Goal: Register for event/course

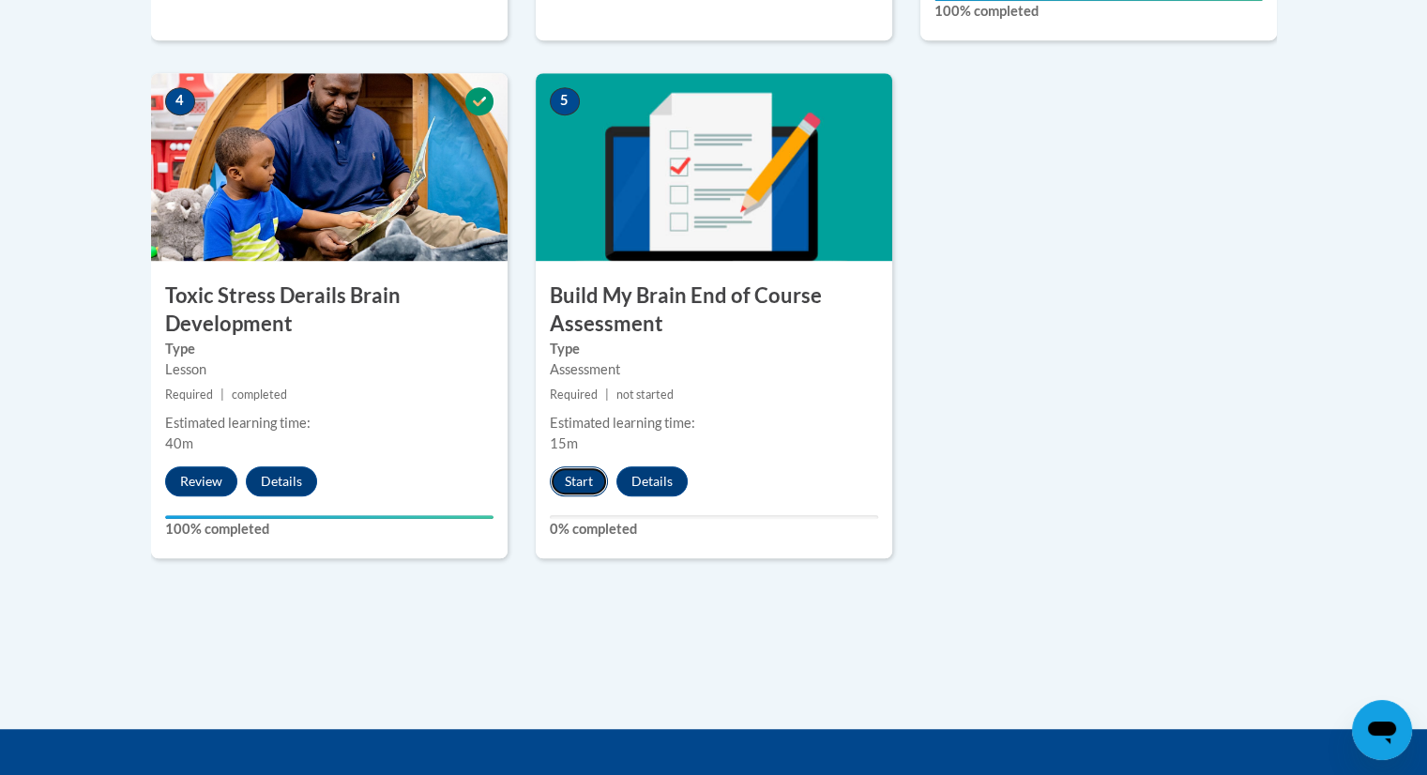
click at [568, 482] on button "Start" at bounding box center [579, 481] width 58 height 30
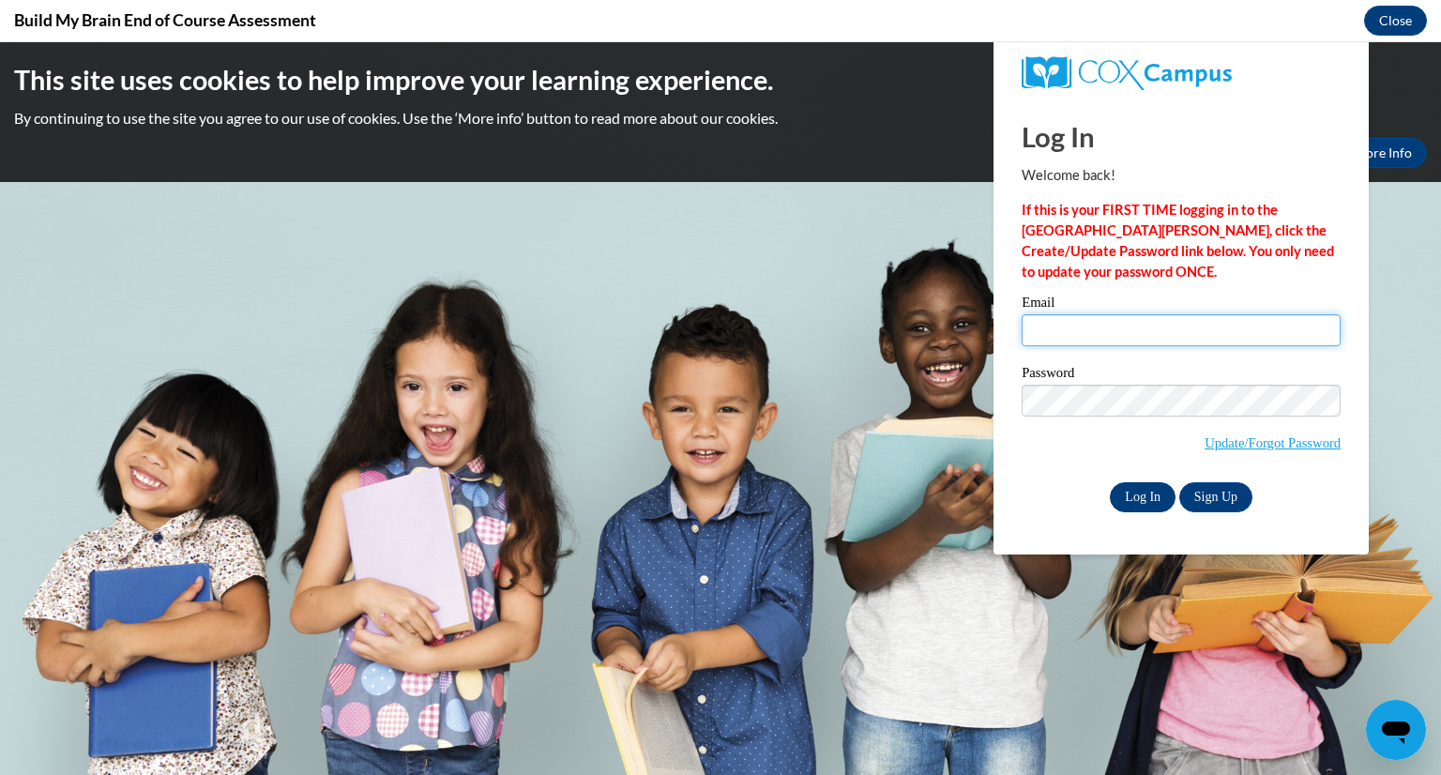
type input "linnetterreyes7@outlook.com"
click at [1133, 506] on input "Log In" at bounding box center [1143, 497] width 66 height 30
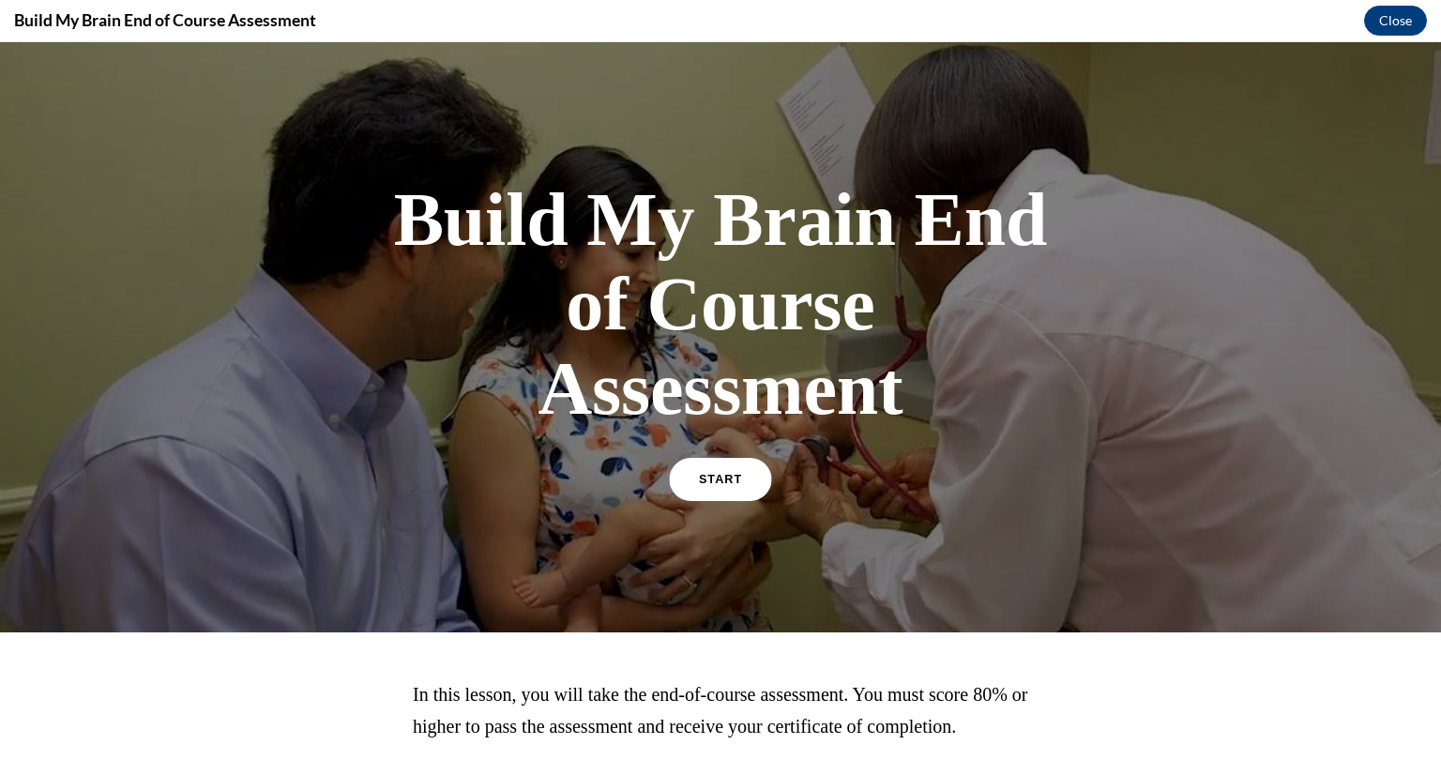
click at [705, 470] on link "START" at bounding box center [720, 479] width 102 height 43
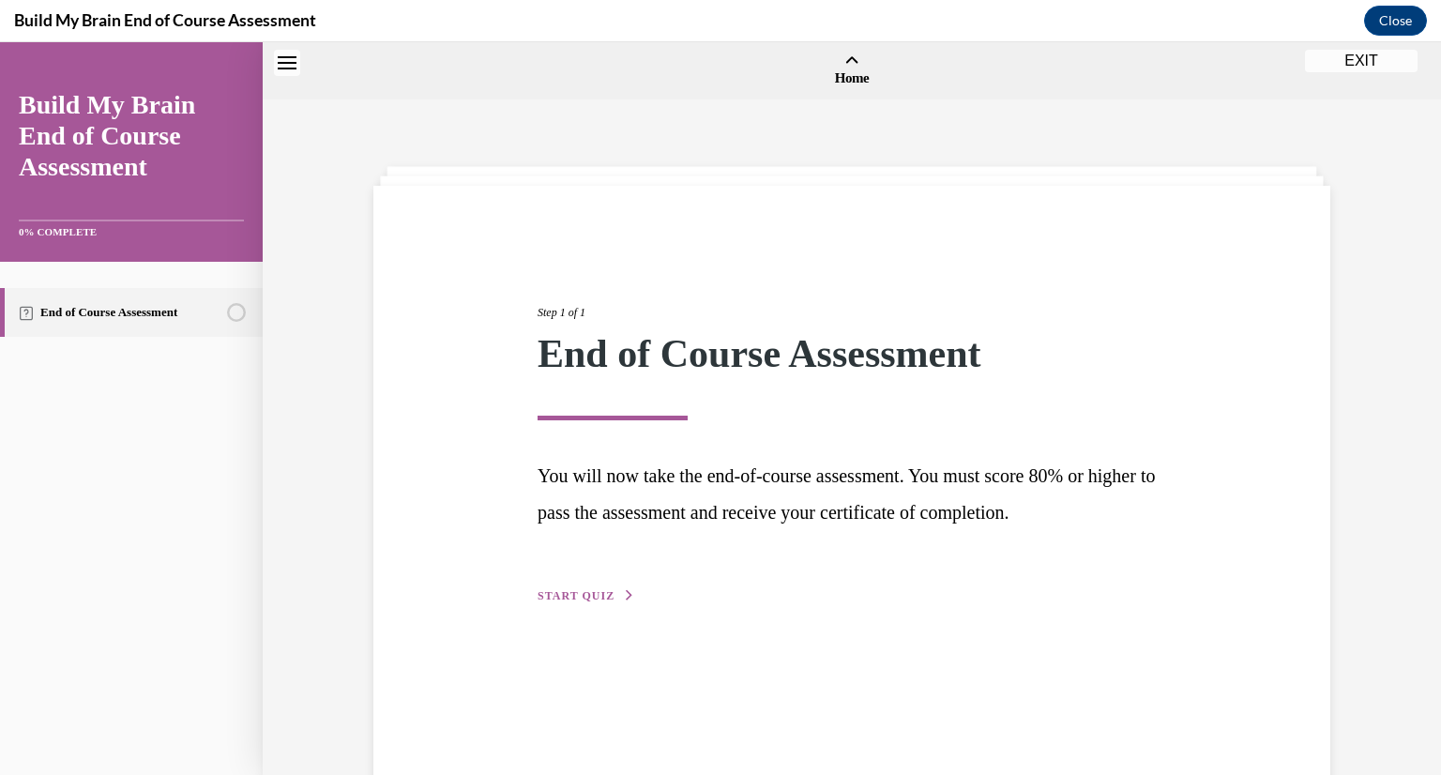
scroll to position [58, 0]
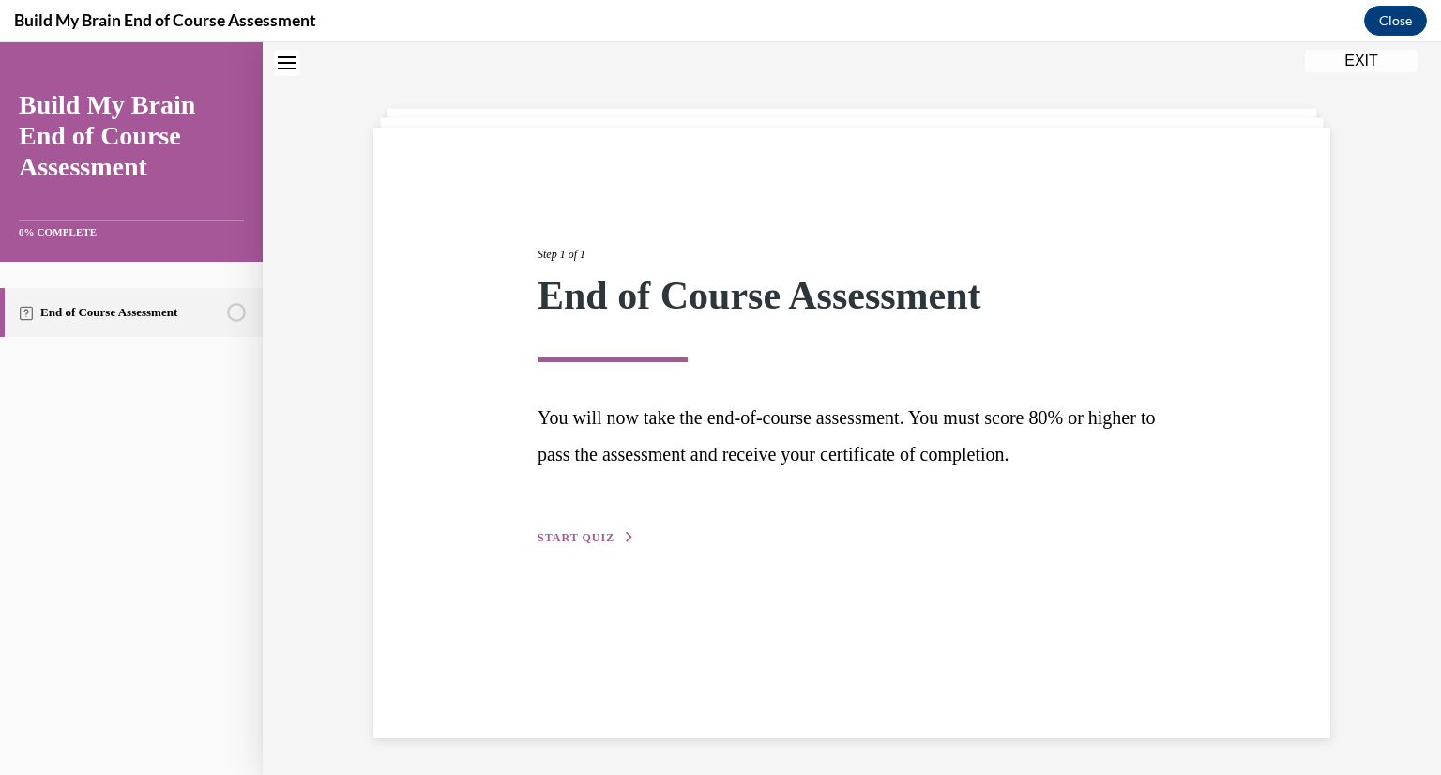
click at [564, 538] on span "START QUIZ" at bounding box center [576, 537] width 77 height 13
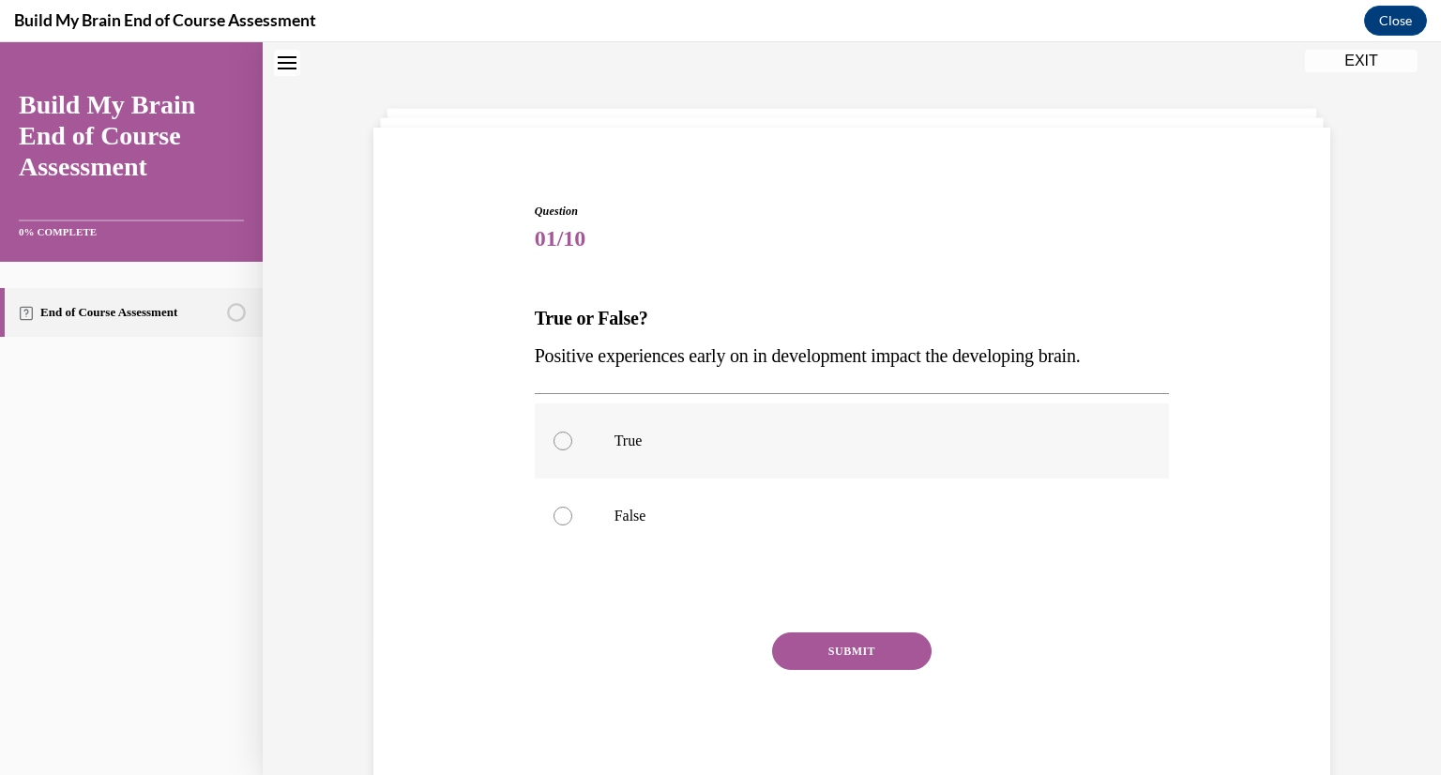
click at [547, 430] on label "True" at bounding box center [852, 441] width 635 height 75
click at [554, 432] on input "True" at bounding box center [563, 441] width 19 height 19
radio input "true"
click at [818, 651] on button "SUBMIT" at bounding box center [852, 651] width 160 height 38
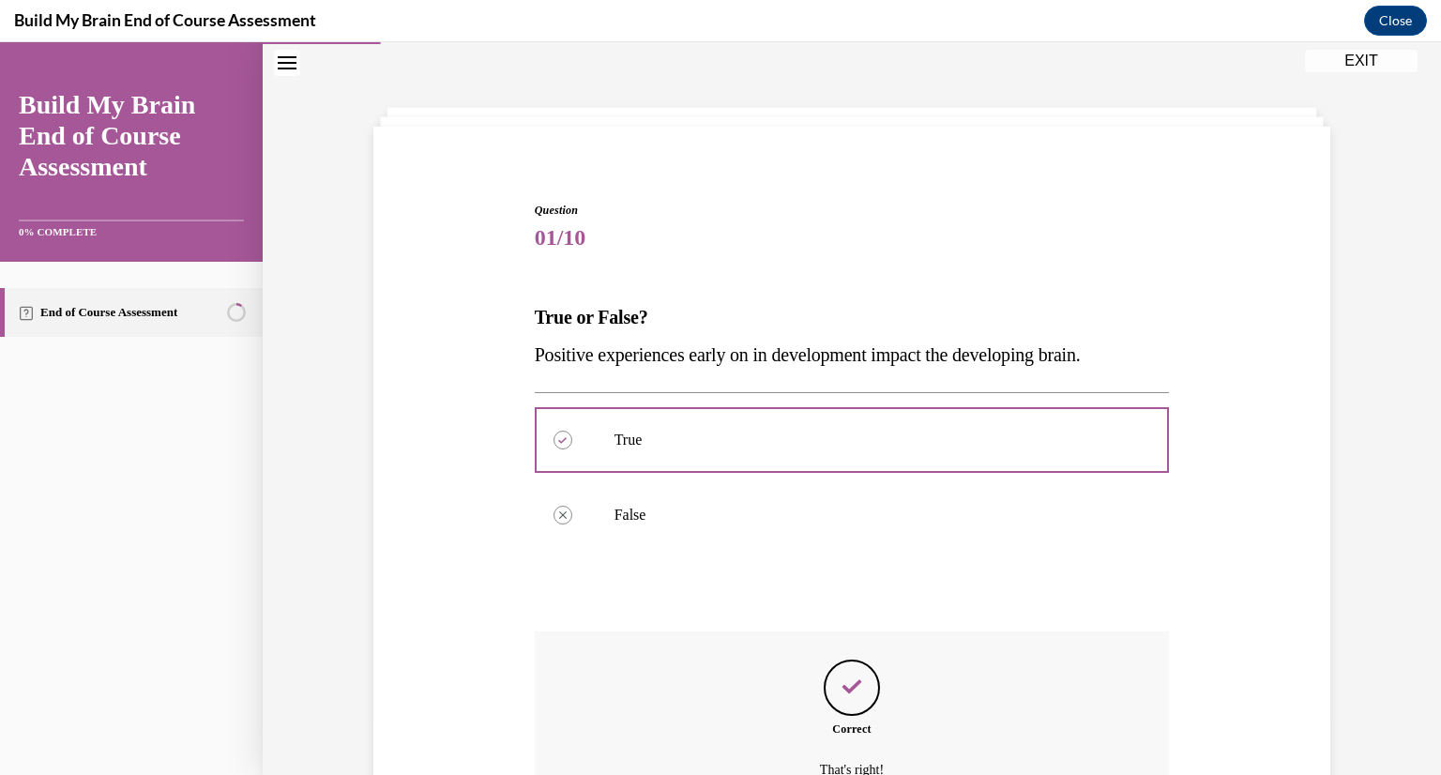
scroll to position [259, 0]
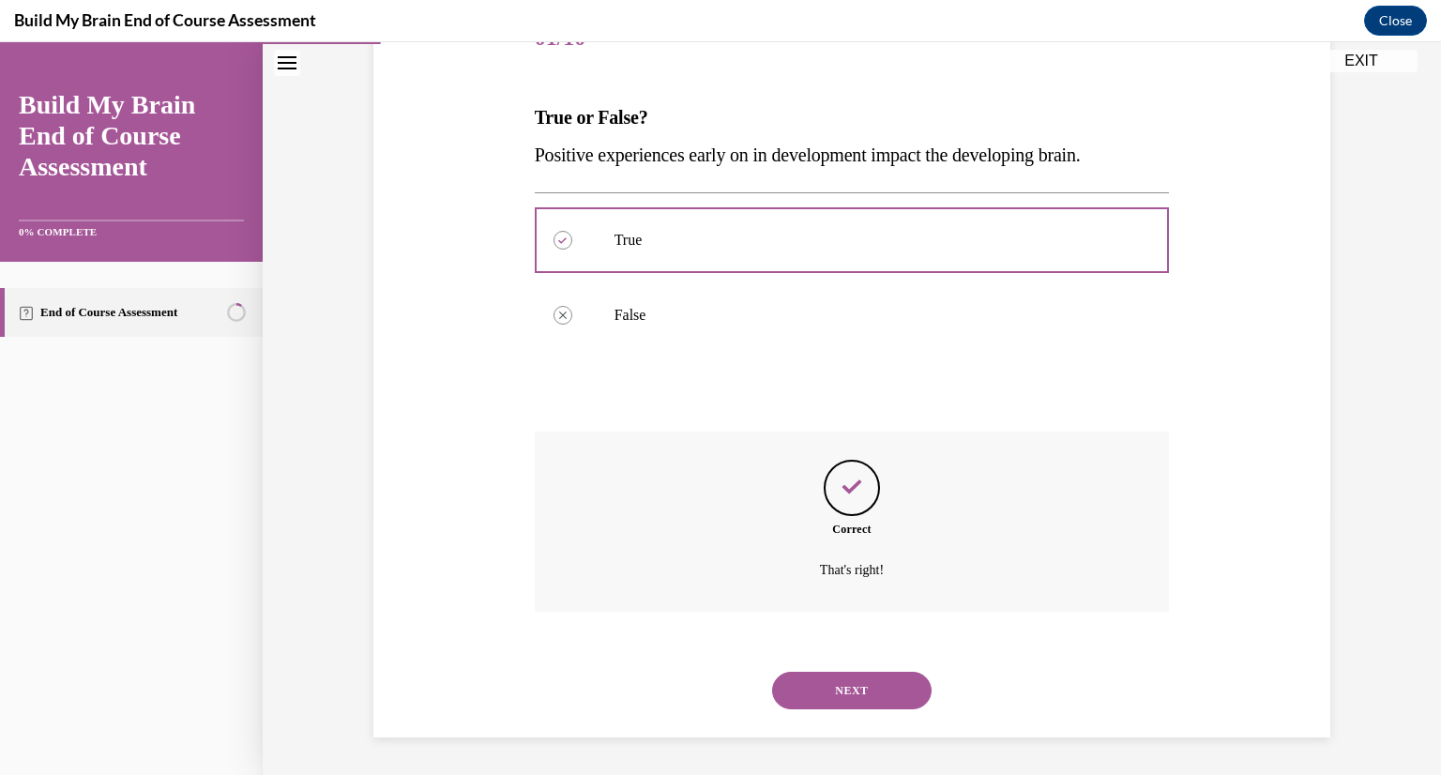
click at [836, 680] on button "NEXT" at bounding box center [852, 691] width 160 height 38
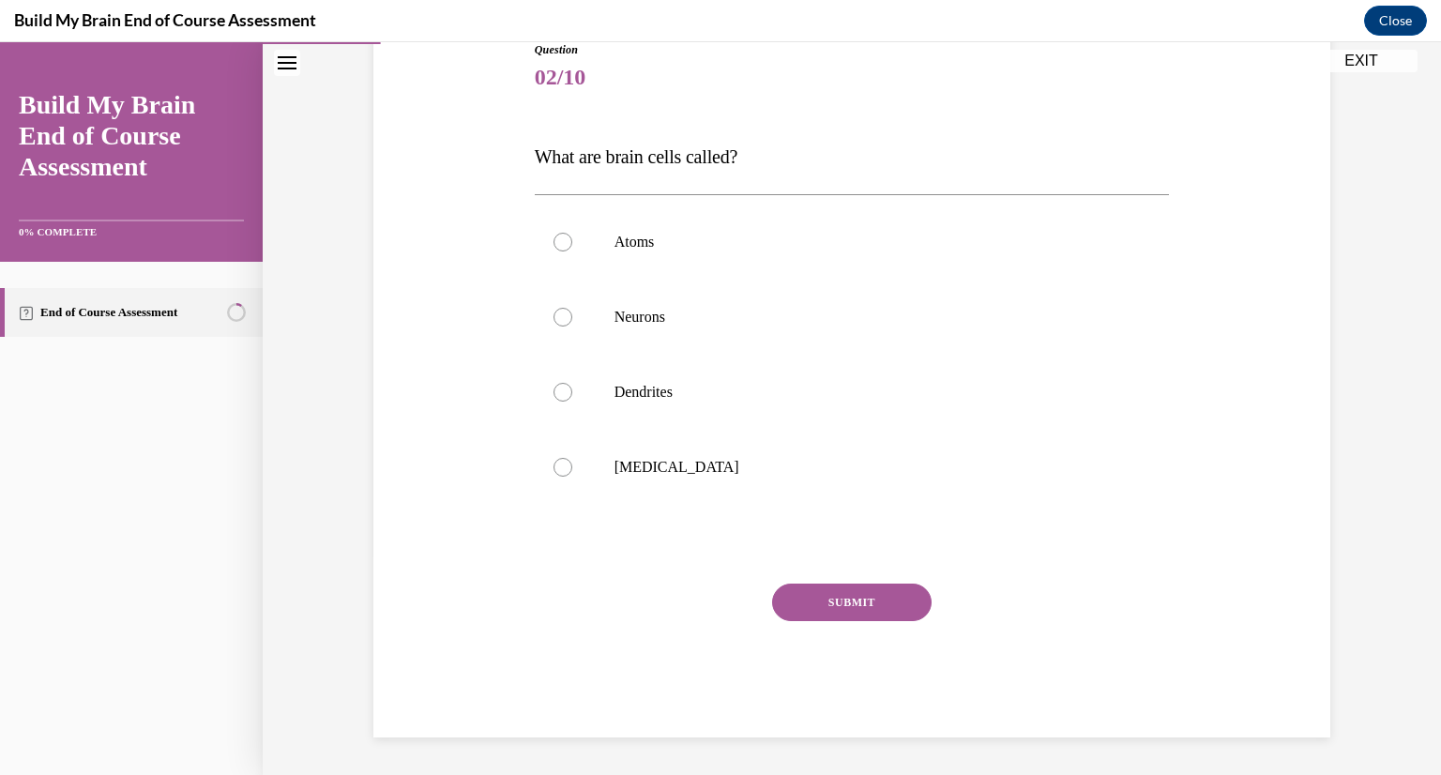
scroll to position [208, 0]
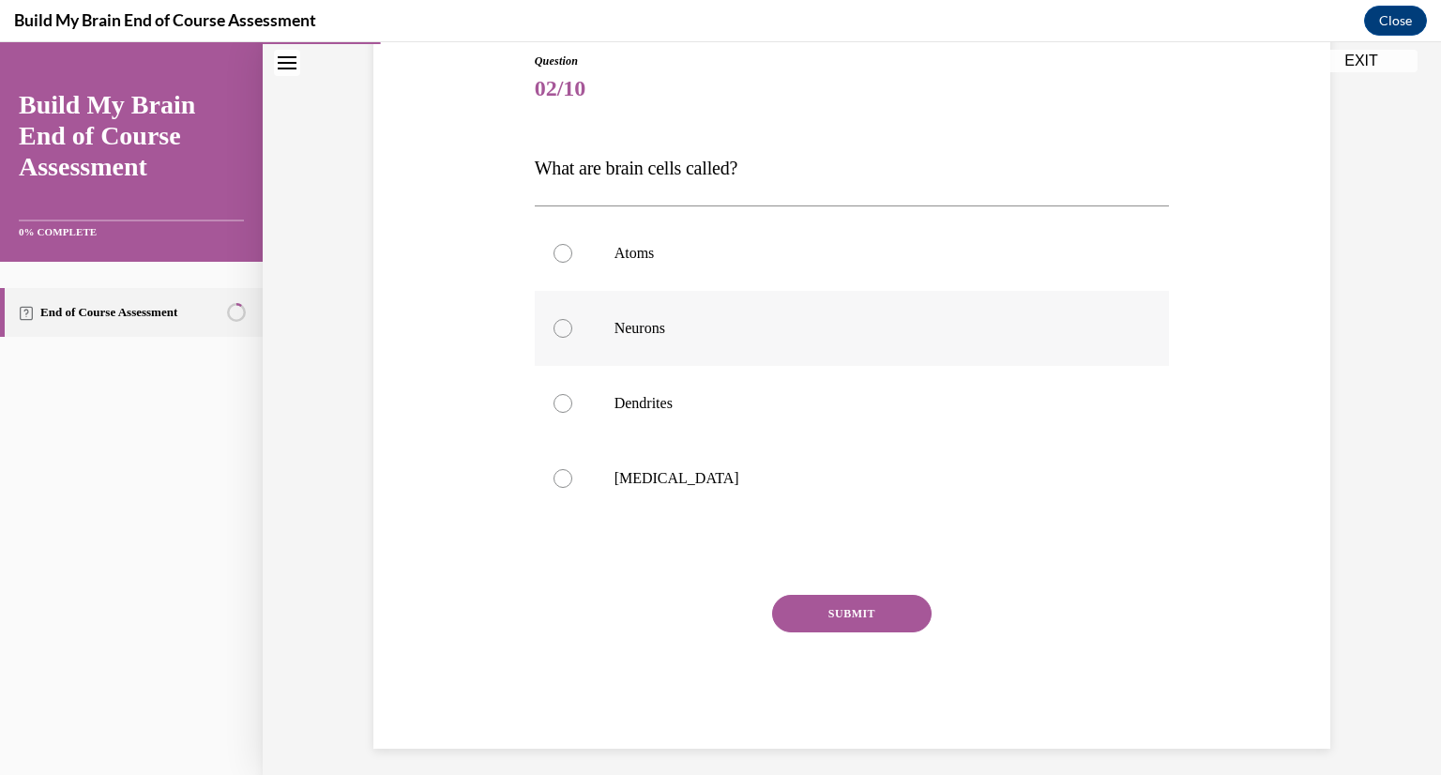
click at [772, 313] on label "Neurons" at bounding box center [852, 328] width 635 height 75
click at [572, 319] on input "Neurons" at bounding box center [563, 328] width 19 height 19
radio input "true"
click at [800, 617] on button "SUBMIT" at bounding box center [852, 614] width 160 height 38
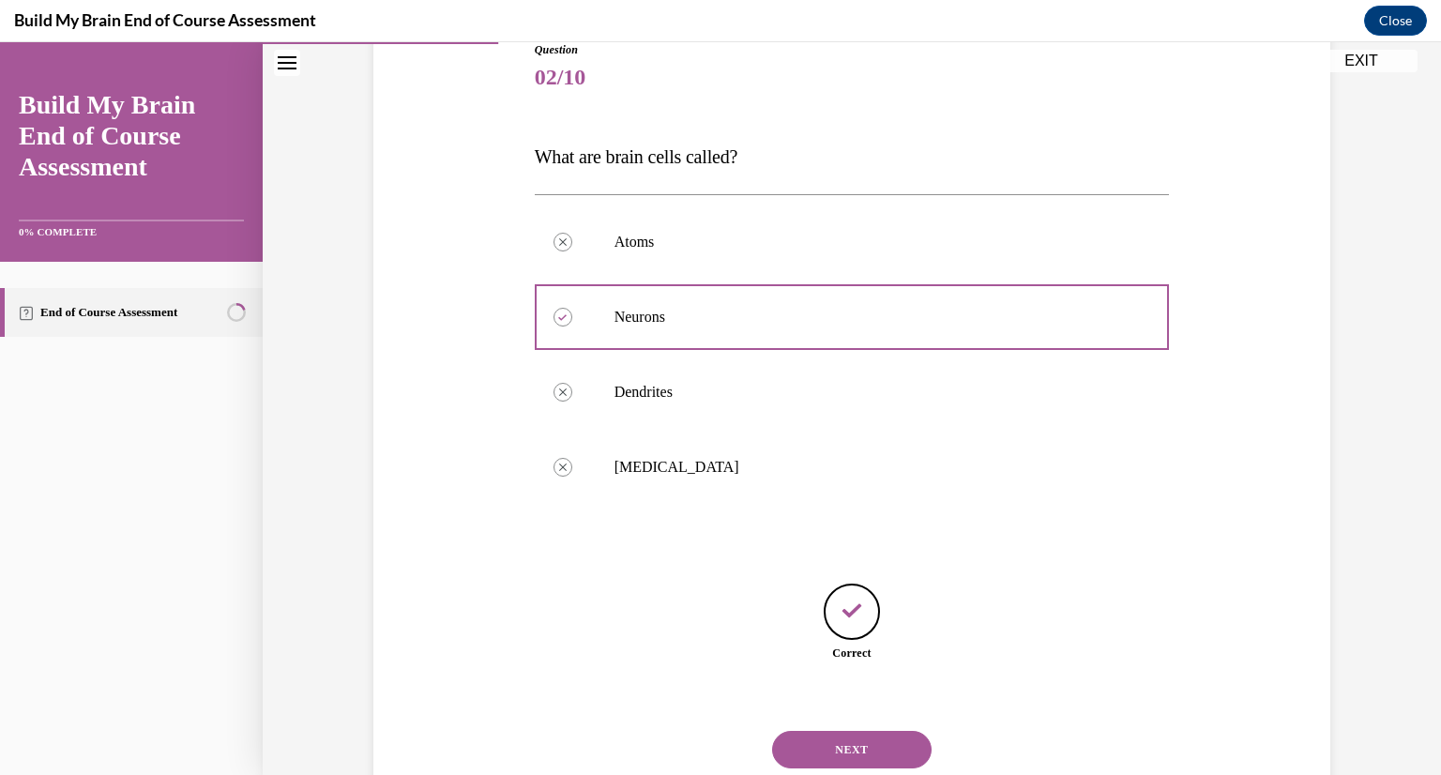
scroll to position [278, 0]
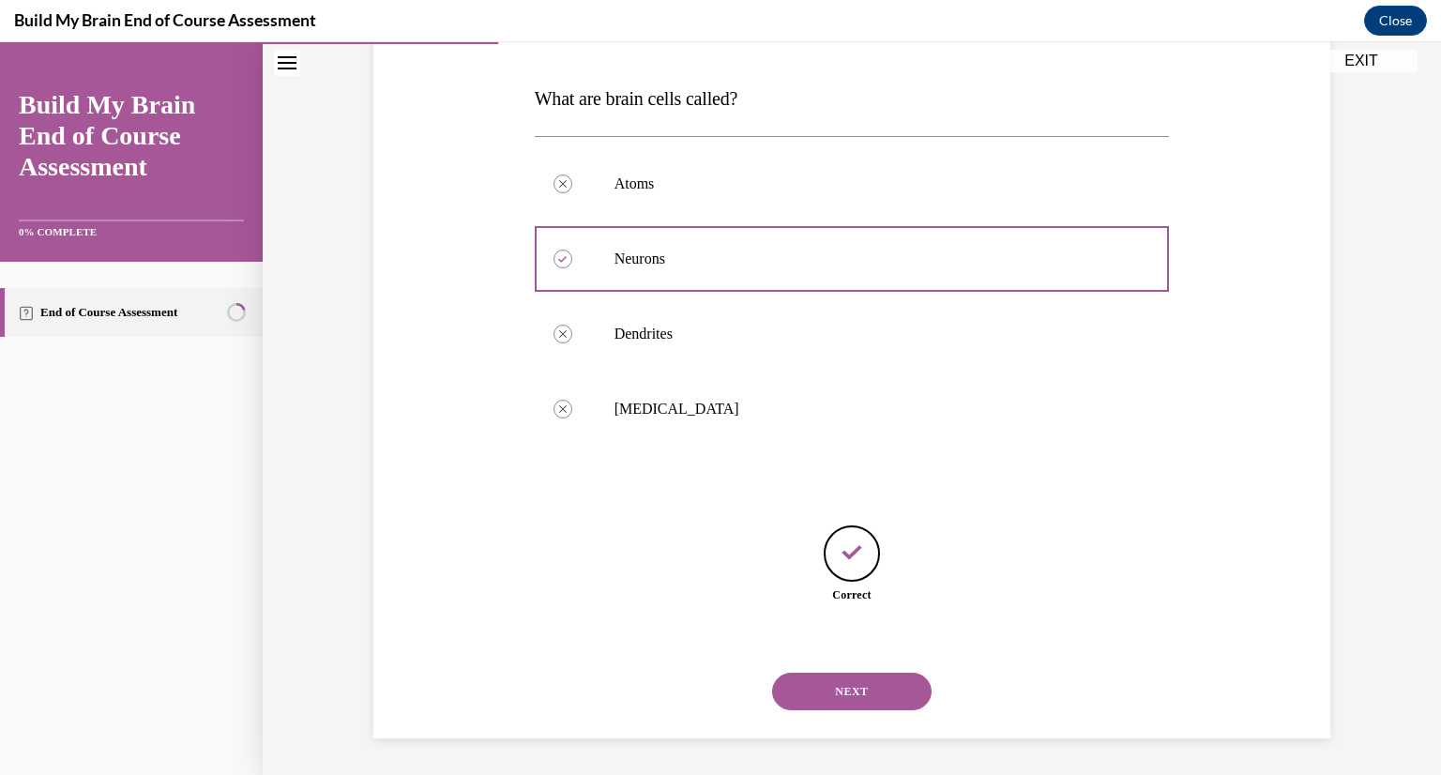
click at [841, 688] on button "NEXT" at bounding box center [852, 692] width 160 height 38
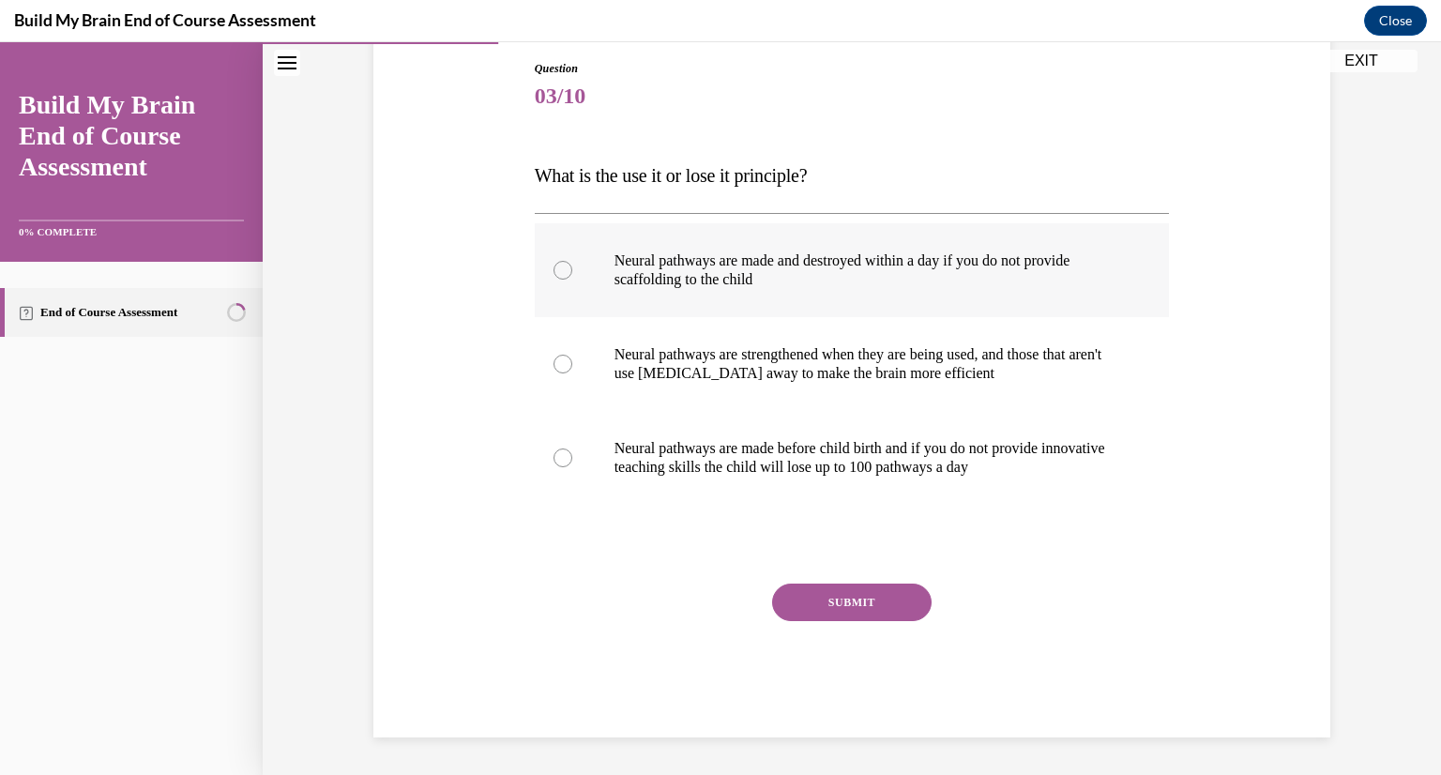
click at [852, 277] on p "Neural pathways are made and destroyed within a day if you do not provide scaff…" at bounding box center [869, 270] width 509 height 38
click at [572, 277] on input "Neural pathways are made and destroyed within a day if you do not provide scaff…" at bounding box center [563, 270] width 19 height 19
radio input "true"
click at [785, 602] on button "SUBMIT" at bounding box center [852, 603] width 160 height 38
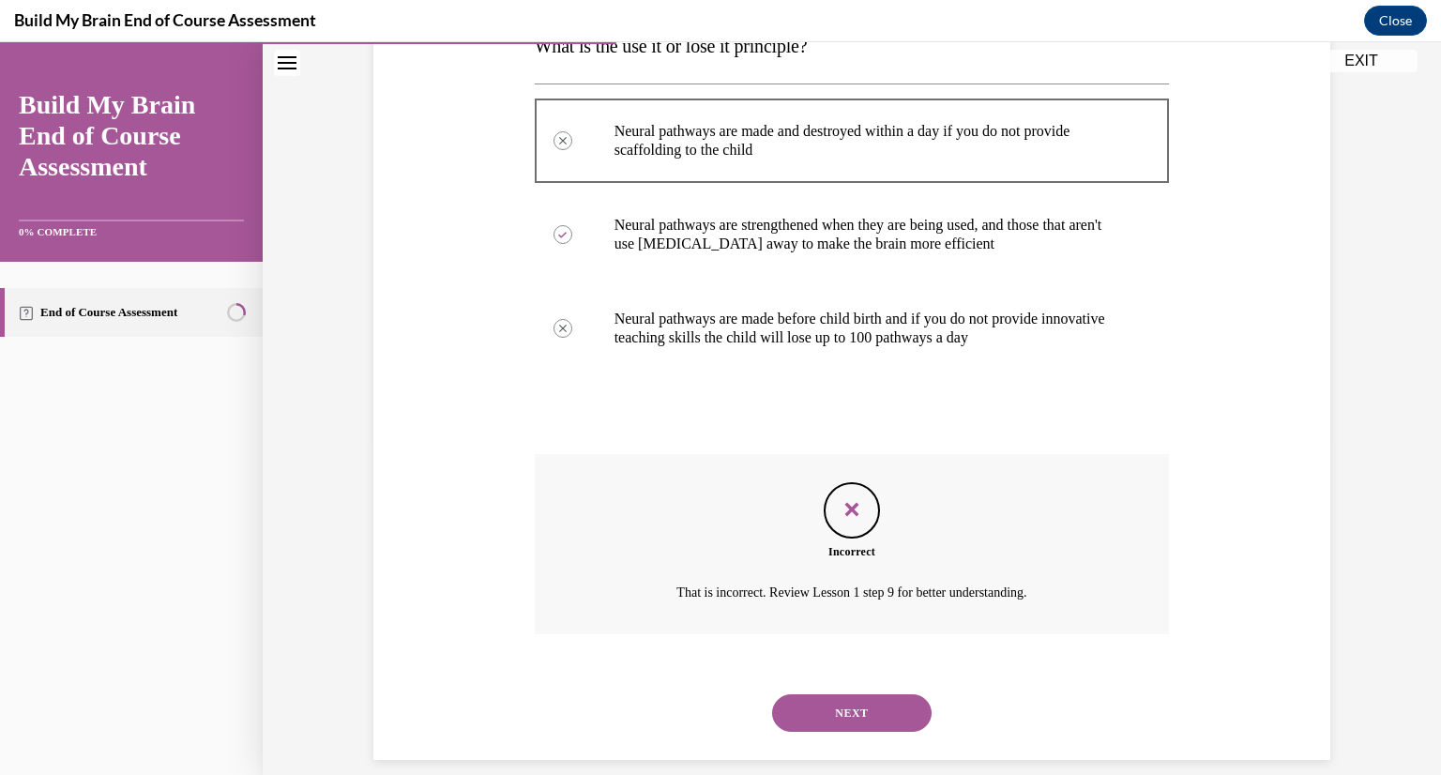
scroll to position [353, 0]
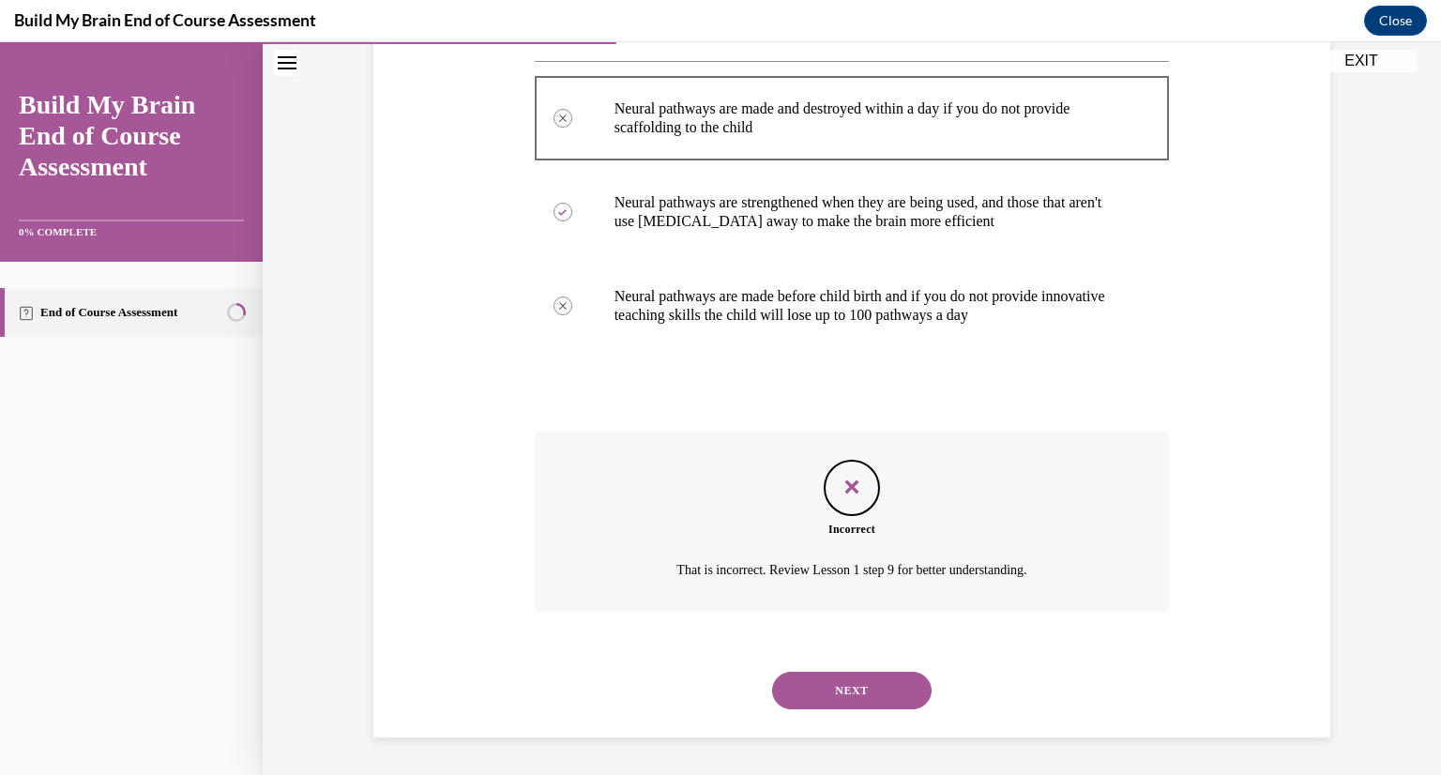
click at [815, 680] on button "NEXT" at bounding box center [852, 691] width 160 height 38
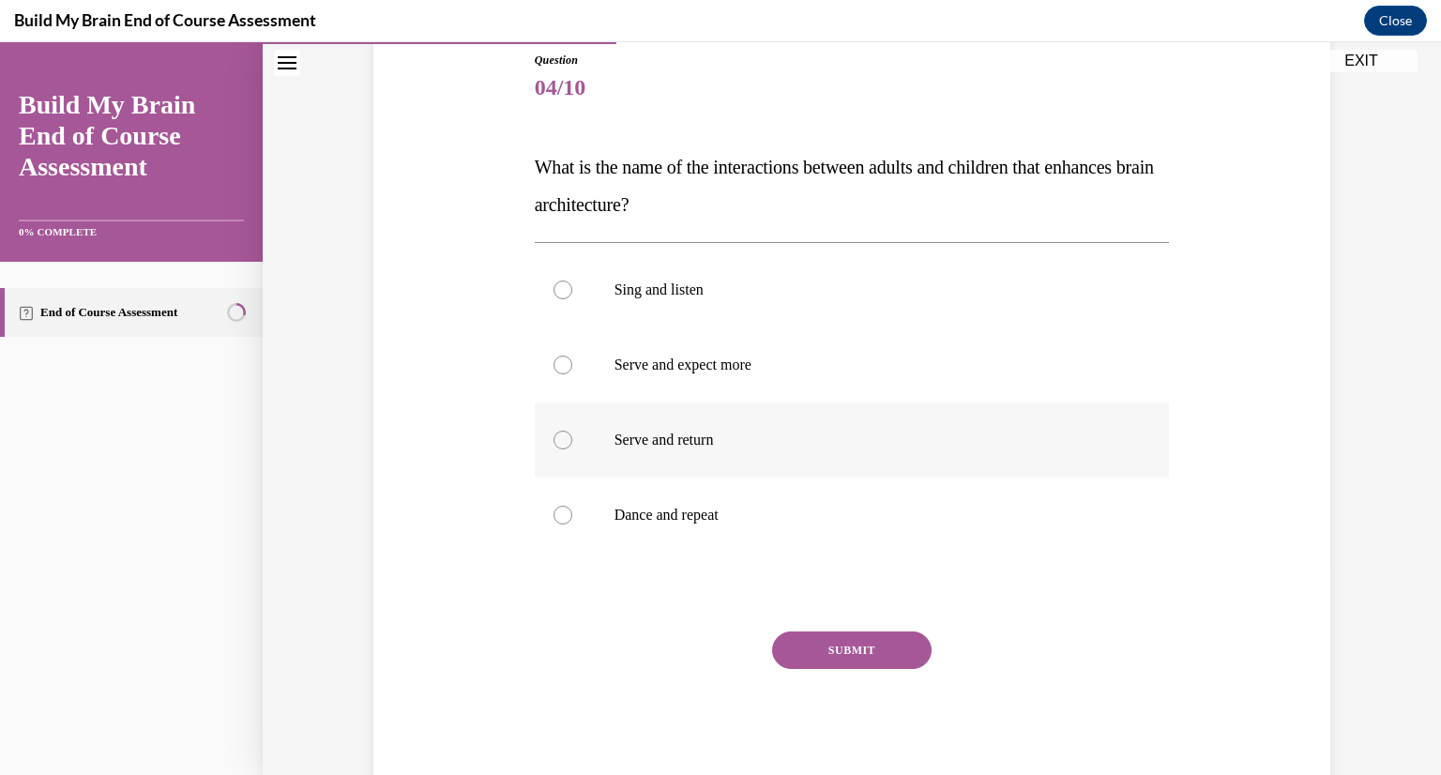
click at [626, 447] on p "Serve and return" at bounding box center [869, 440] width 509 height 19
click at [572, 447] on input "Serve and return" at bounding box center [563, 440] width 19 height 19
radio input "true"
click at [785, 647] on button "SUBMIT" at bounding box center [852, 651] width 160 height 38
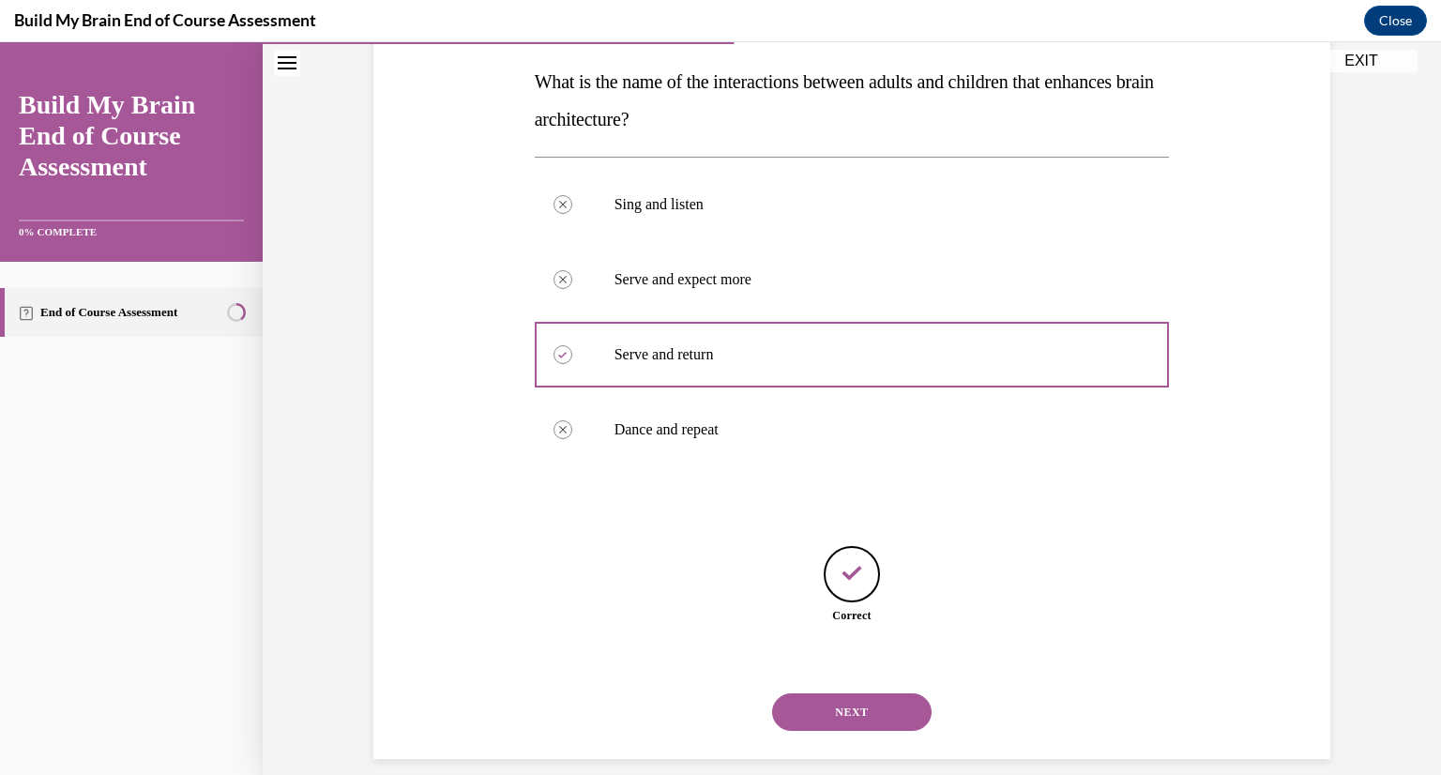
scroll to position [315, 0]
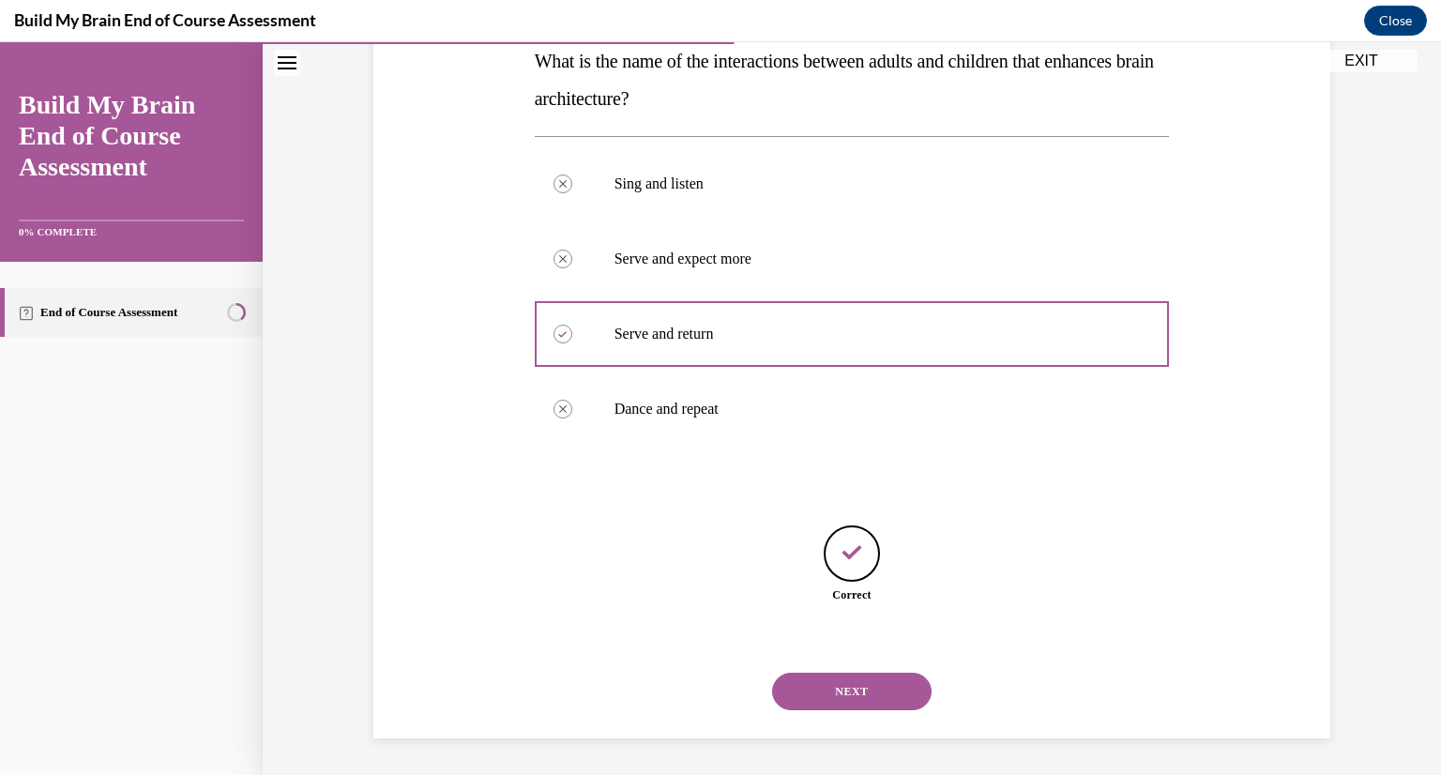
click at [813, 681] on button "NEXT" at bounding box center [852, 692] width 160 height 38
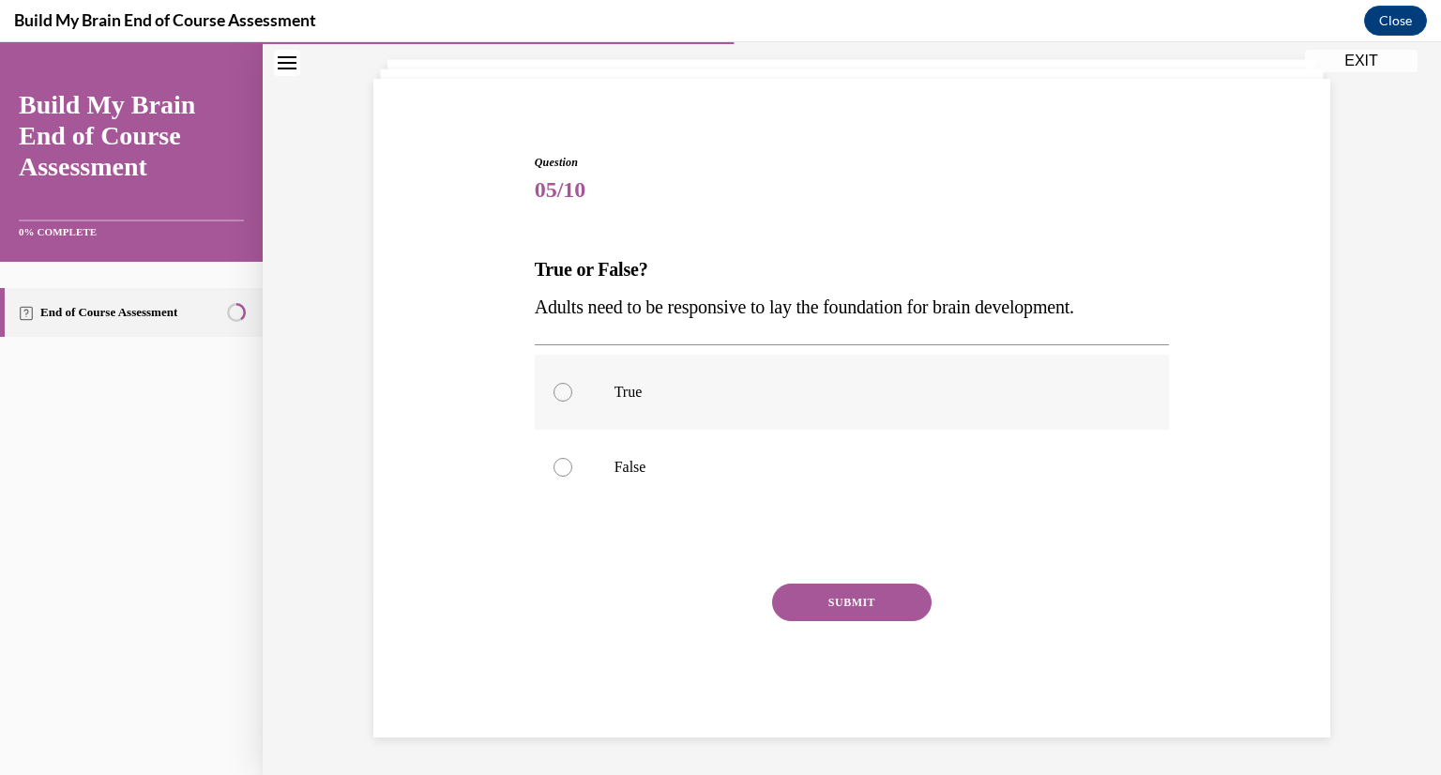
click at [779, 413] on label "True" at bounding box center [852, 392] width 635 height 75
click at [572, 402] on input "True" at bounding box center [563, 392] width 19 height 19
radio input "true"
click at [839, 605] on button "SUBMIT" at bounding box center [852, 603] width 160 height 38
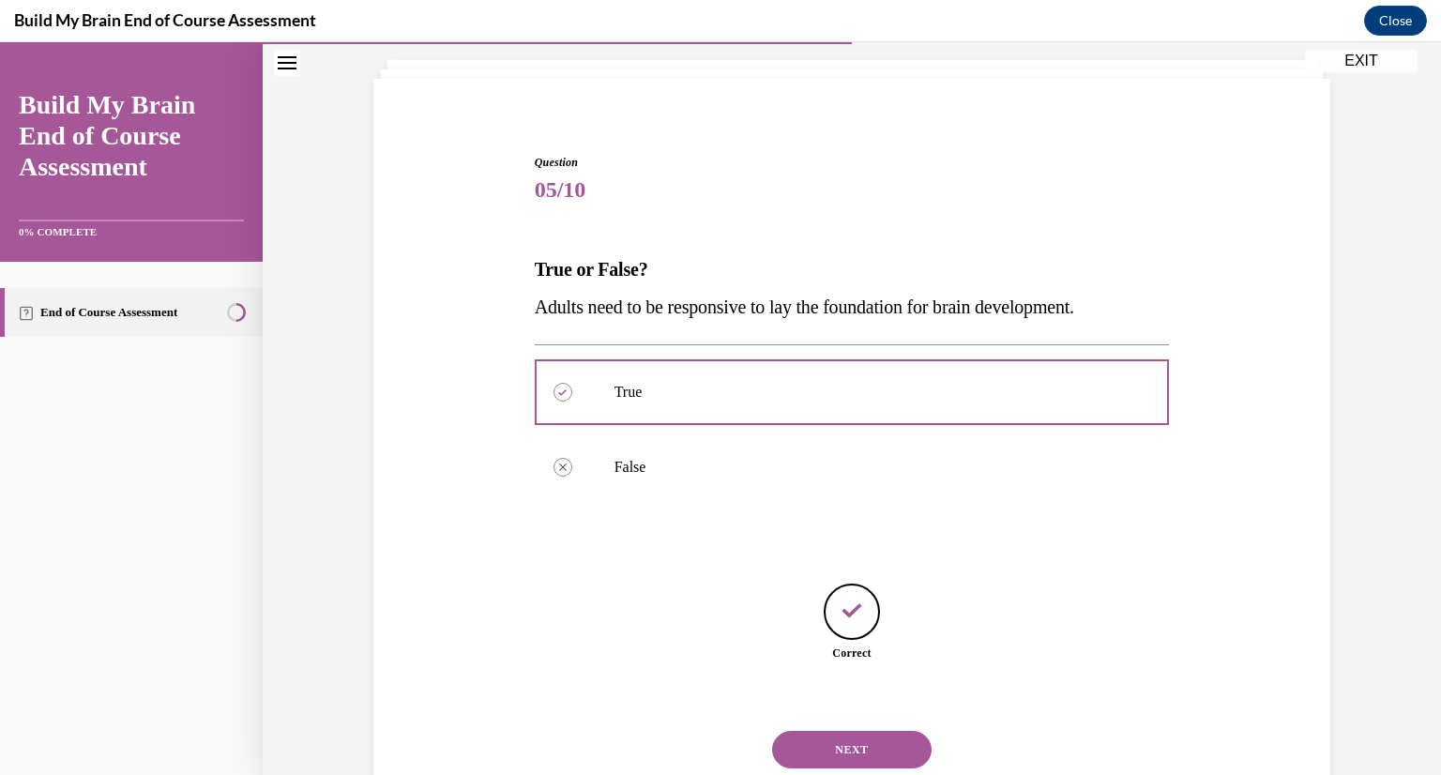
scroll to position [165, 0]
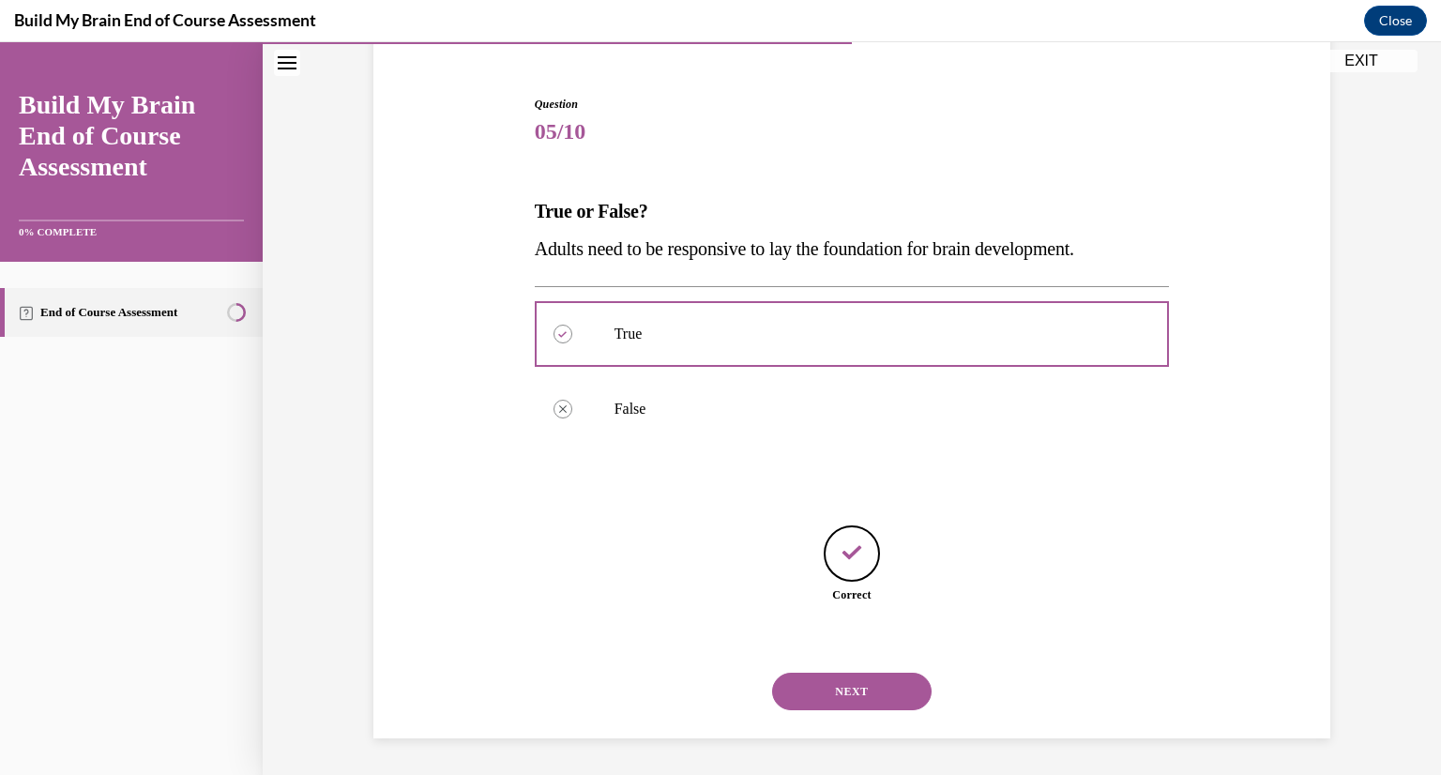
click at [849, 687] on button "NEXT" at bounding box center [852, 692] width 160 height 38
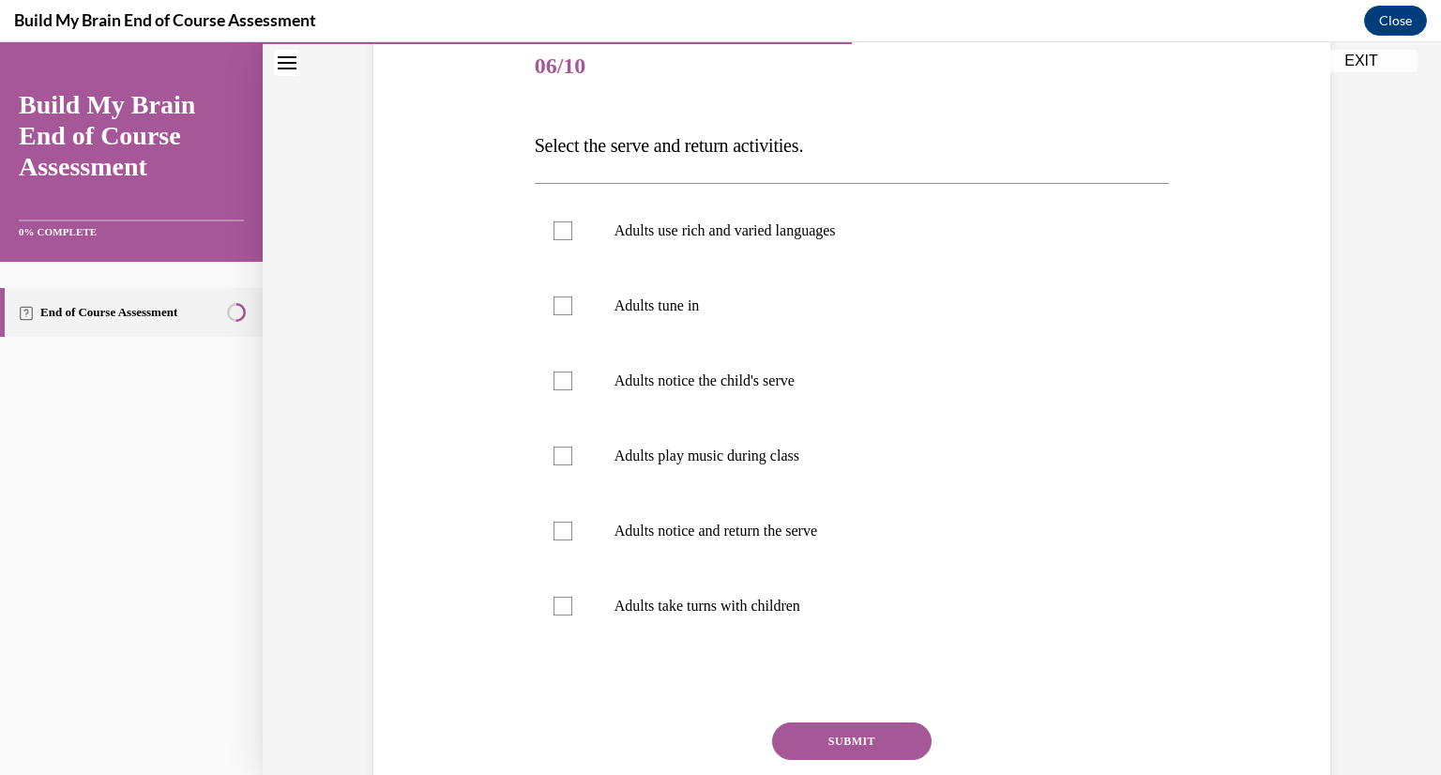
scroll to position [232, 0]
click at [785, 620] on label "Adults take turns with children" at bounding box center [852, 605] width 635 height 75
click at [572, 615] on input "Adults take turns with children" at bounding box center [563, 605] width 19 height 19
checkbox input "true"
click at [770, 550] on label "Adults notice and return the serve" at bounding box center [852, 530] width 635 height 75
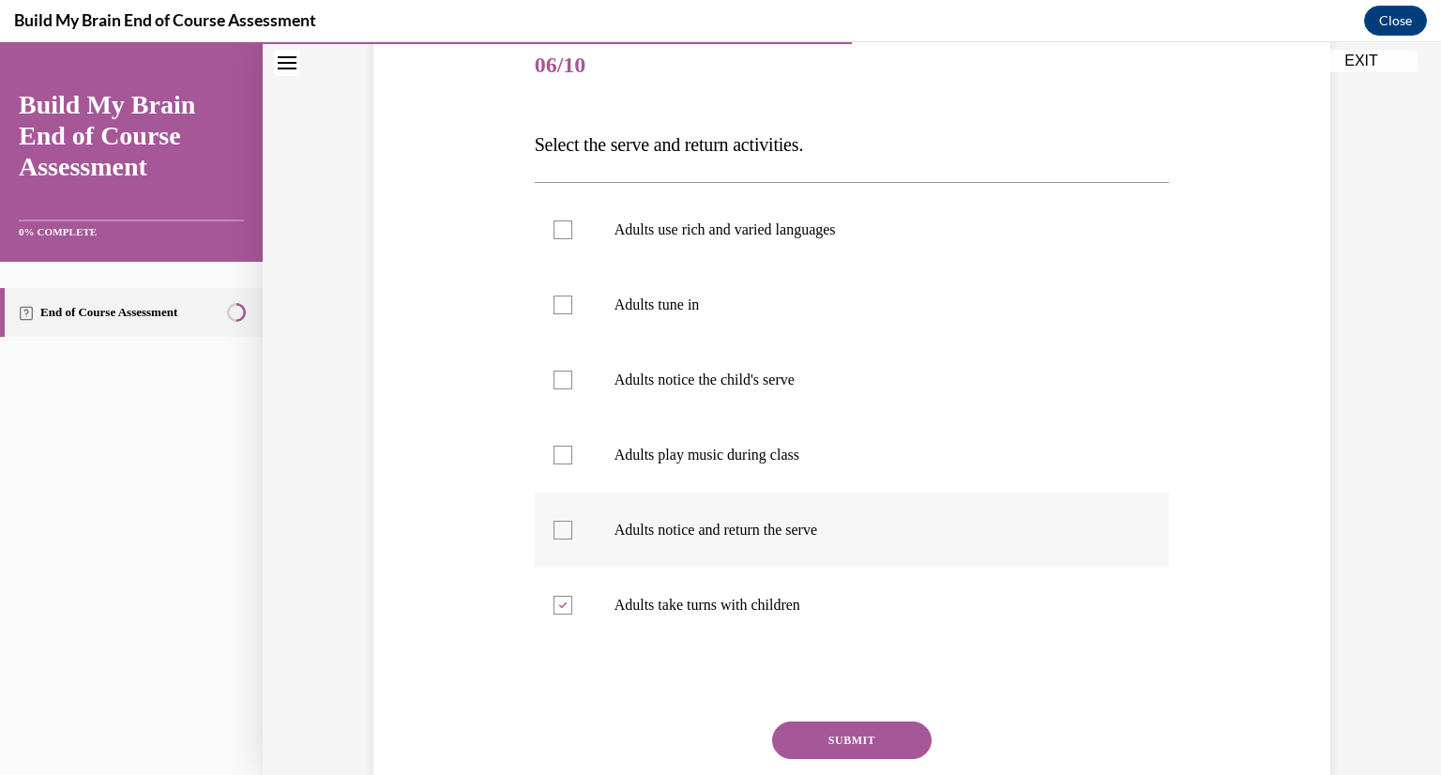
click at [572, 540] on input "Adults notice and return the serve" at bounding box center [563, 530] width 19 height 19
checkbox input "true"
click at [700, 390] on label "Adults notice the child's serve" at bounding box center [852, 380] width 635 height 75
click at [572, 389] on input "Adults notice the child's serve" at bounding box center [563, 380] width 19 height 19
checkbox input "true"
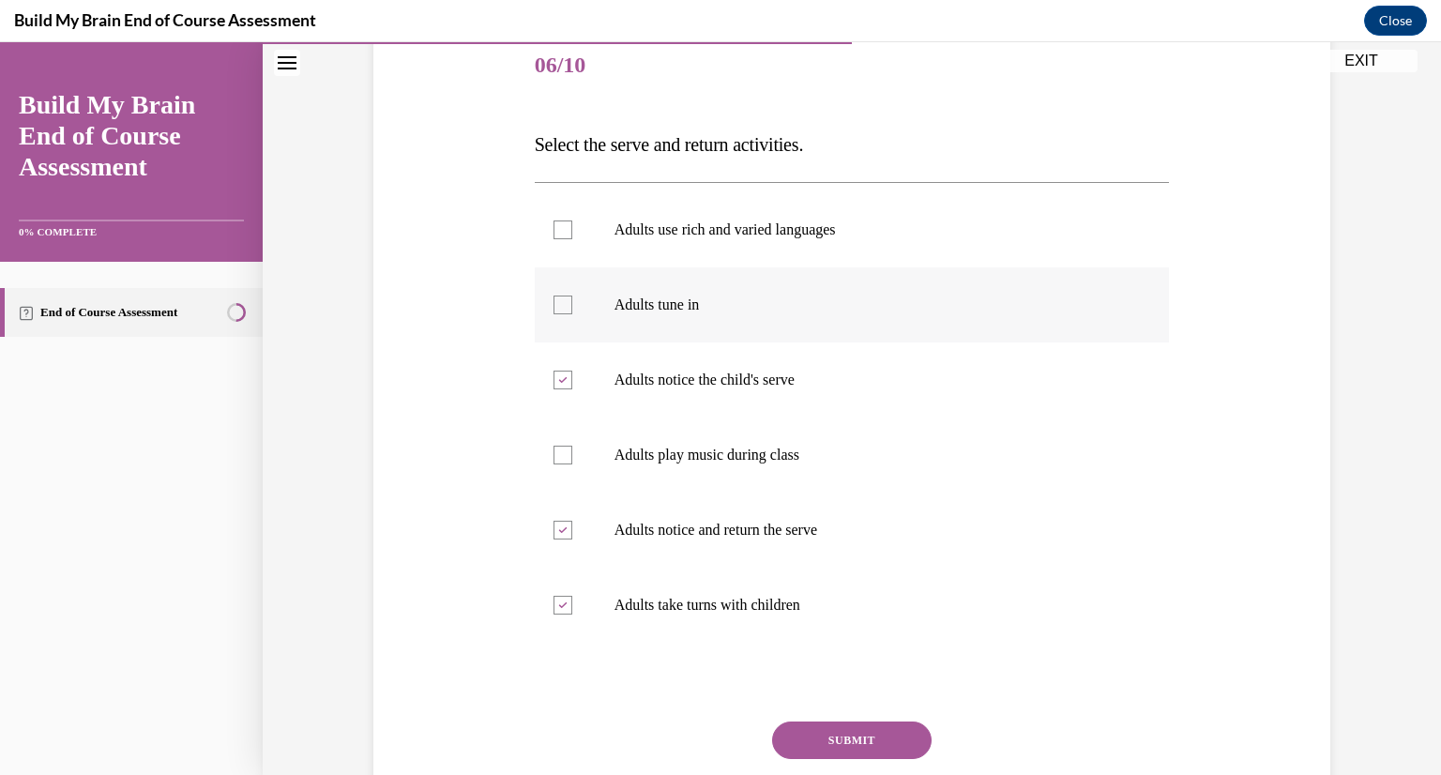
click at [698, 310] on p "Adults tune in" at bounding box center [869, 305] width 509 height 19
click at [572, 310] on input "Adults tune in" at bounding box center [563, 305] width 19 height 19
checkbox input "true"
click at [751, 252] on label "Adults use rich and varied languages" at bounding box center [852, 229] width 635 height 75
click at [572, 239] on input "Adults use rich and varied languages" at bounding box center [563, 230] width 19 height 19
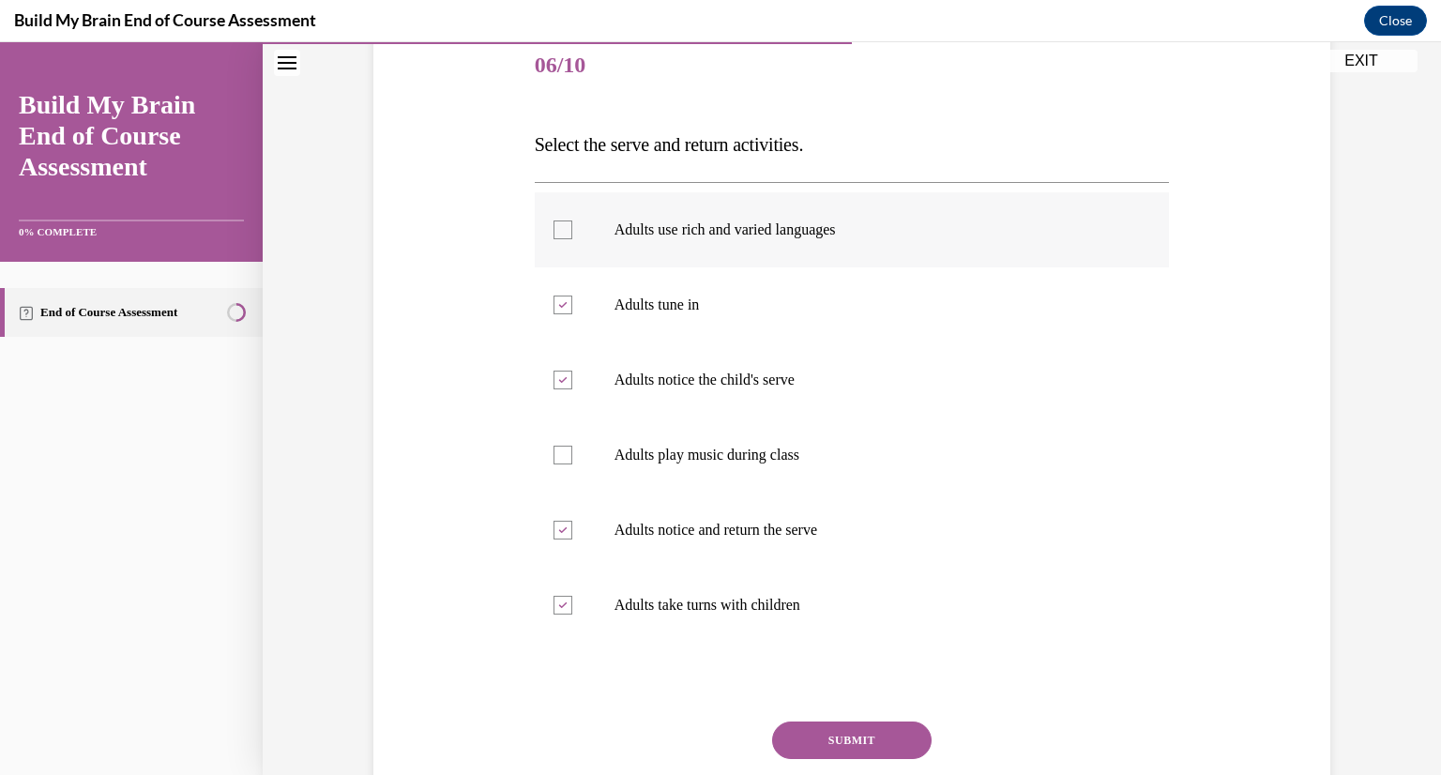
checkbox input "true"
click at [830, 459] on p "Adults play music during class" at bounding box center [869, 455] width 509 height 19
click at [572, 459] on input "Adults play music during class" at bounding box center [563, 455] width 19 height 19
checkbox input "true"
click at [818, 737] on button "SUBMIT" at bounding box center [852, 741] width 160 height 38
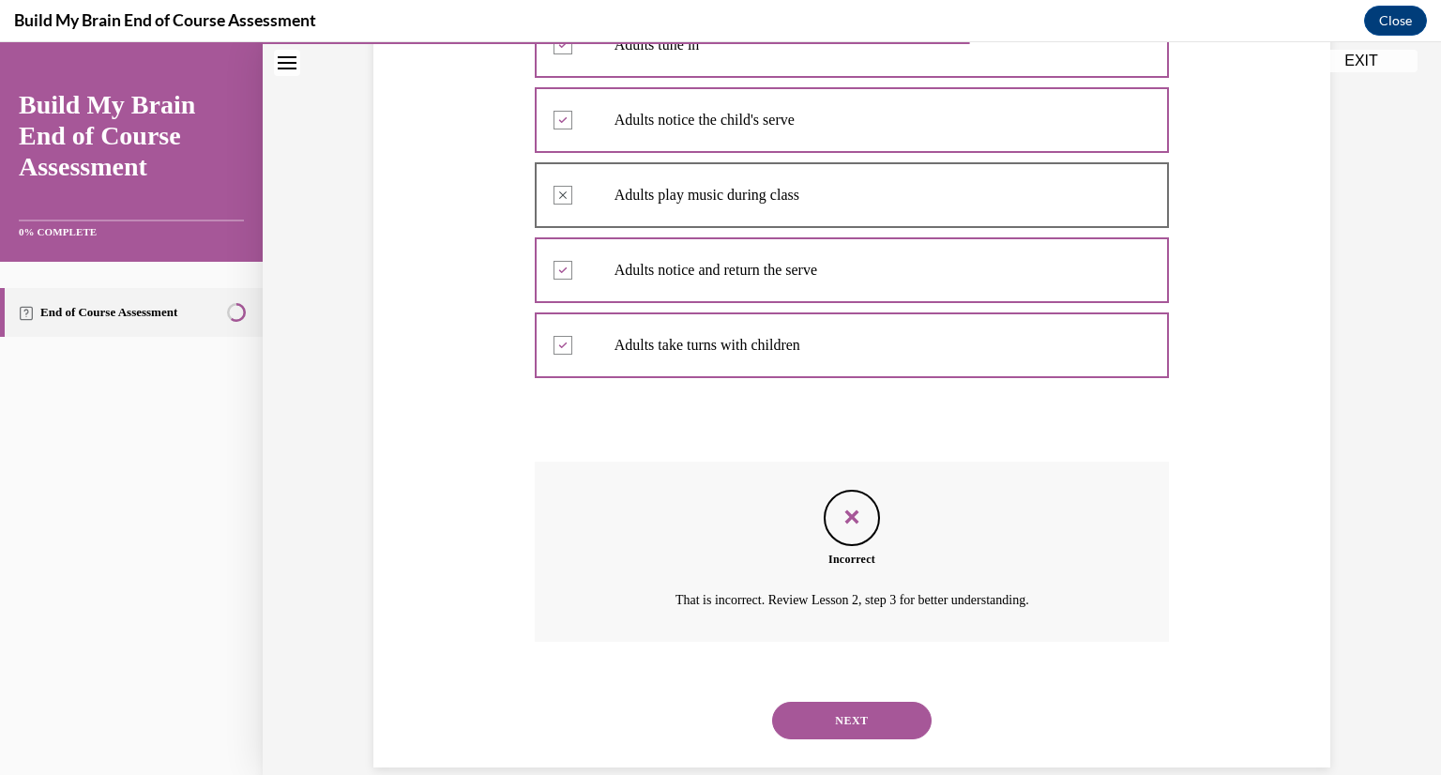
scroll to position [507, 0]
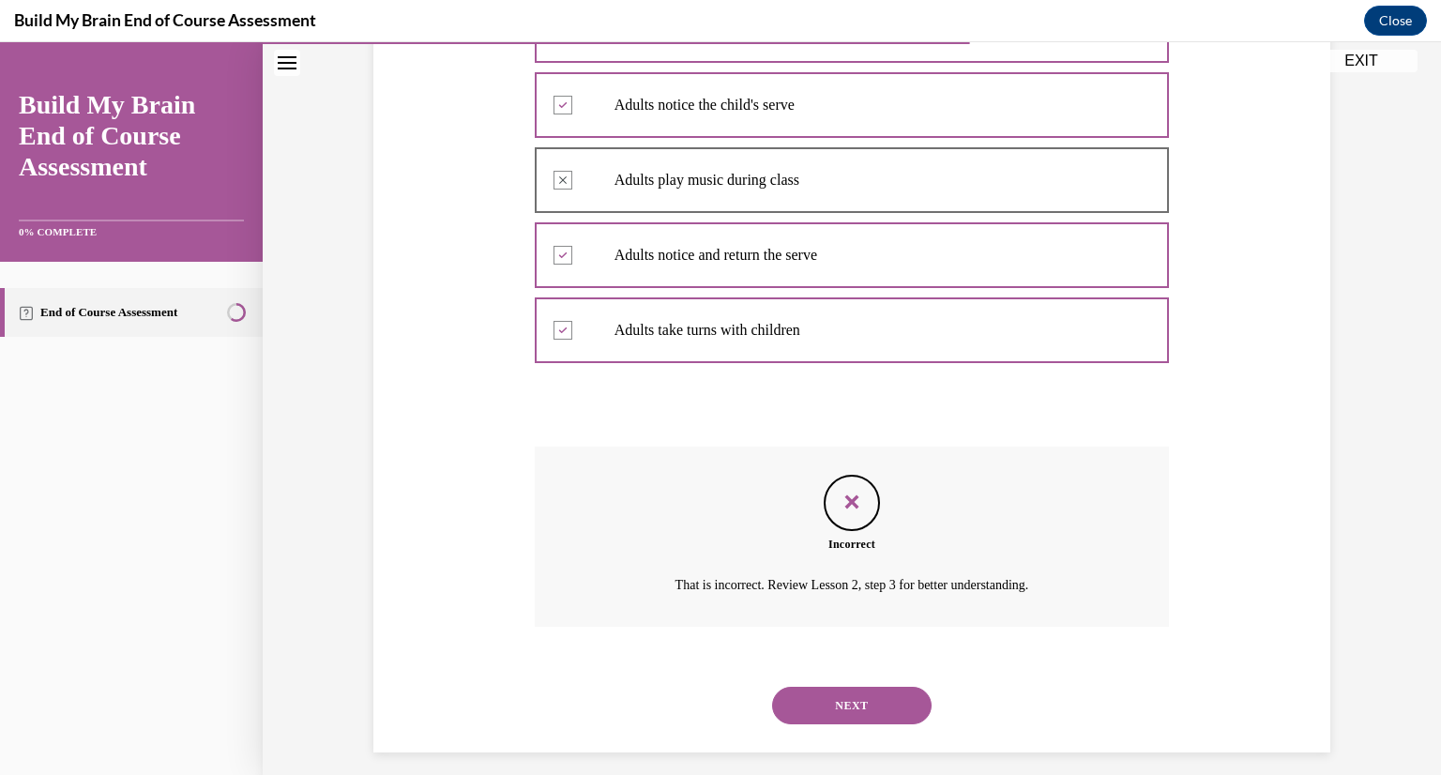
click at [856, 721] on button "NEXT" at bounding box center [852, 706] width 160 height 38
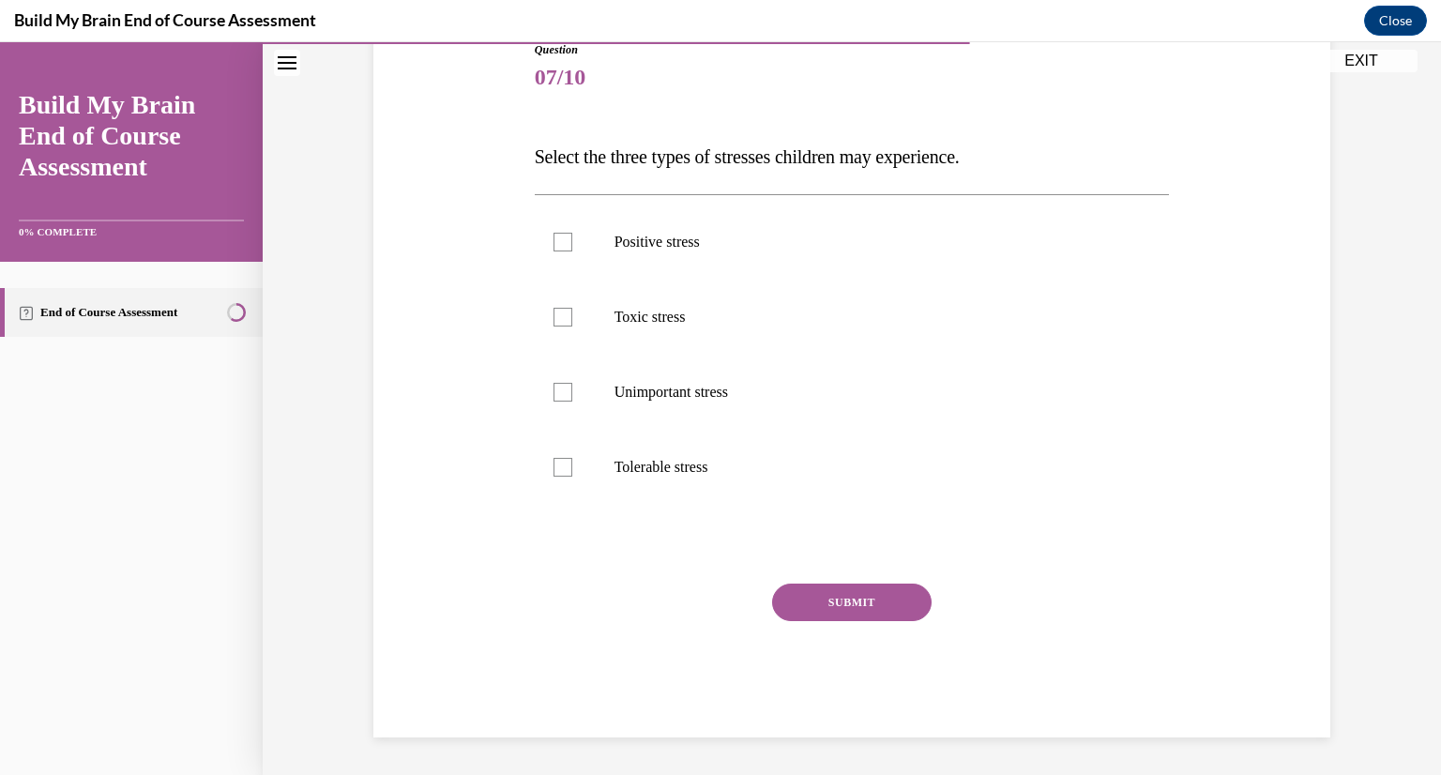
scroll to position [208, 0]
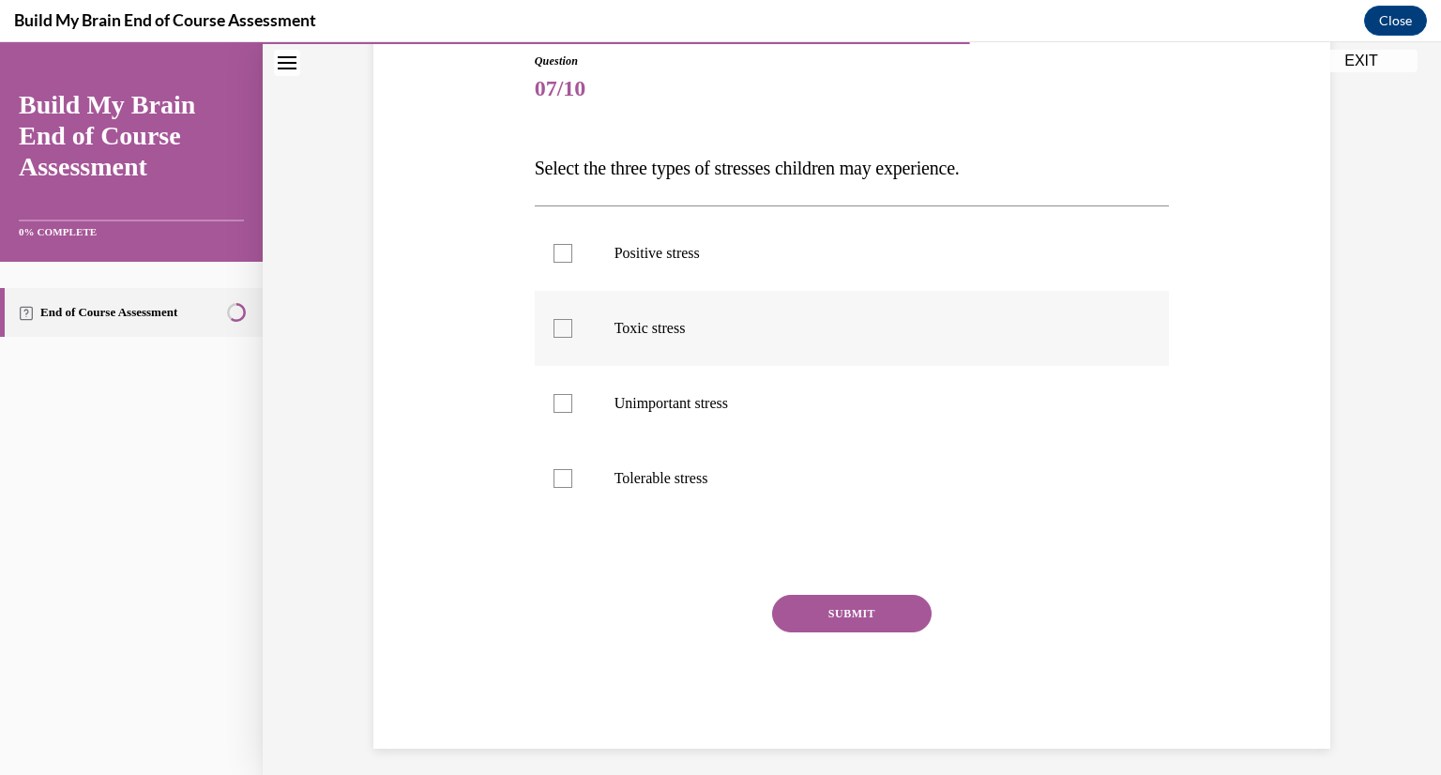
click at [720, 320] on p "Toxic stress" at bounding box center [869, 328] width 509 height 19
click at [572, 320] on input "Toxic stress" at bounding box center [563, 328] width 19 height 19
checkbox input "true"
click at [742, 261] on p "Positive stress" at bounding box center [869, 253] width 509 height 19
click at [572, 261] on input "Positive stress" at bounding box center [563, 253] width 19 height 19
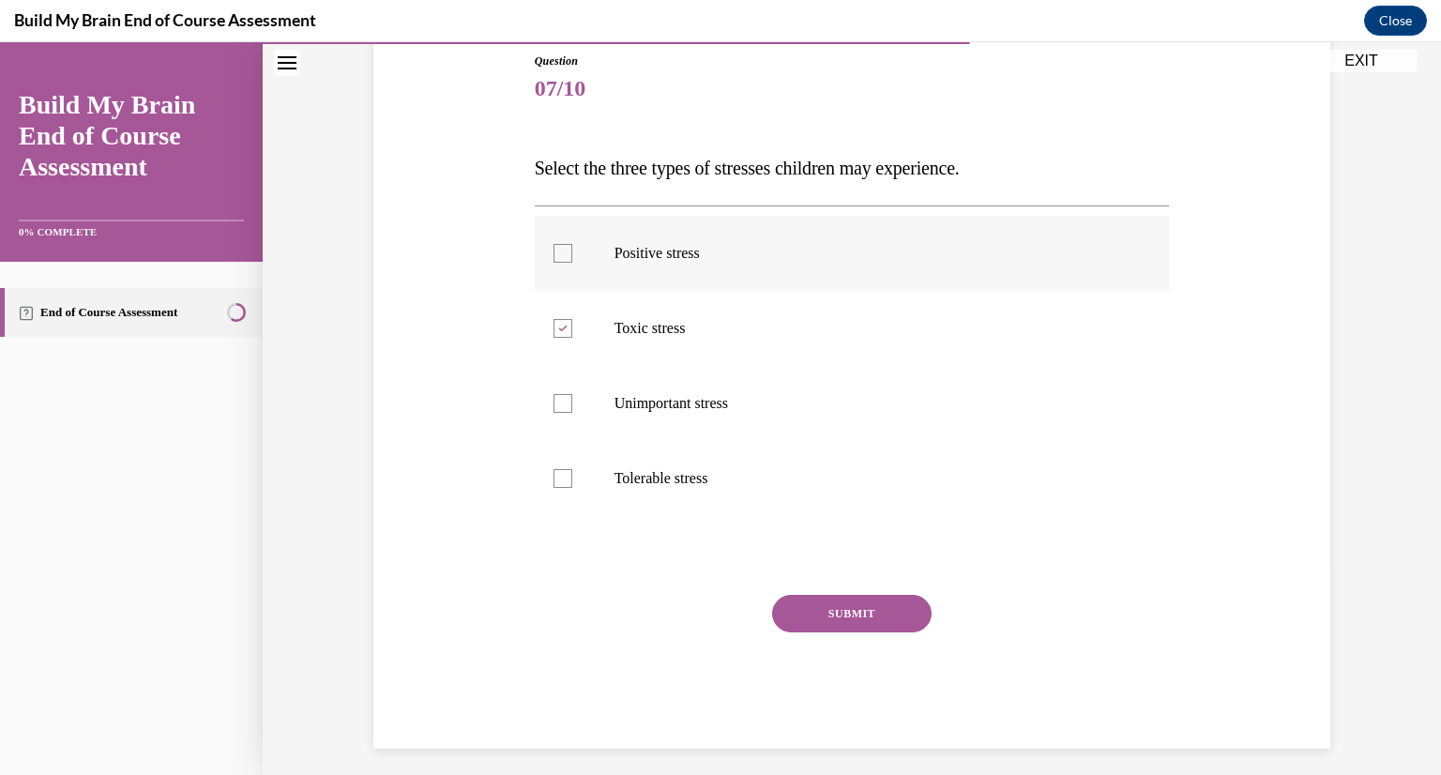
checkbox input "true"
click at [728, 475] on p "Tolerable stress" at bounding box center [869, 478] width 509 height 19
click at [572, 475] on input "Tolerable stress" at bounding box center [563, 478] width 19 height 19
checkbox input "true"
click at [800, 621] on button "SUBMIT" at bounding box center [852, 614] width 160 height 38
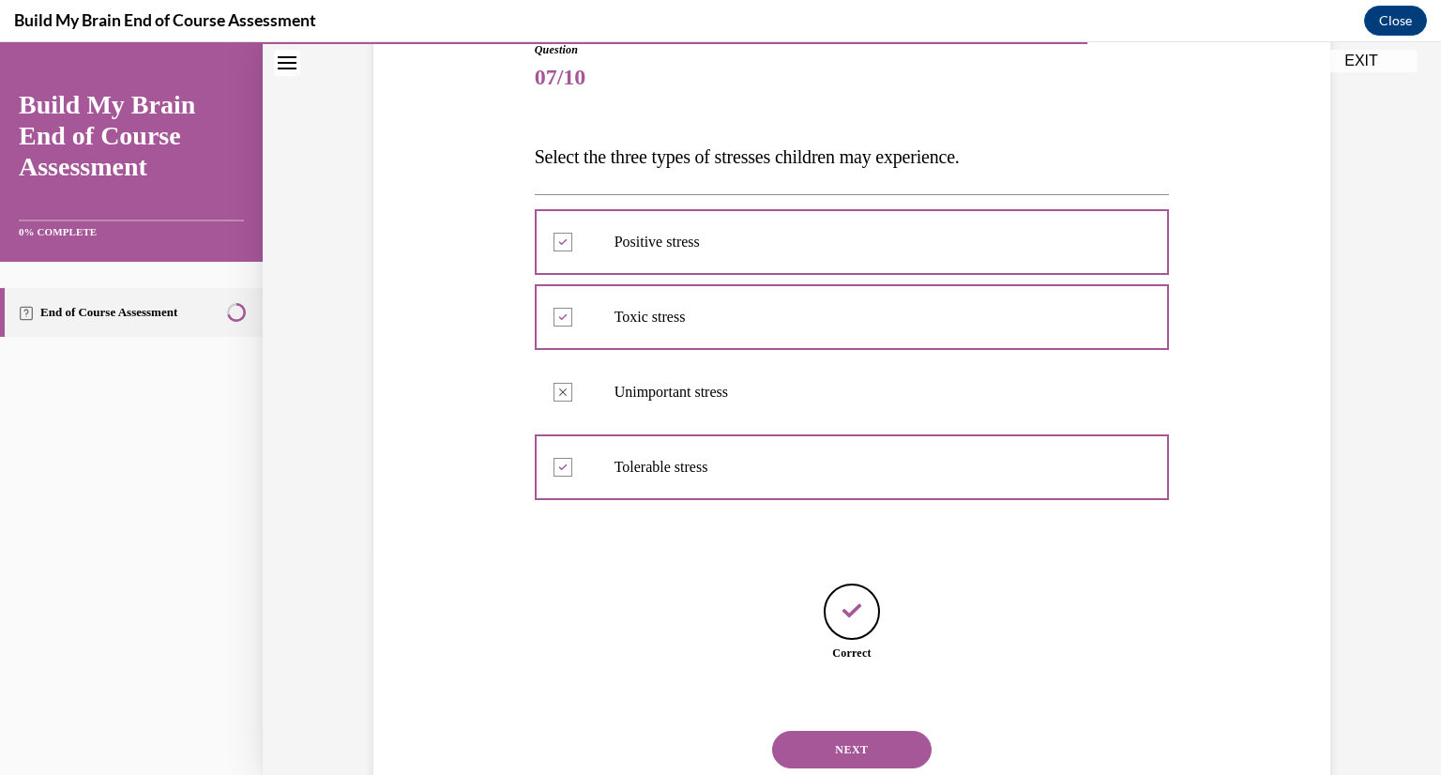
scroll to position [278, 0]
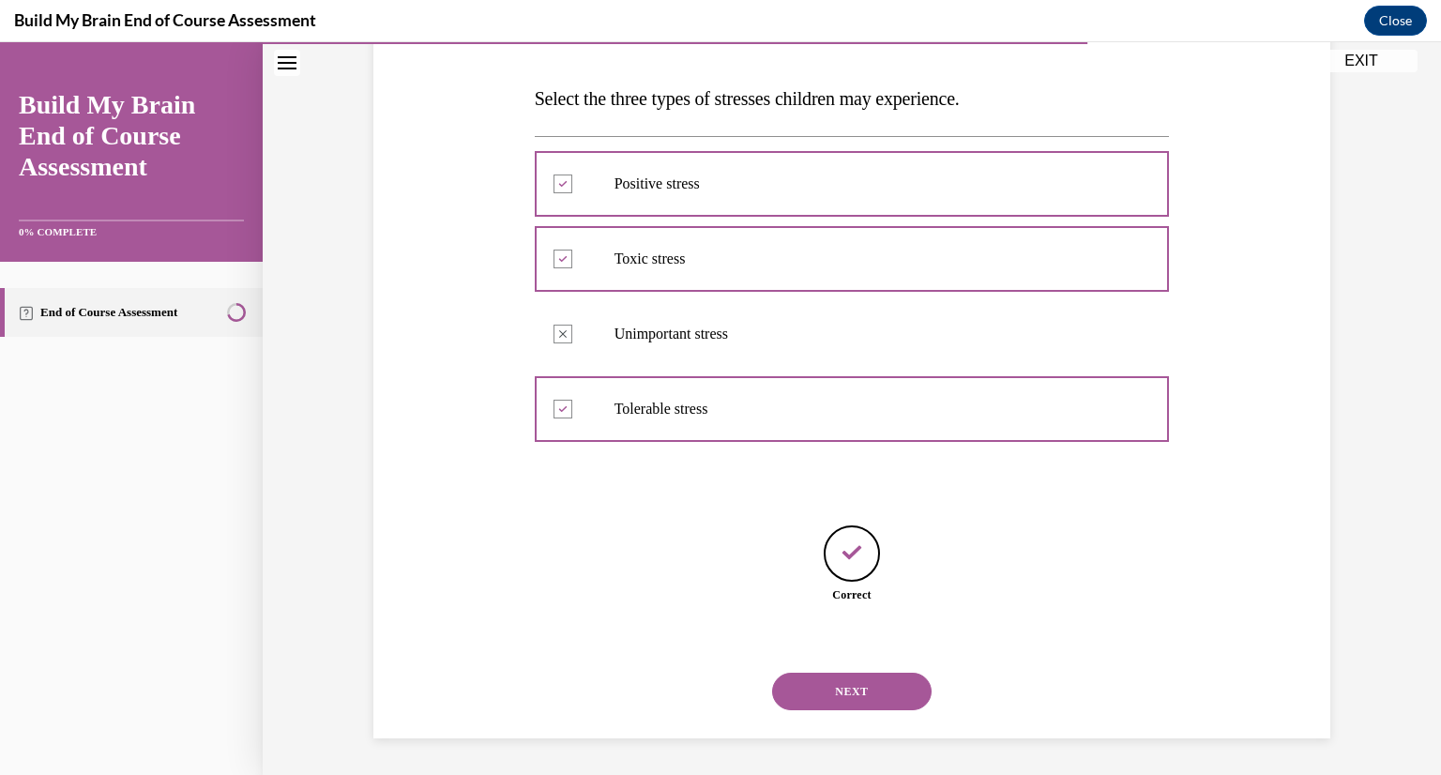
click at [874, 681] on button "NEXT" at bounding box center [852, 692] width 160 height 38
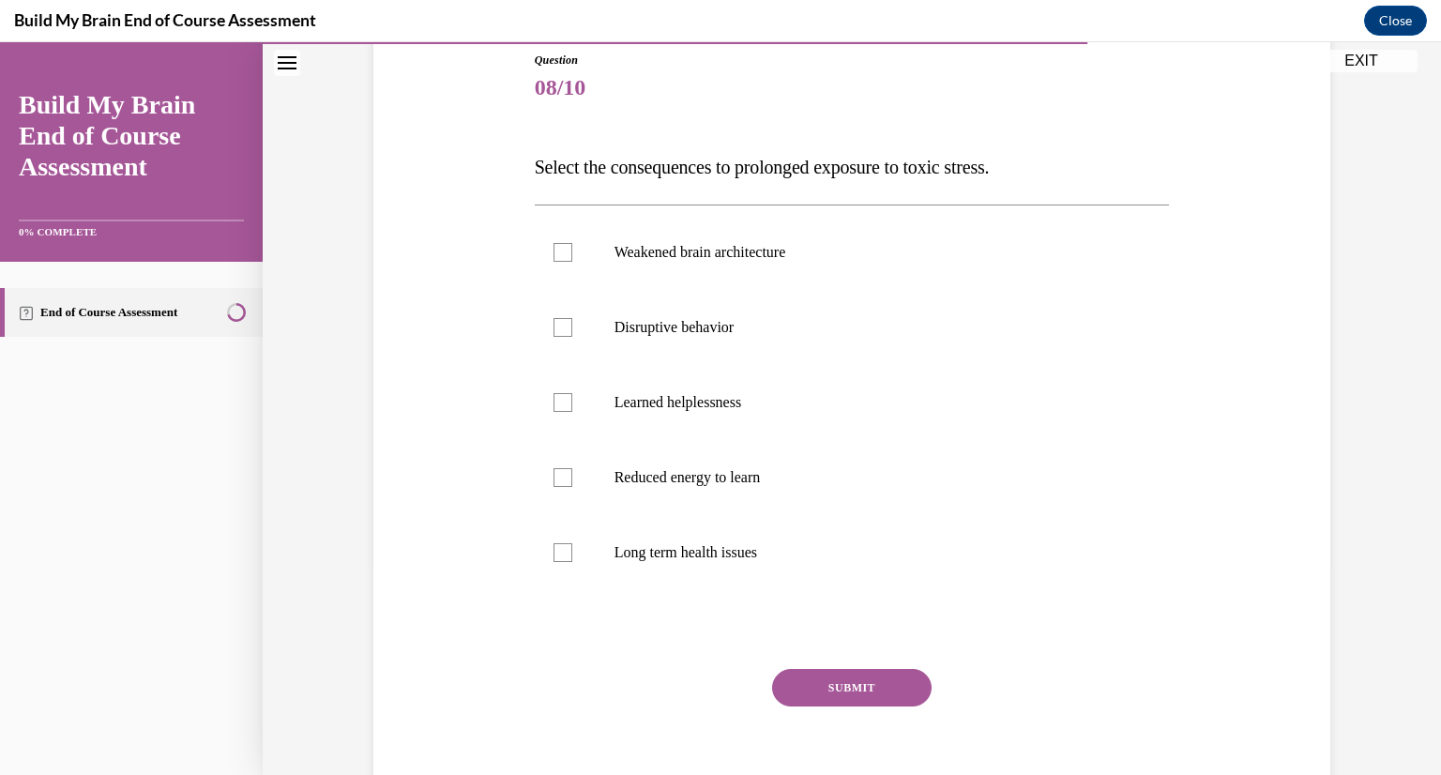
scroll to position [209, 0]
click at [606, 339] on label "Disruptive behavior" at bounding box center [852, 327] width 635 height 75
click at [572, 337] on input "Disruptive behavior" at bounding box center [563, 327] width 19 height 19
checkbox input "true"
click at [627, 380] on label "Learned helplessness" at bounding box center [852, 402] width 635 height 75
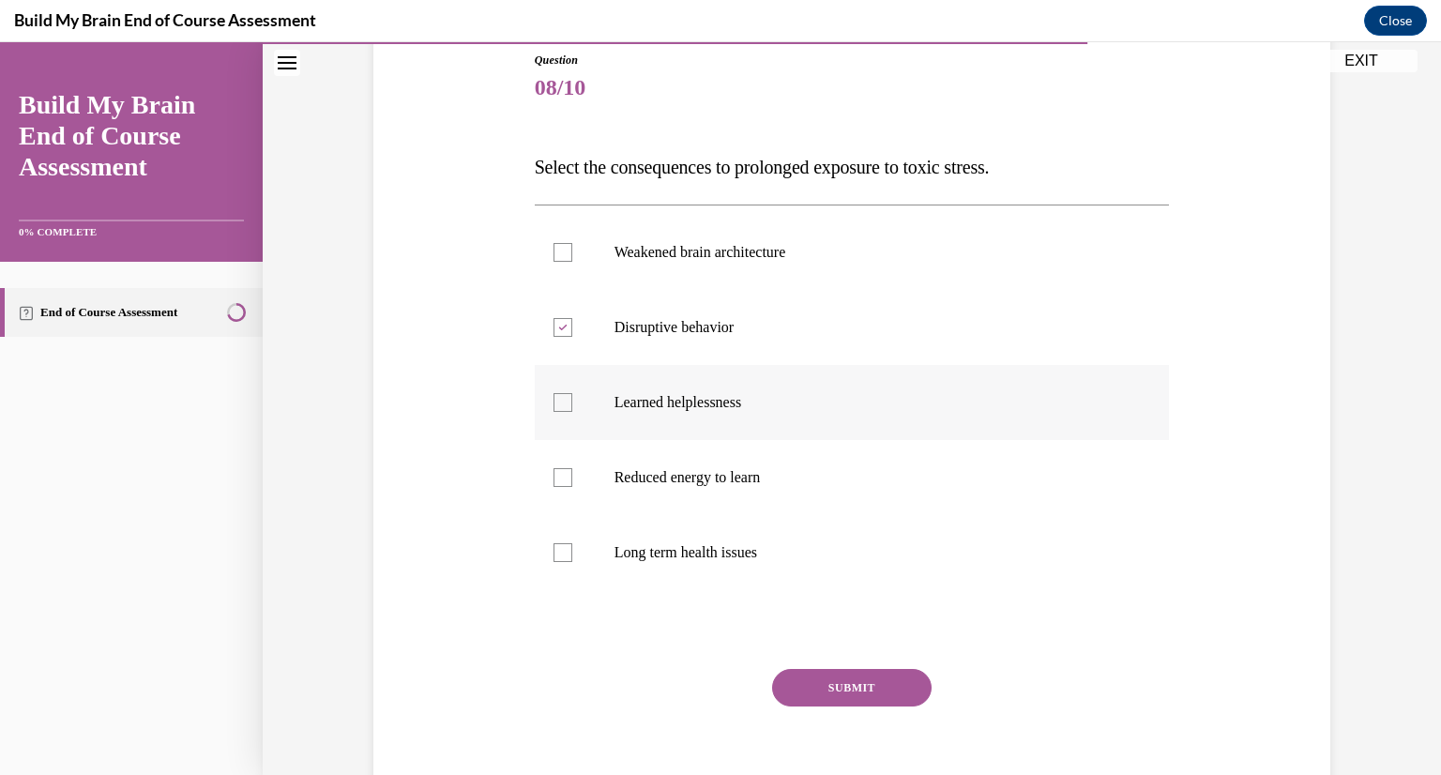
click at [572, 393] on input "Learned helplessness" at bounding box center [563, 402] width 19 height 19
checkbox input "true"
click at [674, 488] on label "Reduced energy to learn" at bounding box center [852, 477] width 635 height 75
click at [572, 487] on input "Reduced energy to learn" at bounding box center [563, 477] width 19 height 19
checkbox input "true"
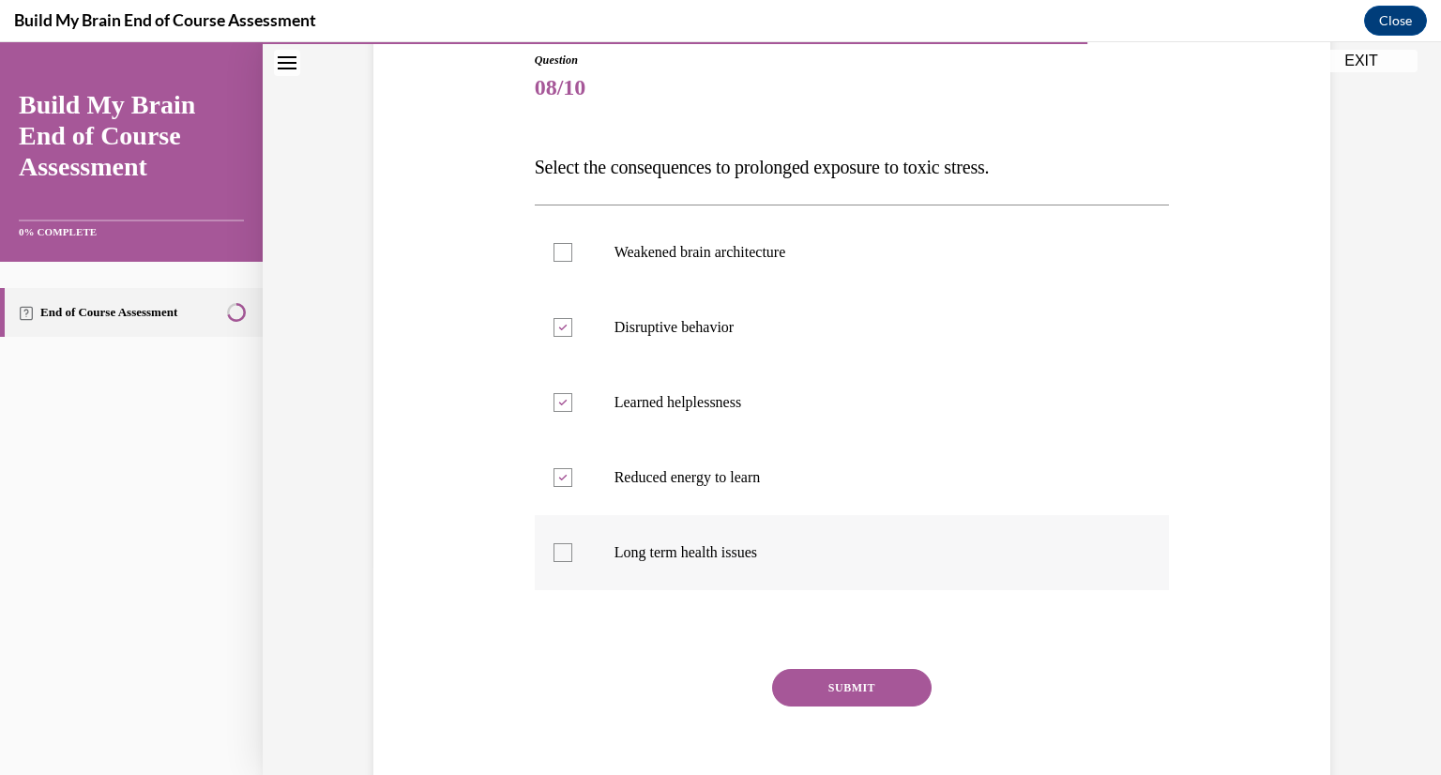
click at [691, 549] on p "Long term health issues" at bounding box center [869, 552] width 509 height 19
click at [572, 549] on input "Long term health issues" at bounding box center [563, 552] width 19 height 19
checkbox input "true"
click at [691, 252] on p "Weakened brain architecture" at bounding box center [869, 252] width 509 height 19
click at [572, 252] on input "Weakened brain architecture" at bounding box center [563, 252] width 19 height 19
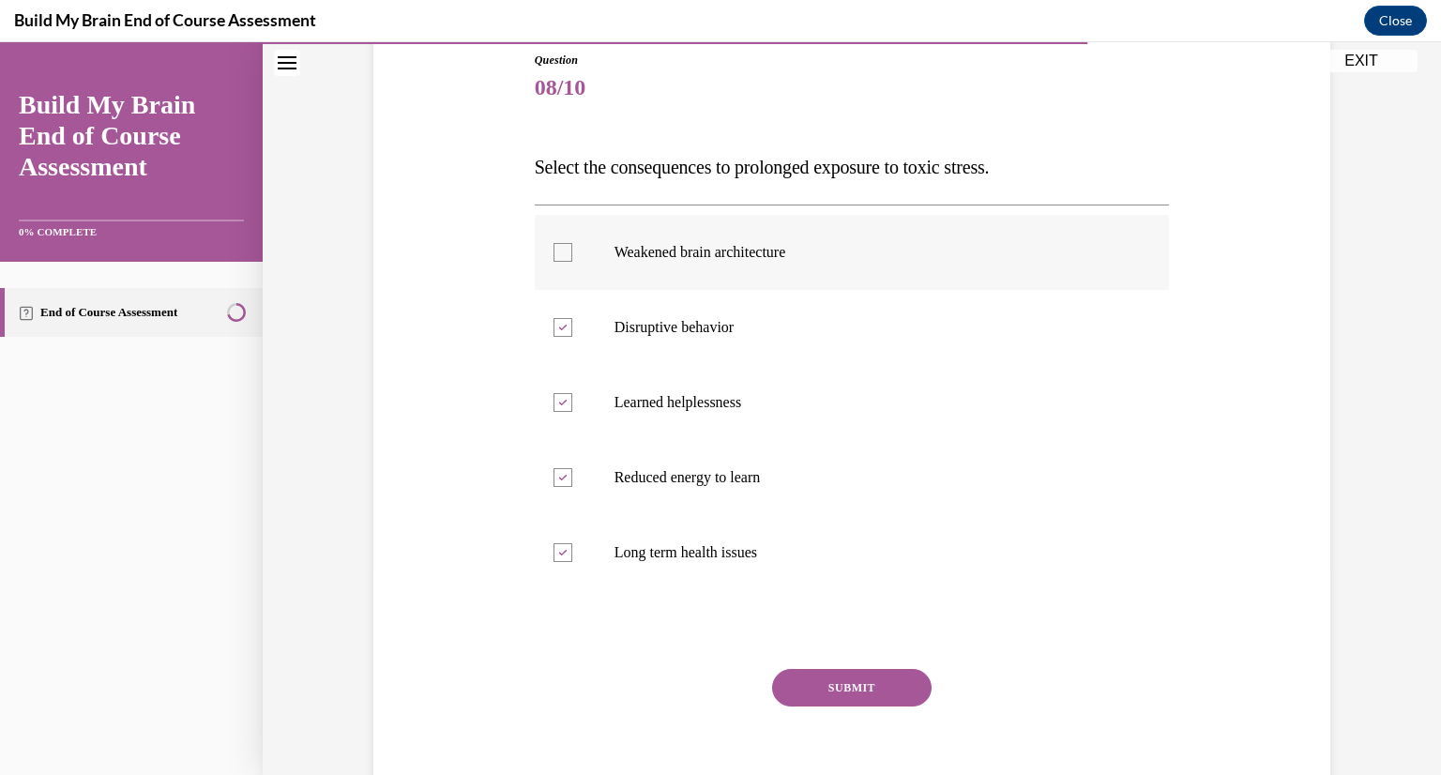
checkbox input "true"
click at [824, 689] on button "SUBMIT" at bounding box center [852, 688] width 160 height 38
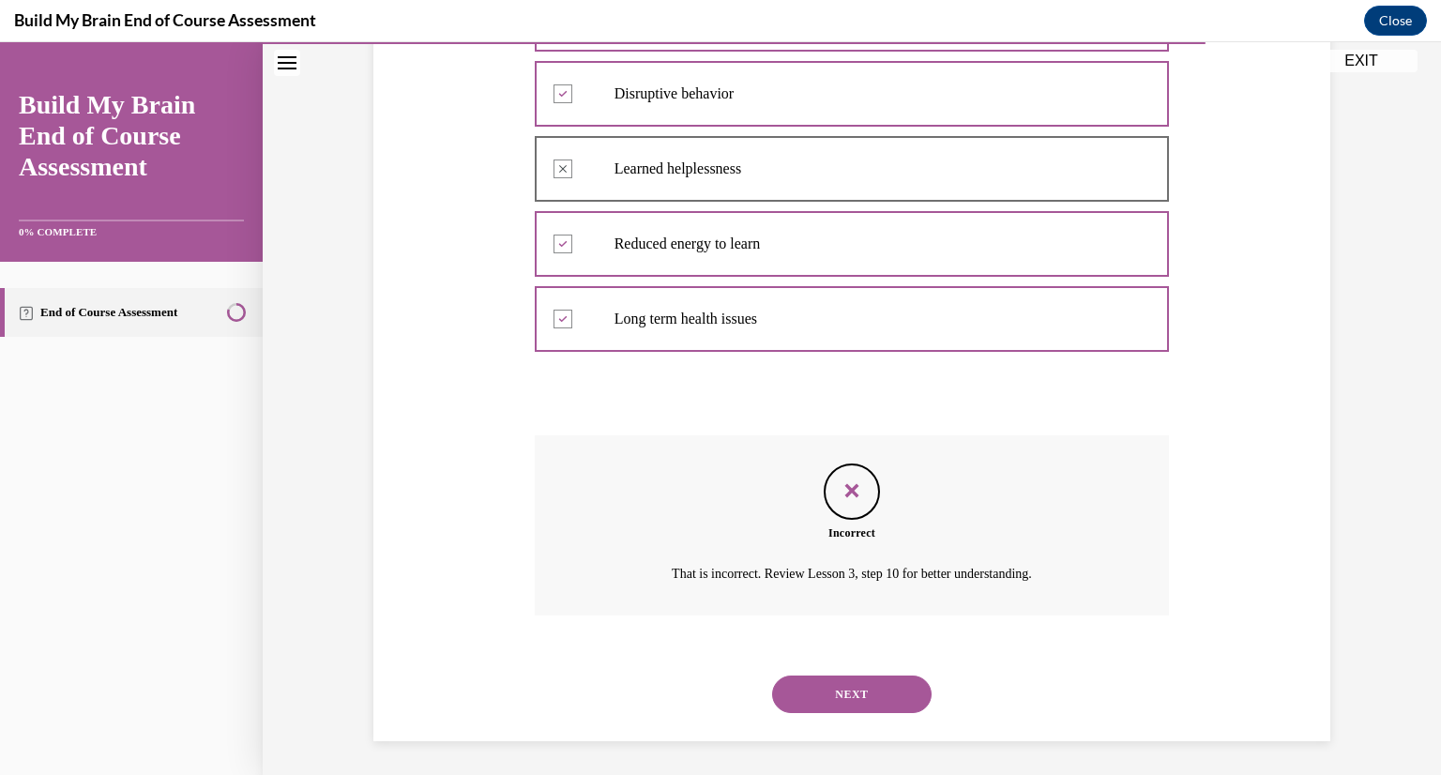
scroll to position [447, 0]
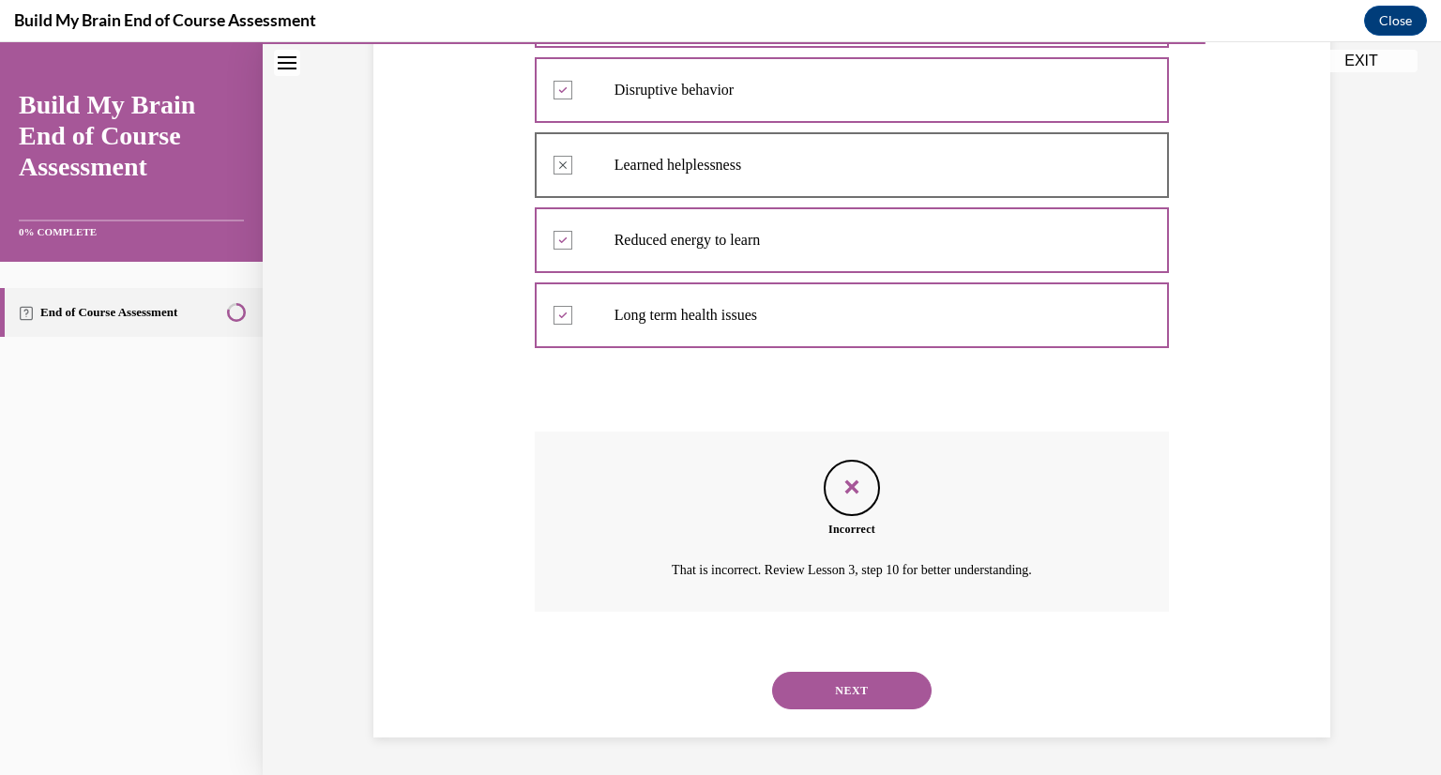
click at [850, 706] on button "NEXT" at bounding box center [852, 691] width 160 height 38
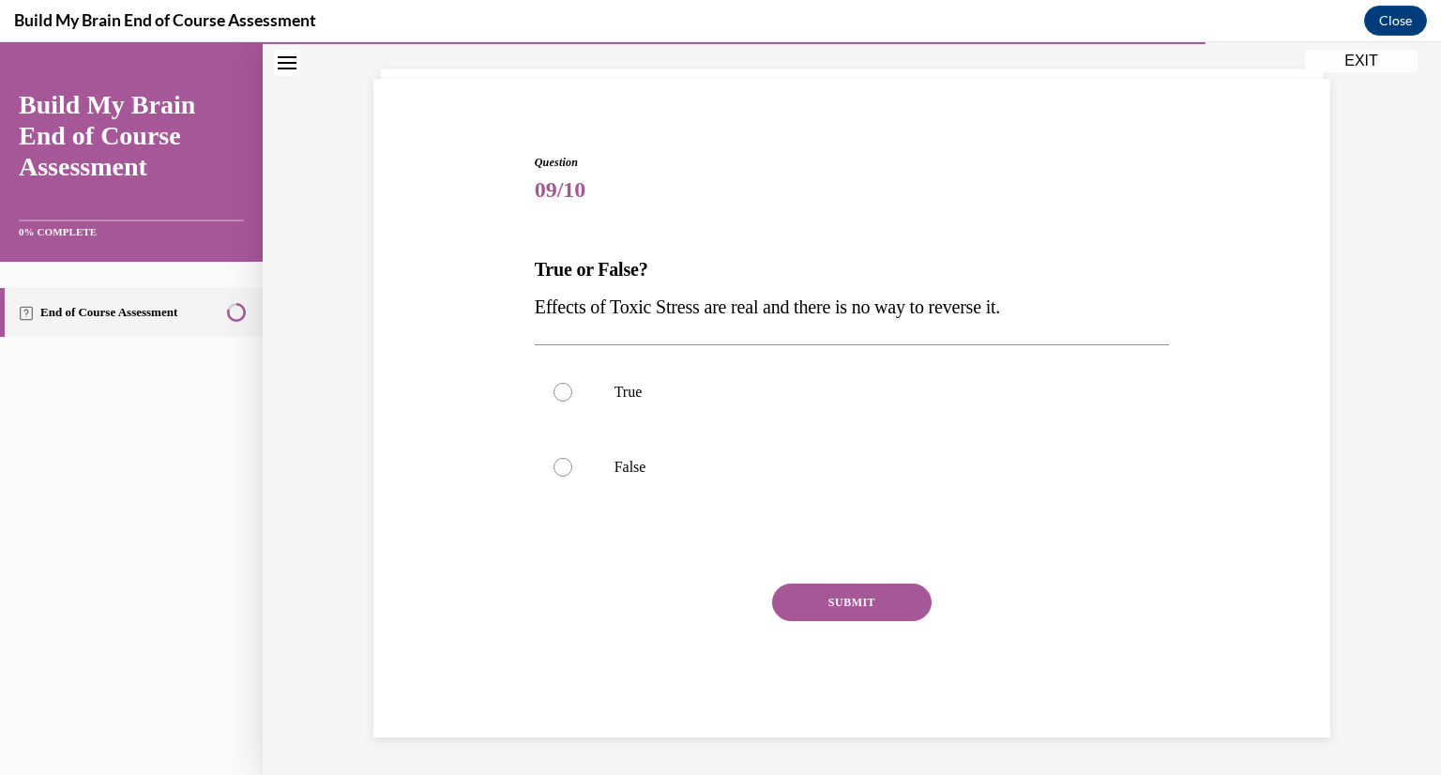
scroll to position [107, 0]
click at [689, 399] on p "True" at bounding box center [869, 392] width 509 height 19
click at [572, 399] on input "True" at bounding box center [563, 392] width 19 height 19
radio input "true"
click at [830, 615] on button "SUBMIT" at bounding box center [852, 603] width 160 height 38
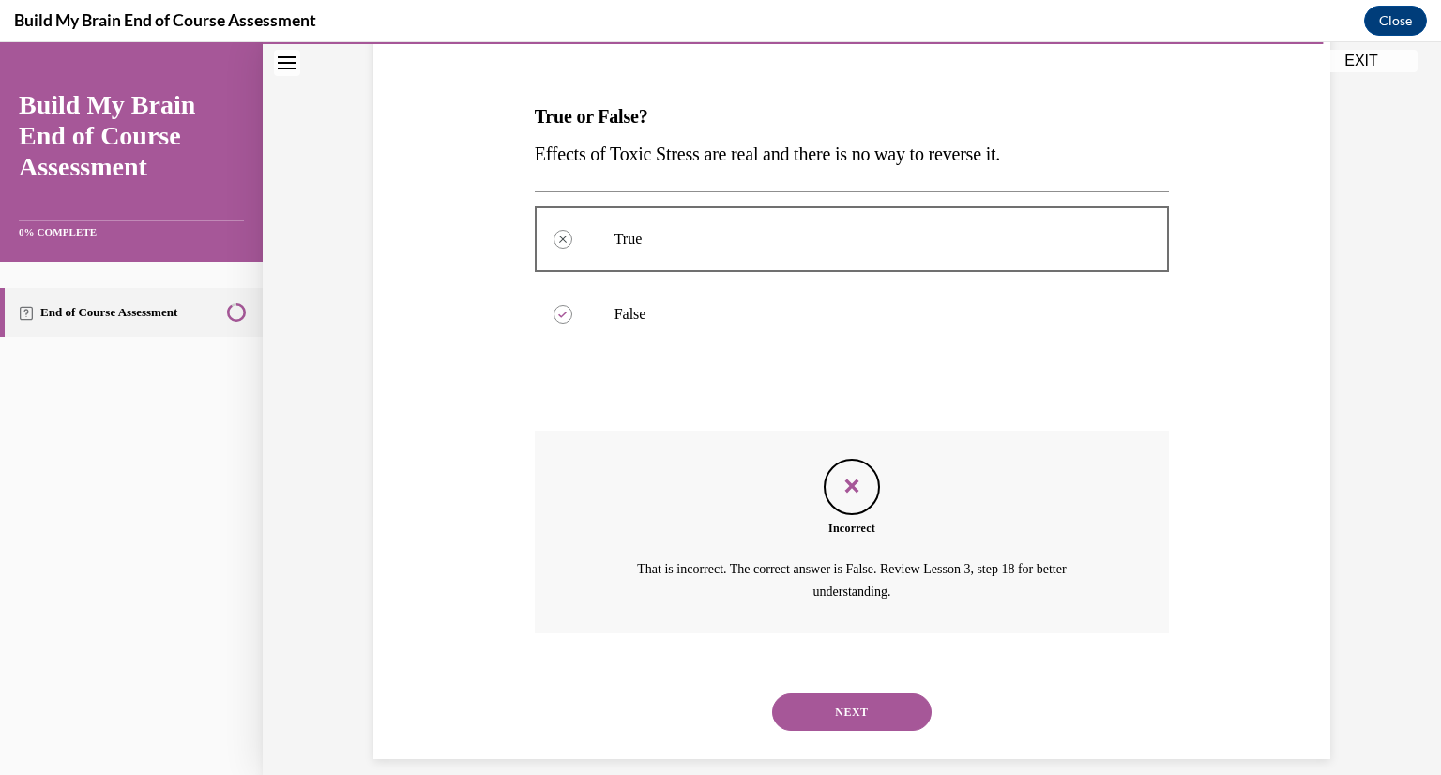
scroll to position [282, 0]
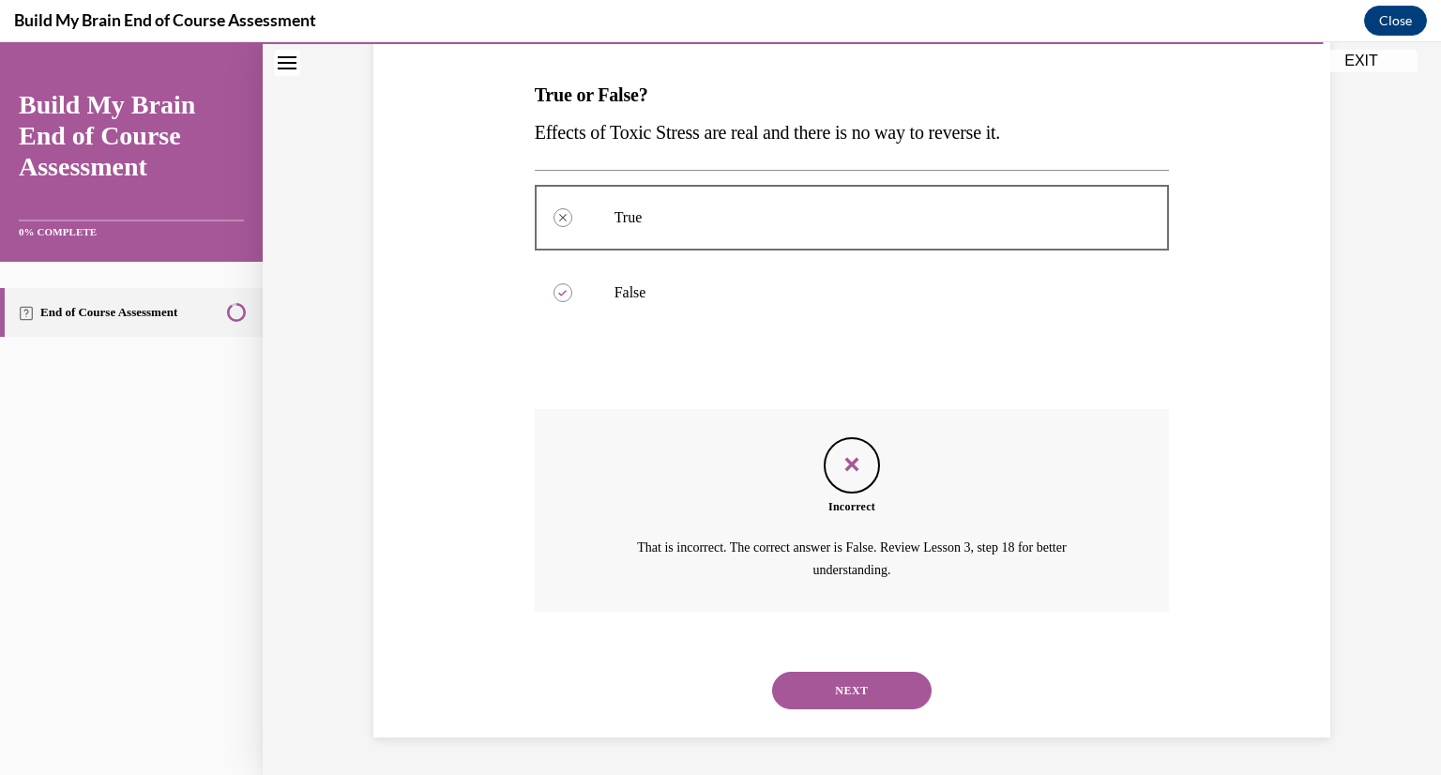
click at [843, 680] on button "NEXT" at bounding box center [852, 691] width 160 height 38
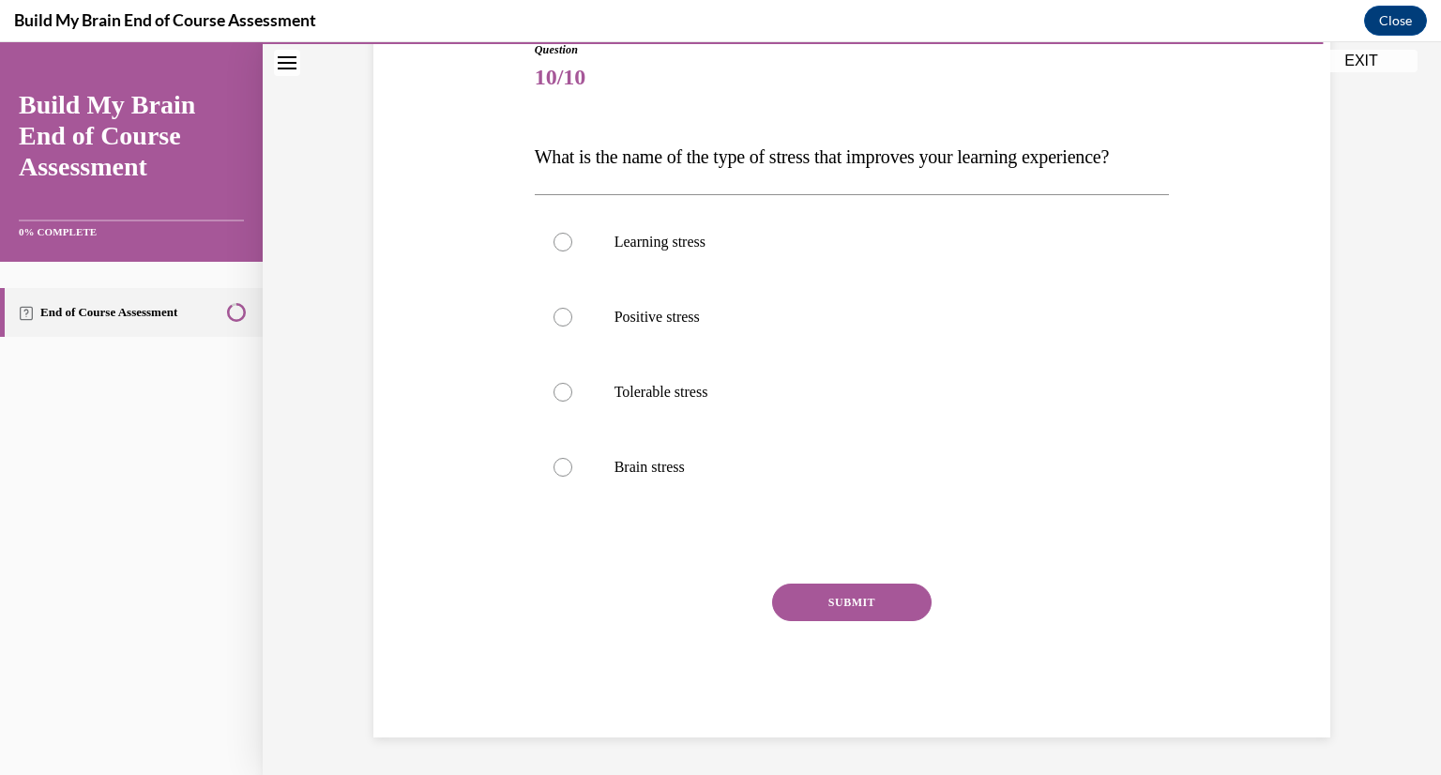
scroll to position [209, 0]
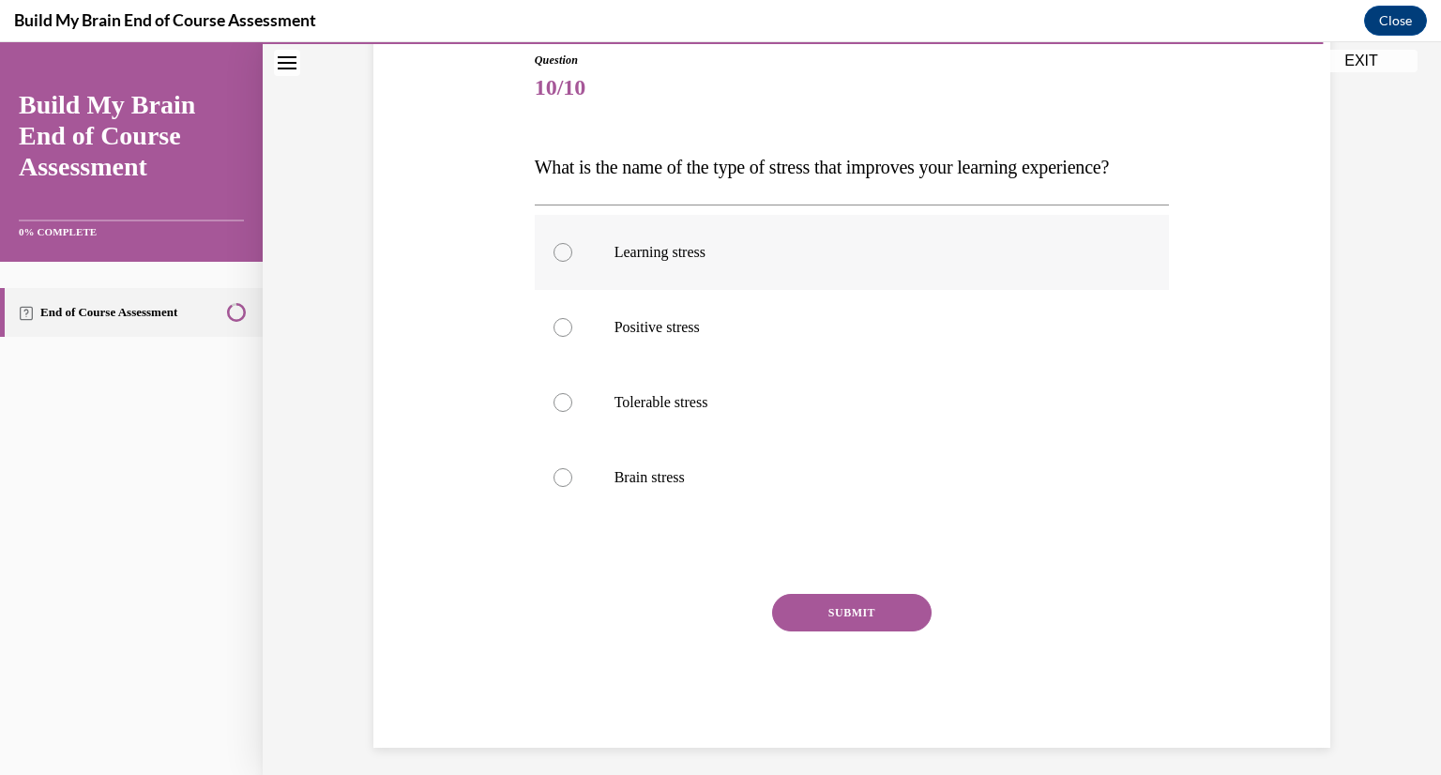
click at [620, 290] on label "Learning stress" at bounding box center [852, 252] width 635 height 75
click at [572, 262] on input "Learning stress" at bounding box center [563, 252] width 19 height 19
radio input "true"
click at [683, 354] on label "Positive stress" at bounding box center [852, 327] width 635 height 75
click at [572, 337] on input "Positive stress" at bounding box center [563, 327] width 19 height 19
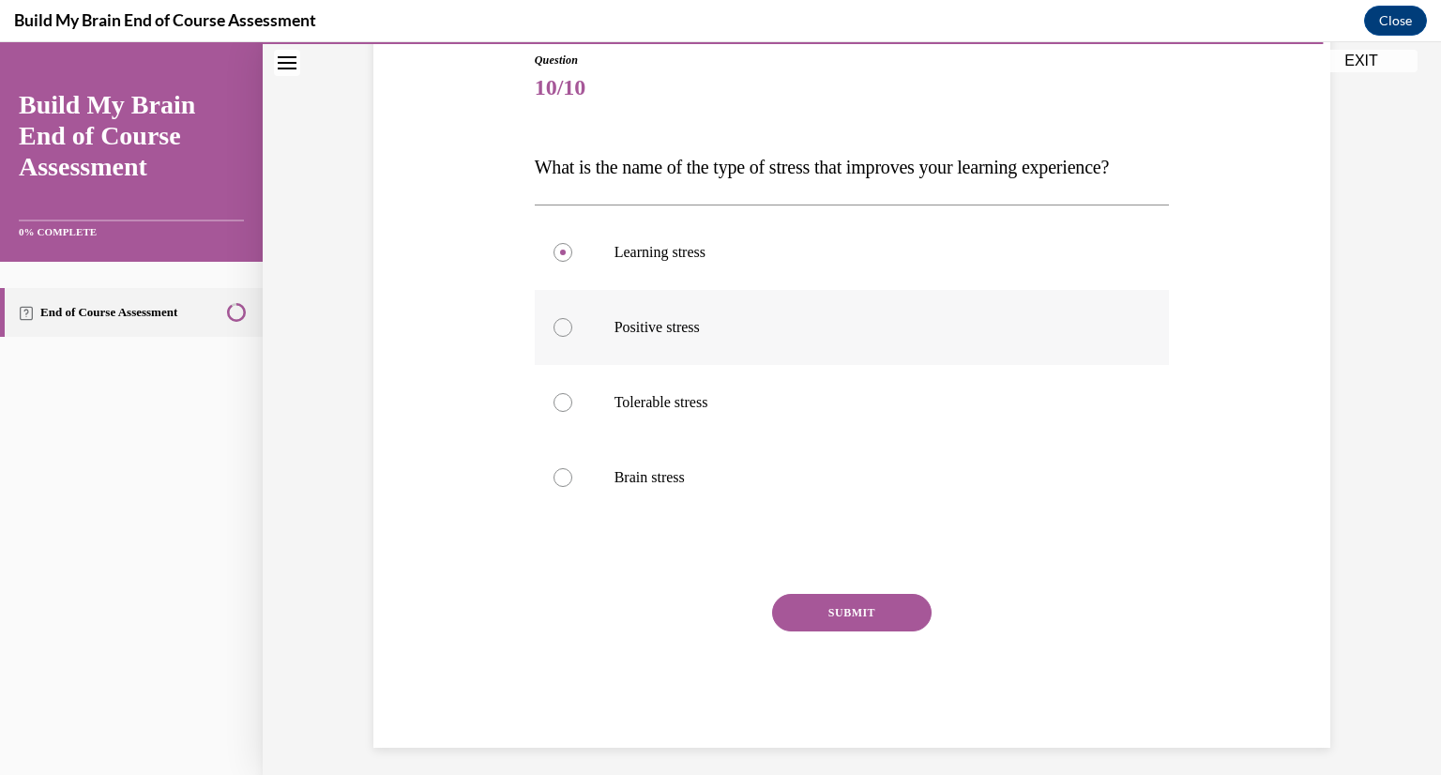
radio input "true"
click at [800, 632] on button "SUBMIT" at bounding box center [852, 613] width 160 height 38
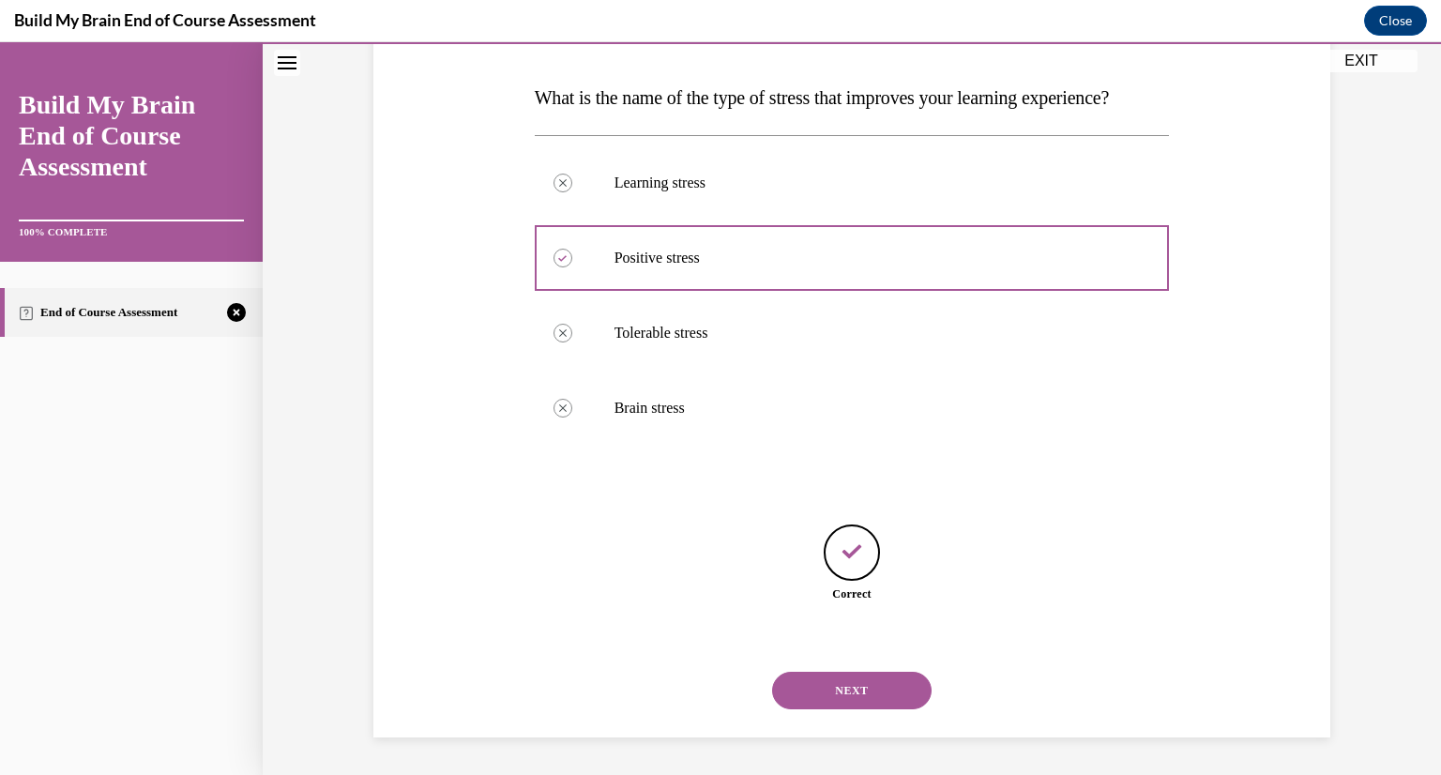
scroll to position [315, 0]
click at [826, 709] on div "NEXT" at bounding box center [852, 690] width 635 height 75
click at [830, 692] on button "NEXT" at bounding box center [852, 691] width 160 height 38
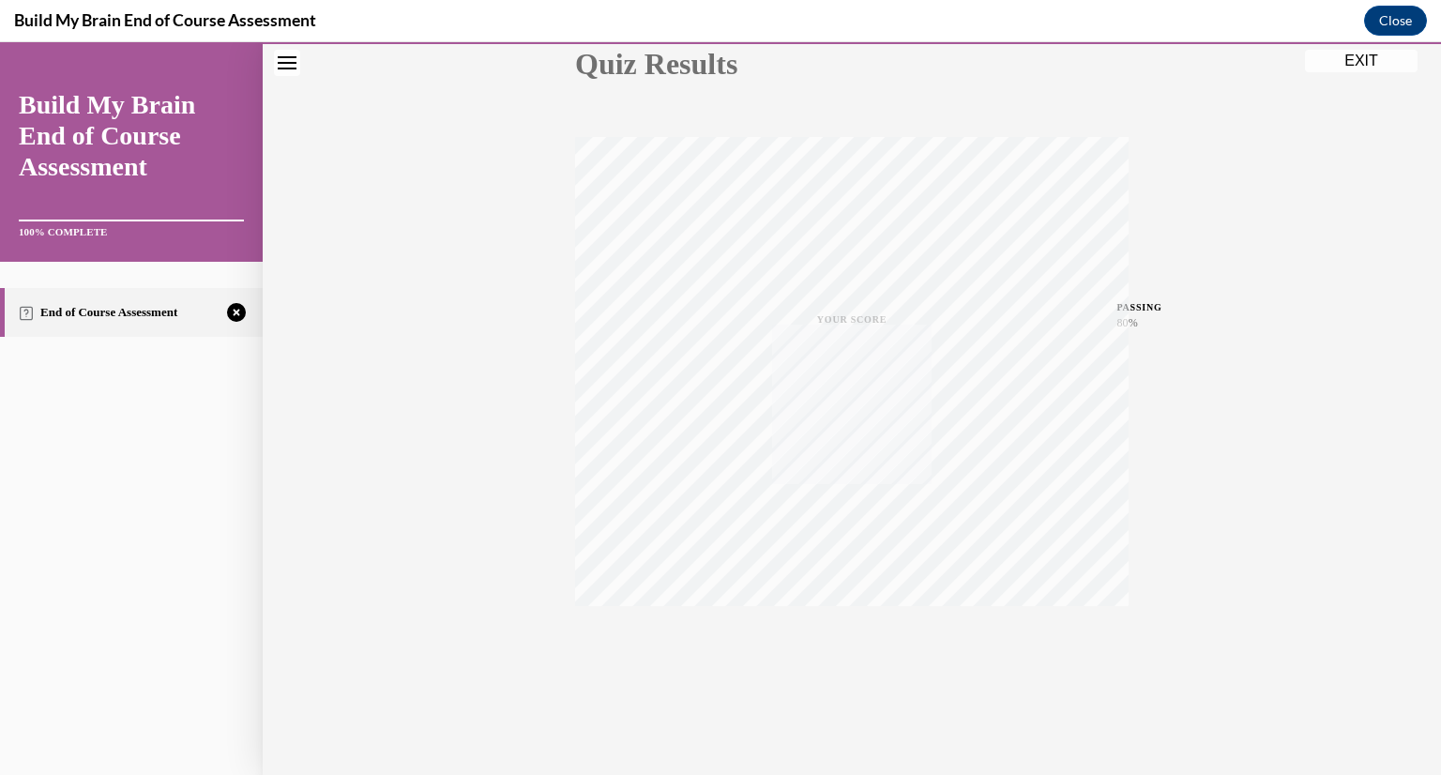
scroll to position [229, 0]
click at [848, 657] on icon "button" at bounding box center [852, 660] width 67 height 21
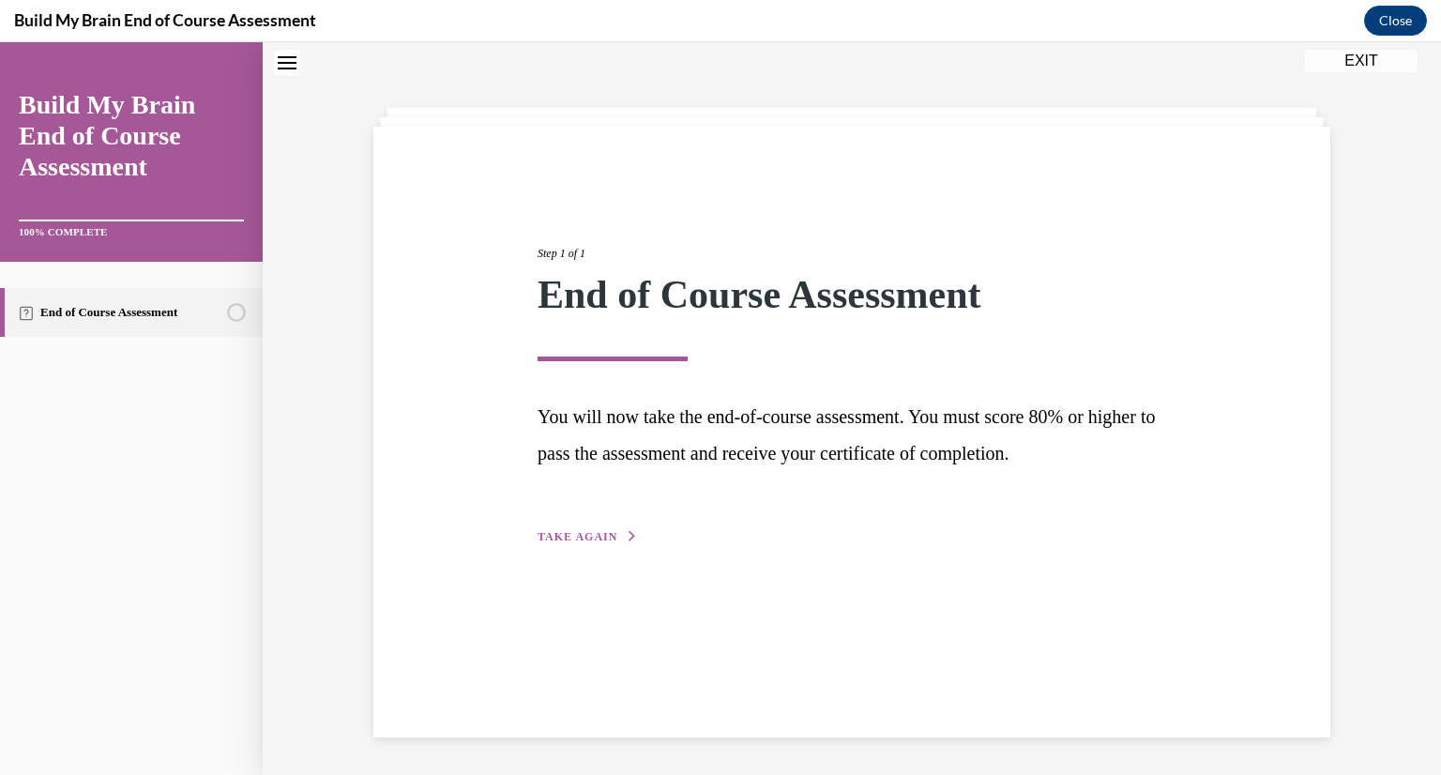
scroll to position [59, 0]
click at [599, 530] on span "TAKE AGAIN" at bounding box center [578, 536] width 80 height 13
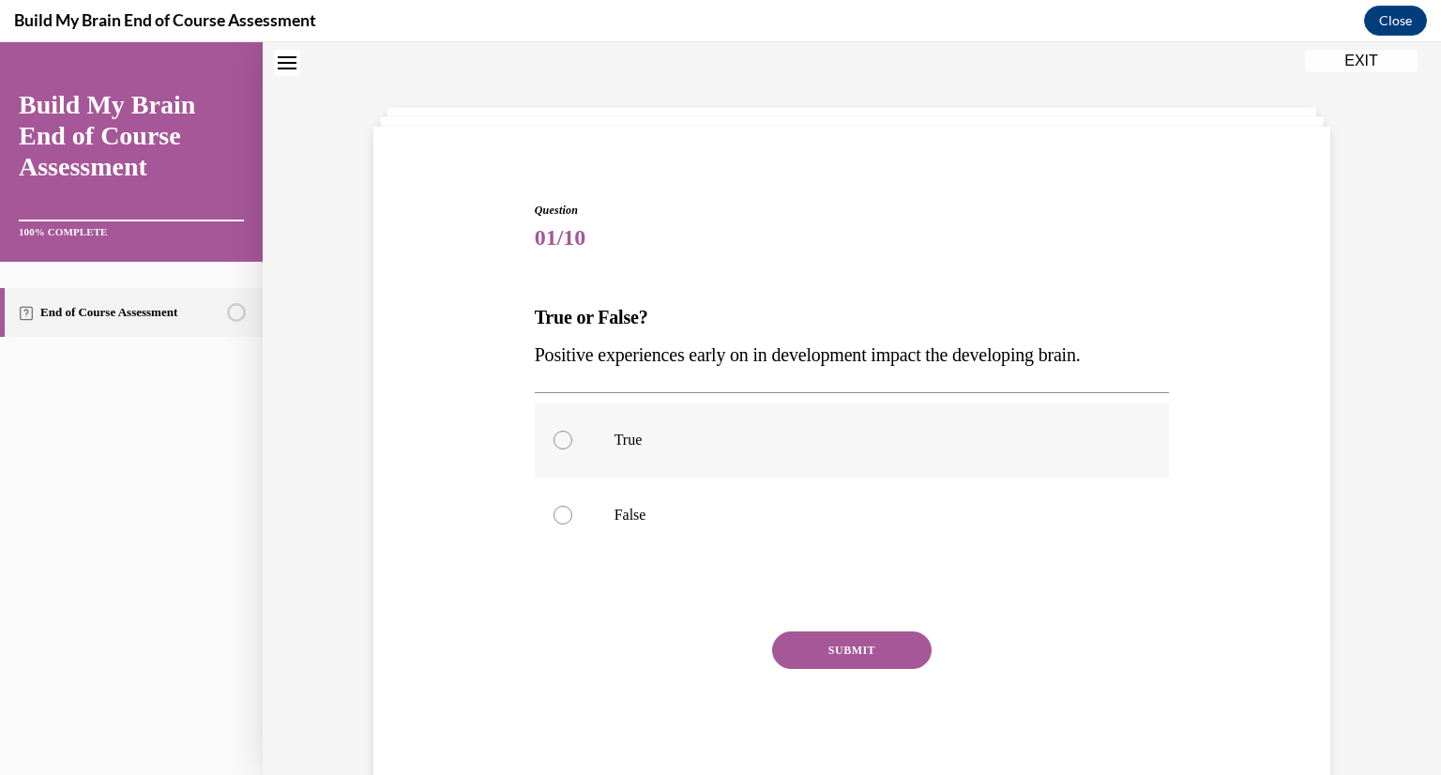
click at [690, 466] on label "True" at bounding box center [852, 440] width 635 height 75
click at [572, 449] on input "True" at bounding box center [563, 440] width 19 height 19
radio input "true"
click at [803, 658] on button "SUBMIT" at bounding box center [852, 651] width 160 height 38
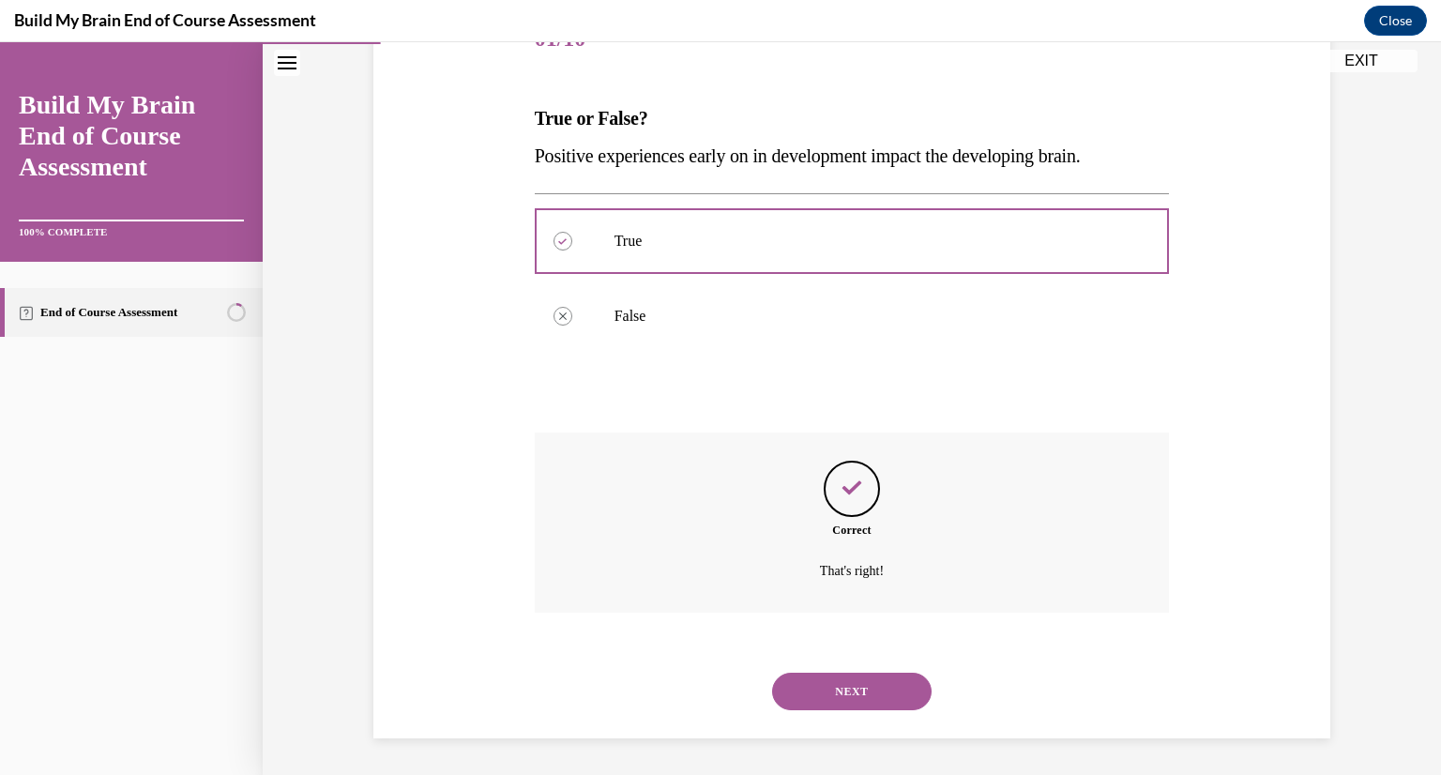
scroll to position [259, 0]
click at [839, 693] on button "NEXT" at bounding box center [852, 691] width 160 height 38
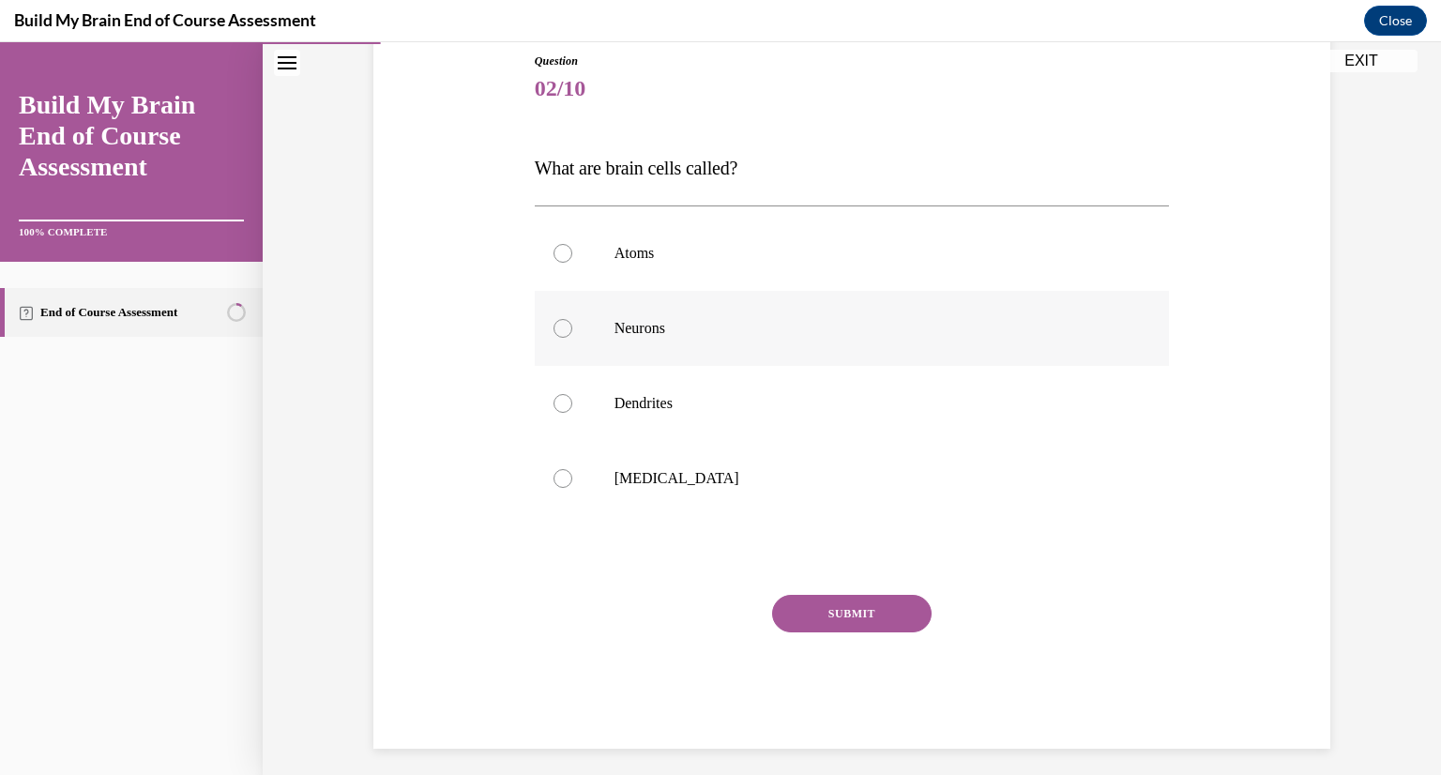
click at [753, 342] on label "Neurons" at bounding box center [852, 328] width 635 height 75
click at [572, 338] on input "Neurons" at bounding box center [563, 328] width 19 height 19
radio input "true"
click at [834, 624] on button "SUBMIT" at bounding box center [852, 614] width 160 height 38
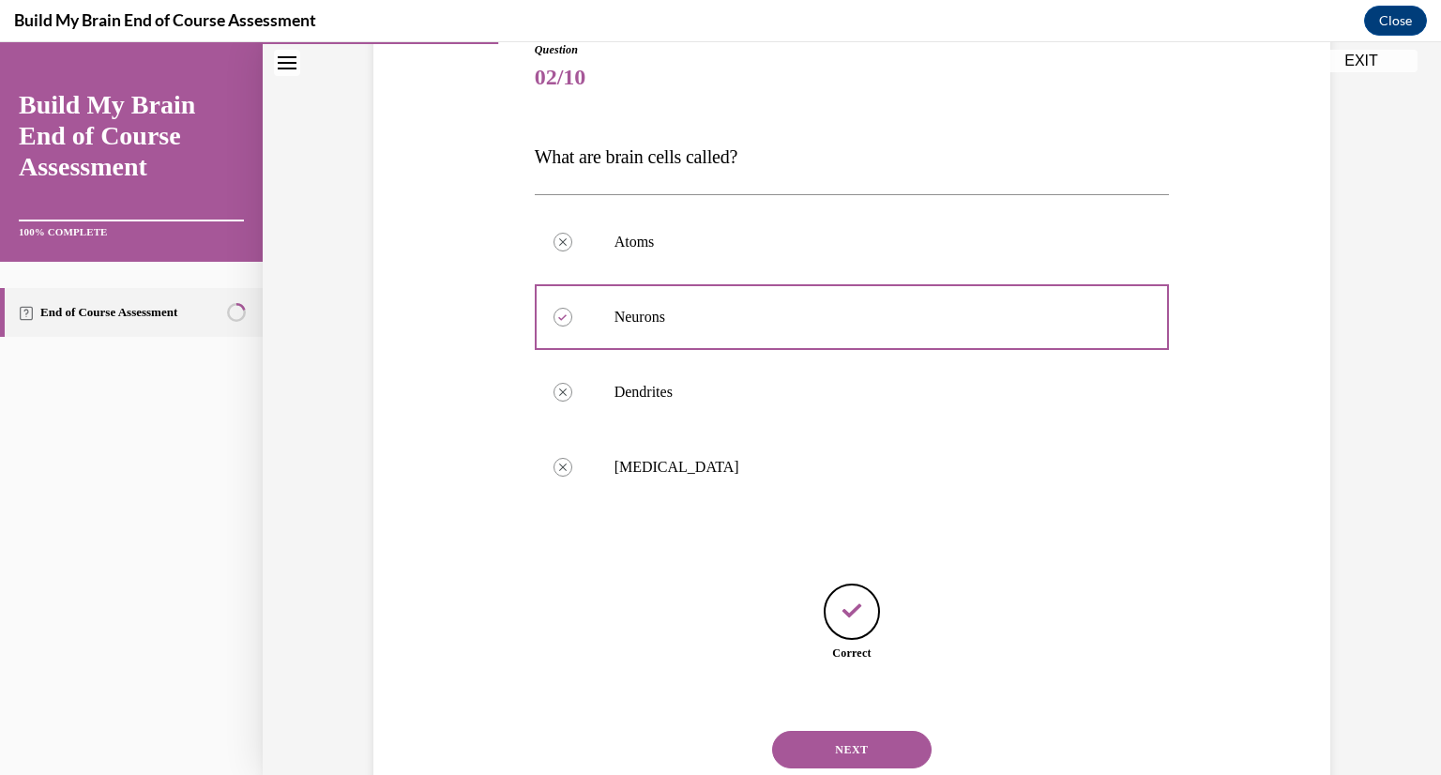
scroll to position [278, 0]
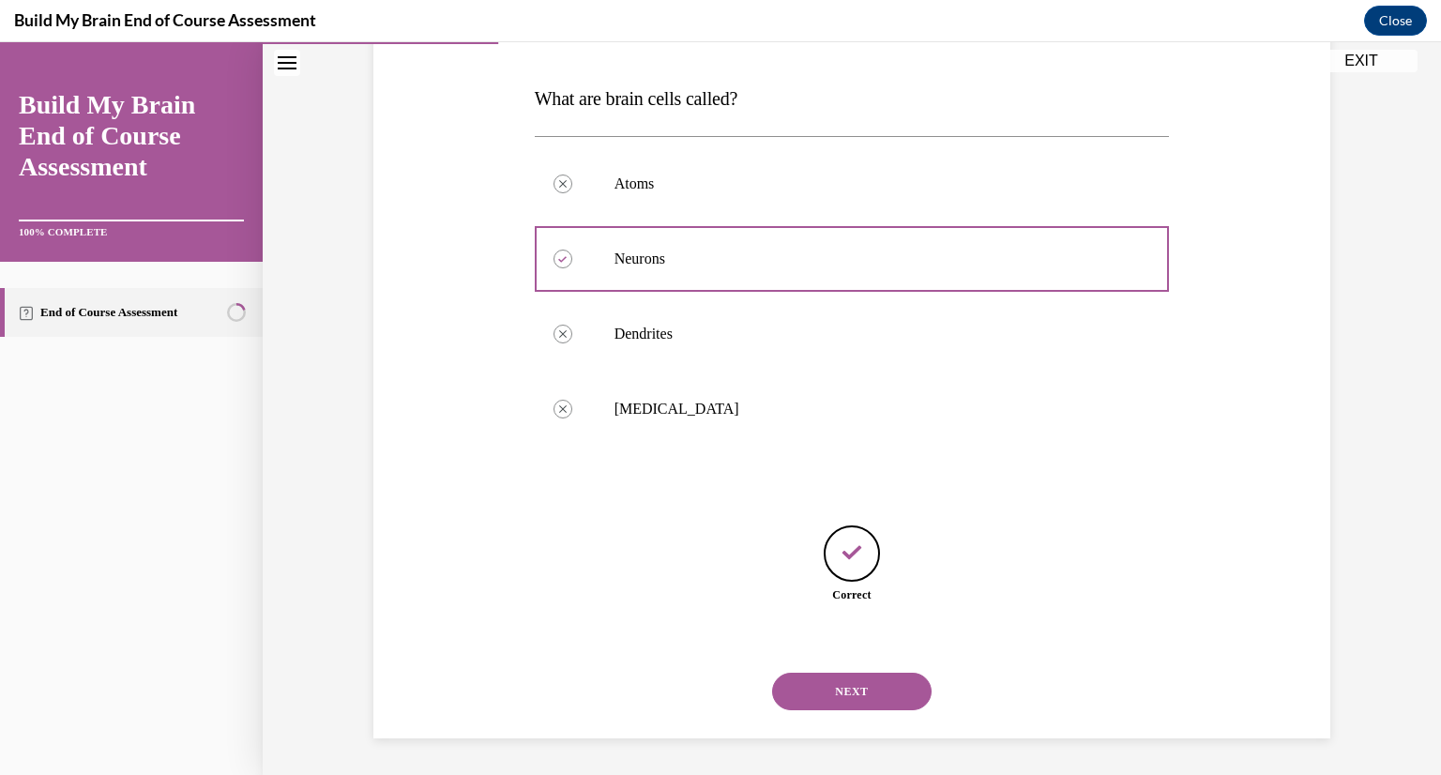
click at [845, 691] on button "NEXT" at bounding box center [852, 692] width 160 height 38
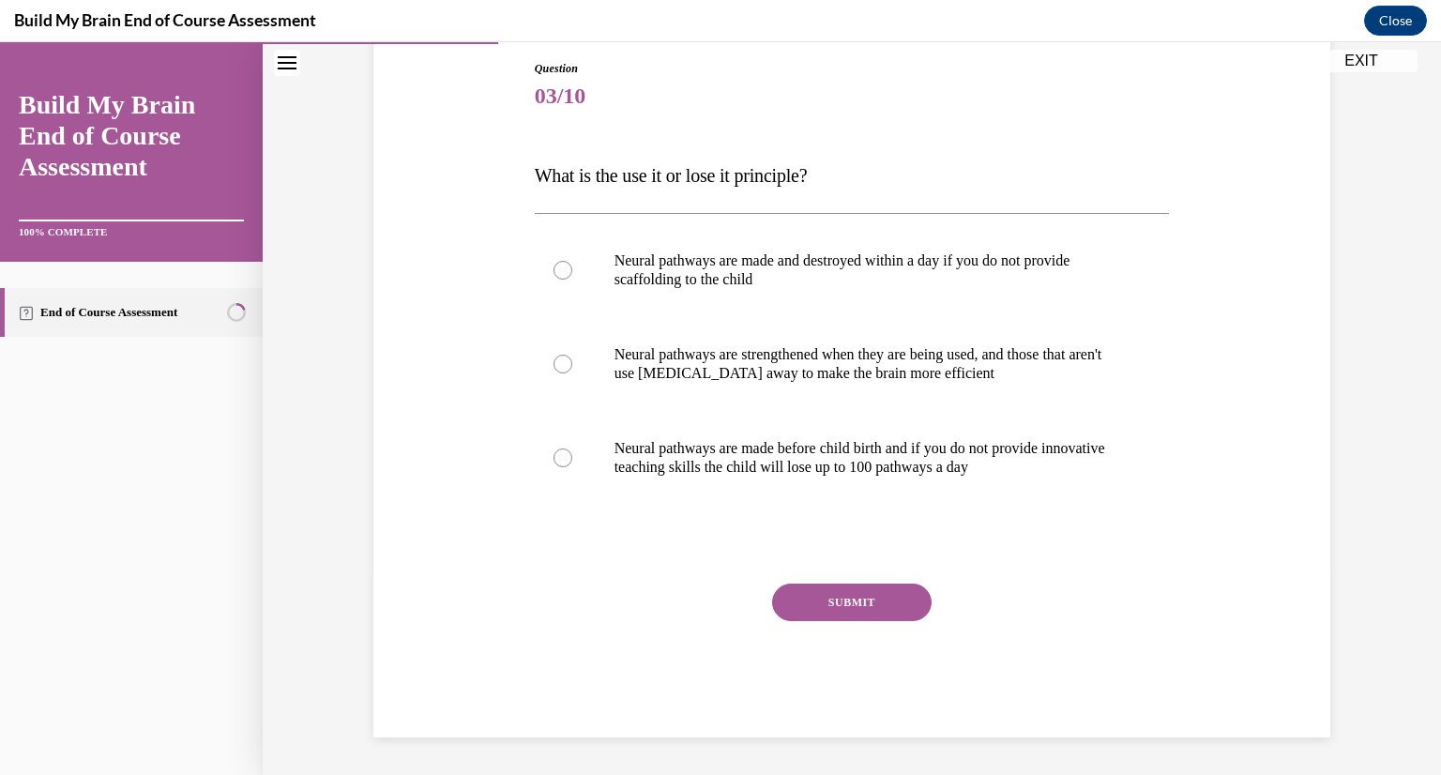
scroll to position [201, 0]
click at [833, 345] on p "Neural pathways are strengthened when they are being used, and those that aren'…" at bounding box center [869, 364] width 509 height 38
click at [572, 355] on input "Neural pathways are strengthened when they are being used, and those that aren'…" at bounding box center [563, 364] width 19 height 19
radio input "true"
click at [886, 605] on button "SUBMIT" at bounding box center [852, 603] width 160 height 38
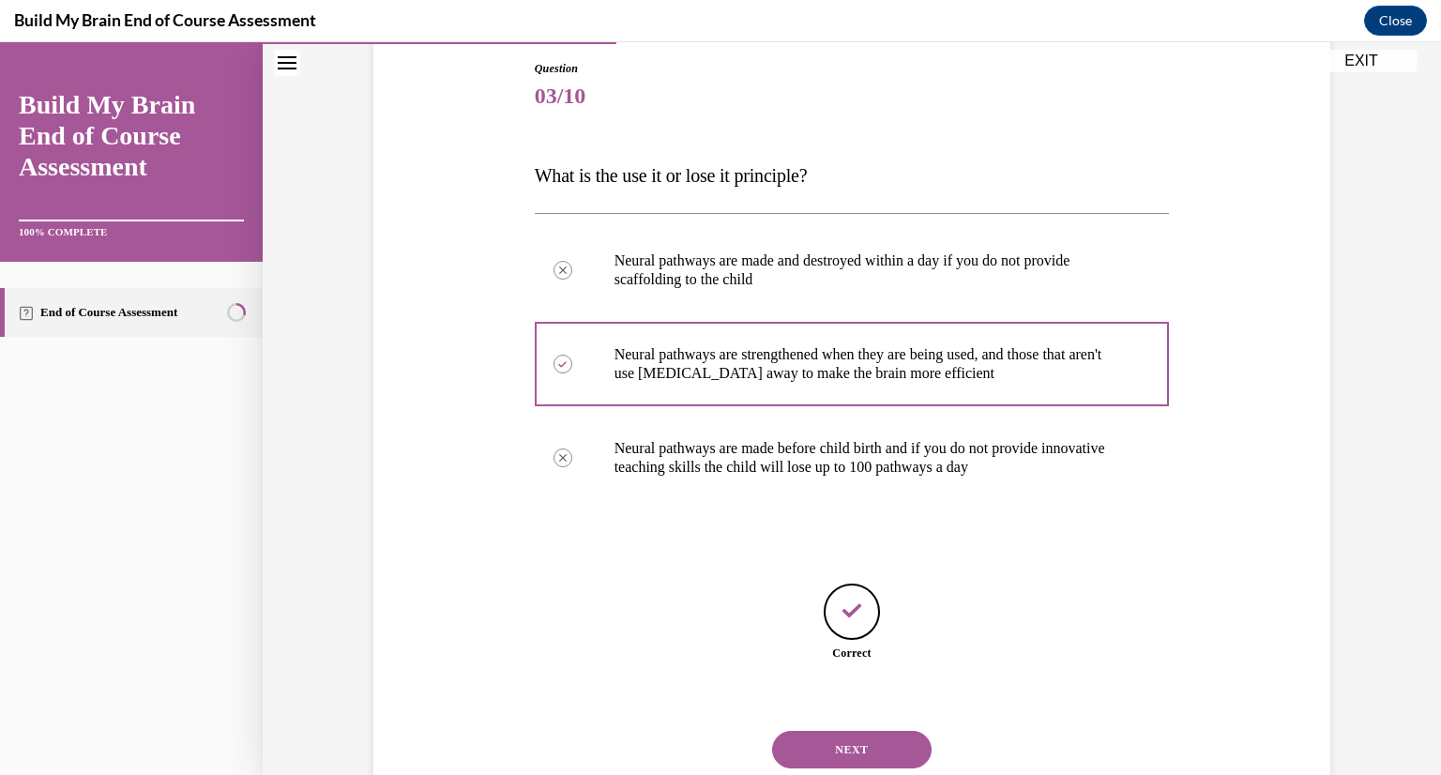
scroll to position [259, 0]
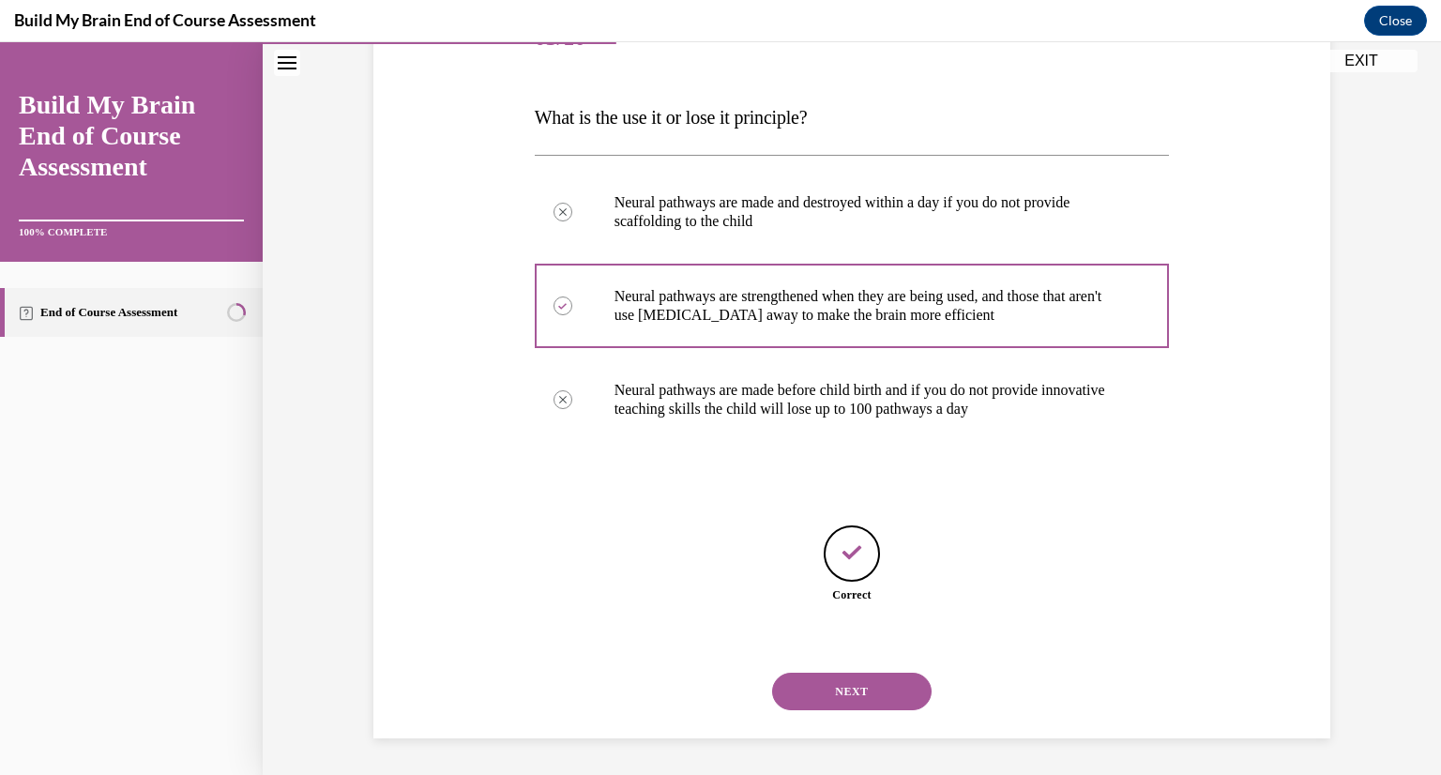
click at [862, 690] on button "NEXT" at bounding box center [852, 692] width 160 height 38
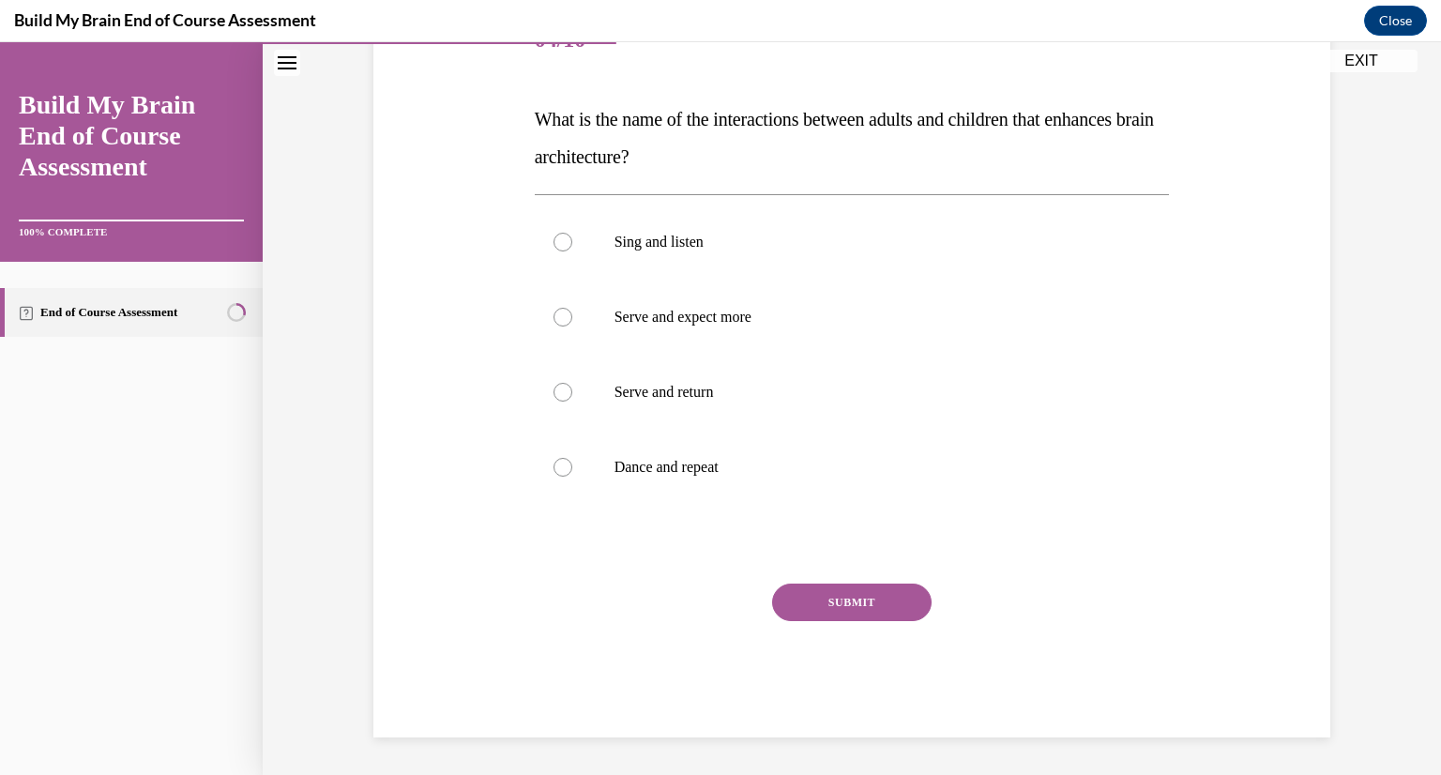
scroll to position [209, 0]
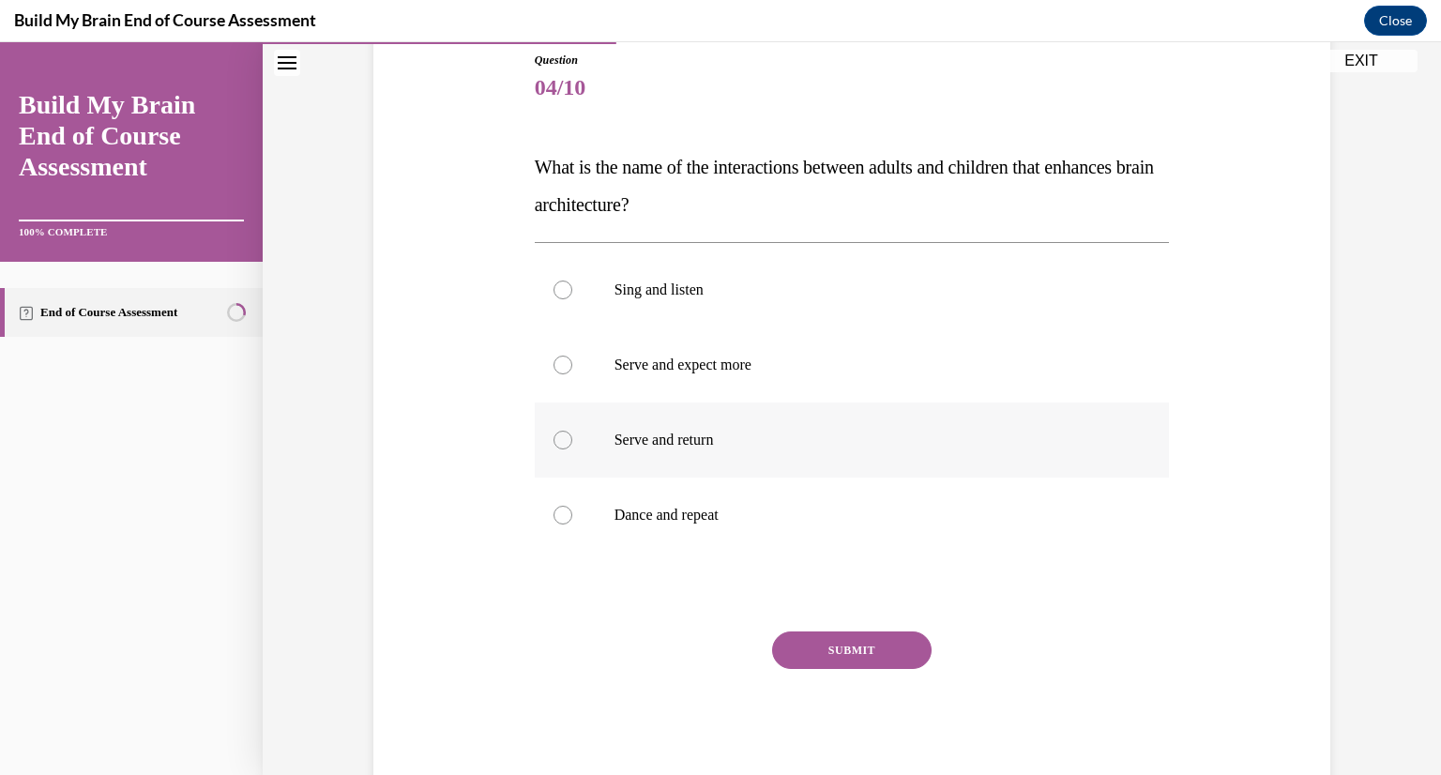
click at [834, 436] on p "Serve and return" at bounding box center [869, 440] width 509 height 19
click at [572, 436] on input "Serve and return" at bounding box center [563, 440] width 19 height 19
radio input "true"
click at [841, 646] on button "SUBMIT" at bounding box center [852, 651] width 160 height 38
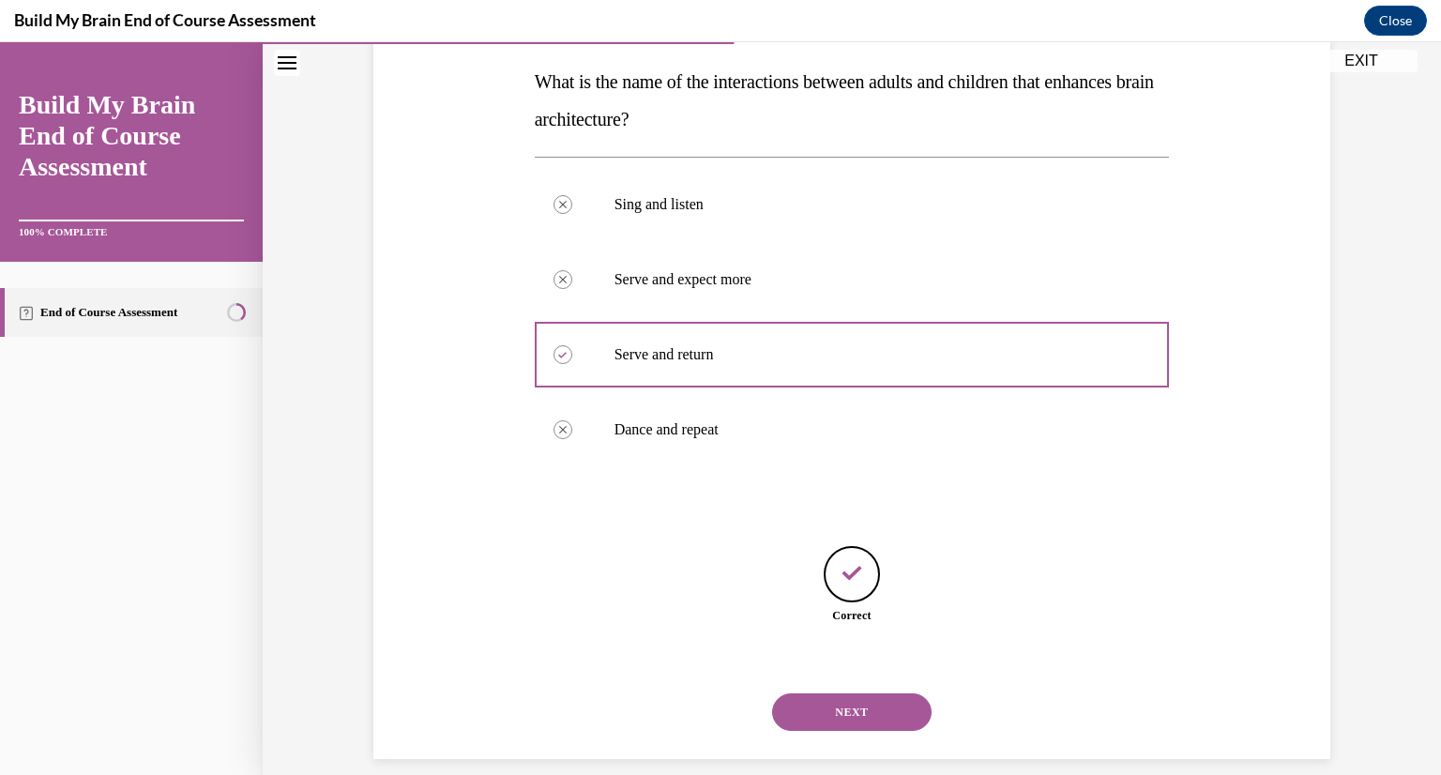
scroll to position [315, 0]
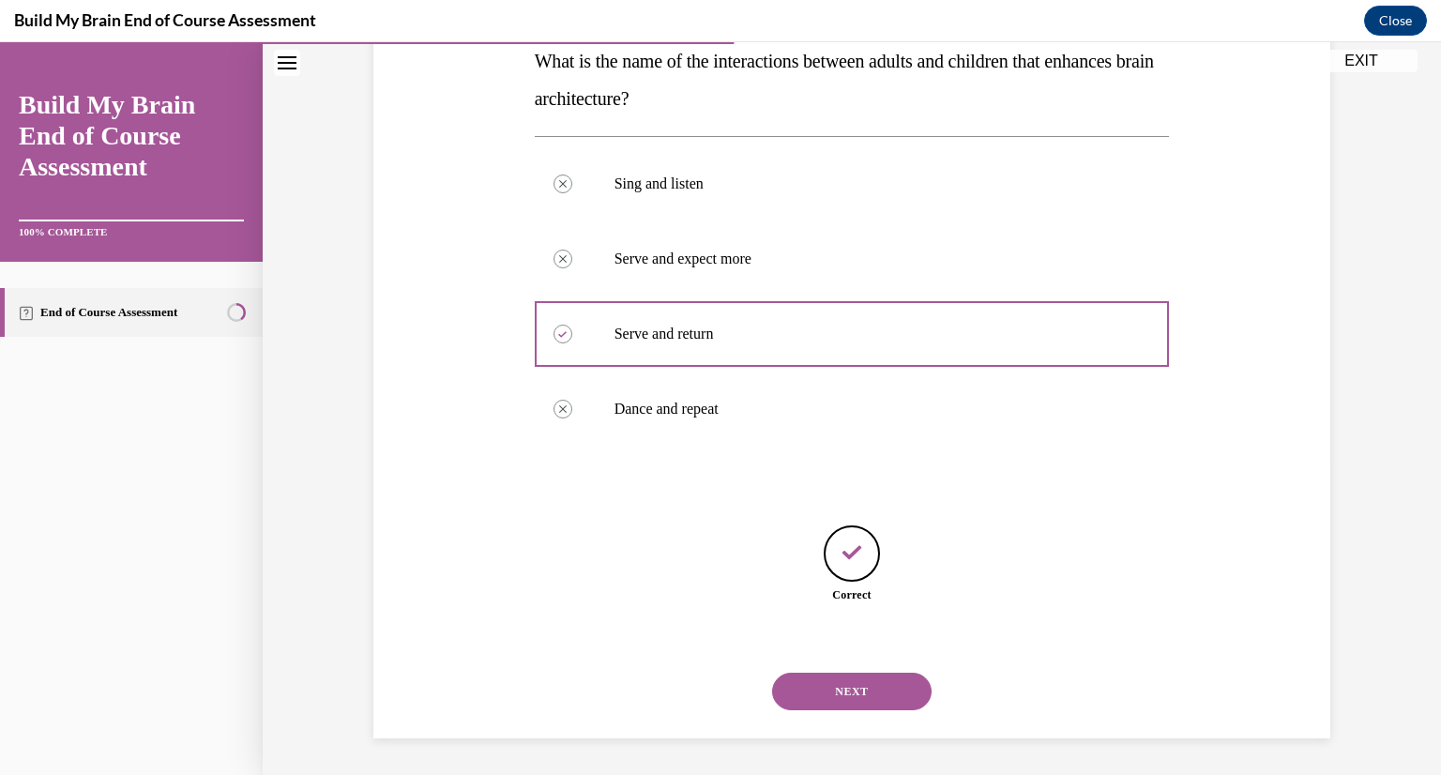
click at [848, 682] on button "NEXT" at bounding box center [852, 692] width 160 height 38
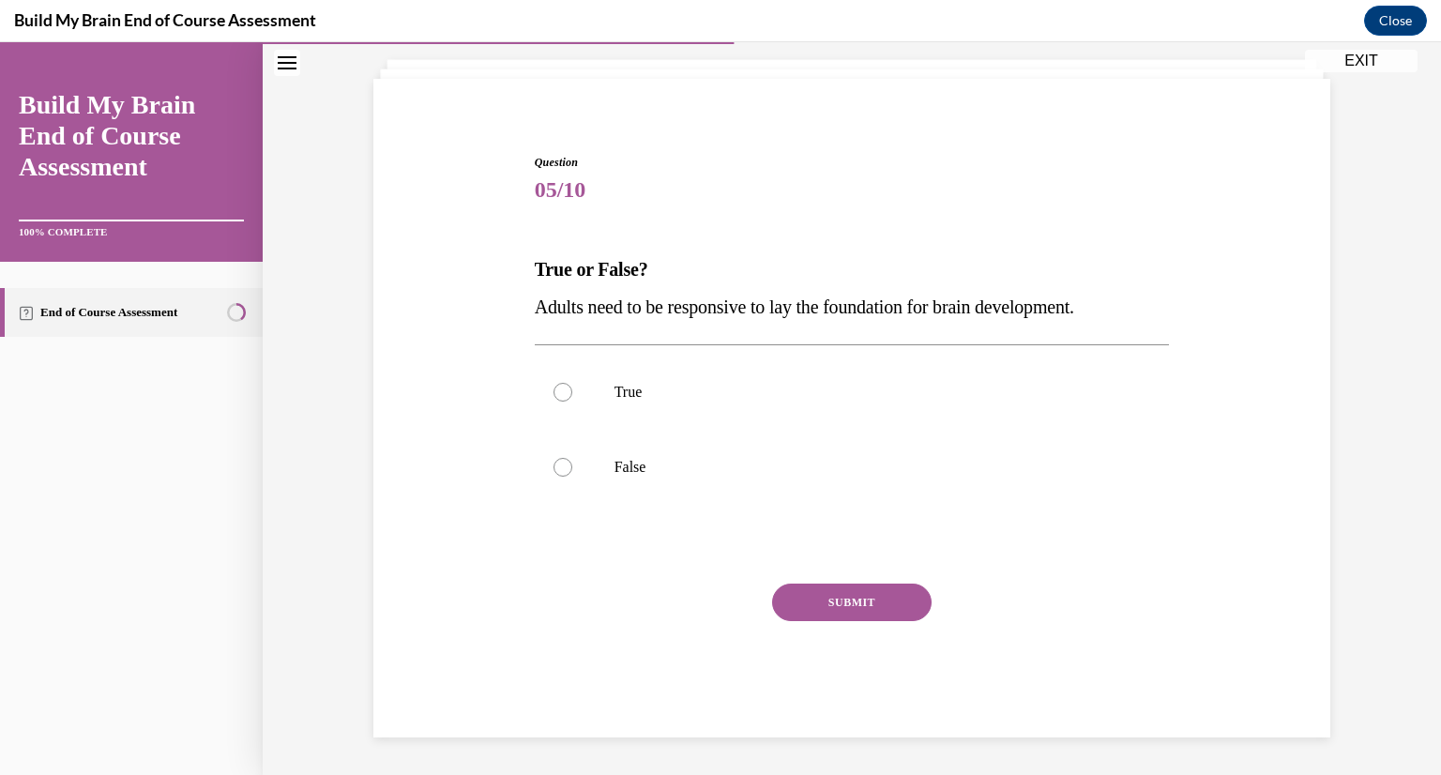
scroll to position [107, 0]
click at [803, 404] on label "True" at bounding box center [852, 392] width 635 height 75
click at [572, 402] on input "True" at bounding box center [563, 392] width 19 height 19
radio input "true"
click at [833, 605] on button "SUBMIT" at bounding box center [852, 603] width 160 height 38
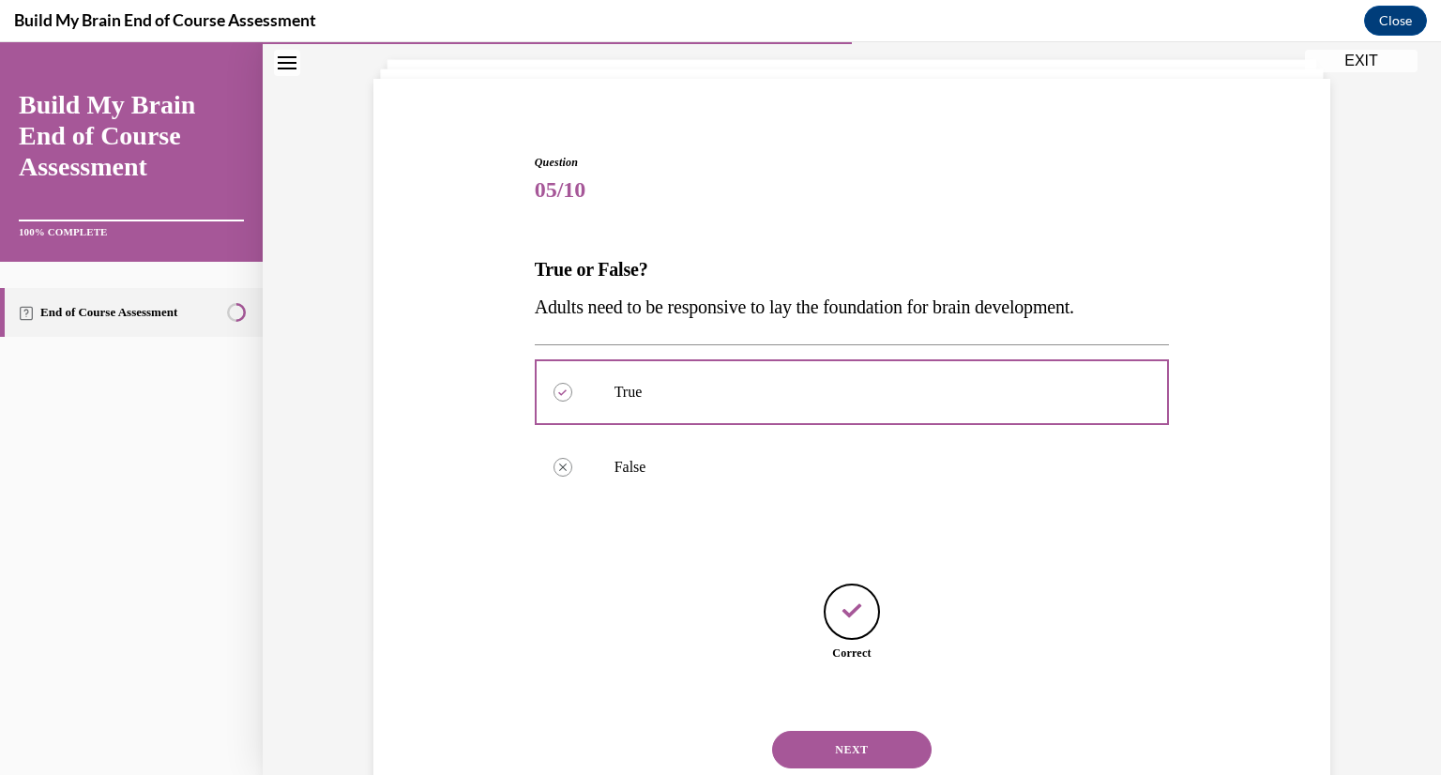
scroll to position [165, 0]
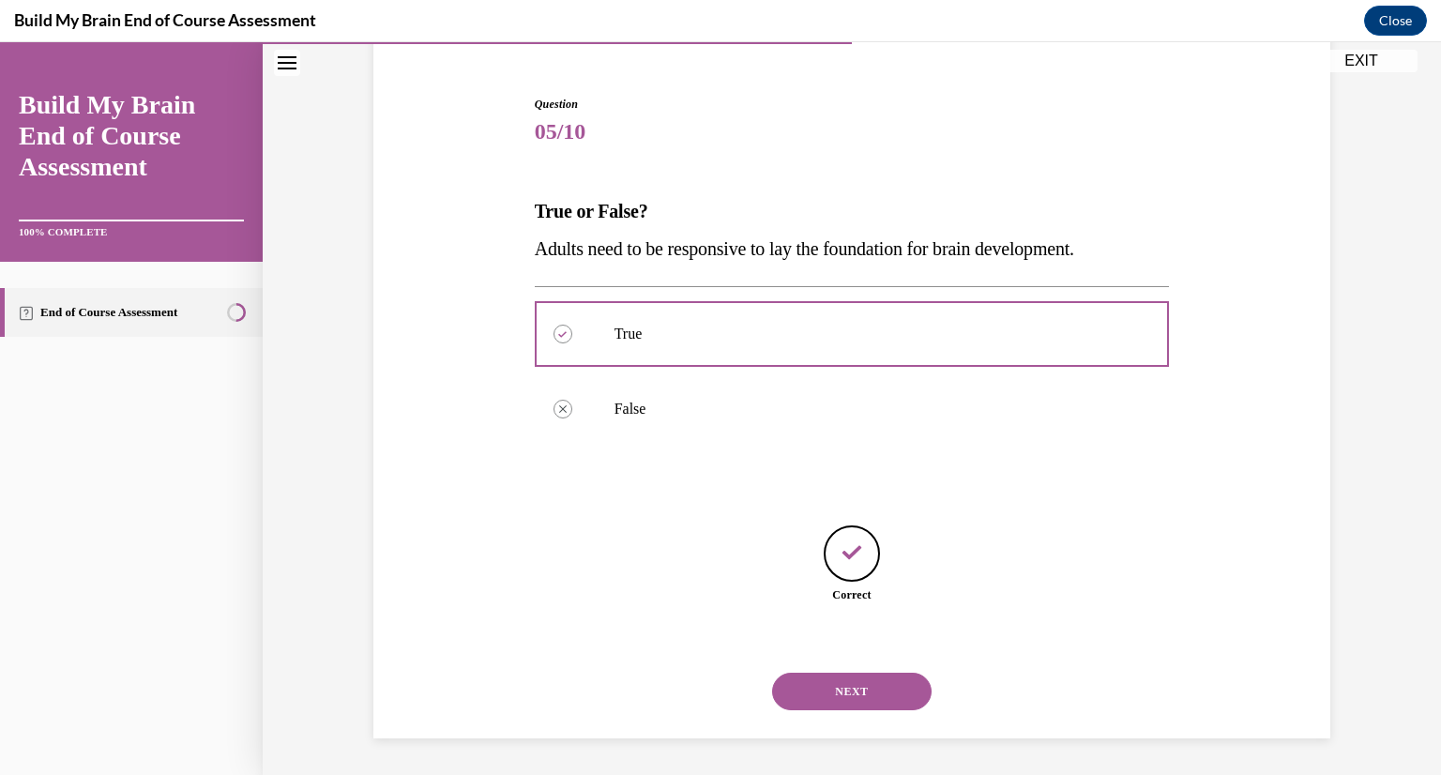
click at [848, 682] on button "NEXT" at bounding box center [852, 692] width 160 height 38
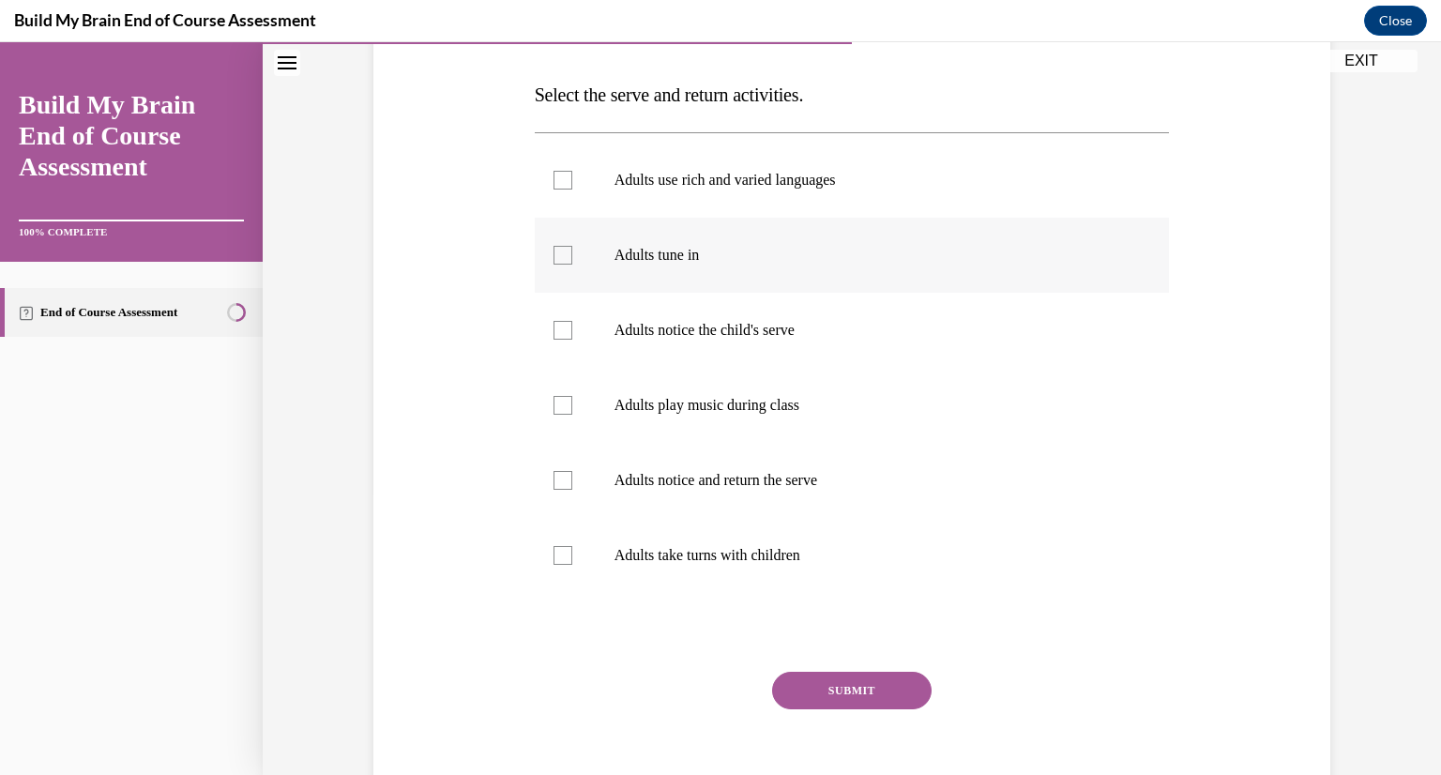
scroll to position [285, 0]
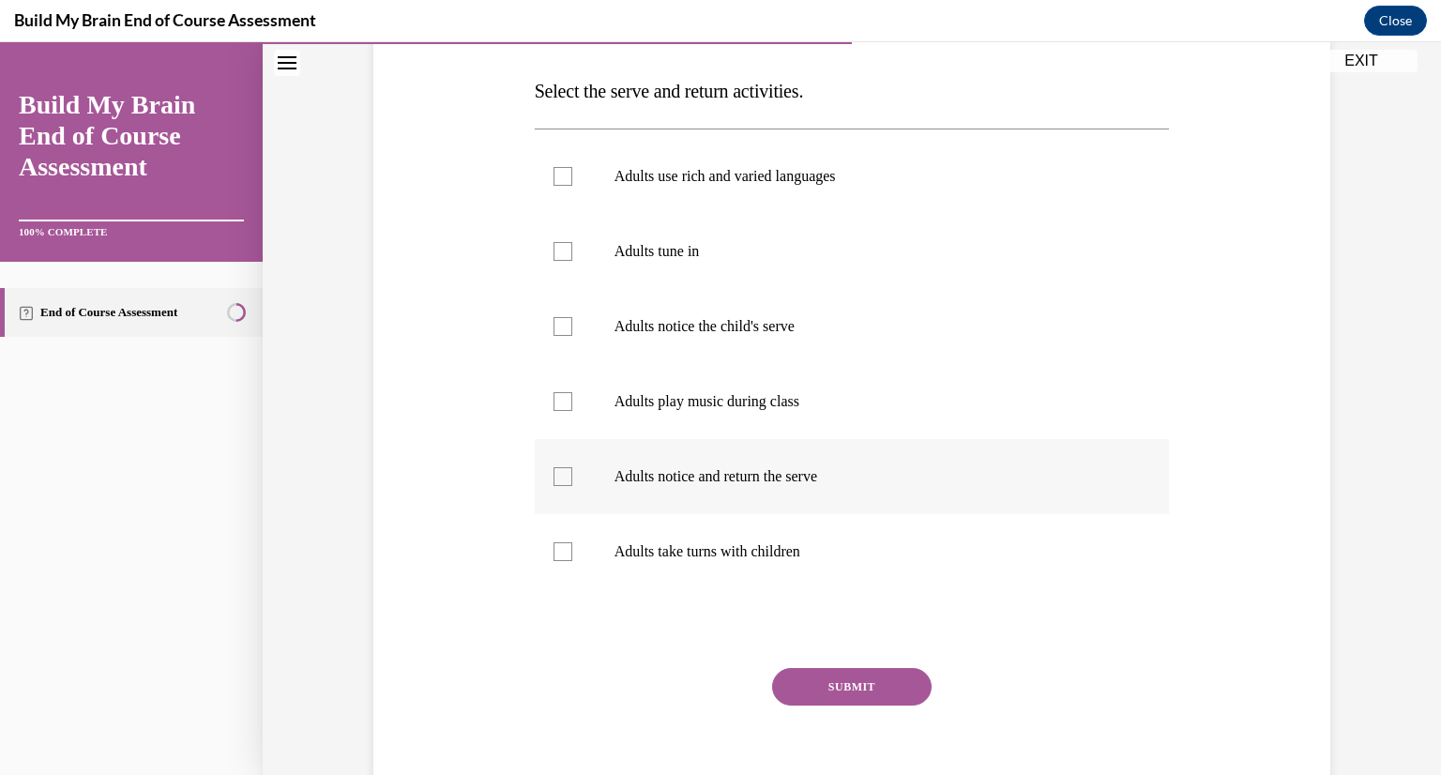
click at [788, 480] on p "Adults notice and return the serve" at bounding box center [869, 476] width 509 height 19
click at [572, 480] on input "Adults notice and return the serve" at bounding box center [563, 476] width 19 height 19
checkbox input "true"
click at [799, 544] on p "Adults take turns with children" at bounding box center [869, 551] width 509 height 19
click at [572, 544] on input "Adults take turns with children" at bounding box center [563, 551] width 19 height 19
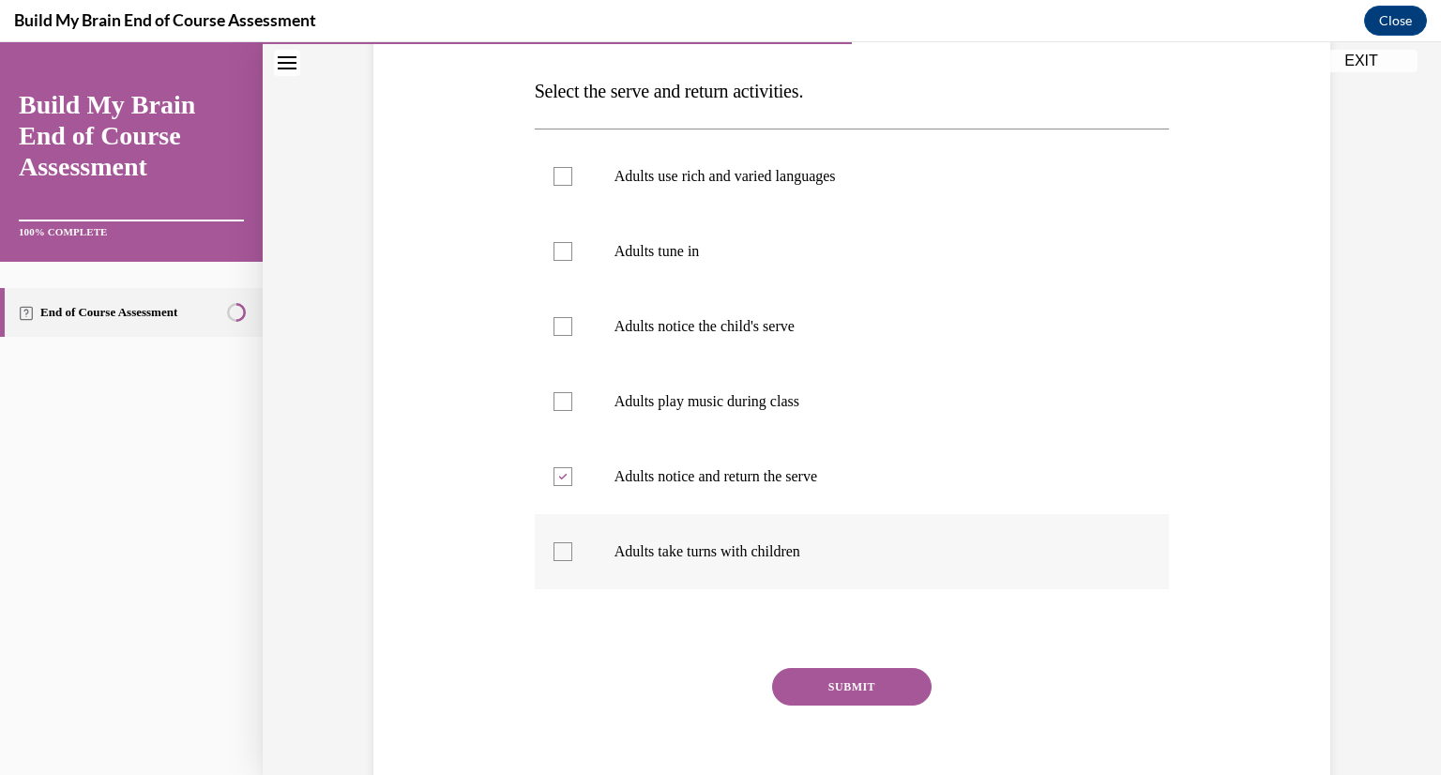
checkbox input "true"
click at [796, 346] on label "Adults notice the child's serve" at bounding box center [852, 326] width 635 height 75
click at [572, 336] on input "Adults notice the child's serve" at bounding box center [563, 326] width 19 height 19
checkbox input "true"
click at [788, 260] on label "Adults tune in" at bounding box center [852, 251] width 635 height 75
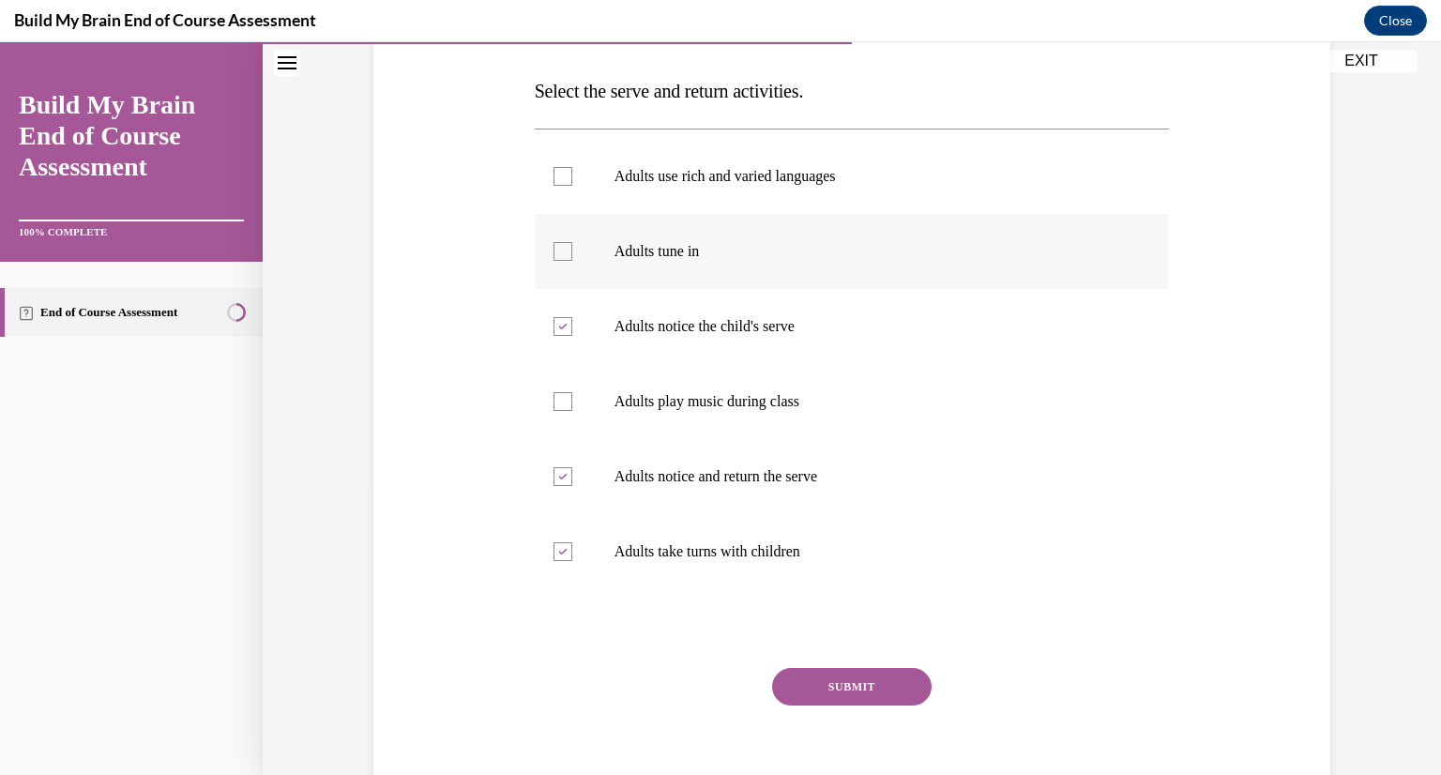
click at [572, 260] on input "Adults tune in" at bounding box center [563, 251] width 19 height 19
checkbox input "true"
click at [800, 199] on label "Adults use rich and varied languages" at bounding box center [852, 176] width 635 height 75
click at [572, 186] on input "Adults use rich and varied languages" at bounding box center [563, 176] width 19 height 19
checkbox input "true"
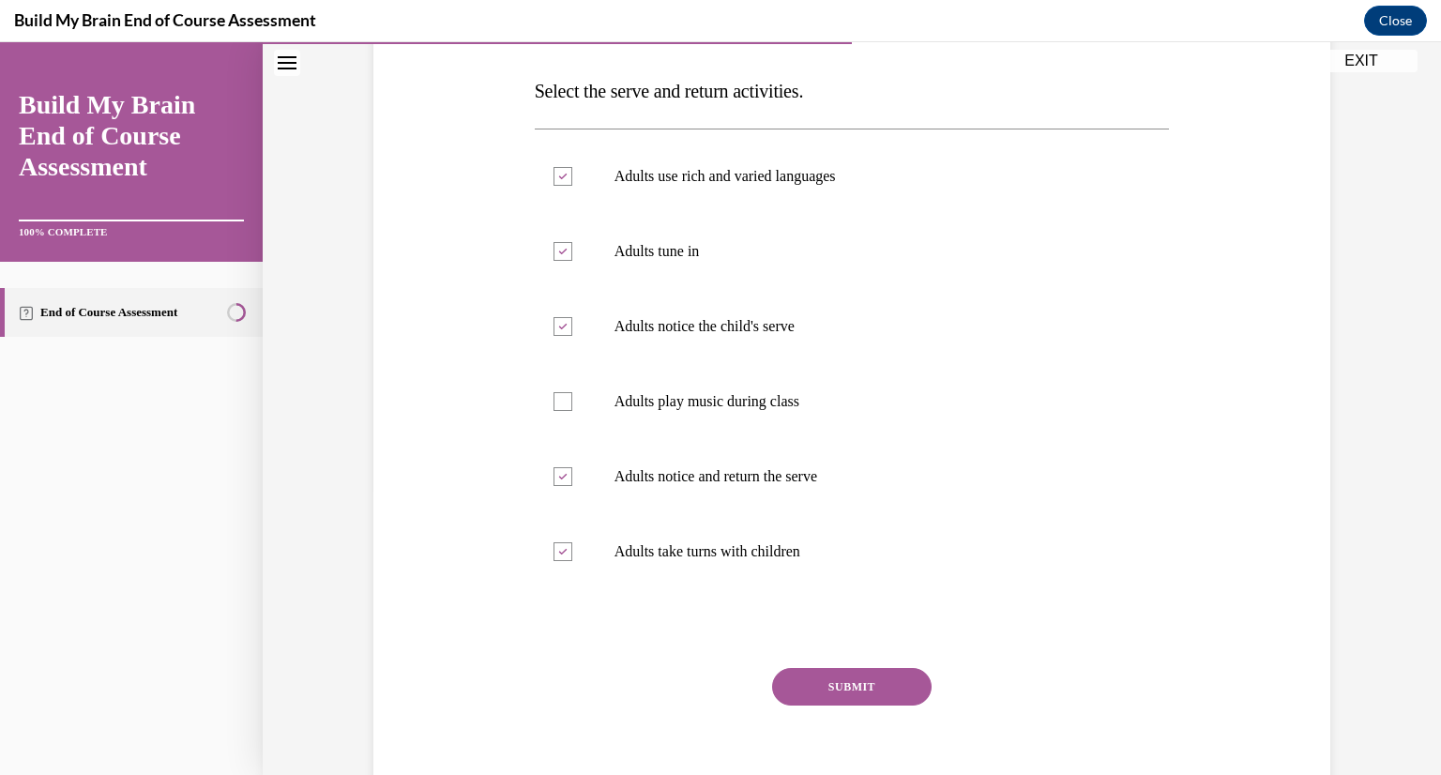
click at [885, 680] on button "SUBMIT" at bounding box center [852, 687] width 160 height 38
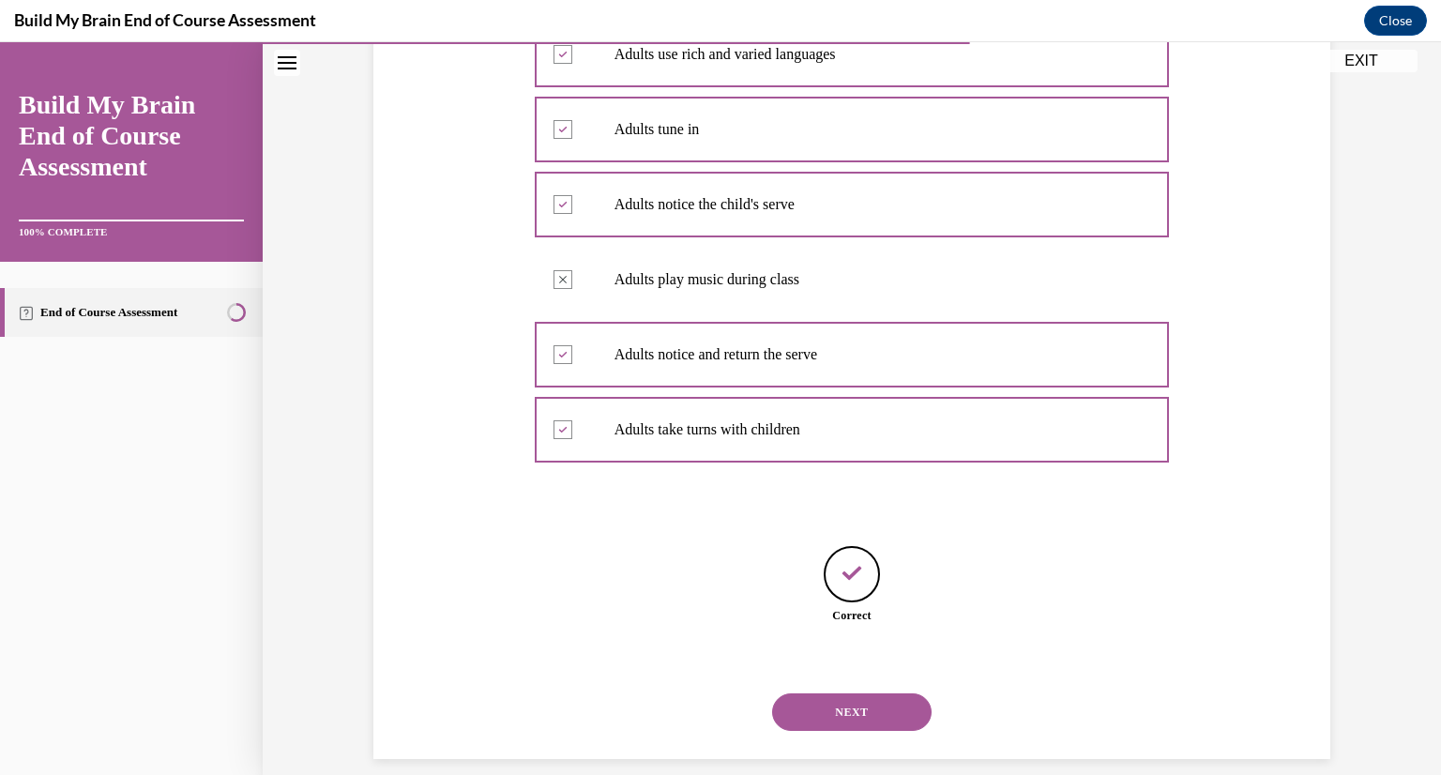
scroll to position [428, 0]
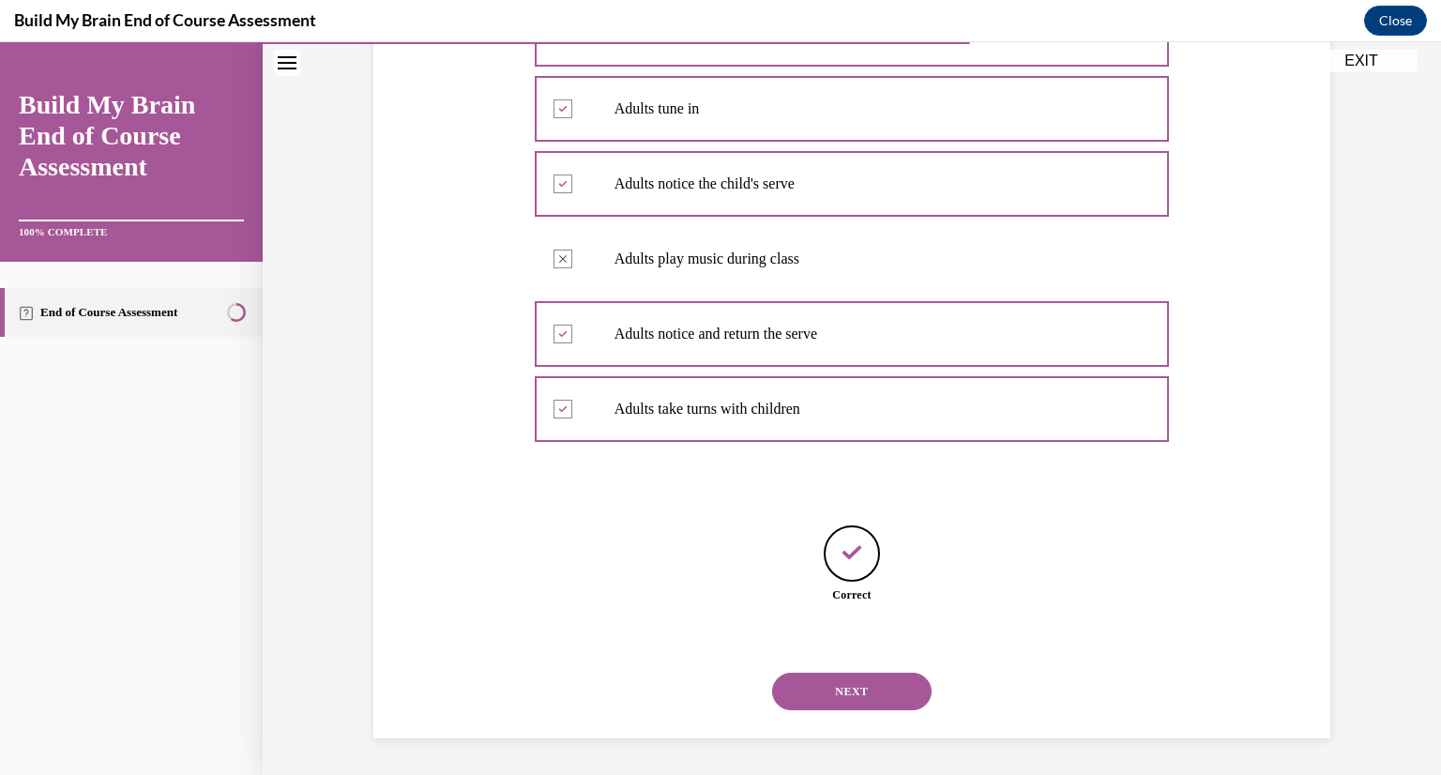
click at [861, 707] on button "NEXT" at bounding box center [852, 692] width 160 height 38
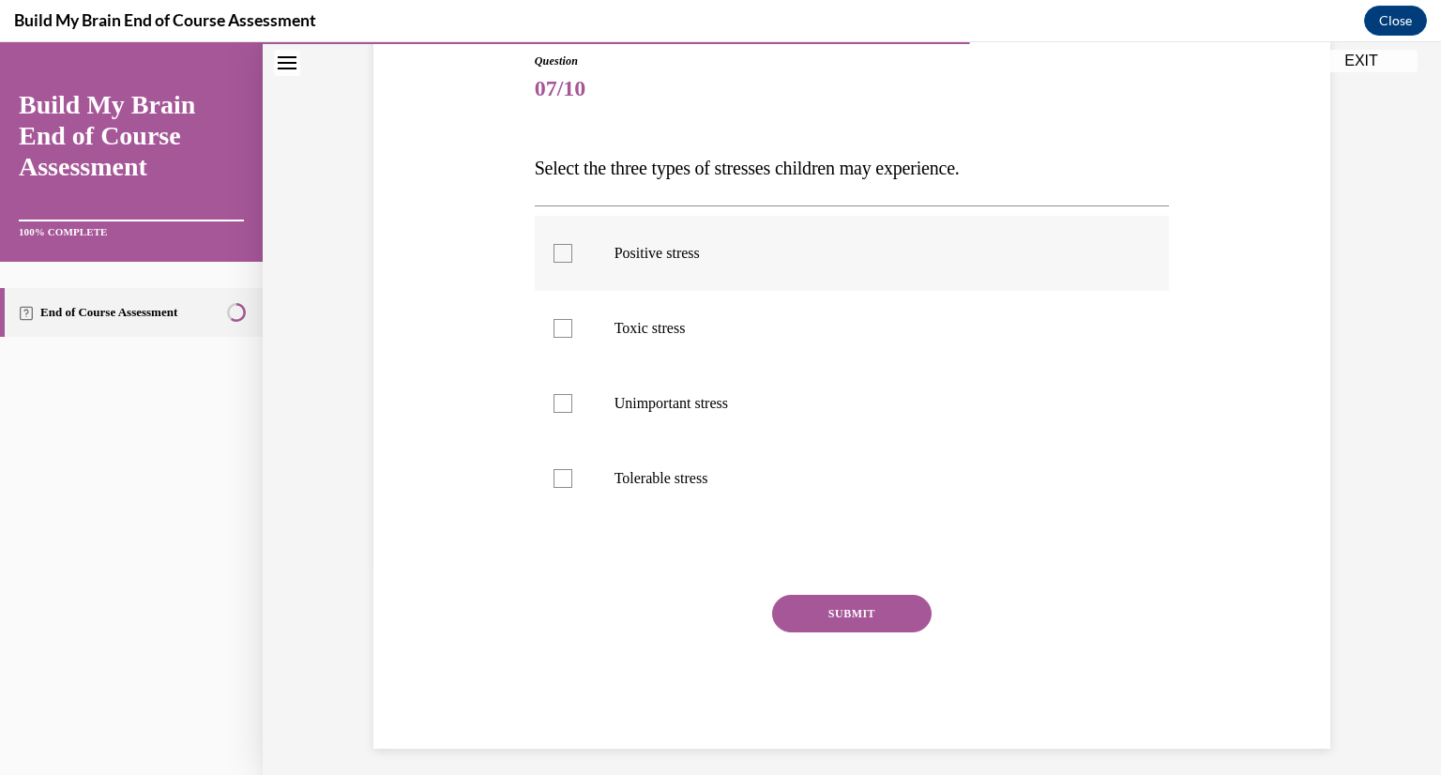
click at [820, 286] on label "Positive stress" at bounding box center [852, 253] width 635 height 75
click at [572, 263] on input "Positive stress" at bounding box center [563, 253] width 19 height 19
checkbox input "true"
click at [817, 352] on label "Toxic stress" at bounding box center [852, 328] width 635 height 75
click at [572, 338] on input "Toxic stress" at bounding box center [563, 328] width 19 height 19
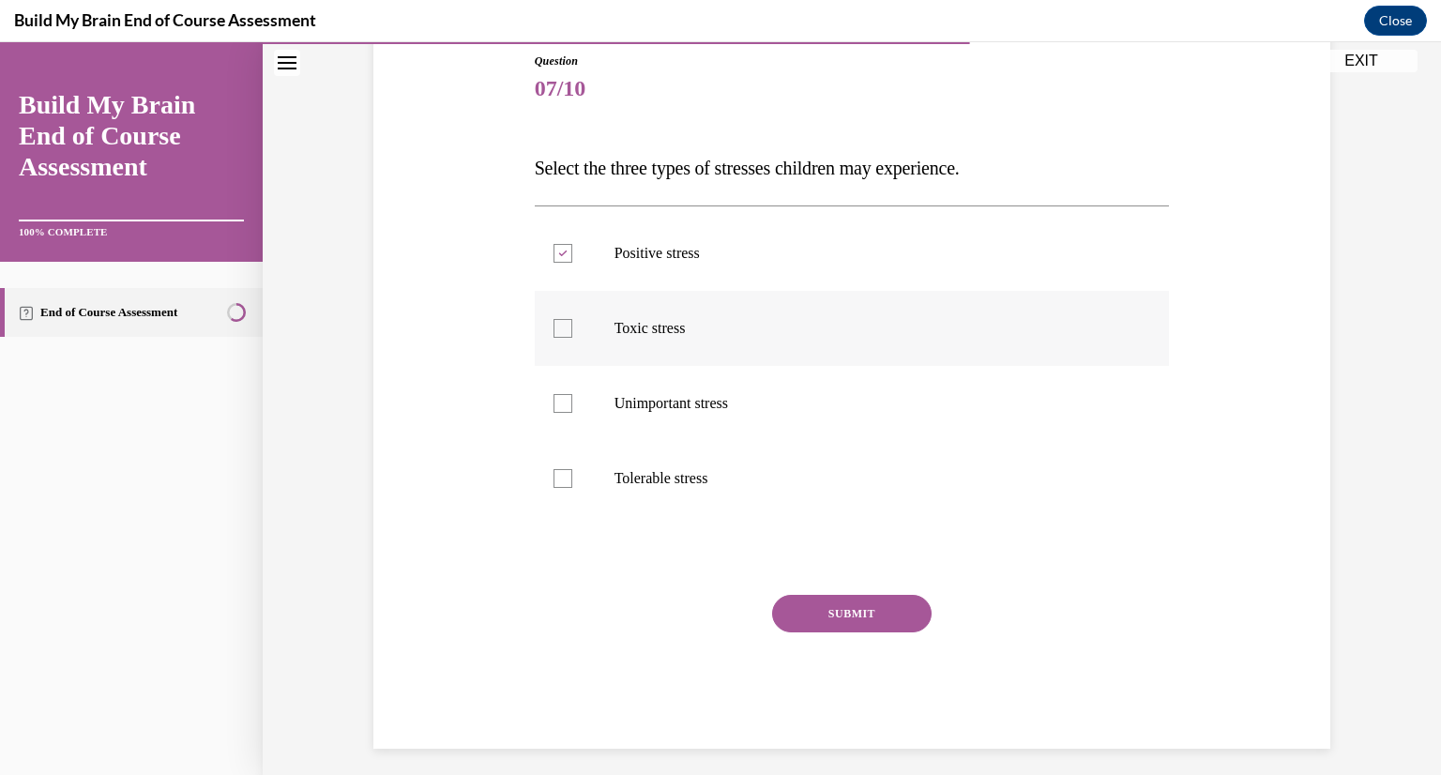
checkbox input "true"
click at [794, 489] on label "Tolerable stress" at bounding box center [852, 478] width 635 height 75
click at [572, 488] on input "Tolerable stress" at bounding box center [563, 478] width 19 height 19
checkbox input "true"
click at [836, 611] on button "SUBMIT" at bounding box center [852, 614] width 160 height 38
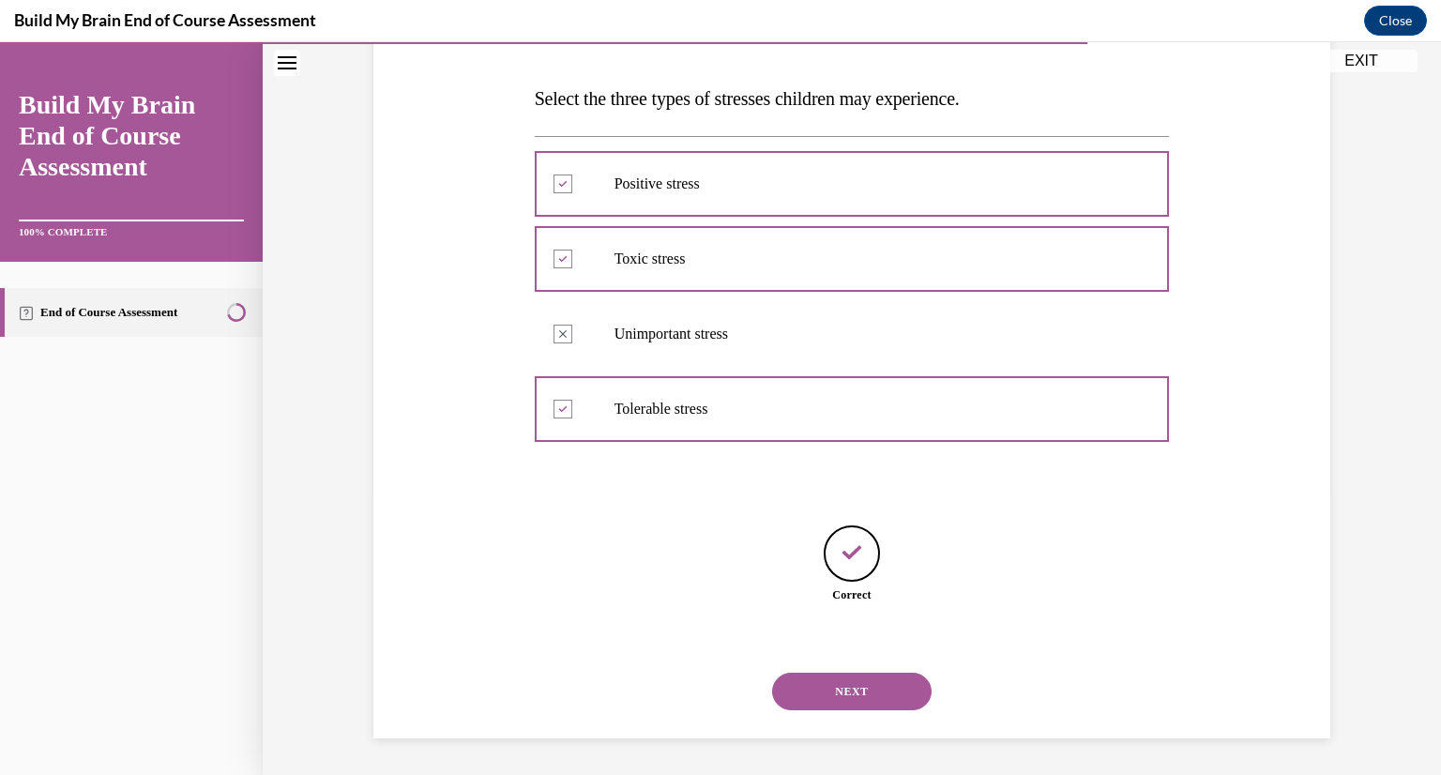
scroll to position [278, 0]
click at [844, 678] on button "NEXT" at bounding box center [852, 692] width 160 height 38
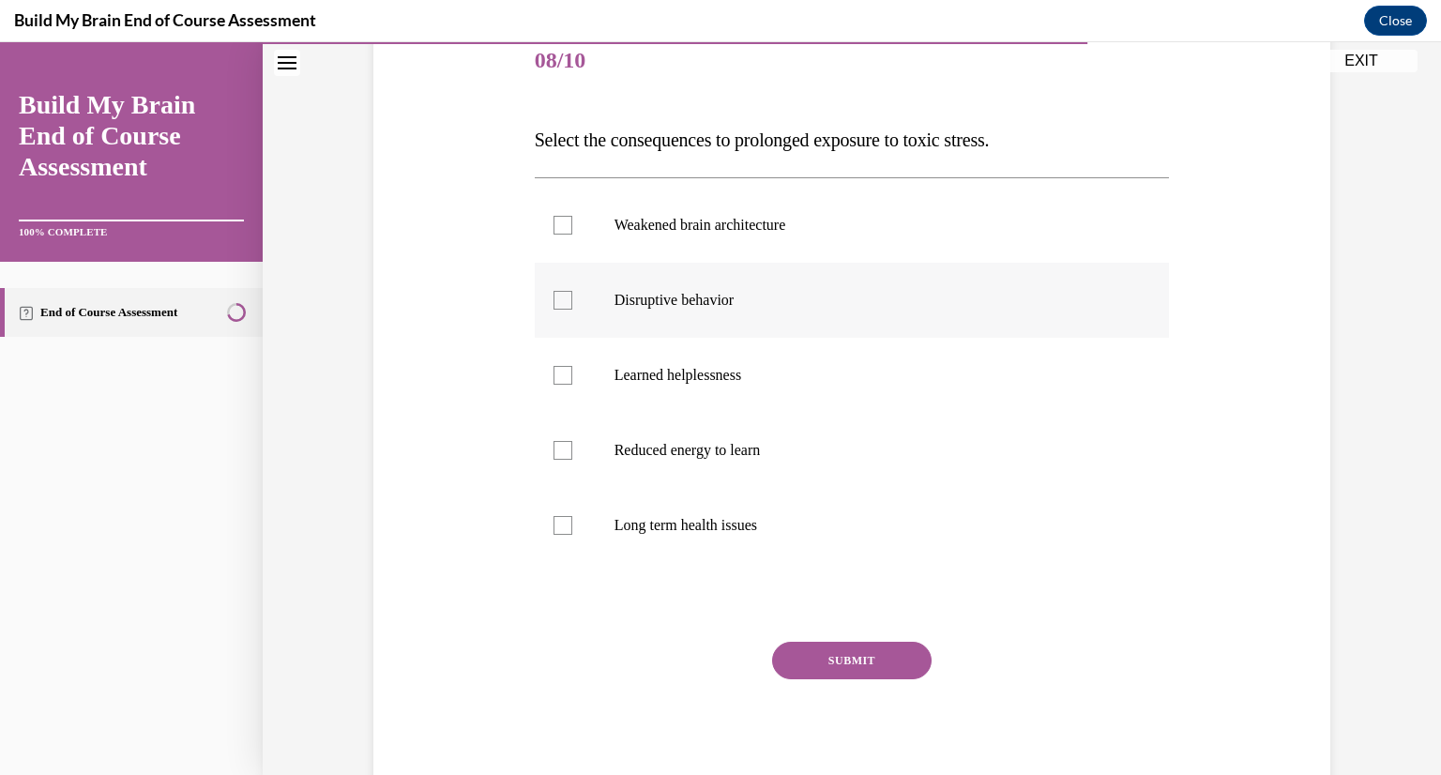
scroll to position [244, 0]
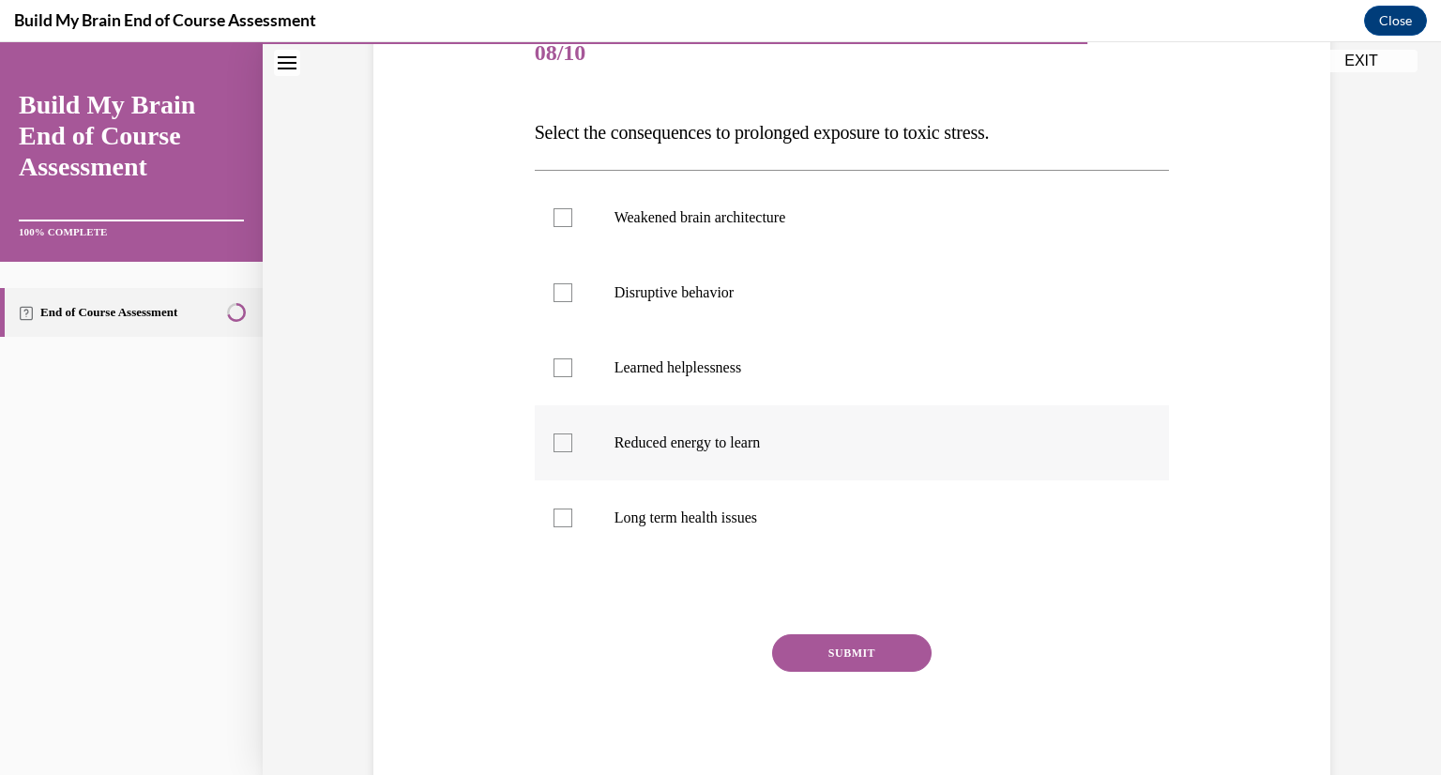
click at [785, 447] on p "Reduced energy to learn" at bounding box center [869, 443] width 509 height 19
click at [572, 447] on input "Reduced energy to learn" at bounding box center [563, 443] width 19 height 19
checkbox input "true"
click at [783, 496] on label "Long term health issues" at bounding box center [852, 517] width 635 height 75
click at [572, 509] on input "Long term health issues" at bounding box center [563, 518] width 19 height 19
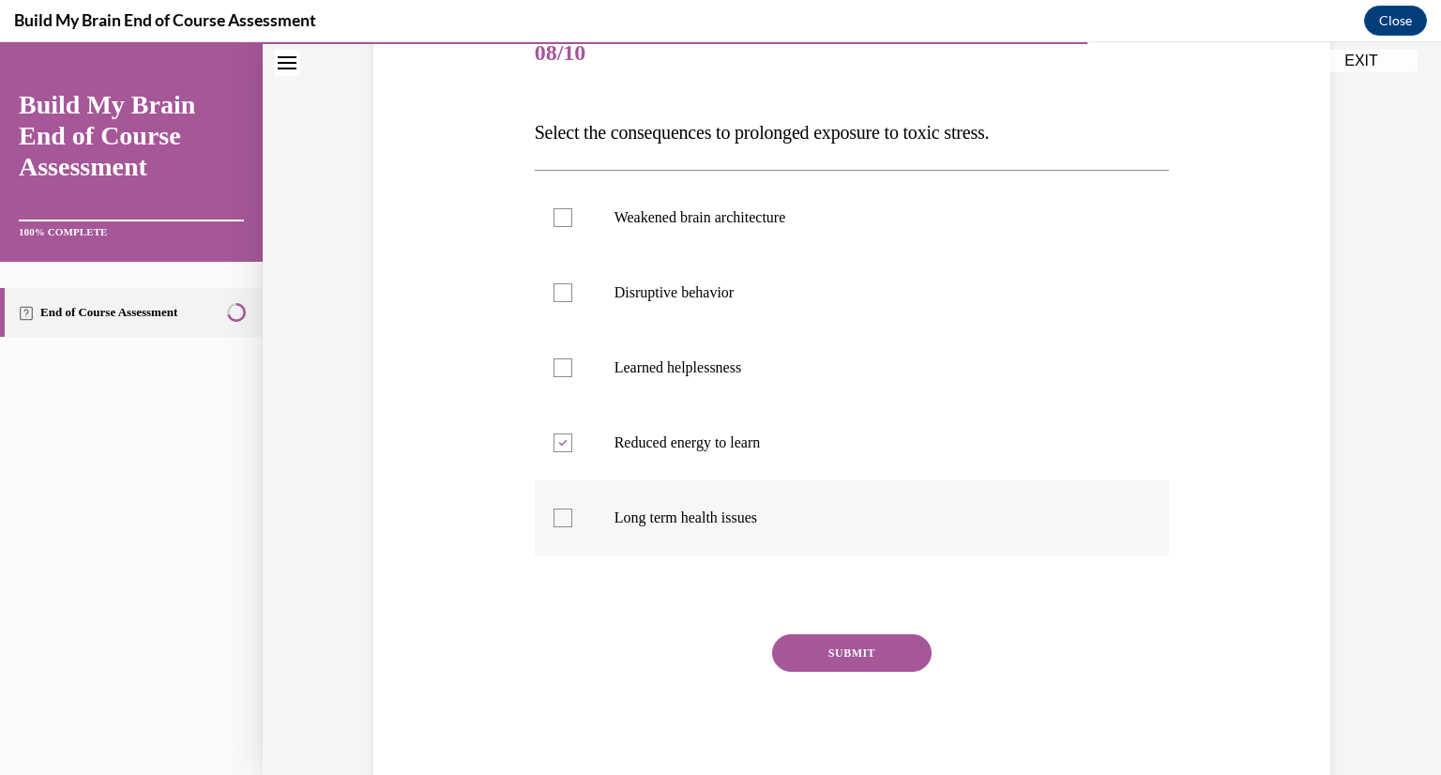
checkbox input "true"
click at [786, 306] on label "Disruptive behavior" at bounding box center [852, 292] width 635 height 75
click at [572, 302] on input "Disruptive behavior" at bounding box center [563, 292] width 19 height 19
checkbox input "true"
click at [807, 226] on label "Weakened brain architecture" at bounding box center [852, 217] width 635 height 75
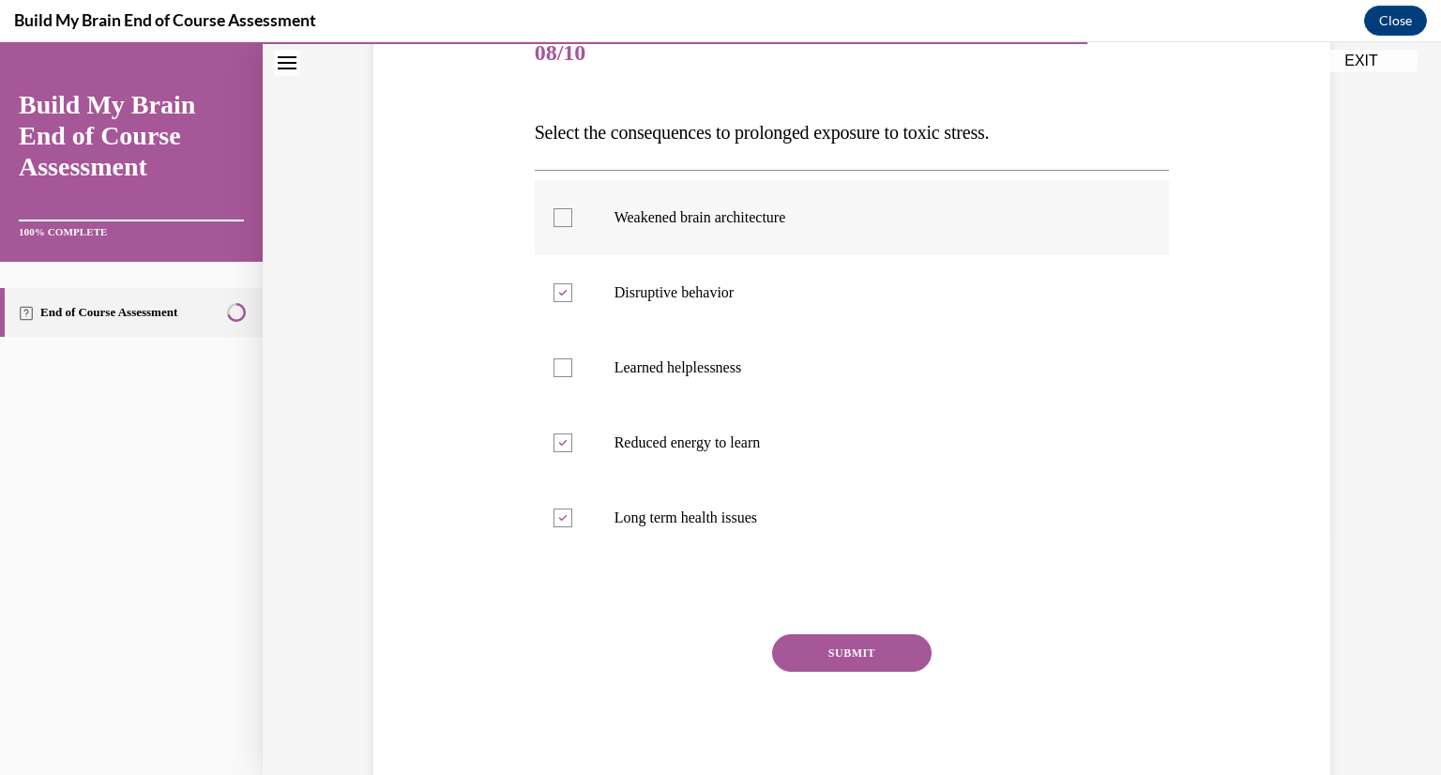
click at [572, 226] on input "Weakened brain architecture" at bounding box center [563, 217] width 19 height 19
checkbox input "true"
click at [864, 645] on button "SUBMIT" at bounding box center [852, 653] width 160 height 38
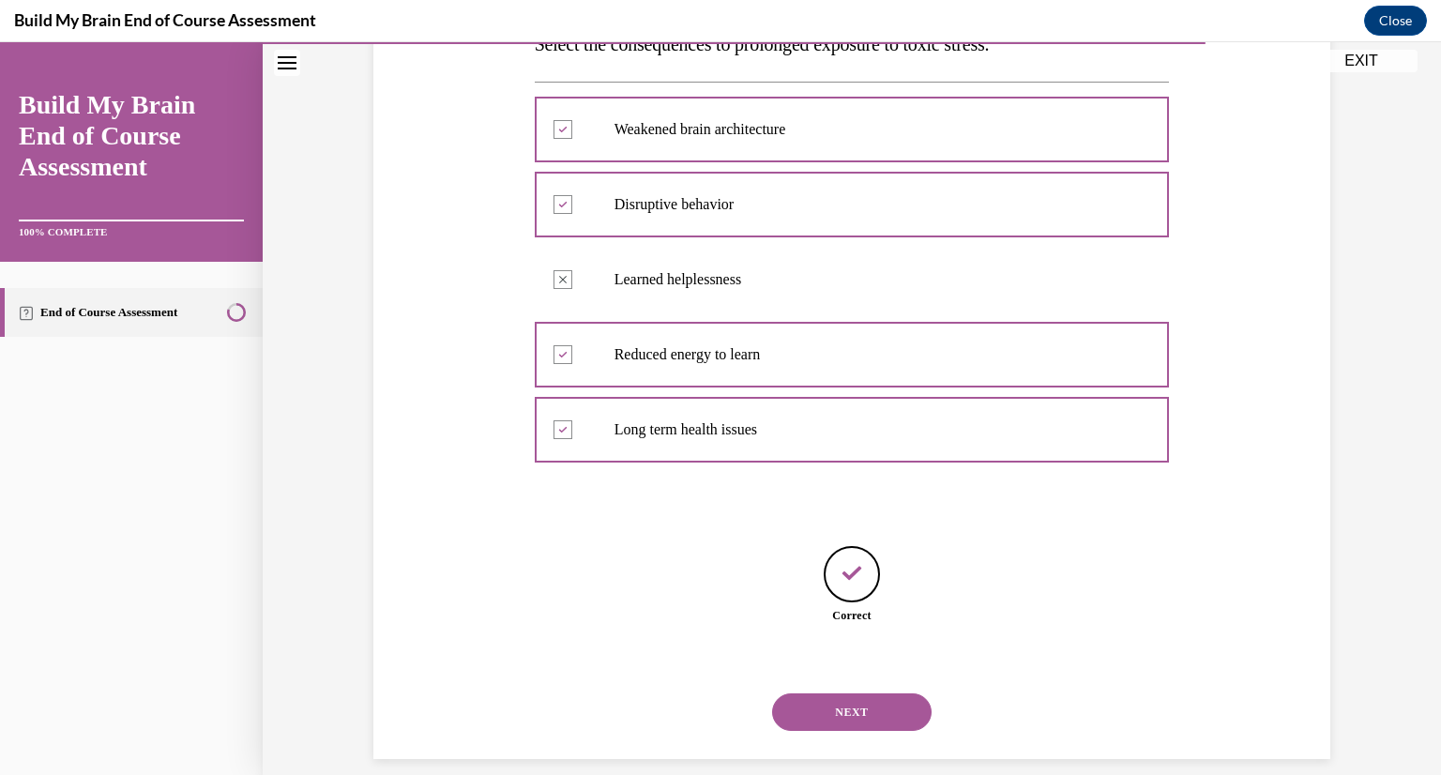
scroll to position [353, 0]
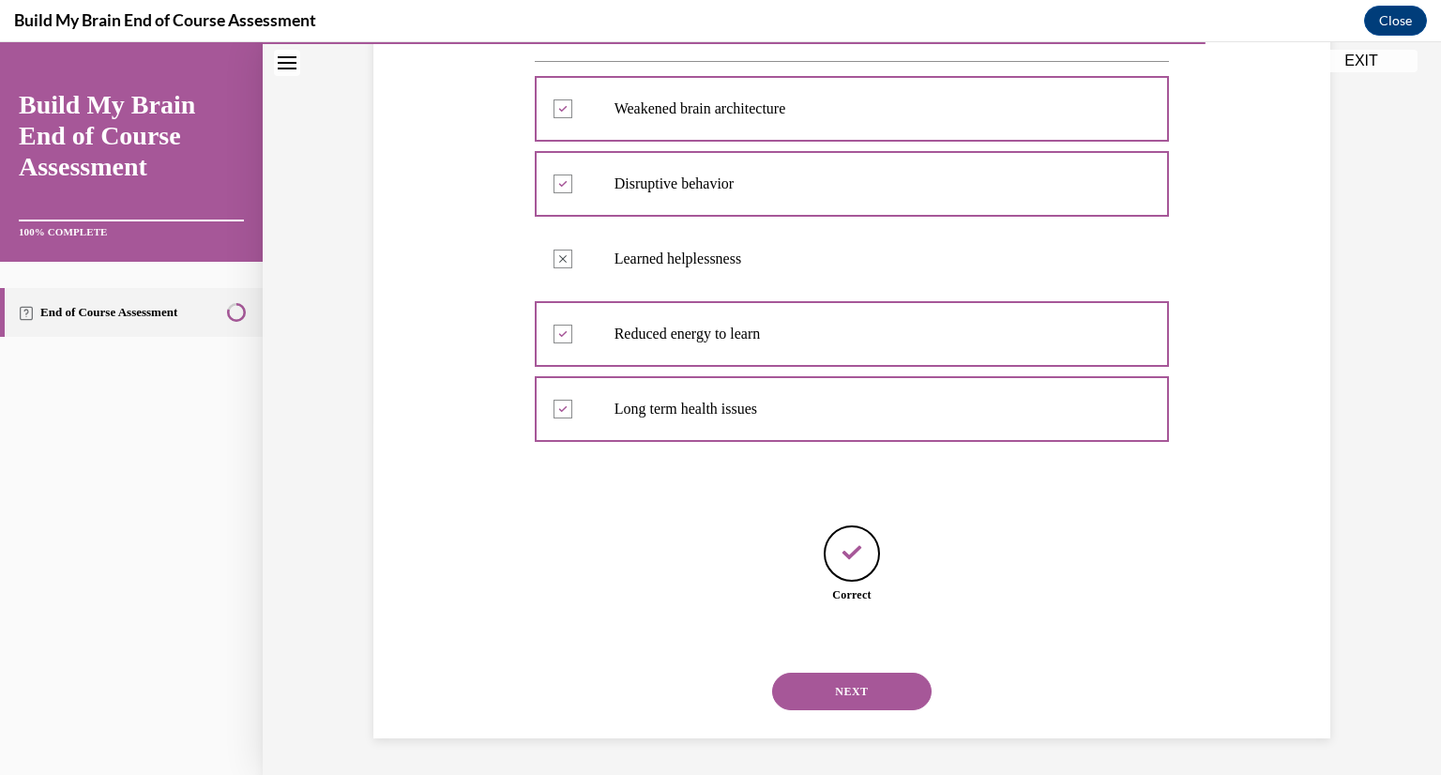
click at [838, 688] on button "NEXT" at bounding box center [852, 692] width 160 height 38
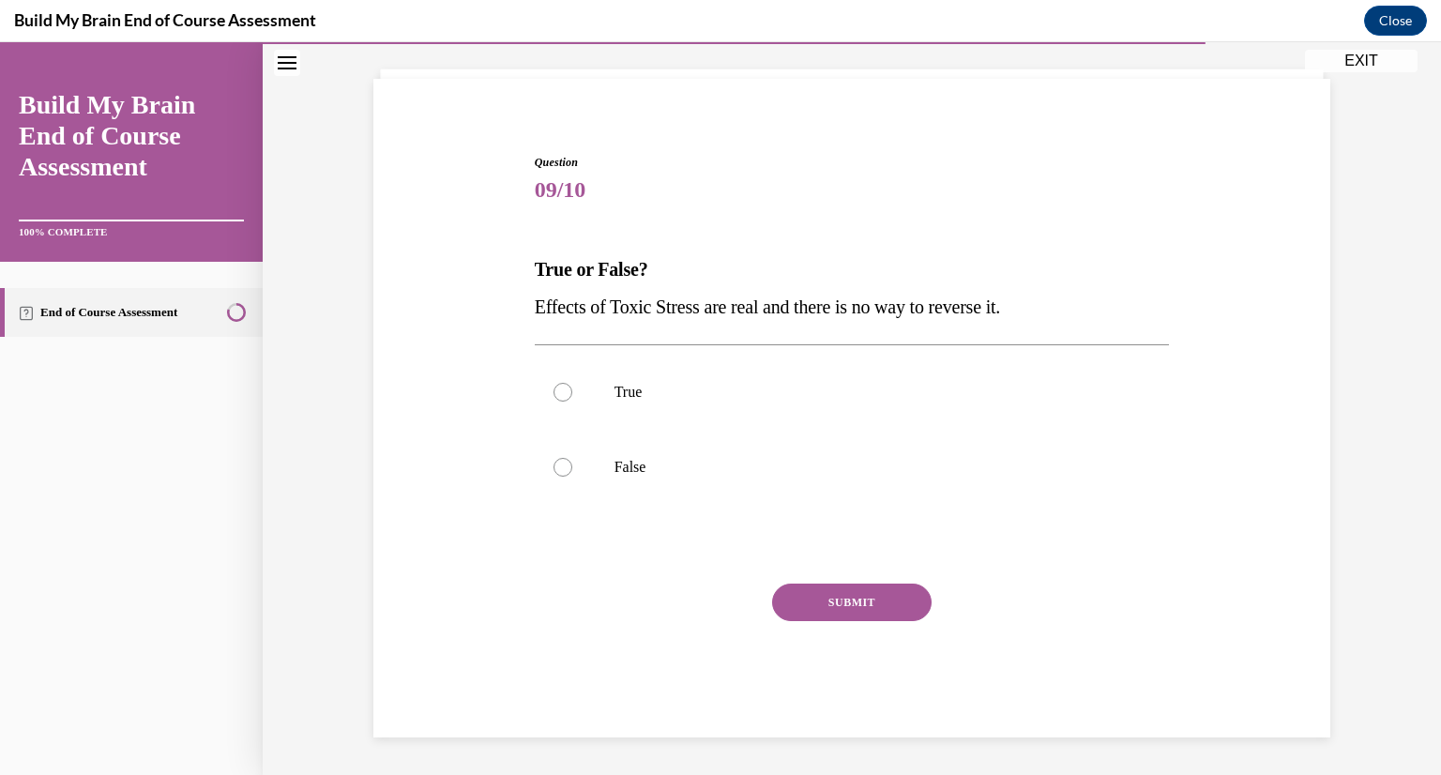
scroll to position [107, 0]
click at [744, 468] on p "False" at bounding box center [869, 467] width 509 height 19
click at [572, 468] on input "False" at bounding box center [563, 467] width 19 height 19
radio input "true"
click at [848, 599] on button "SUBMIT" at bounding box center [852, 603] width 160 height 38
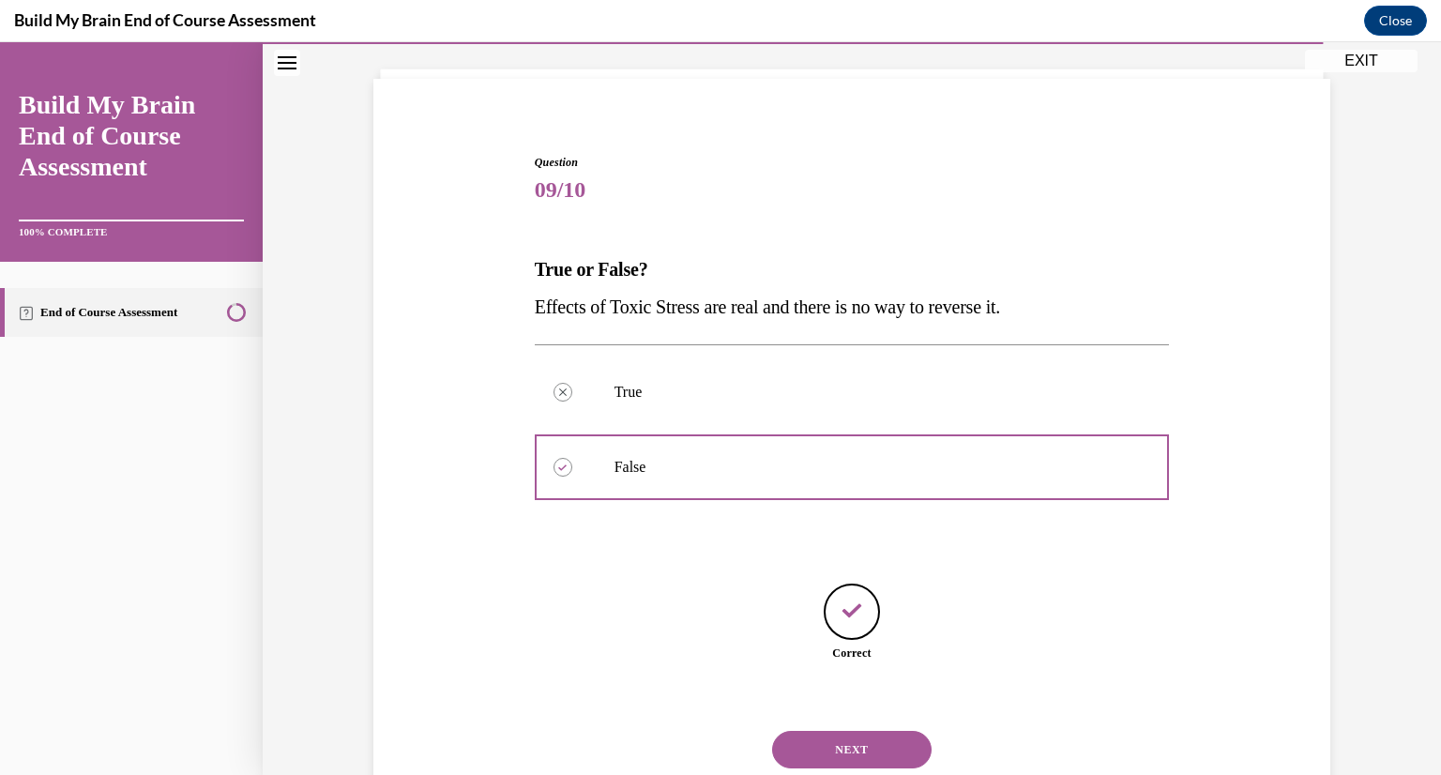
scroll to position [165, 0]
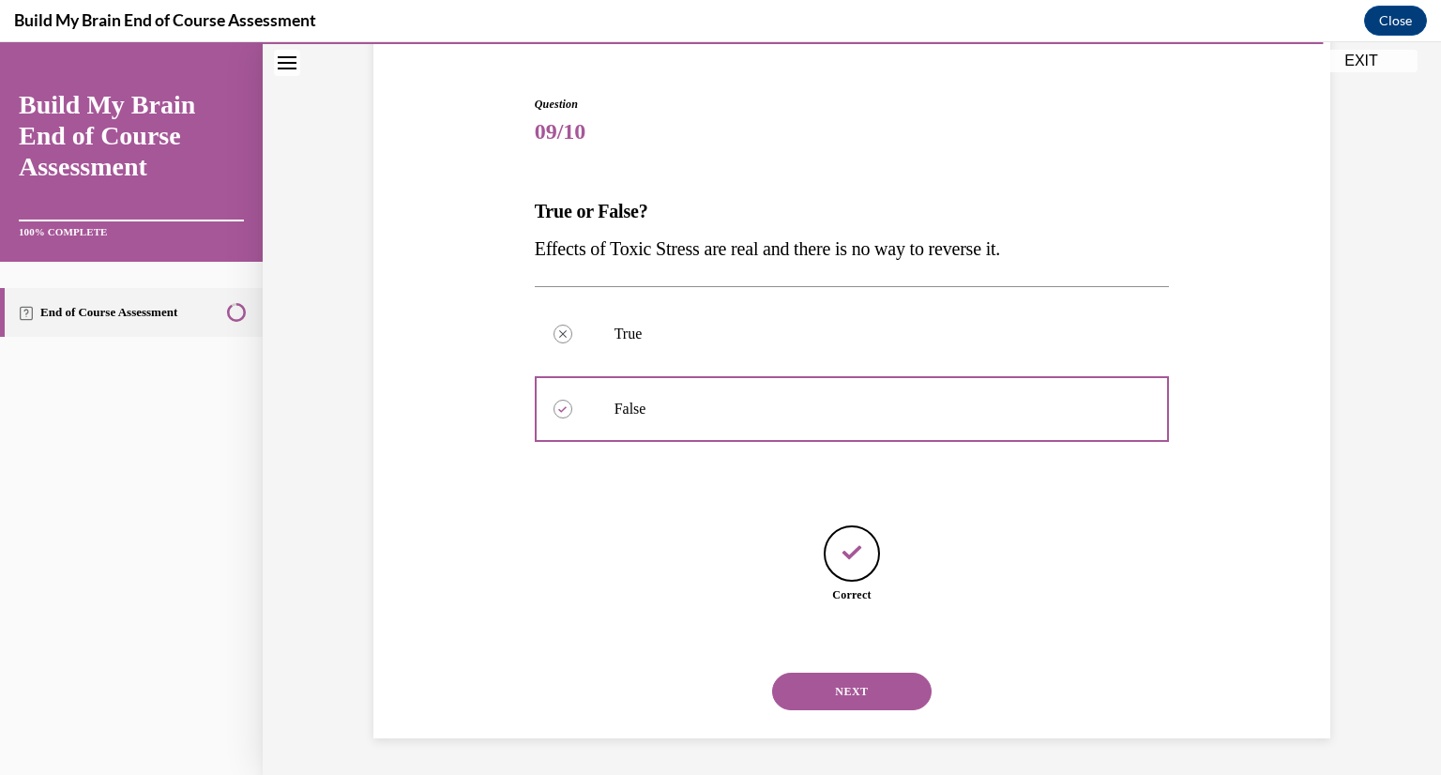
click at [846, 691] on button "NEXT" at bounding box center [852, 692] width 160 height 38
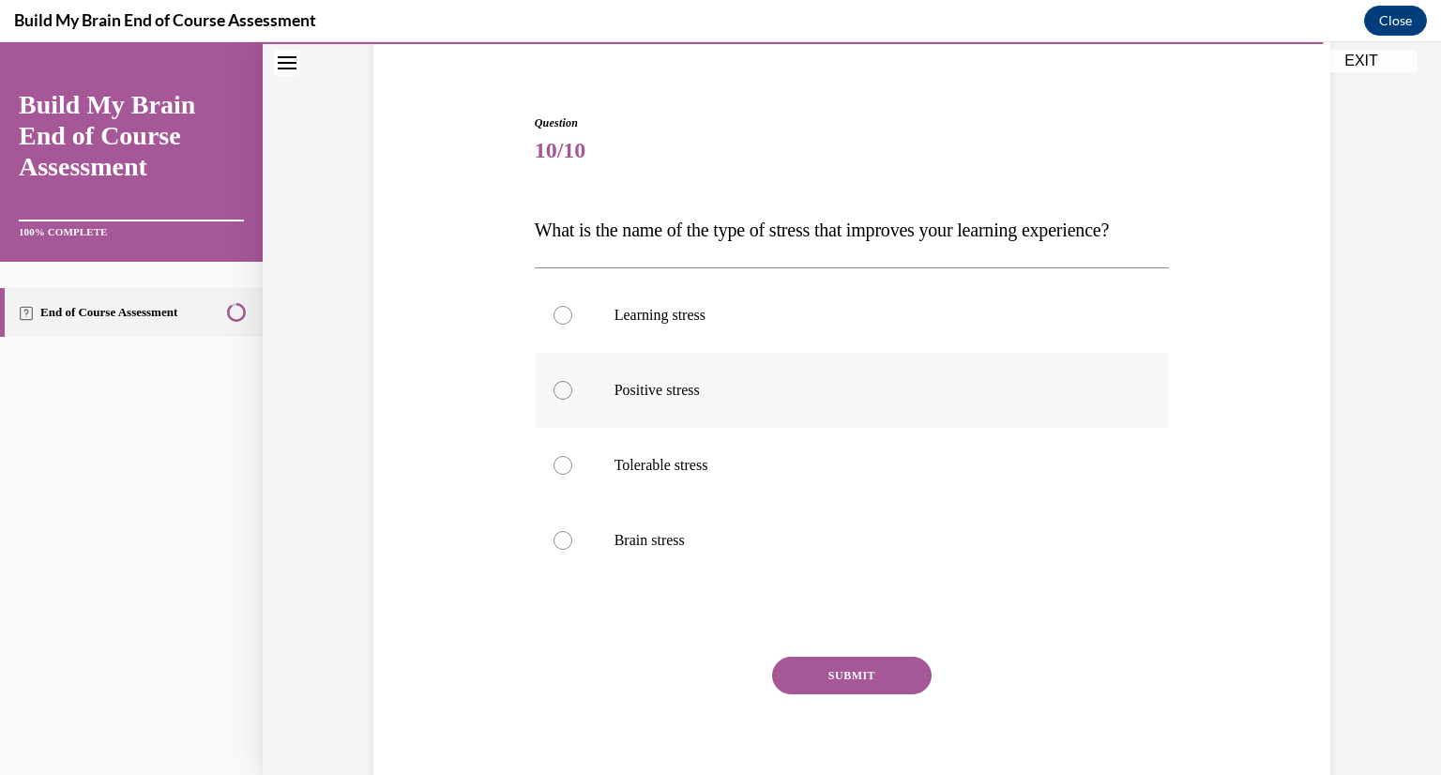
scroll to position [257, 0]
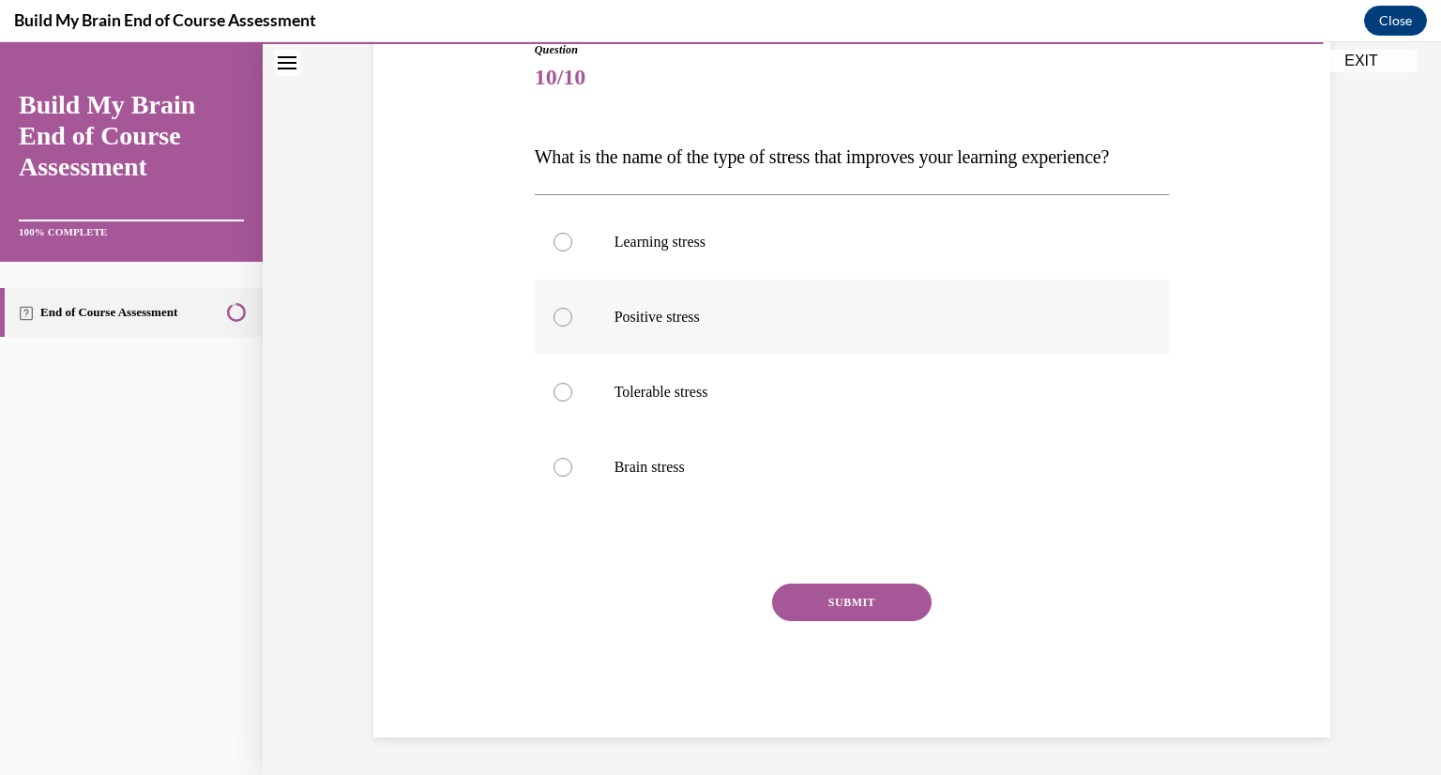
click at [800, 340] on label "Positive stress" at bounding box center [852, 317] width 635 height 75
click at [572, 327] on input "Positive stress" at bounding box center [563, 317] width 19 height 19
radio input "true"
click at [830, 597] on button "SUBMIT" at bounding box center [852, 603] width 160 height 38
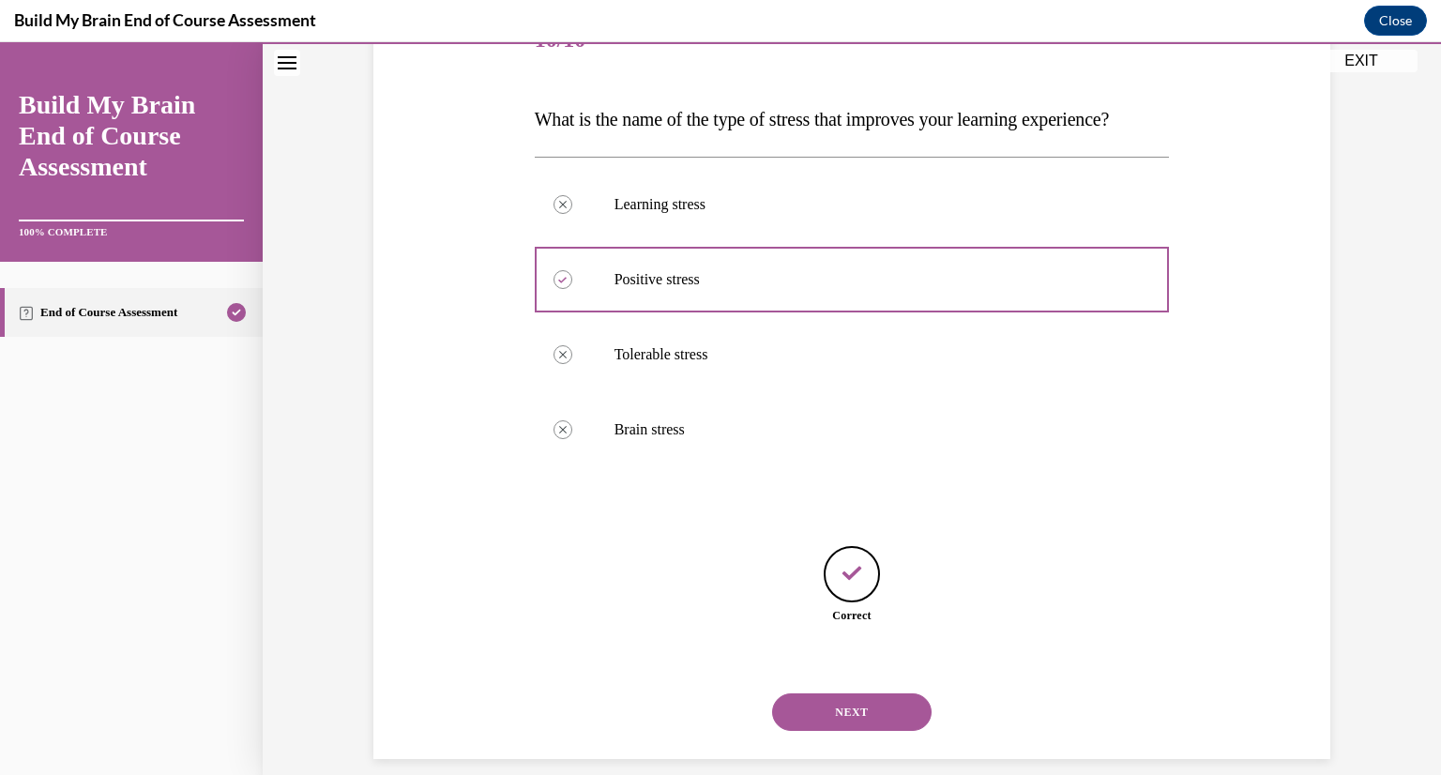
scroll to position [315, 0]
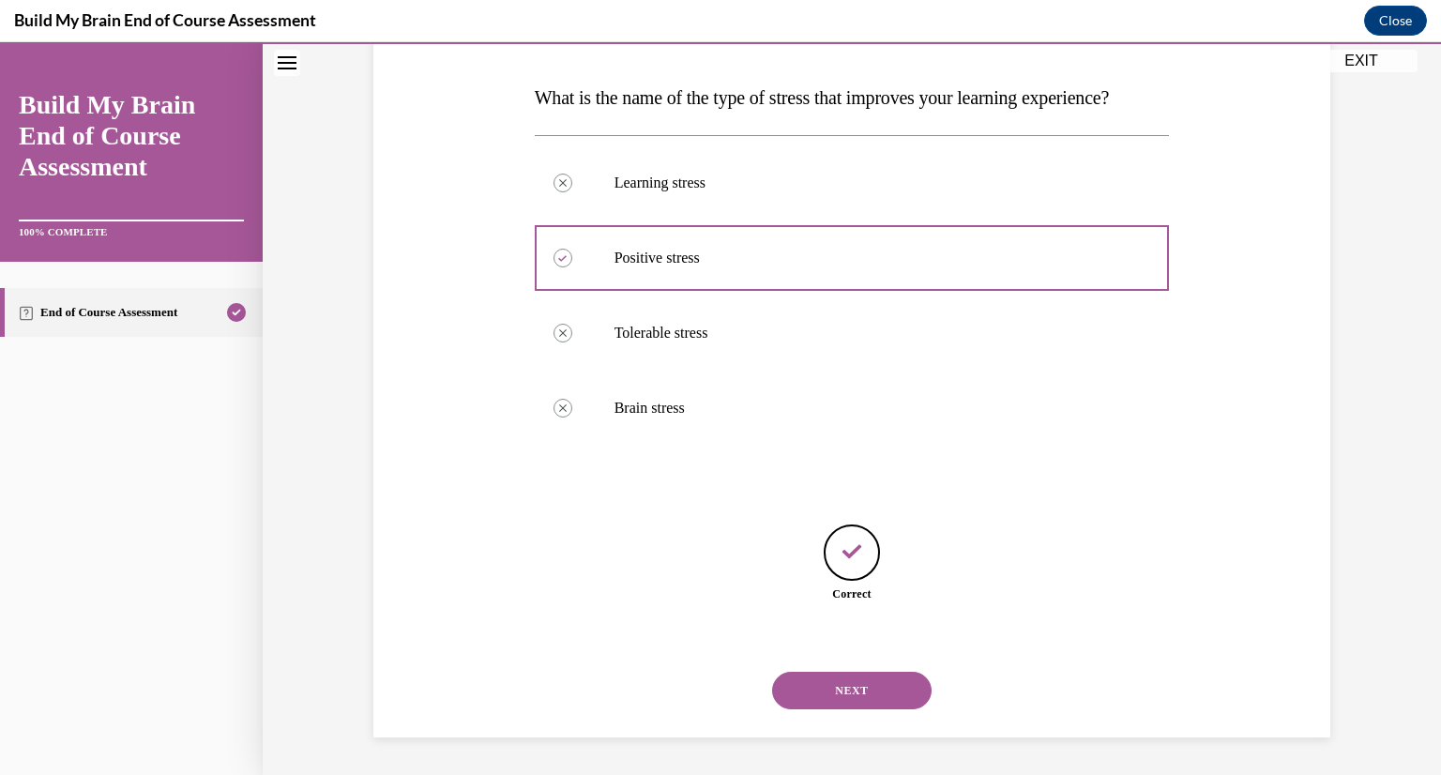
click at [875, 669] on div "NEXT" at bounding box center [852, 690] width 635 height 75
click at [876, 681] on button "NEXT" at bounding box center [852, 691] width 160 height 38
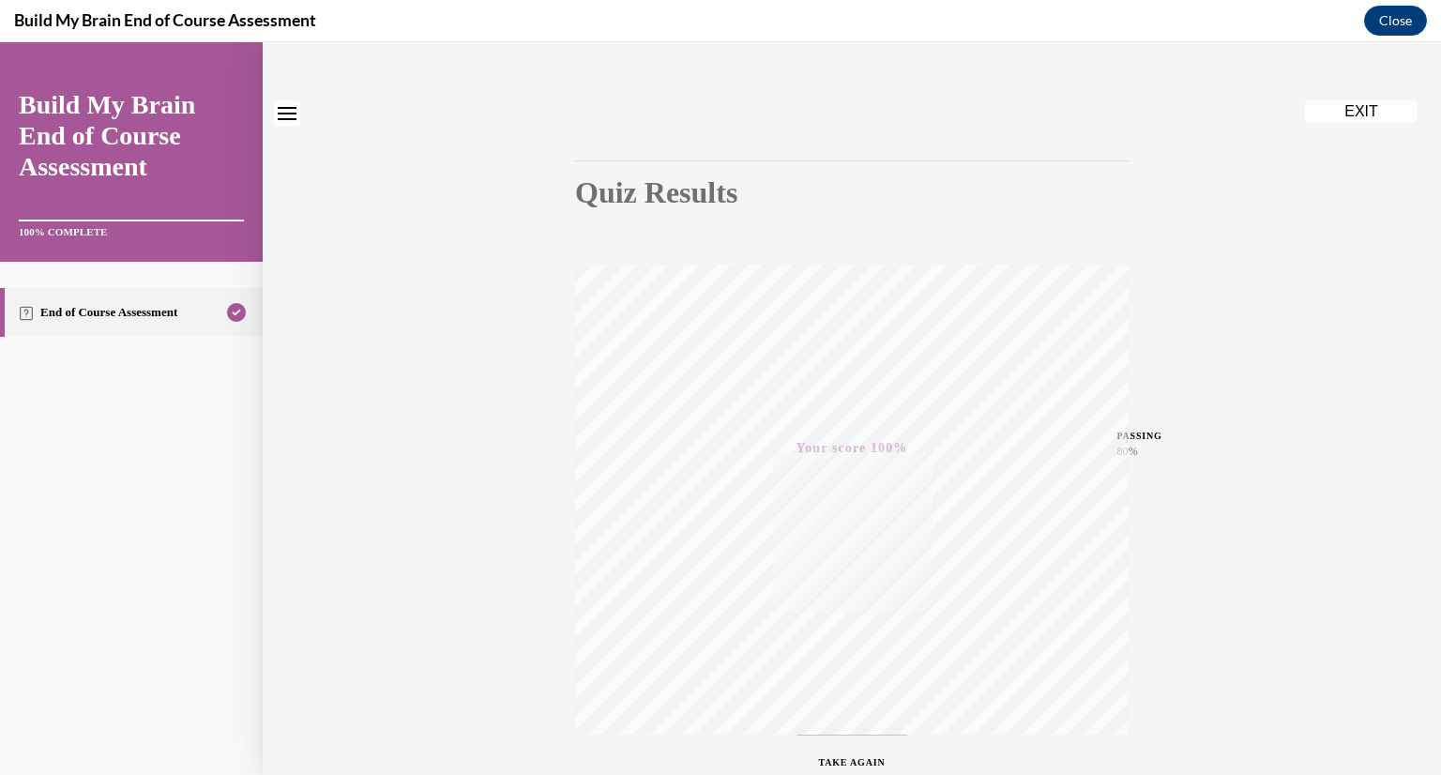
scroll to position [0, 0]
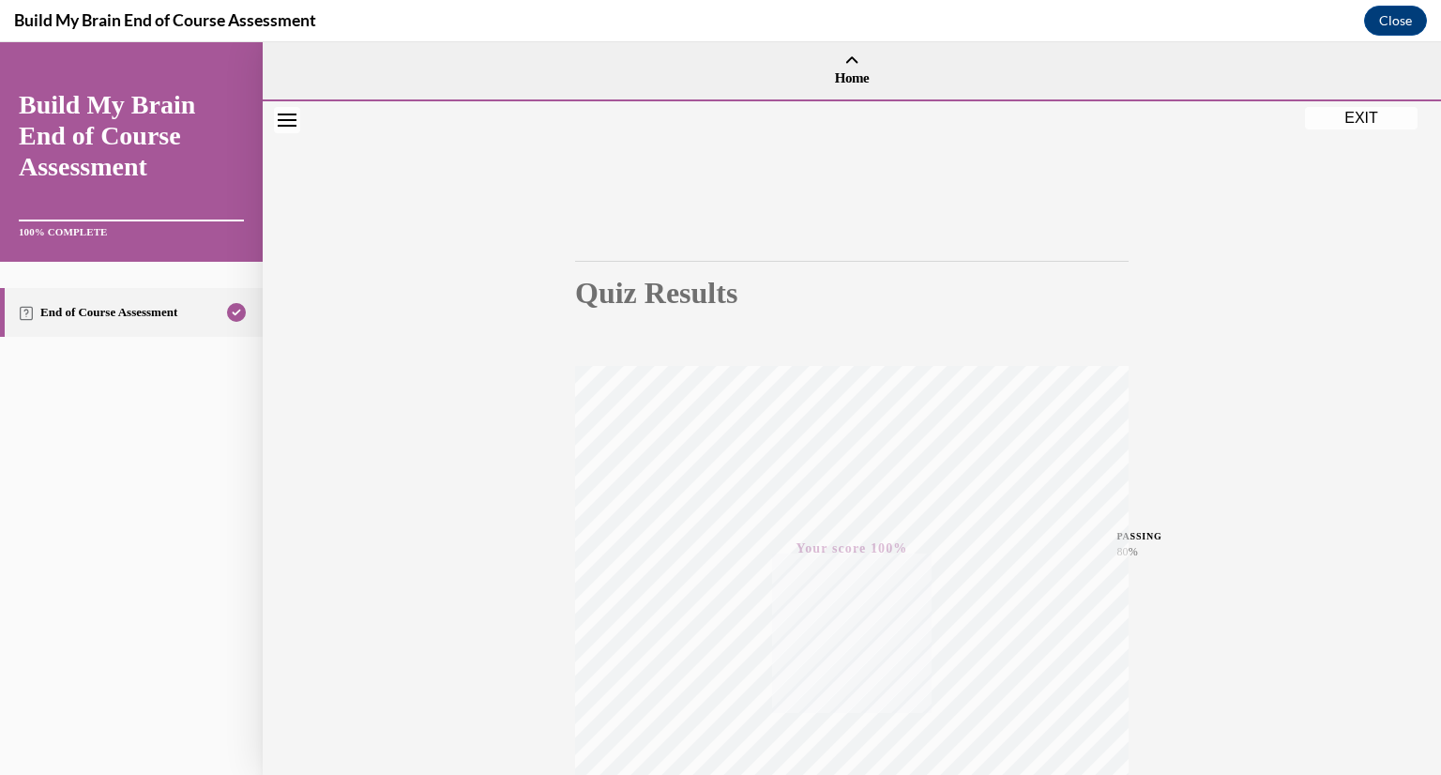
drag, startPoint x: 1369, startPoint y: 111, endPoint x: 1089, endPoint y: 185, distance: 290.2
click at [1369, 111] on button "EXIT" at bounding box center [1361, 118] width 113 height 23
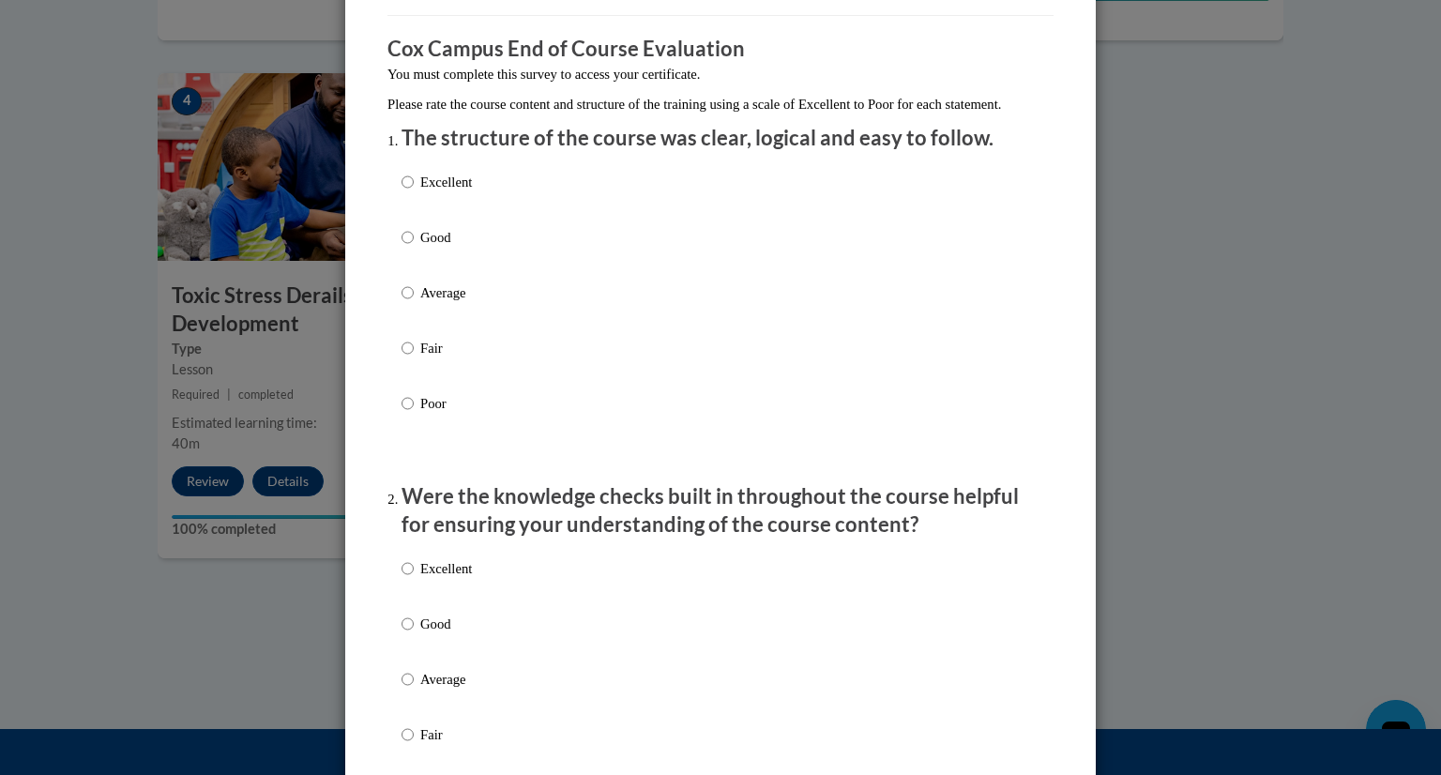
scroll to position [139, 0]
click at [450, 191] on p "Excellent" at bounding box center [446, 181] width 52 height 21
click at [414, 191] on input "Excellent" at bounding box center [408, 181] width 12 height 21
radio input "true"
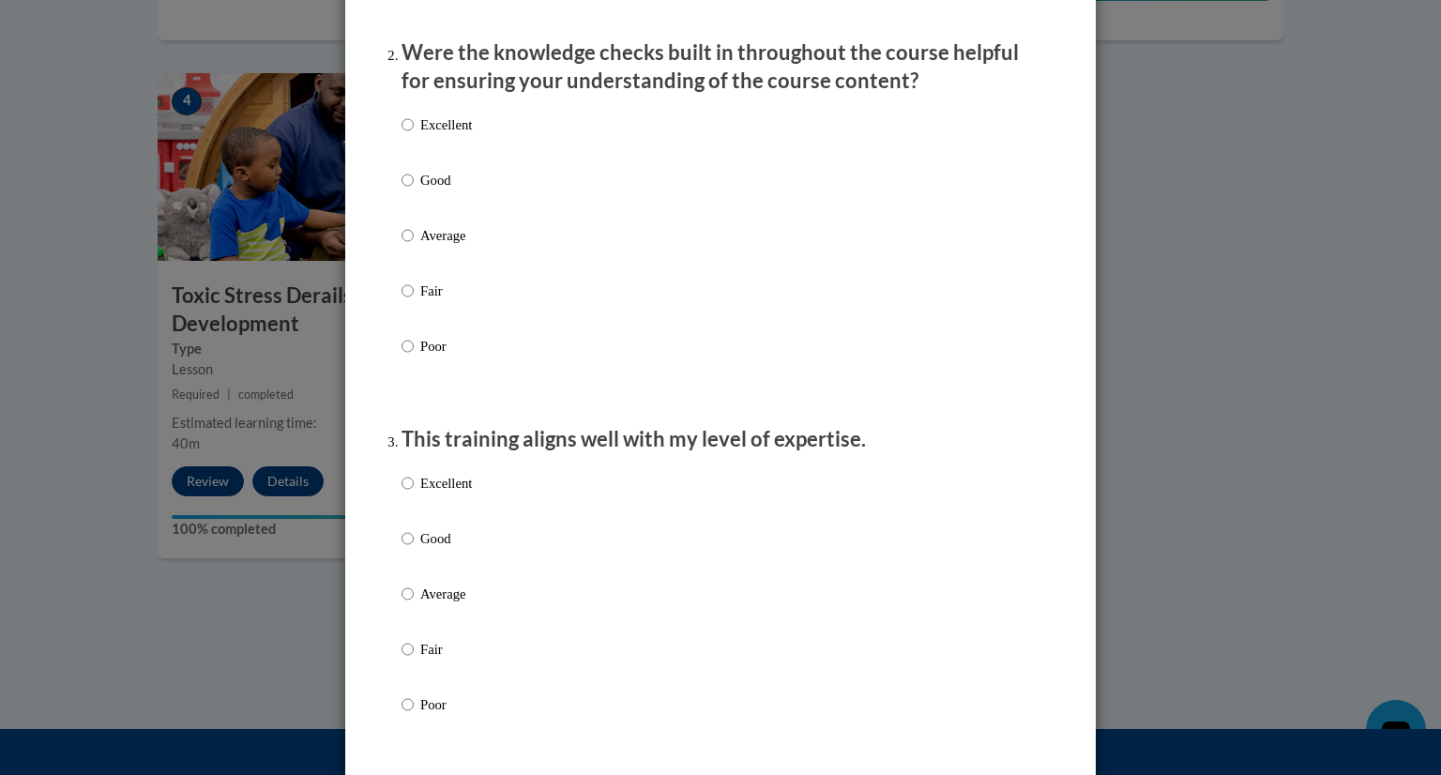
scroll to position [582, 0]
click at [465, 135] on p "Excellent" at bounding box center [446, 124] width 52 height 21
click at [414, 135] on input "Excellent" at bounding box center [408, 124] width 12 height 21
radio input "true"
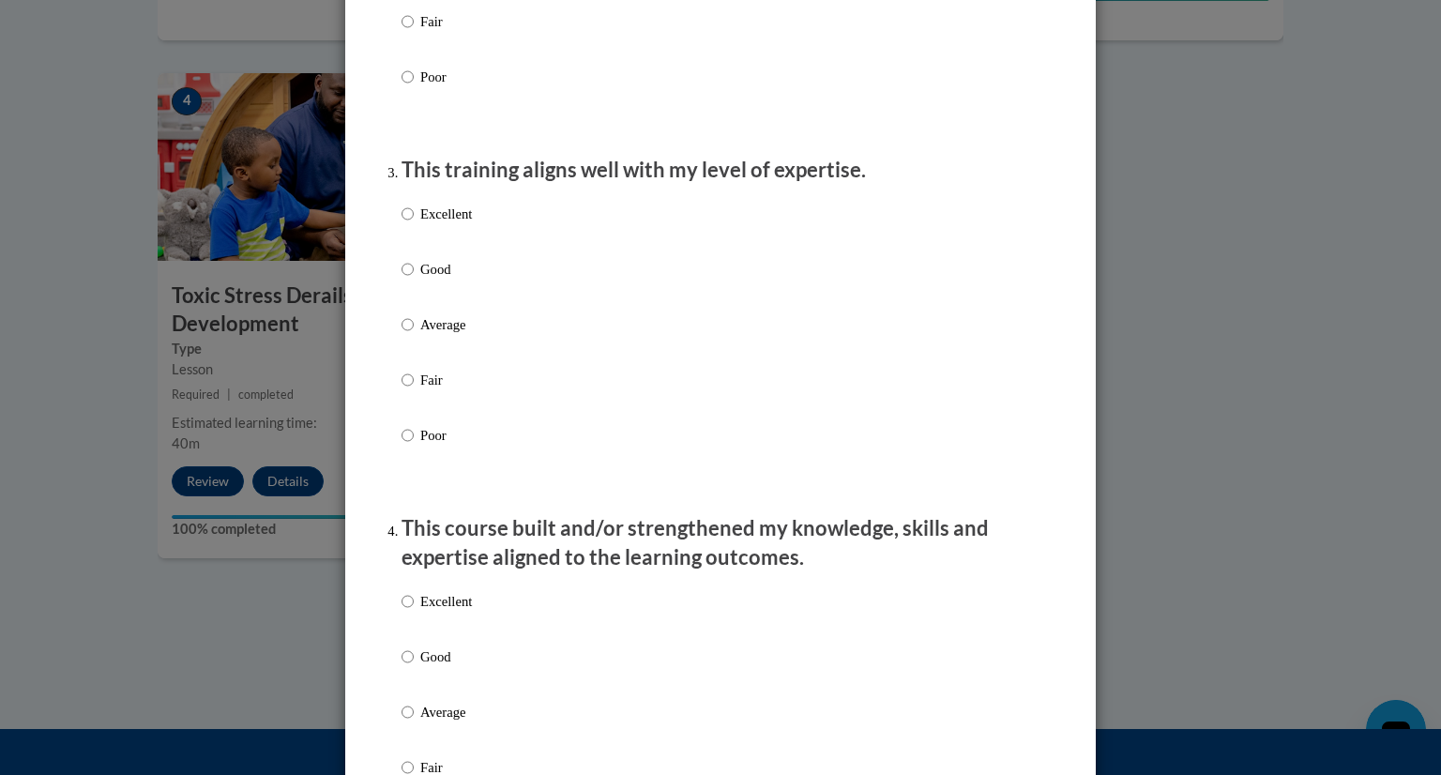
scroll to position [852, 0]
click at [450, 223] on p "Excellent" at bounding box center [446, 213] width 52 height 21
click at [414, 223] on input "Excellent" at bounding box center [408, 213] width 12 height 21
radio input "true"
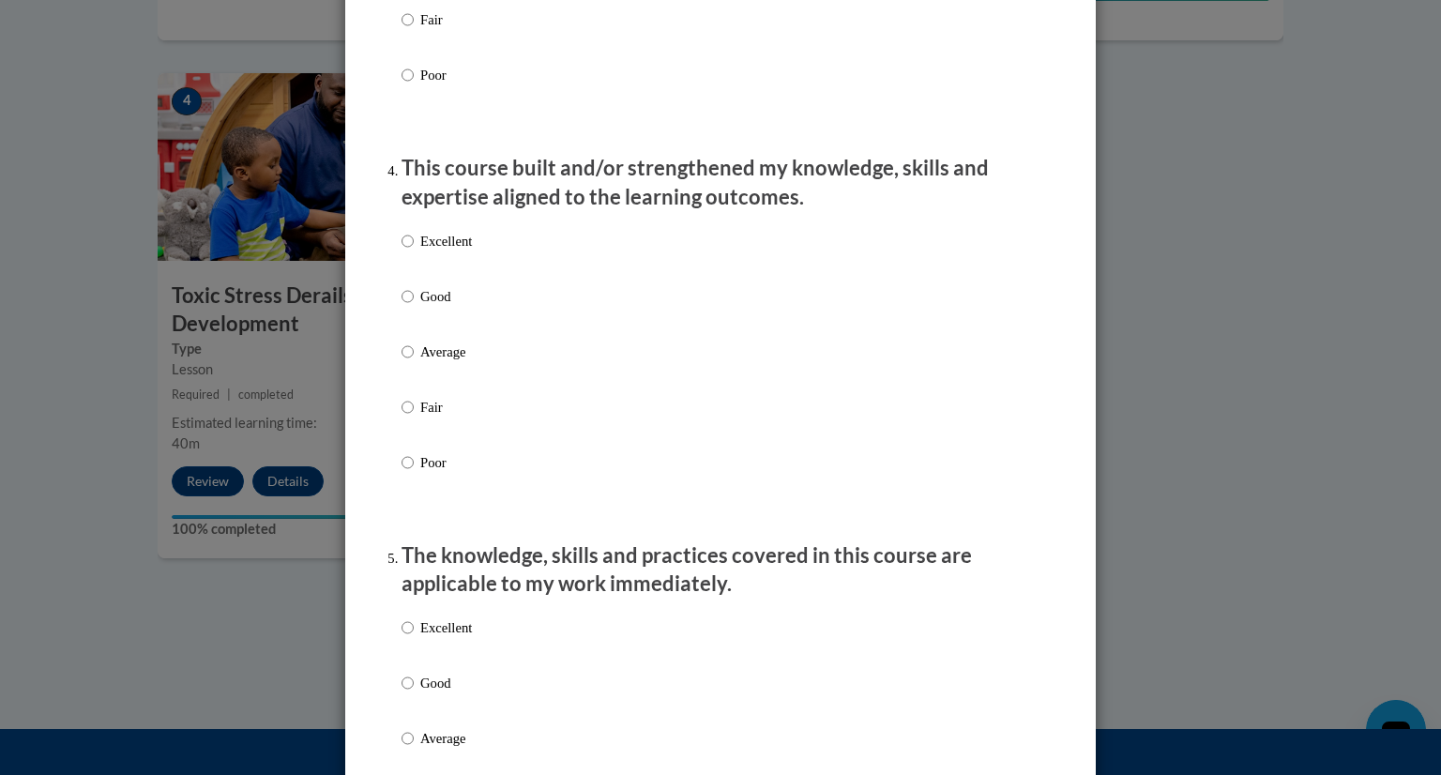
scroll to position [1276, 0]
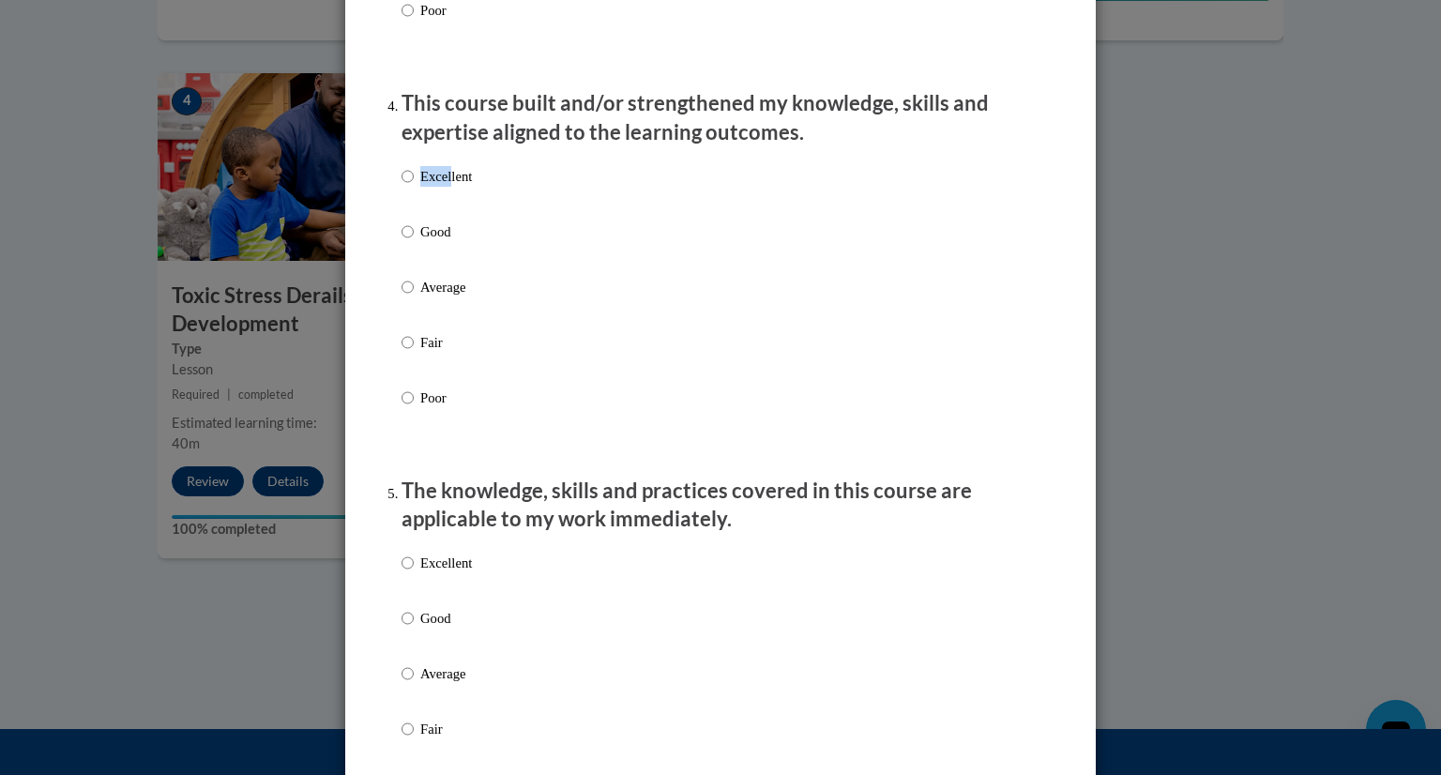
drag, startPoint x: 450, startPoint y: 237, endPoint x: 443, endPoint y: 198, distance: 40.1
click at [443, 198] on div "Excellent Good Average Fair Poor" at bounding box center [437, 302] width 70 height 291
click at [443, 187] on p "Excellent" at bounding box center [446, 176] width 52 height 21
click at [414, 187] on input "Excellent" at bounding box center [408, 176] width 12 height 21
radio input "true"
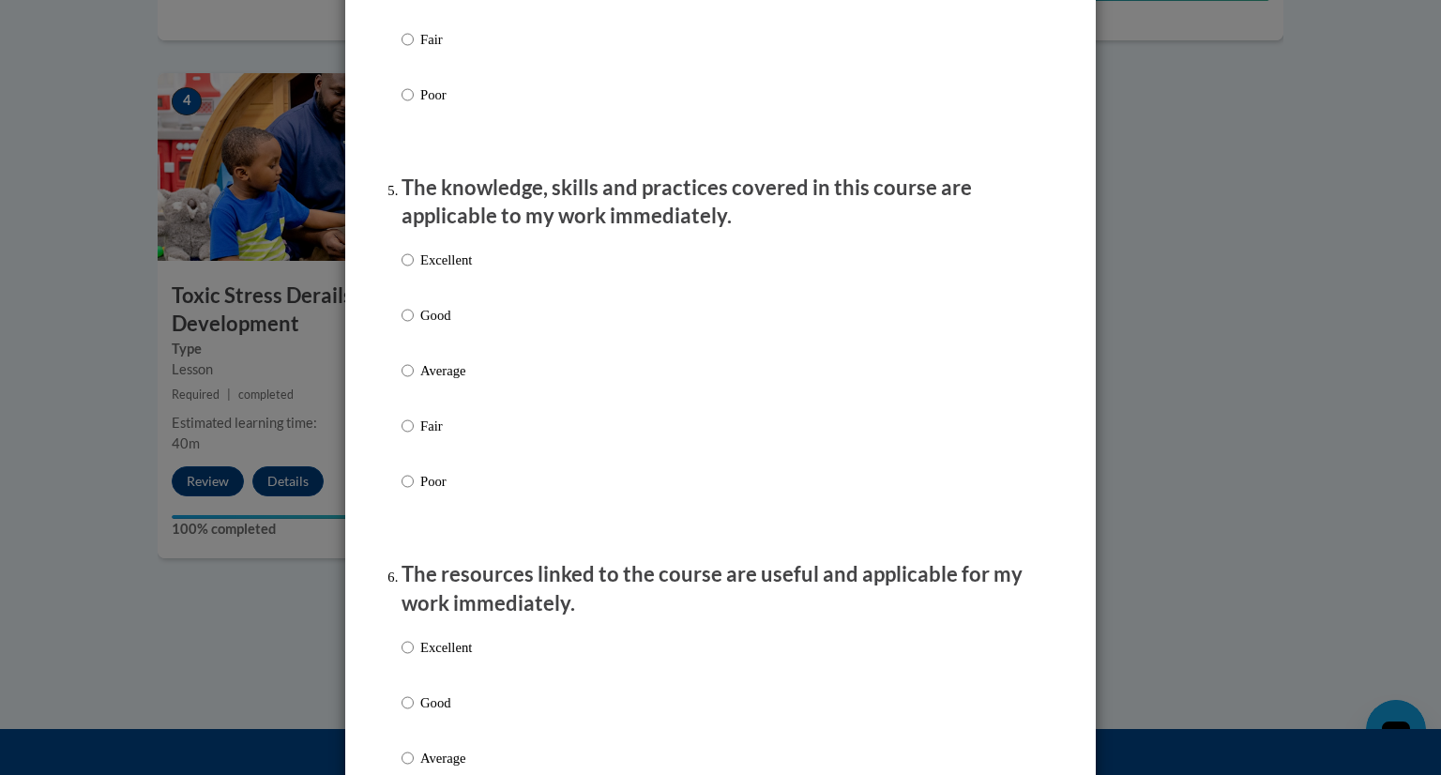
scroll to position [1629, 0]
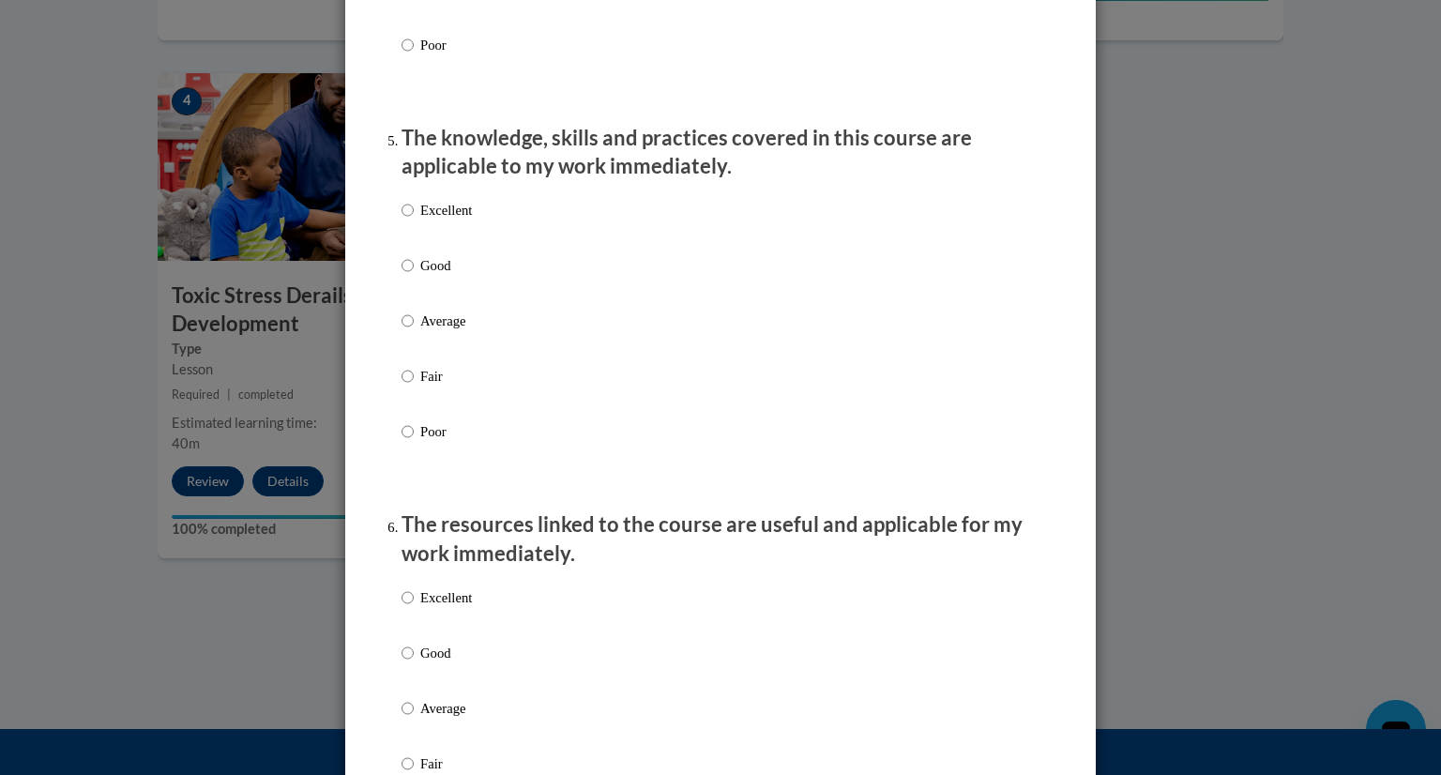
click at [443, 250] on label "Excellent" at bounding box center [437, 225] width 70 height 51
click at [414, 221] on input "Excellent" at bounding box center [408, 210] width 12 height 21
radio input "true"
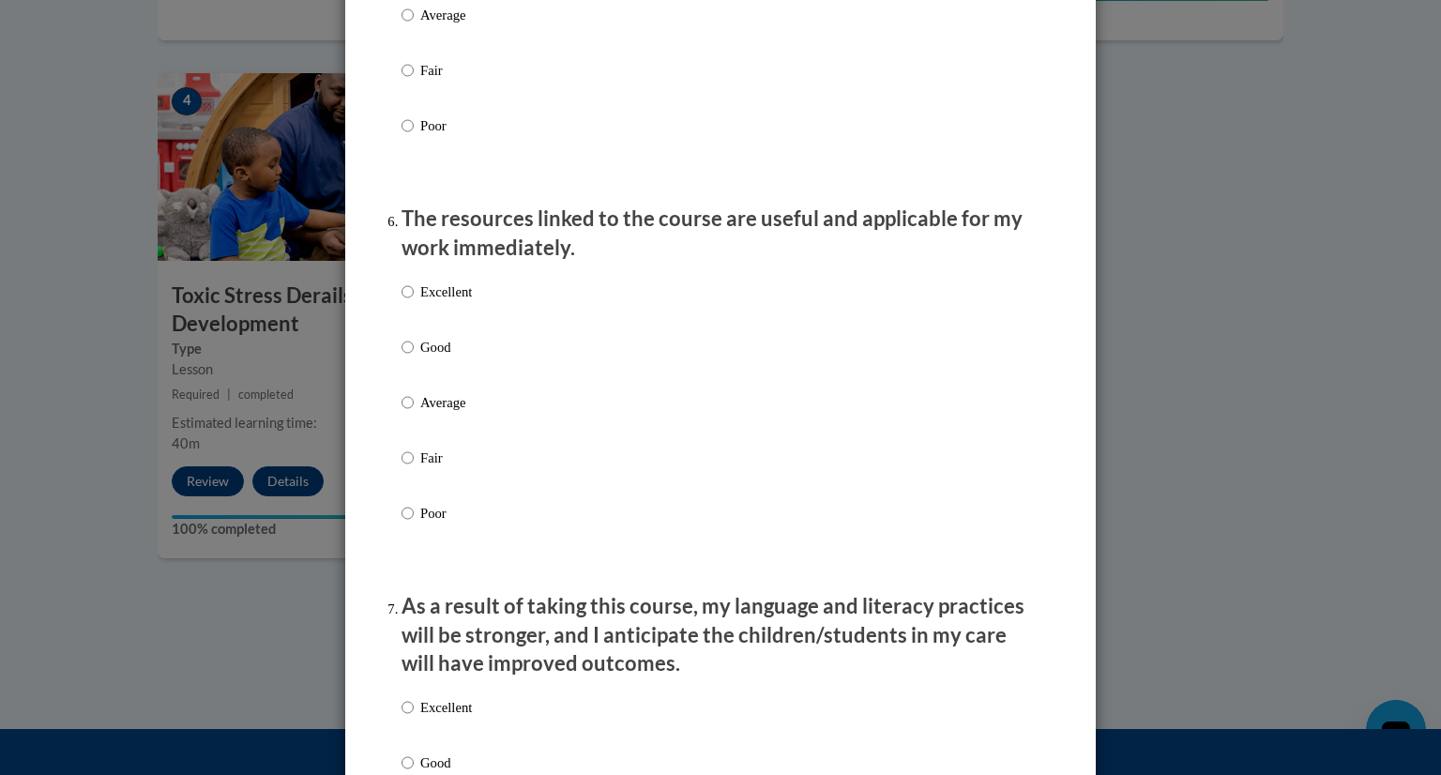
scroll to position [1944, 0]
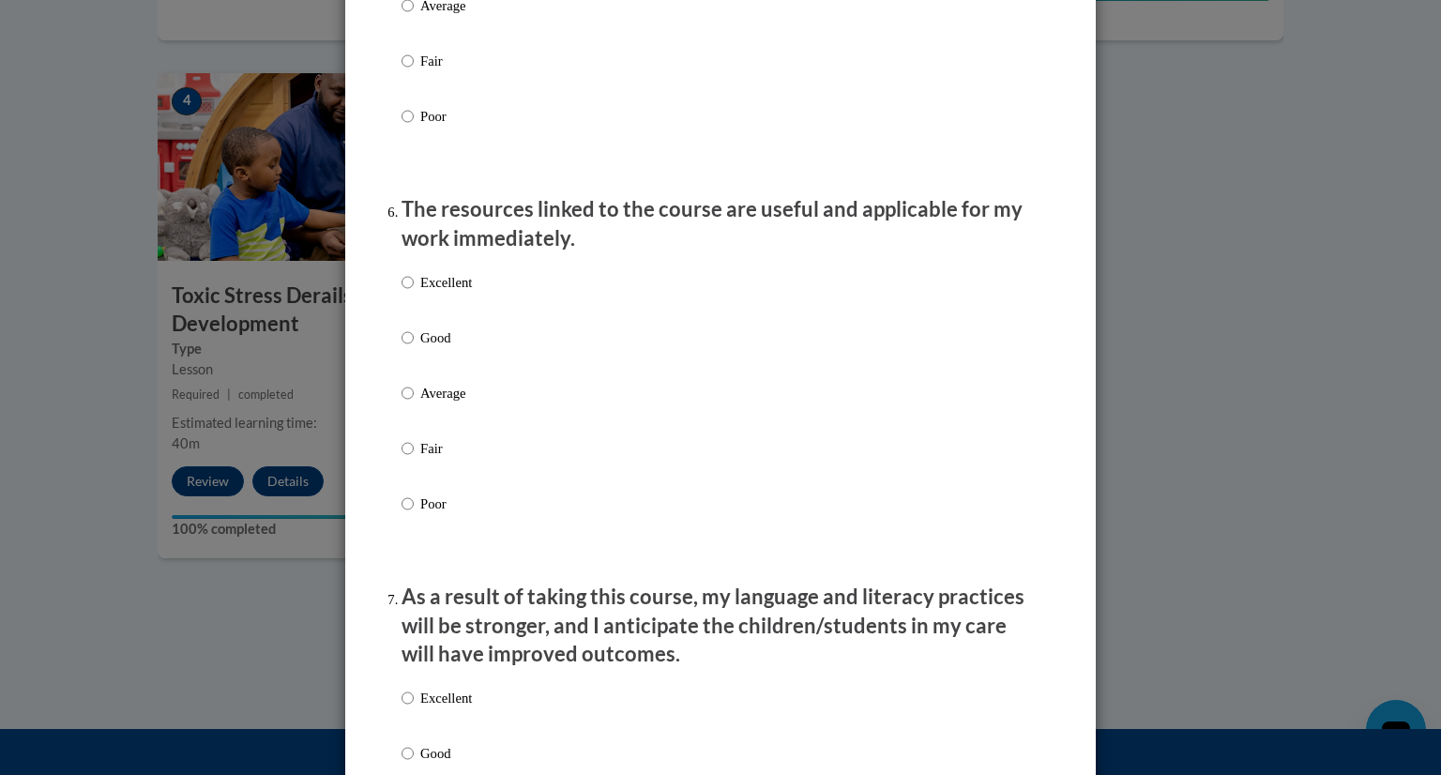
click at [467, 308] on div "Excellent Good Average Fair Poor" at bounding box center [721, 416] width 638 height 306
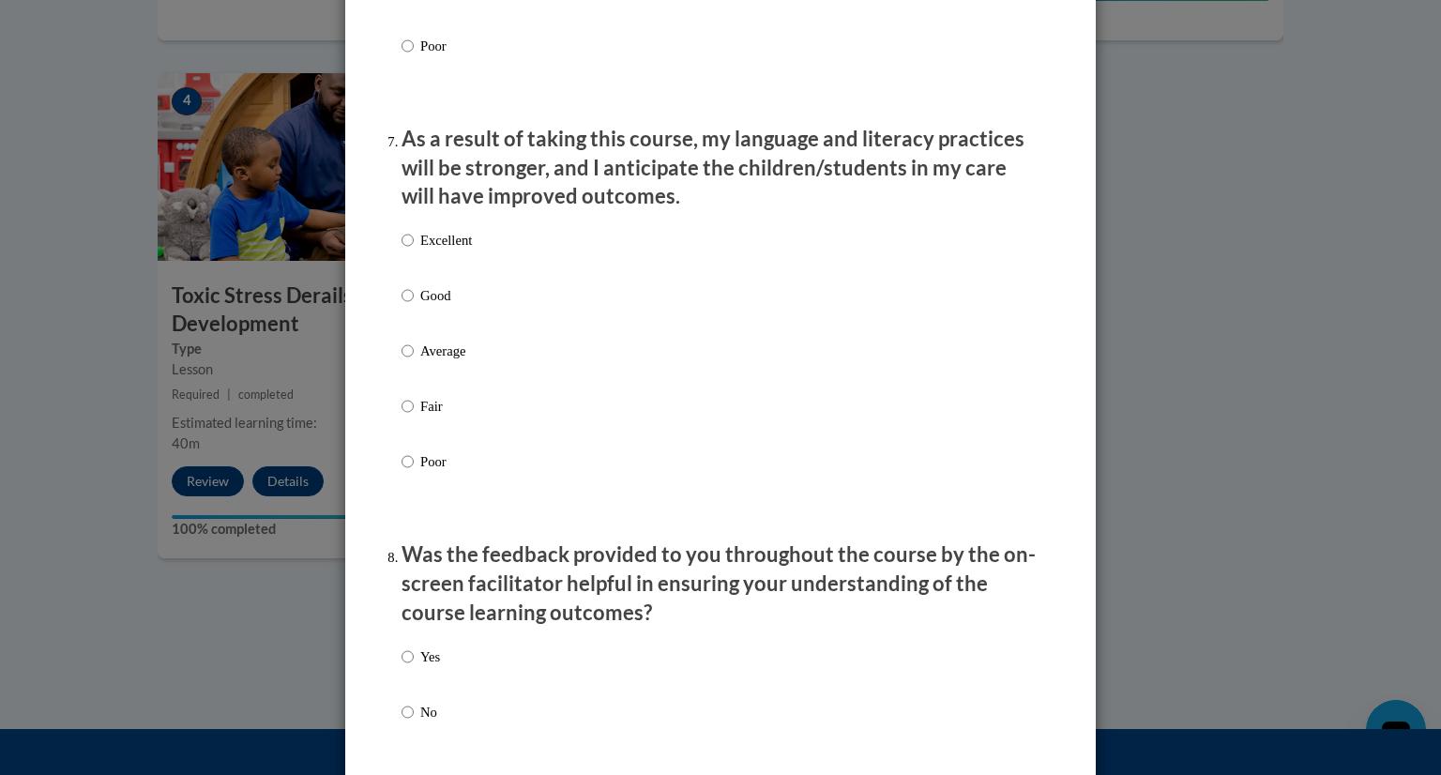
scroll to position [2406, 0]
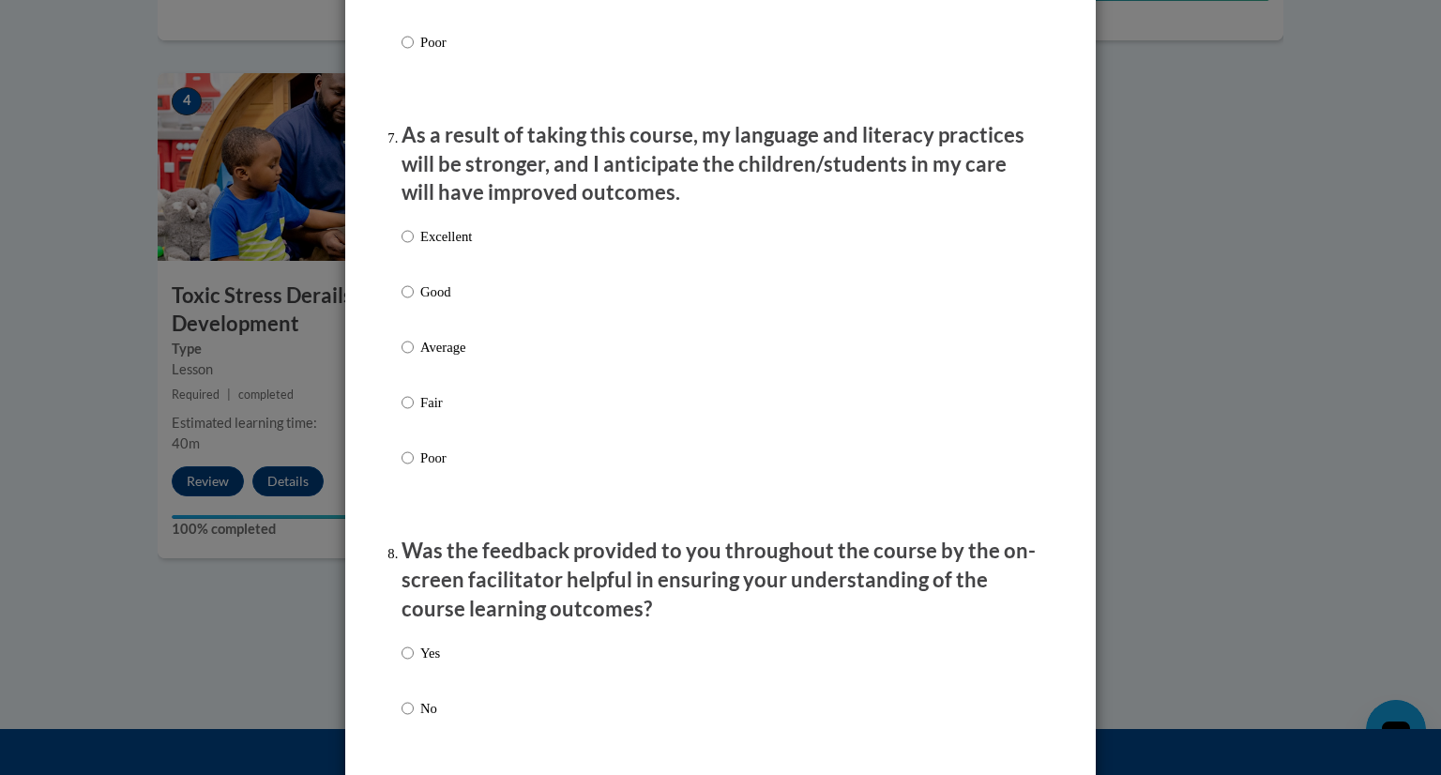
click at [456, 247] on p "Excellent" at bounding box center [446, 236] width 52 height 21
click at [414, 247] on input "Excellent" at bounding box center [408, 236] width 12 height 21
radio input "true"
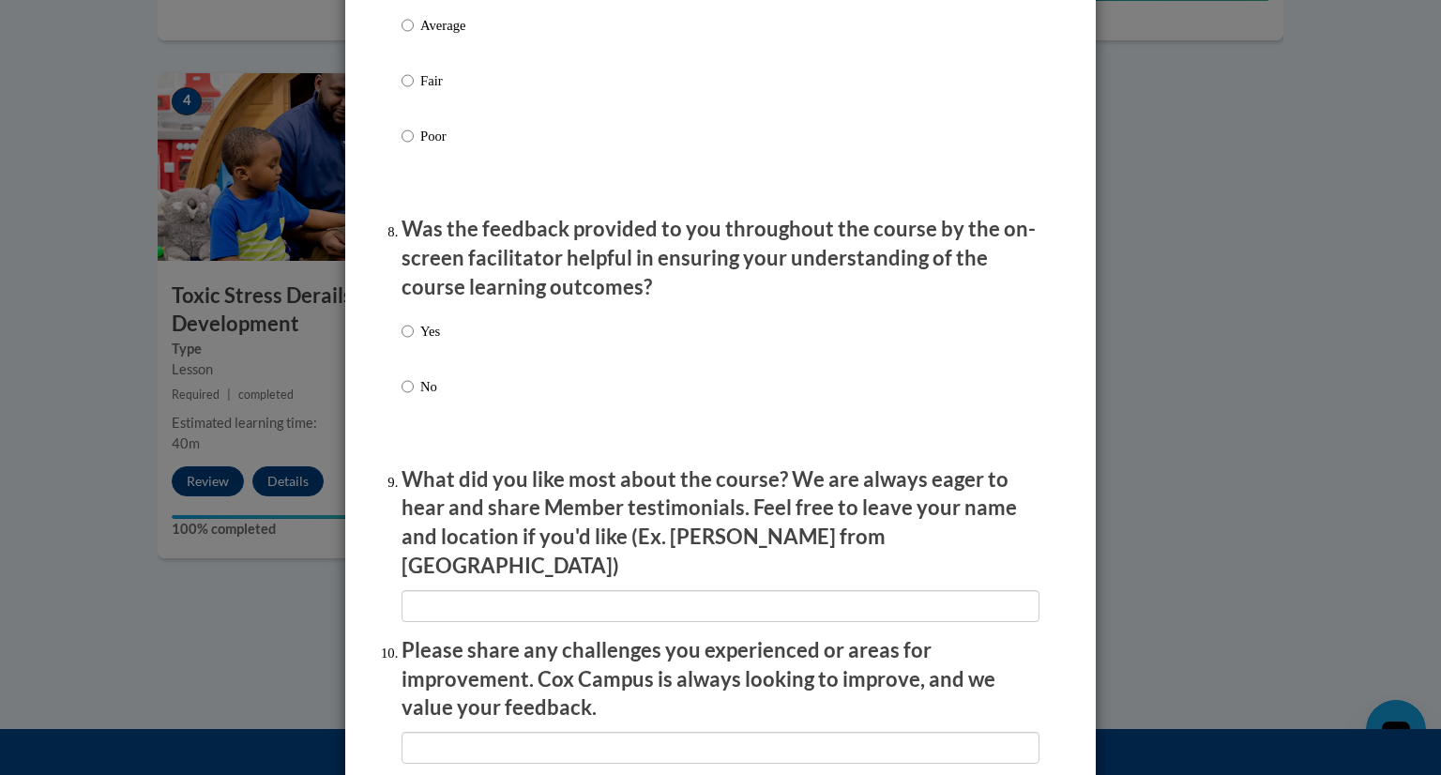
scroll to position [2729, 0]
click at [433, 341] on p "Yes" at bounding box center [430, 330] width 20 height 21
click at [414, 341] on input "Yes" at bounding box center [408, 330] width 12 height 21
radio input "true"
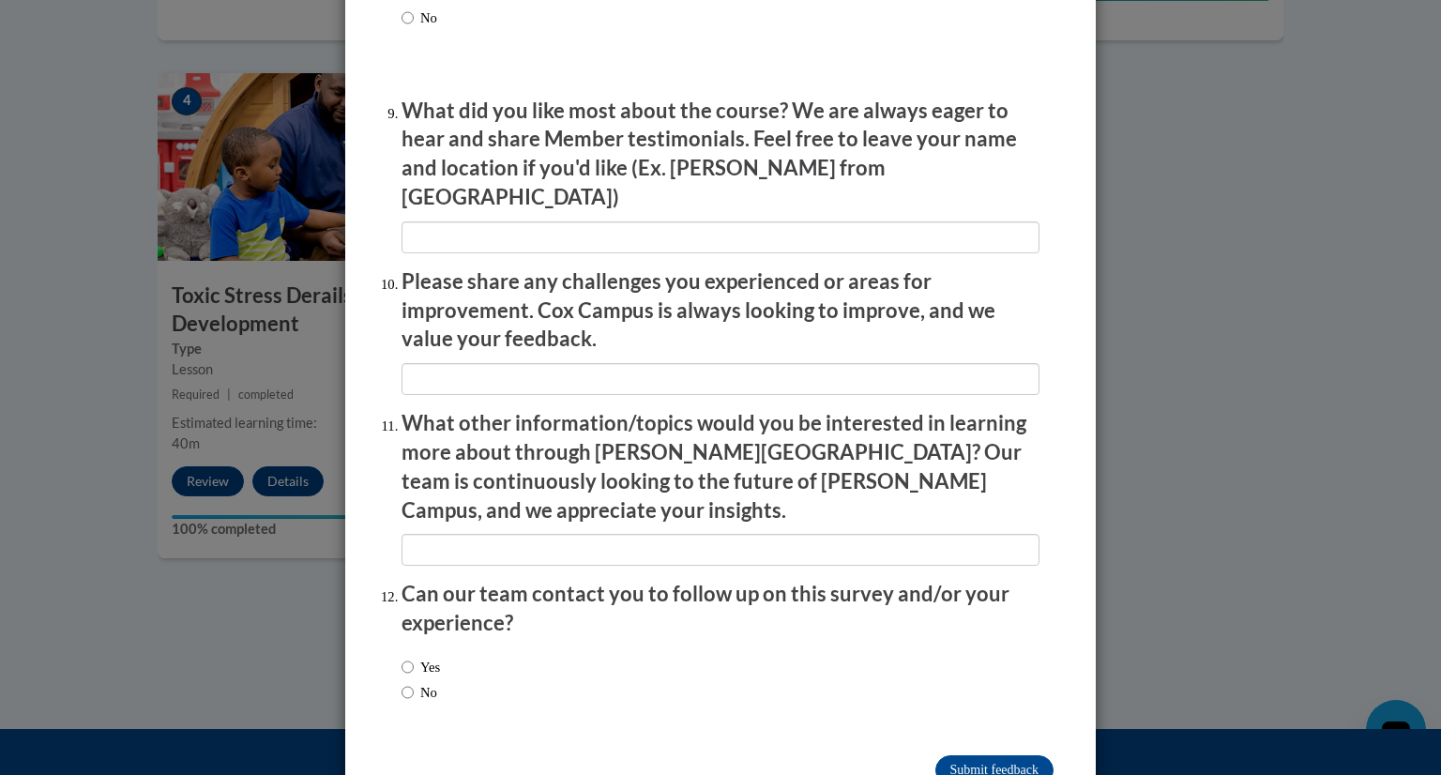
scroll to position [3099, 0]
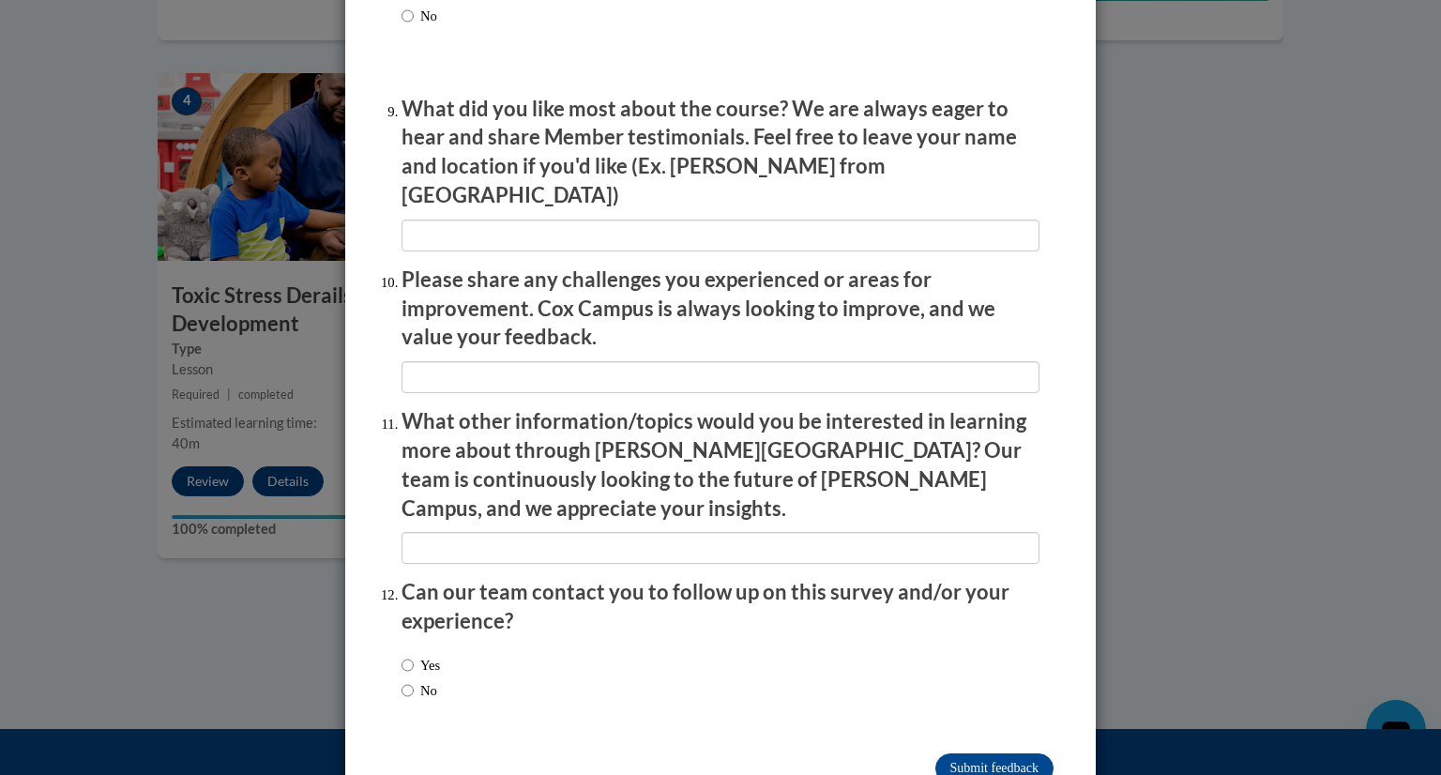
click at [419, 680] on label "No" at bounding box center [420, 690] width 36 height 21
click at [414, 680] on input "No" at bounding box center [408, 690] width 12 height 21
radio input "true"
click at [1010, 754] on input "Submit feedback" at bounding box center [995, 769] width 118 height 30
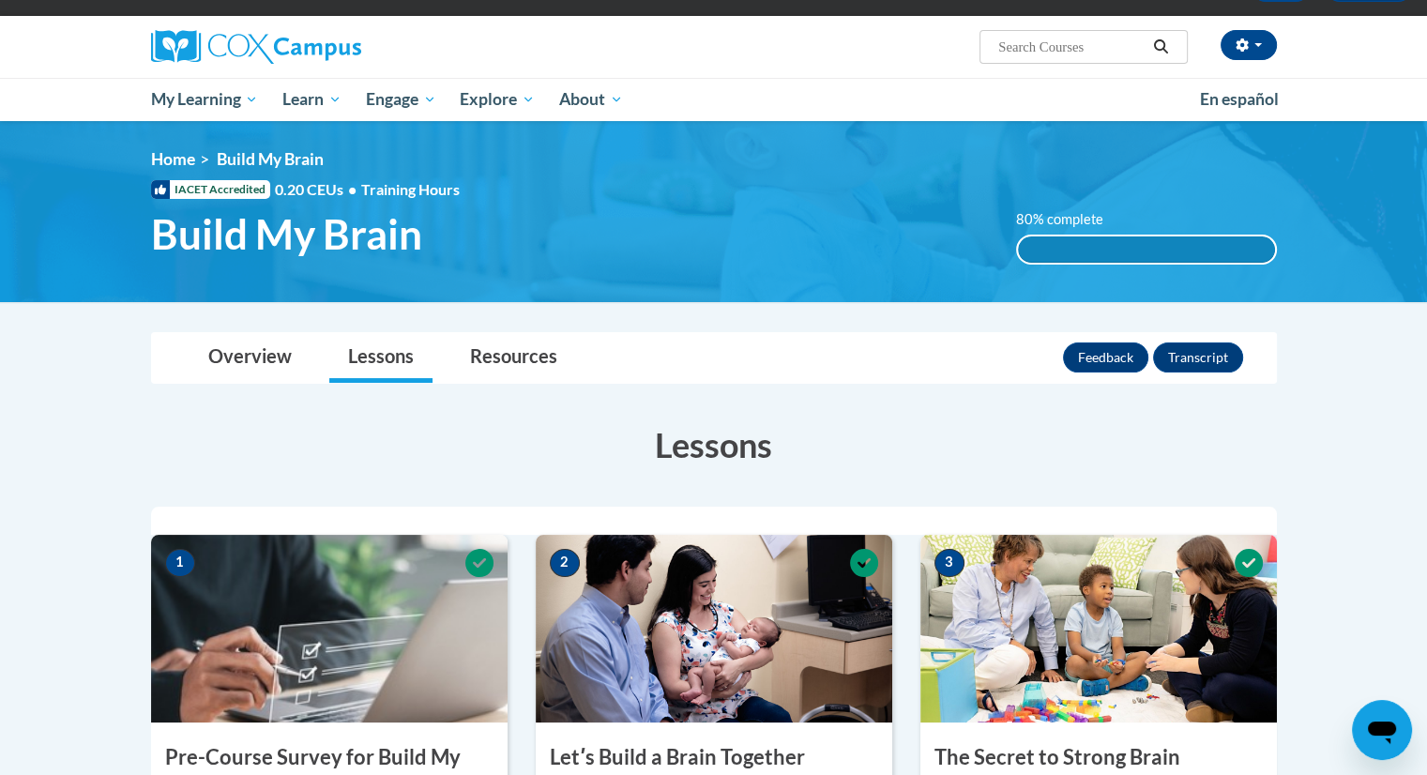
scroll to position [117, 0]
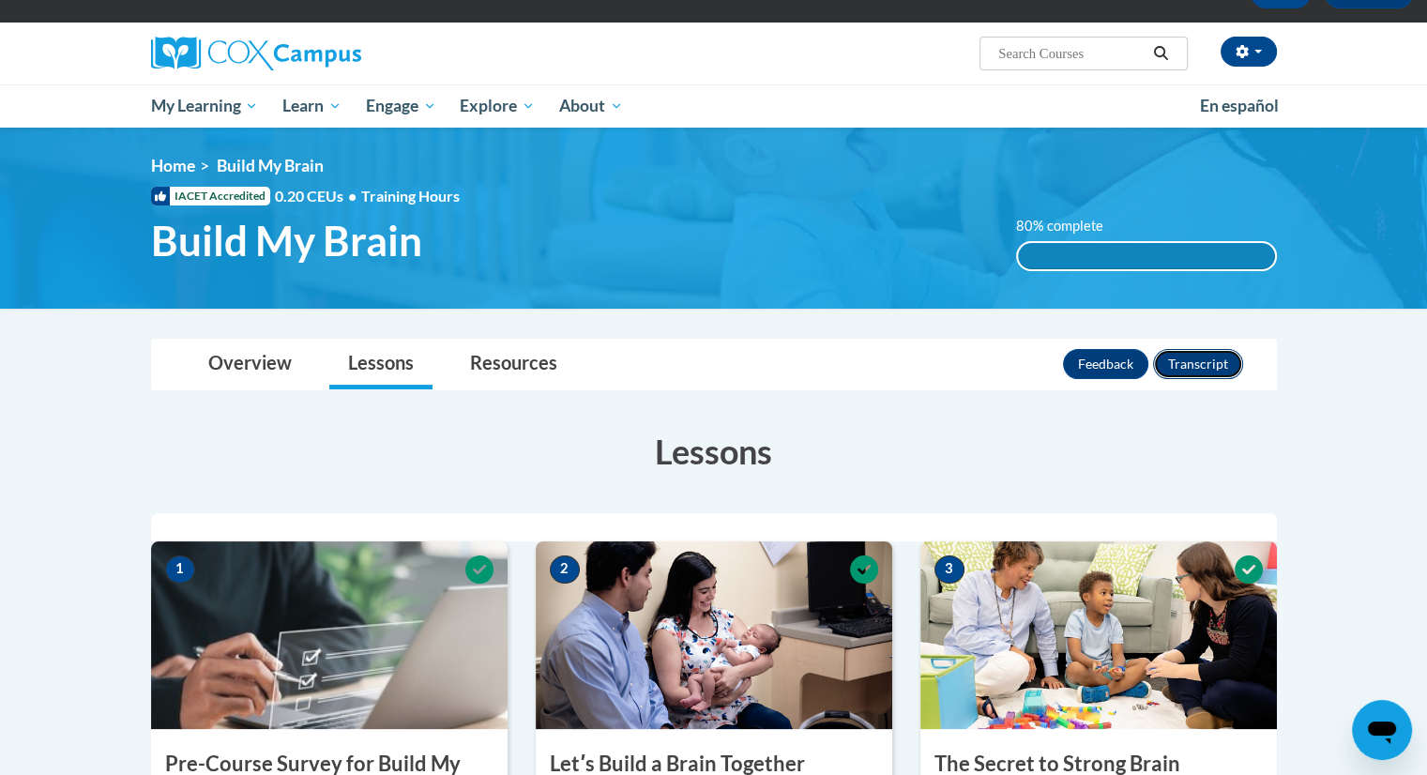
click at [1189, 366] on button "Transcript" at bounding box center [1198, 364] width 90 height 30
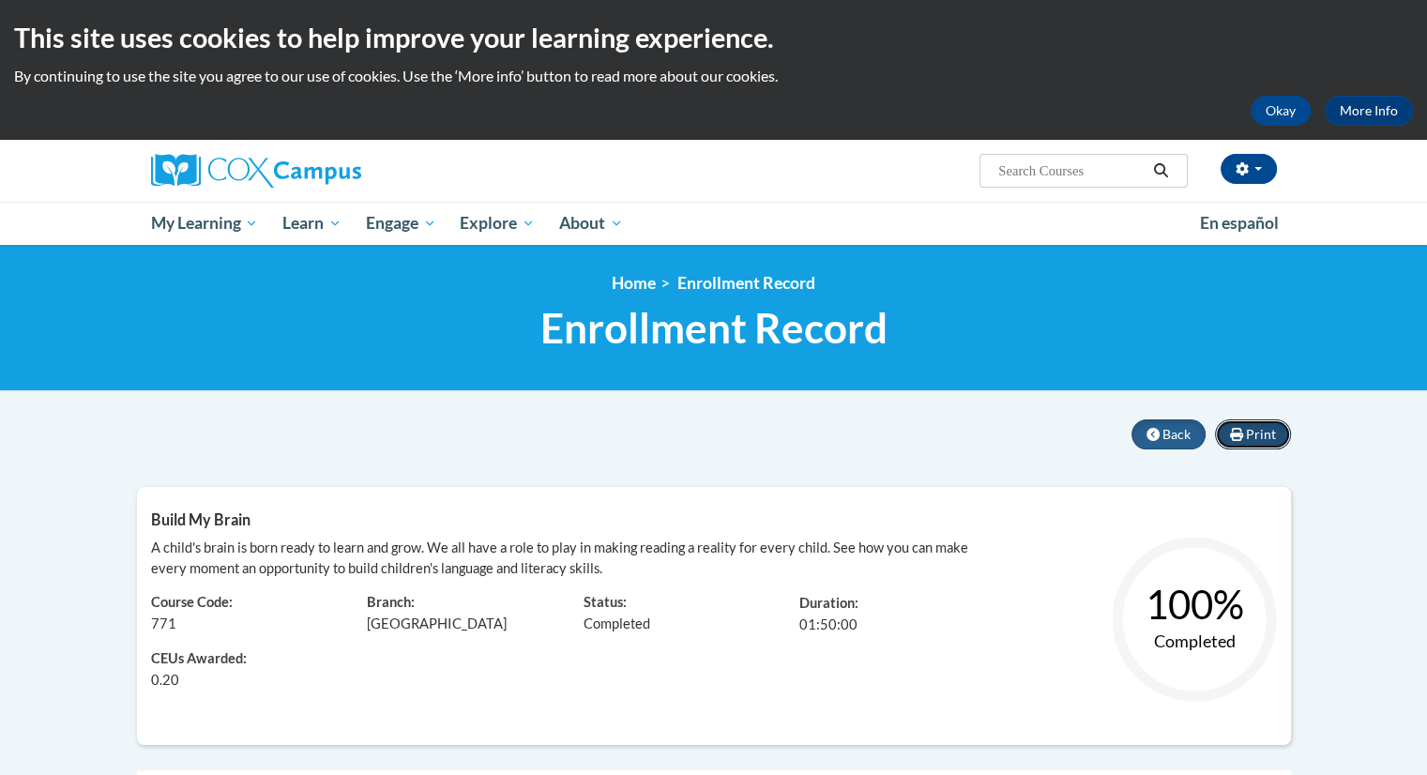
drag, startPoint x: 1242, startPoint y: 440, endPoint x: 1066, endPoint y: 604, distance: 241.0
click at [1242, 440] on icon at bounding box center [1236, 434] width 13 height 13
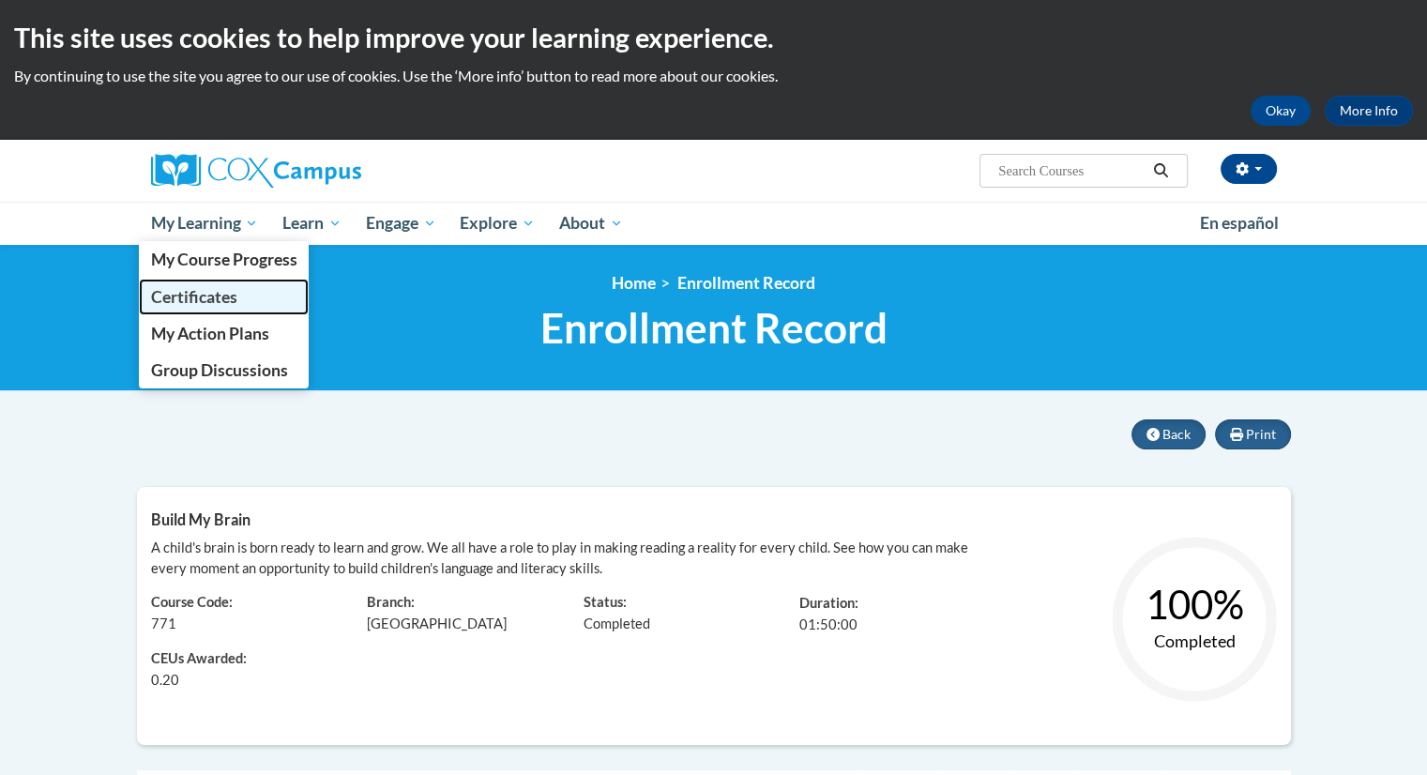
click at [260, 294] on link "Certificates" at bounding box center [224, 297] width 171 height 37
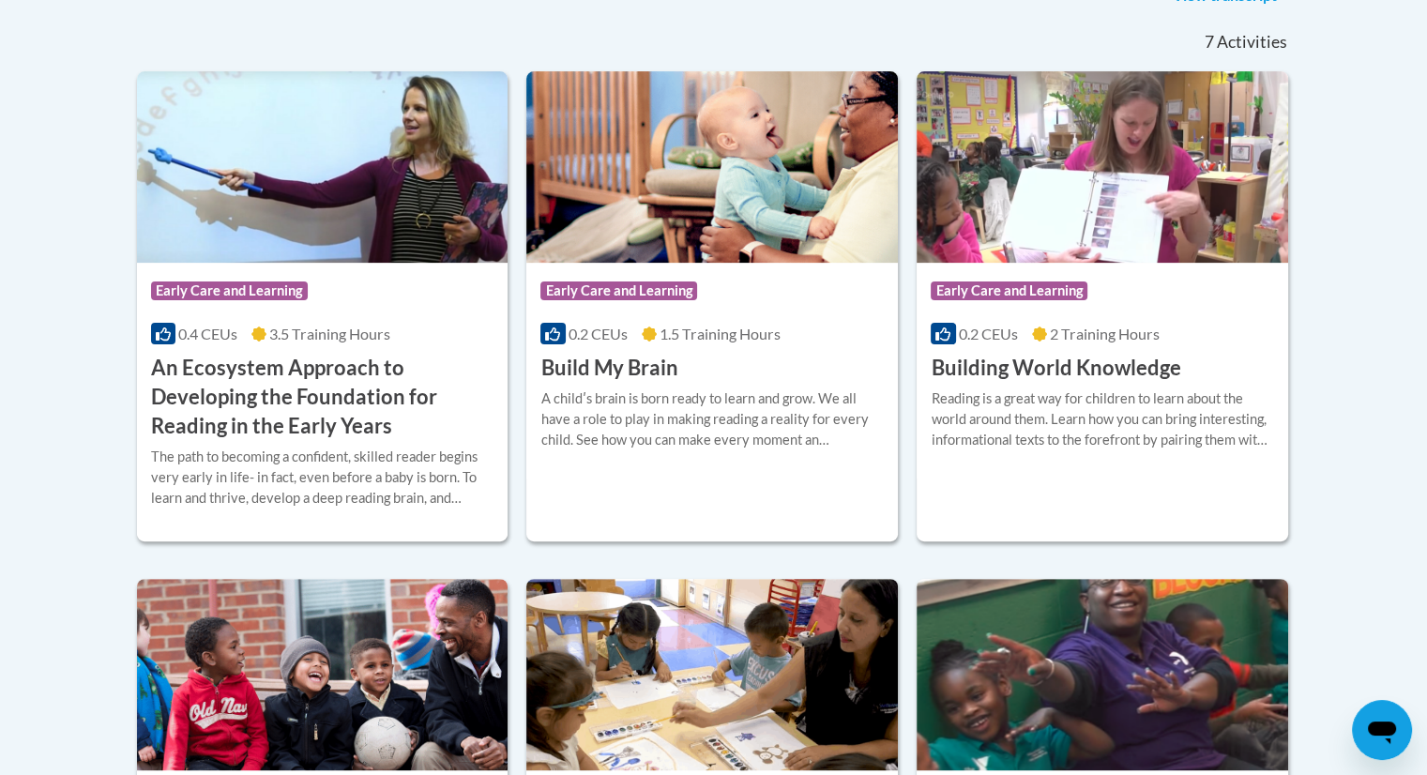
scroll to position [522, 0]
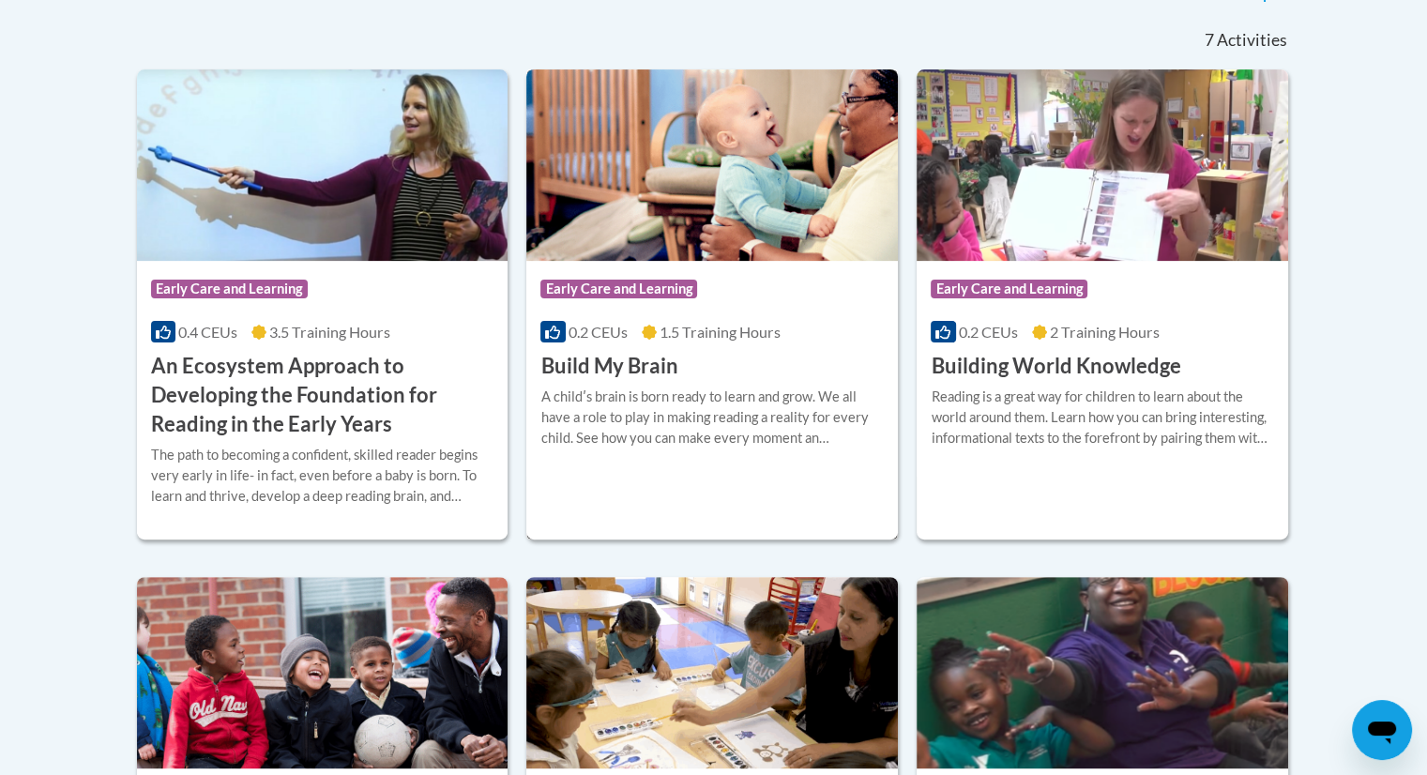
click at [769, 390] on div "A childʹs brain is born ready to learn and grow. We all have a role to play in …" at bounding box center [712, 418] width 343 height 62
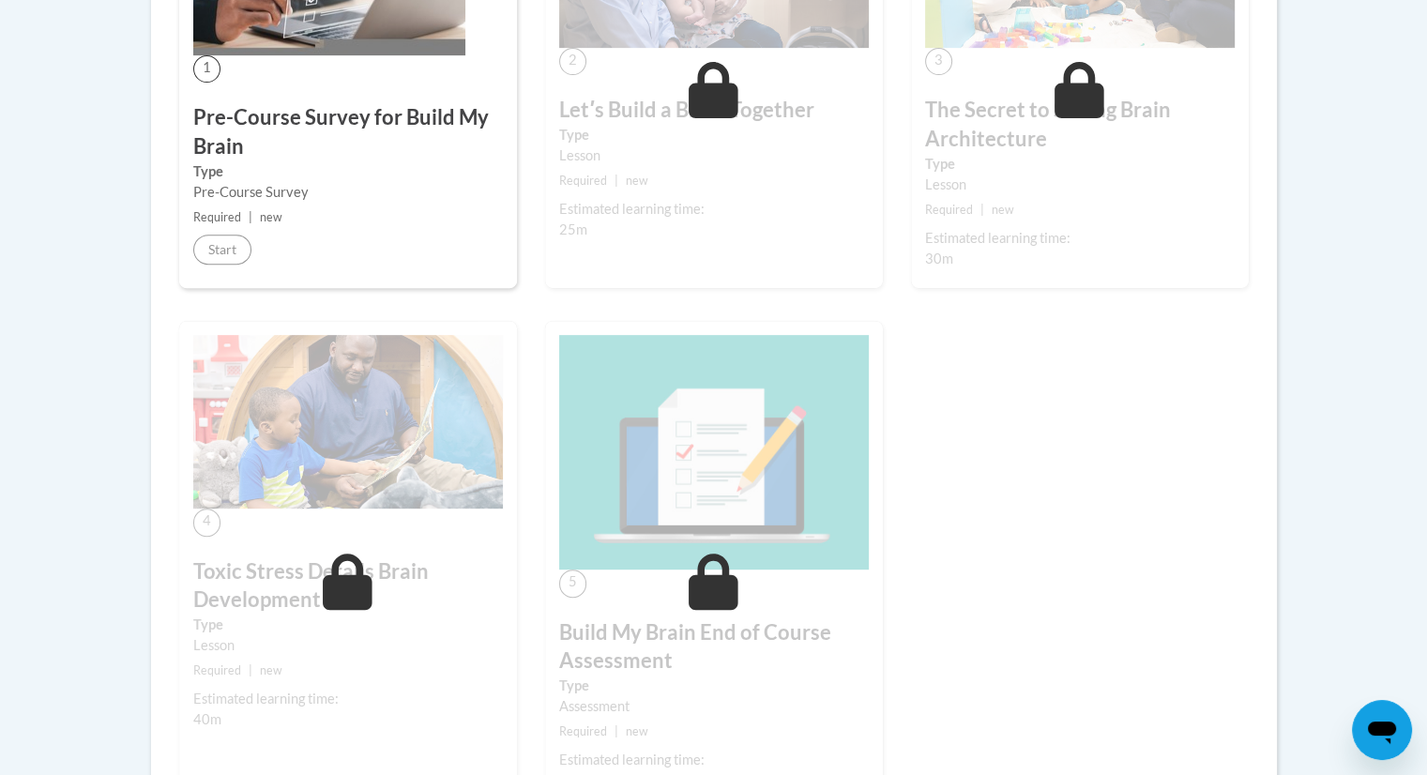
scroll to position [709, 0]
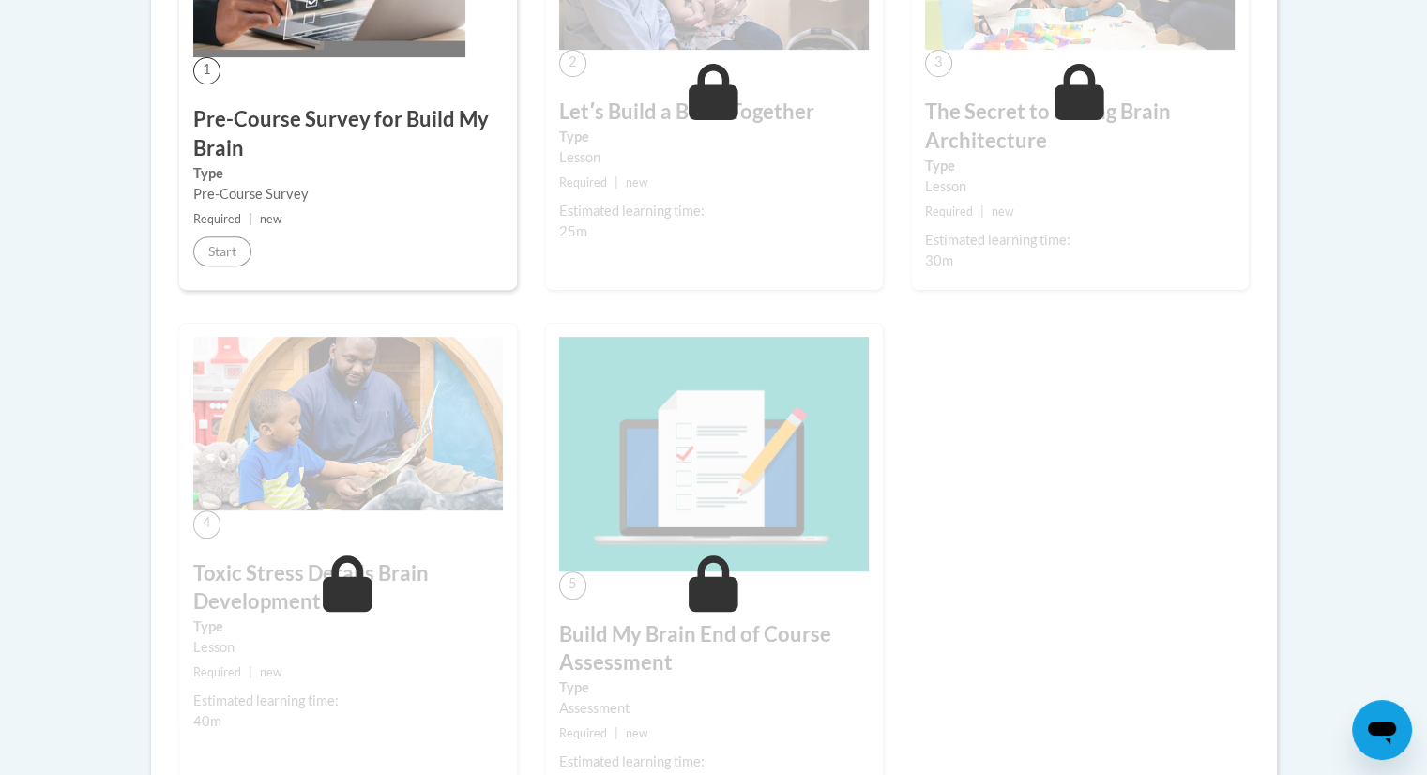
click at [1039, 282] on div "3 The Secret to Strong Brain Architecture Type Lesson Required | new Estimated …" at bounding box center [1080, 75] width 338 height 429
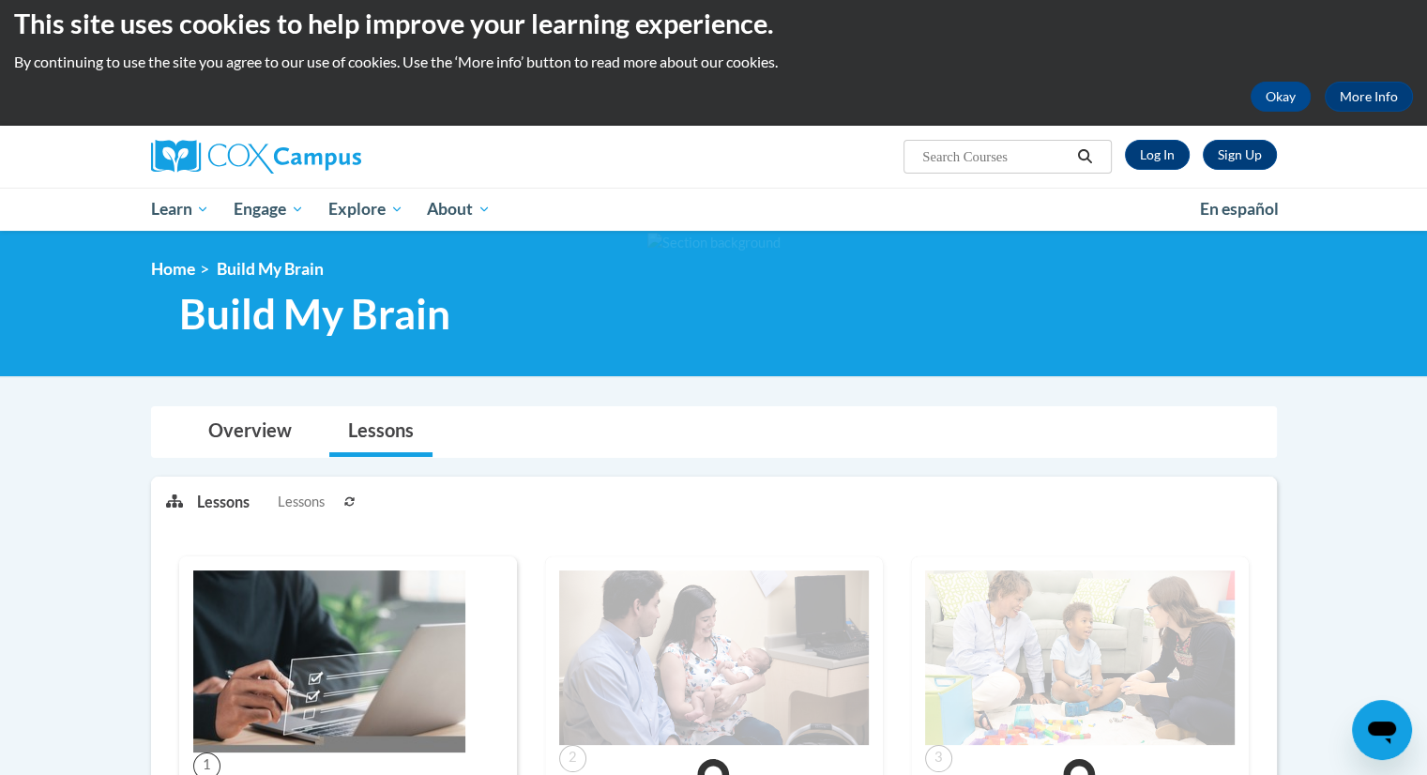
scroll to position [0, 0]
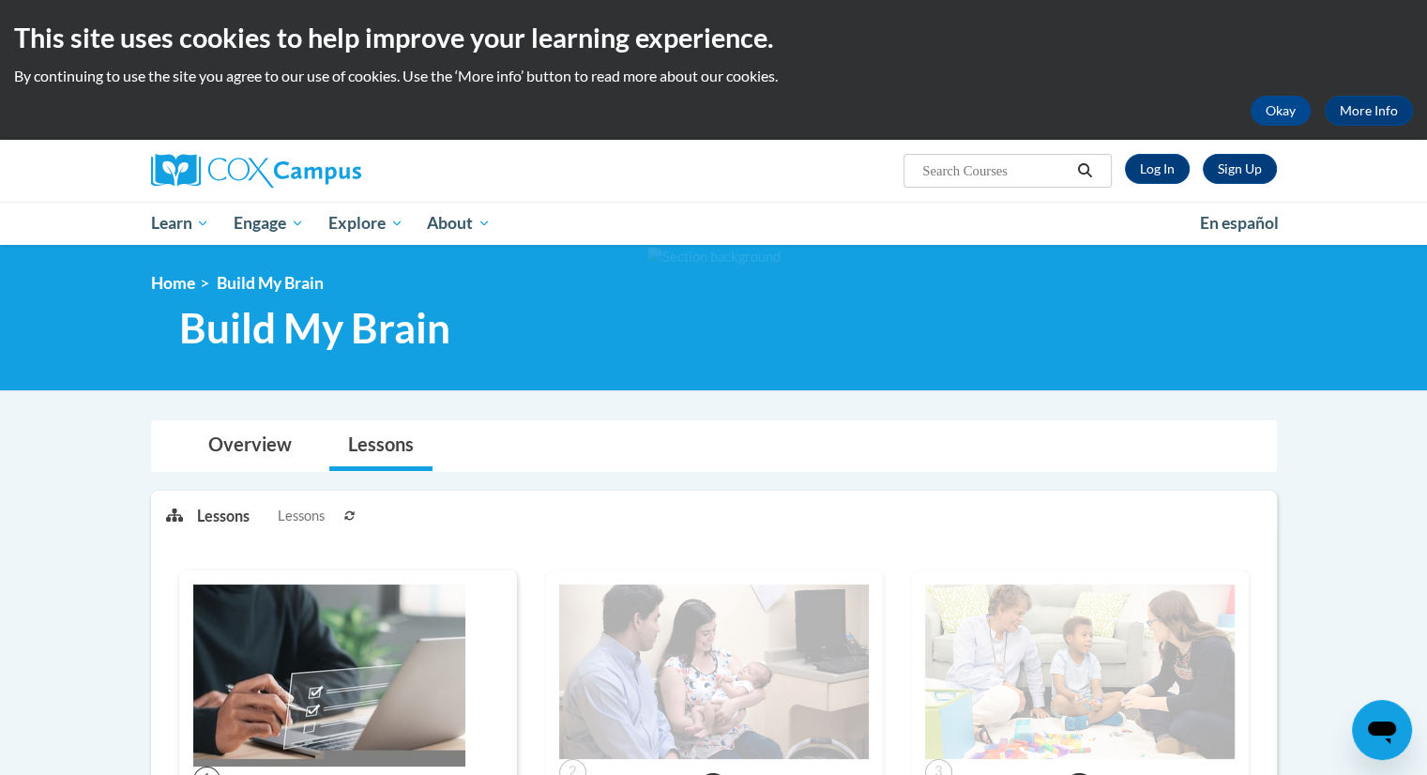
click at [1024, 177] on input "Search..." at bounding box center [996, 171] width 150 height 23
click at [947, 174] on input "Conceting the dots" at bounding box center [996, 171] width 150 height 23
type input "Coneceting the dots"
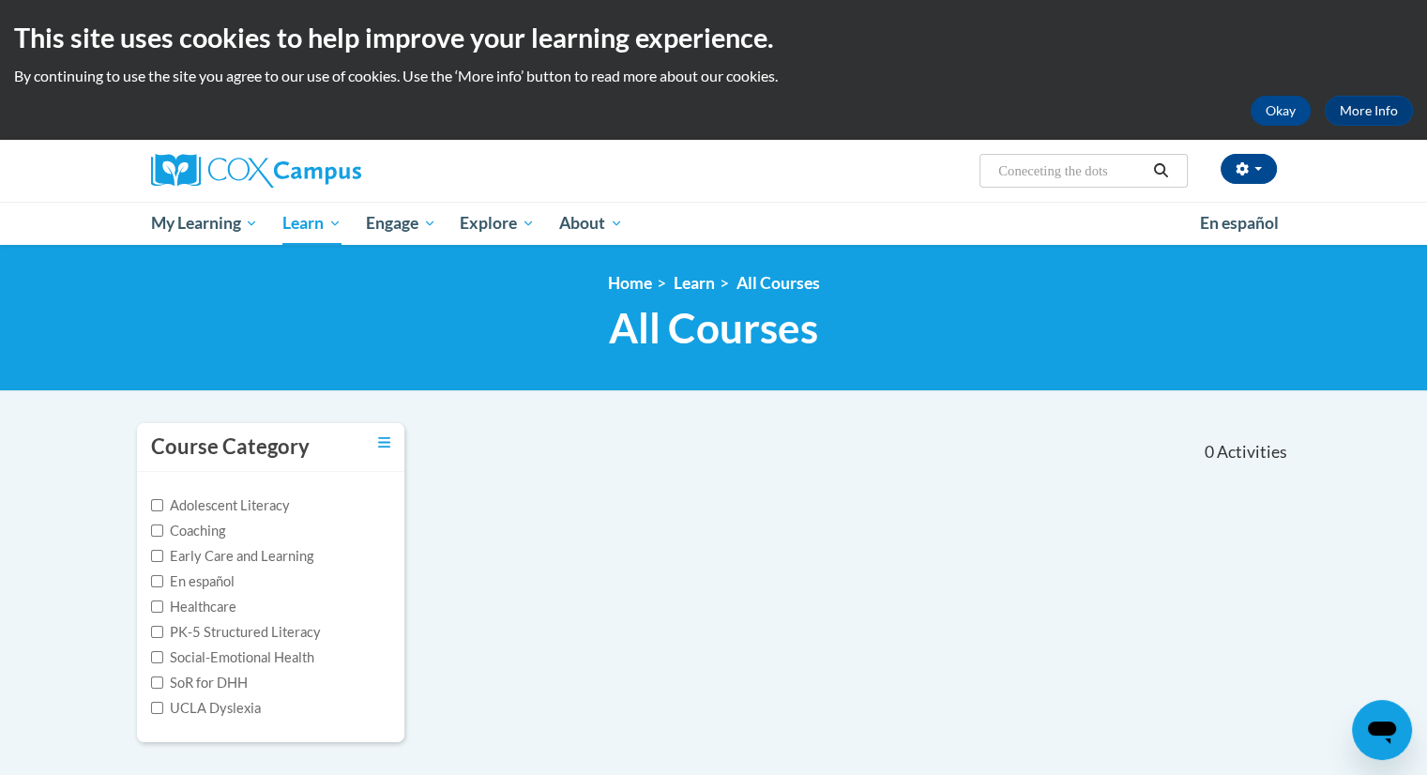
click at [1115, 180] on input "Coneceting the dots" at bounding box center [1072, 171] width 150 height 23
type input "Conecting the dots"
click at [266, 174] on img at bounding box center [256, 171] width 210 height 34
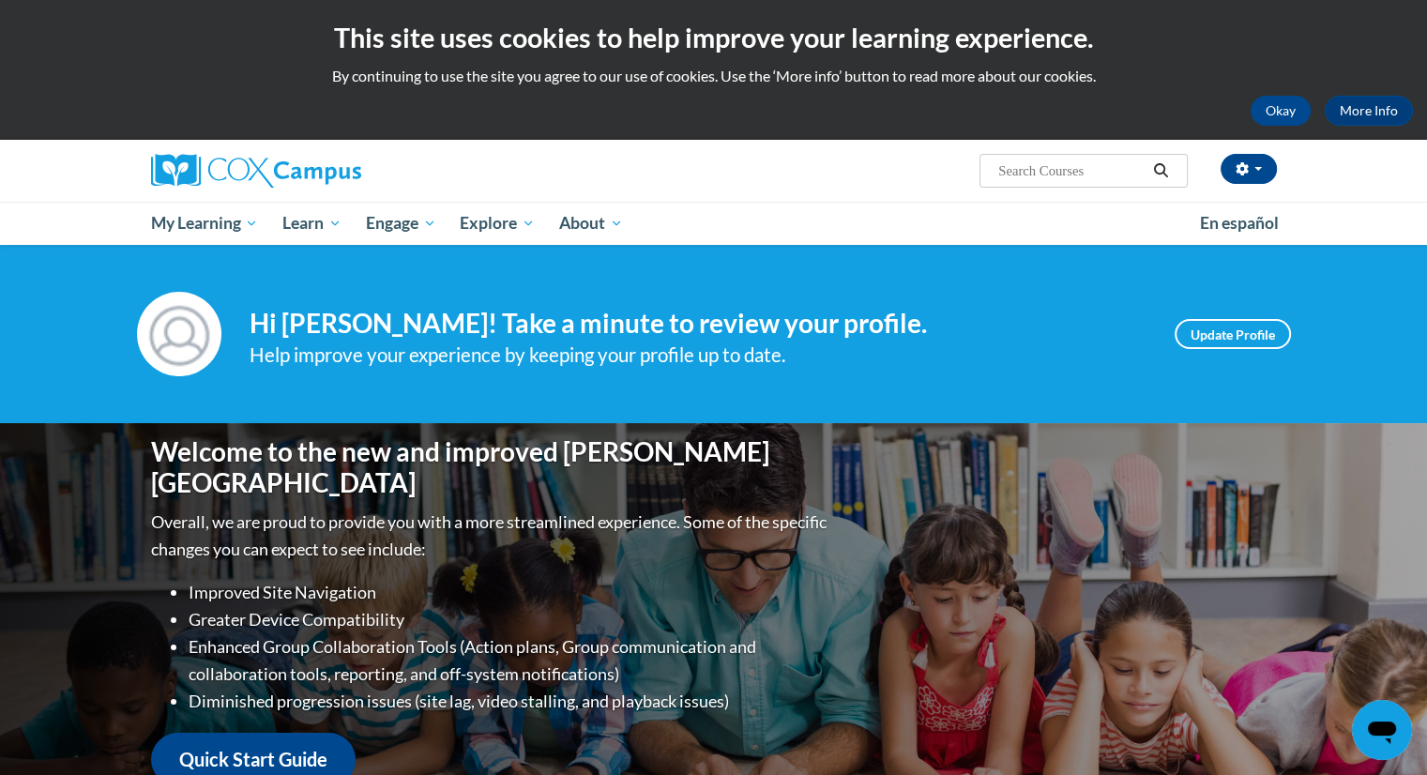
click at [1109, 170] on input "Search..." at bounding box center [1072, 171] width 150 height 23
click at [1122, 173] on input "connecting the dopts" at bounding box center [1072, 171] width 150 height 23
type input "connecting the dots"
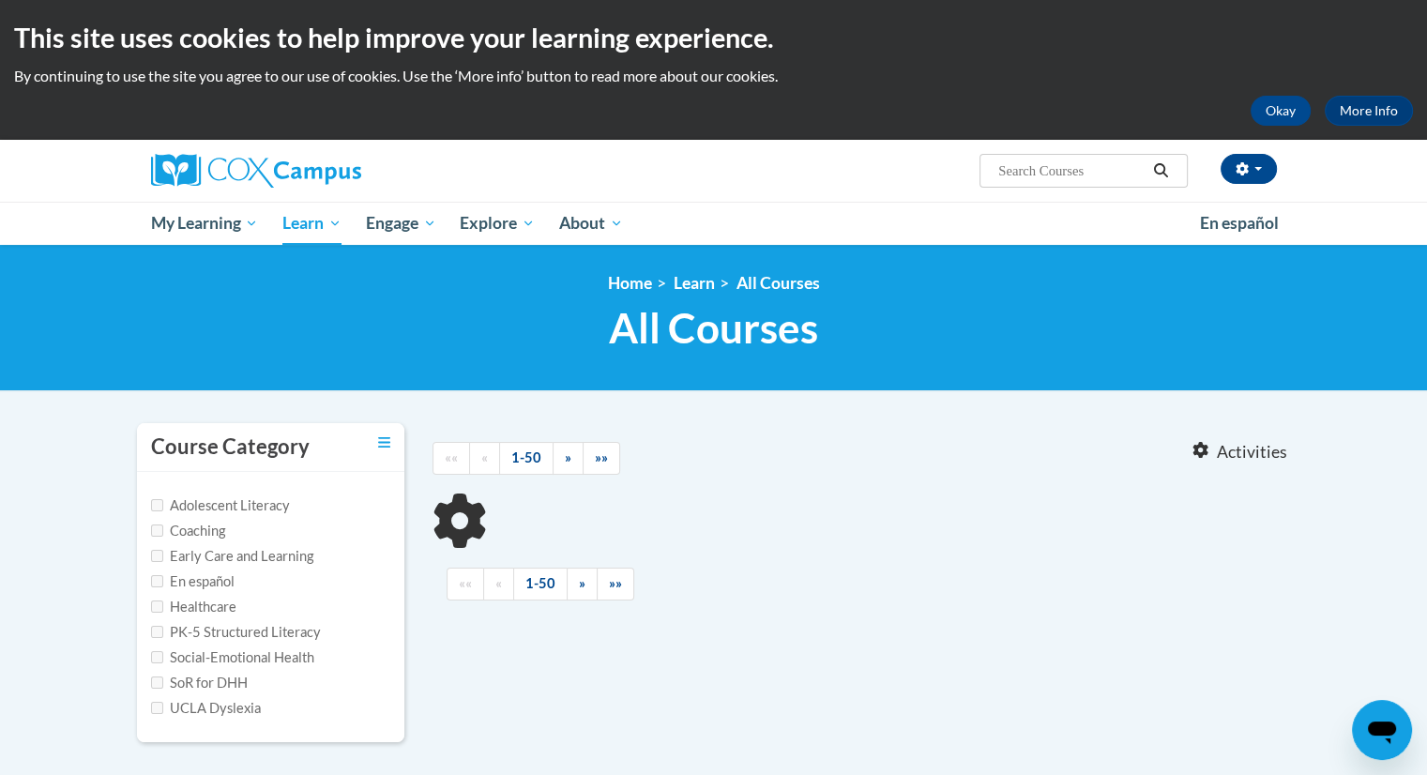
type input "connecting the dots"
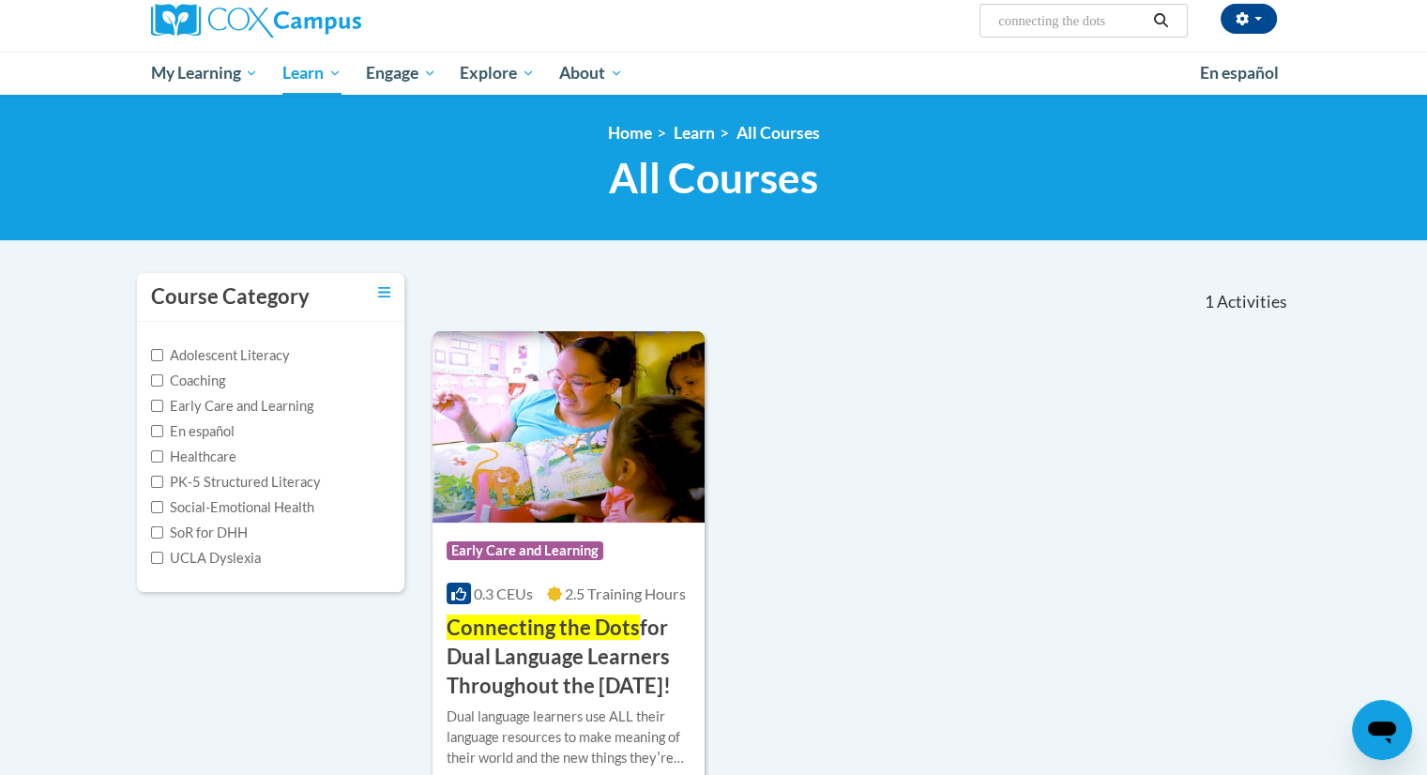
scroll to position [270, 0]
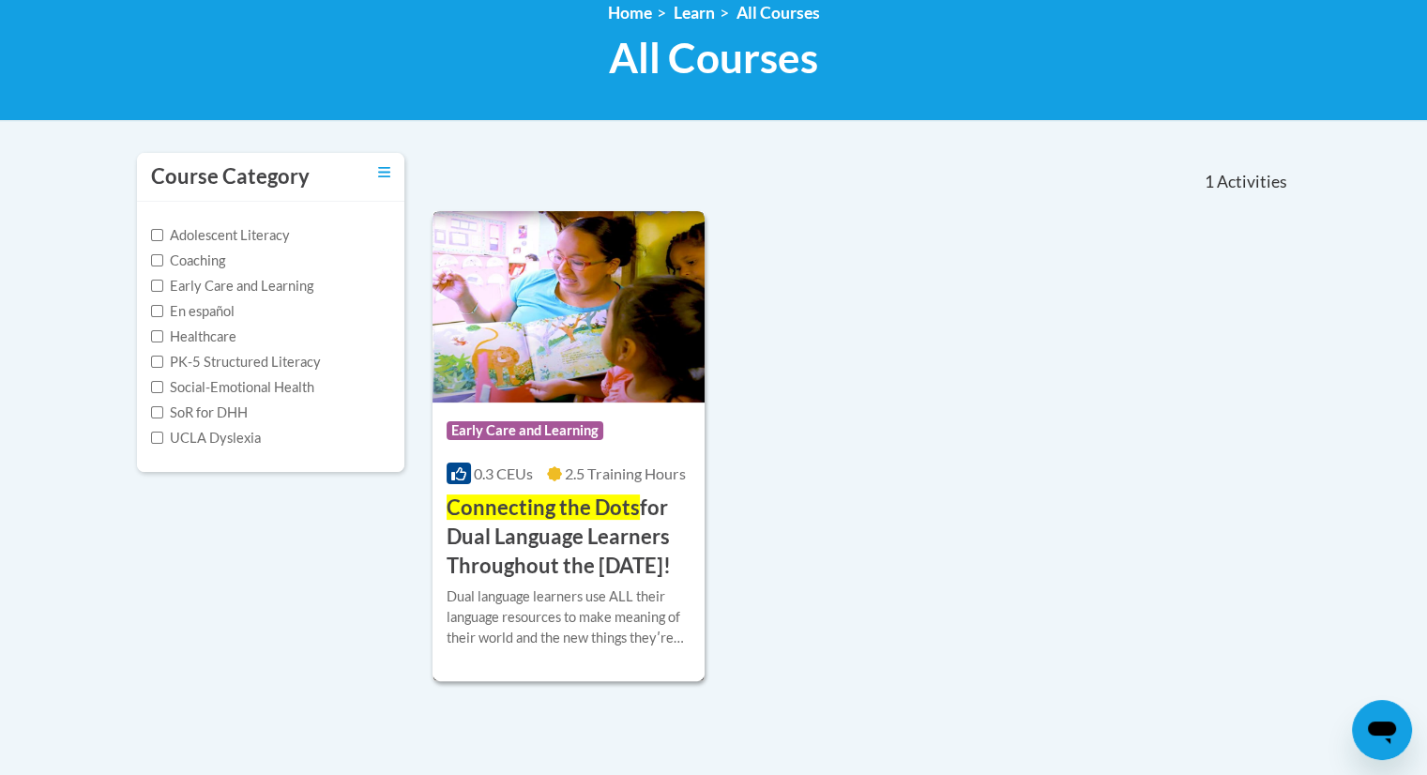
click at [656, 393] on img at bounding box center [569, 306] width 273 height 191
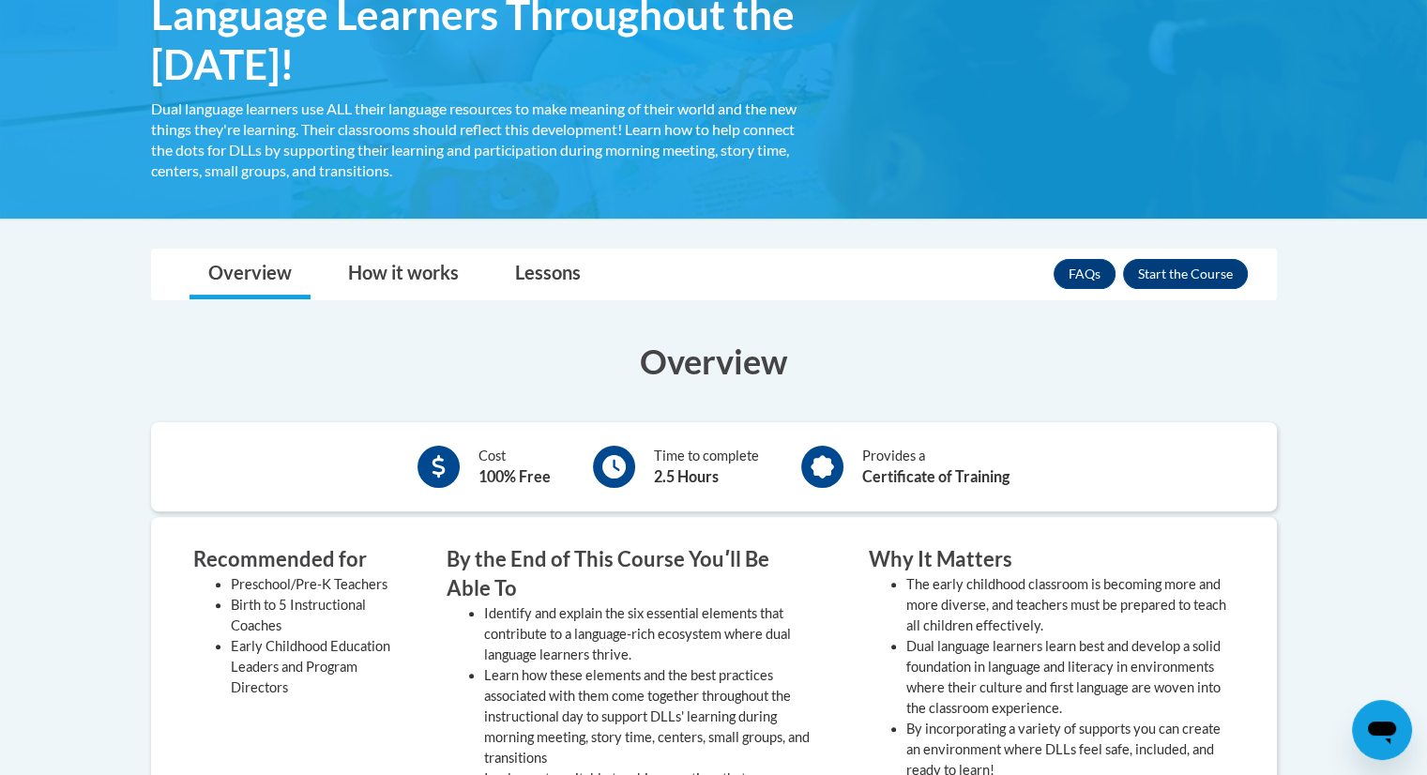
scroll to position [400, 0]
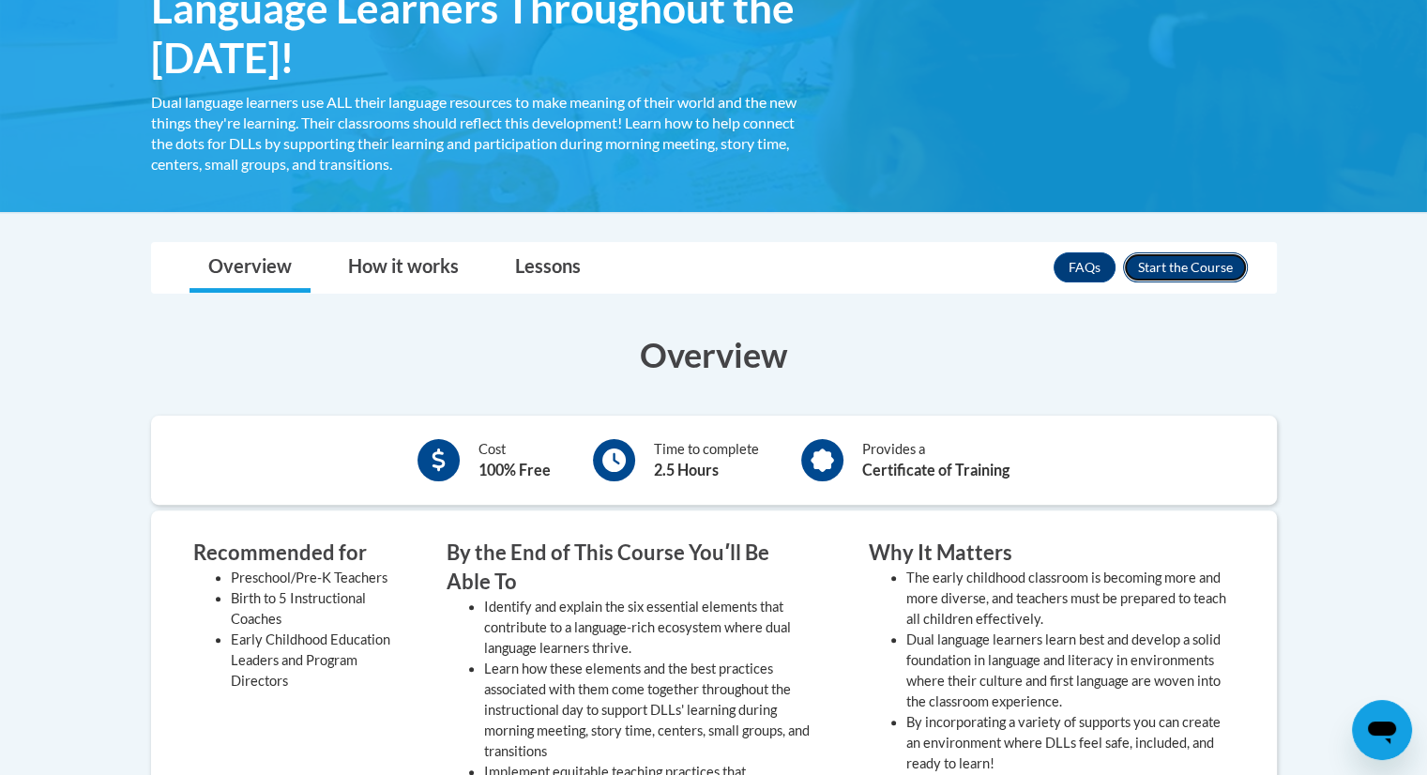
click at [1219, 268] on button "Enroll" at bounding box center [1185, 267] width 125 height 30
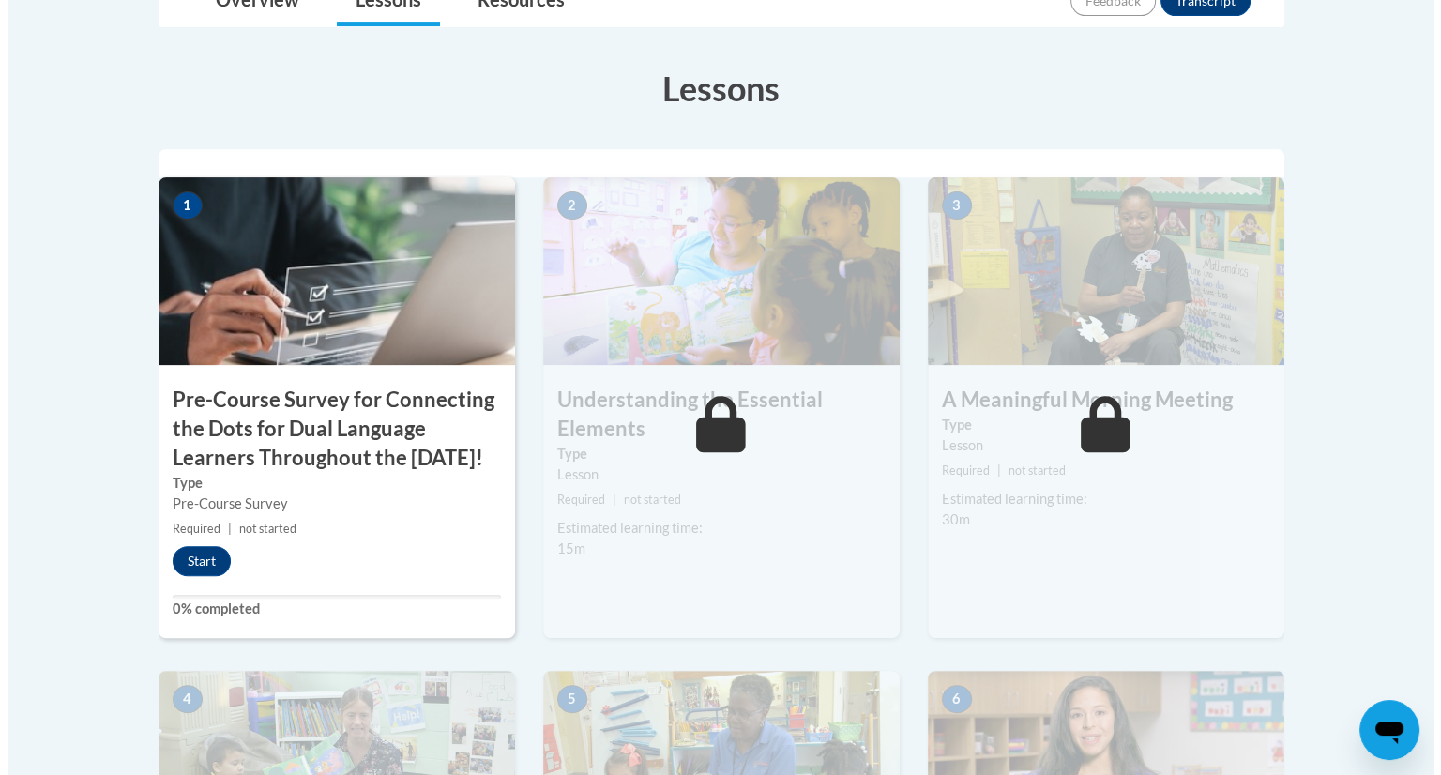
scroll to position [526, 0]
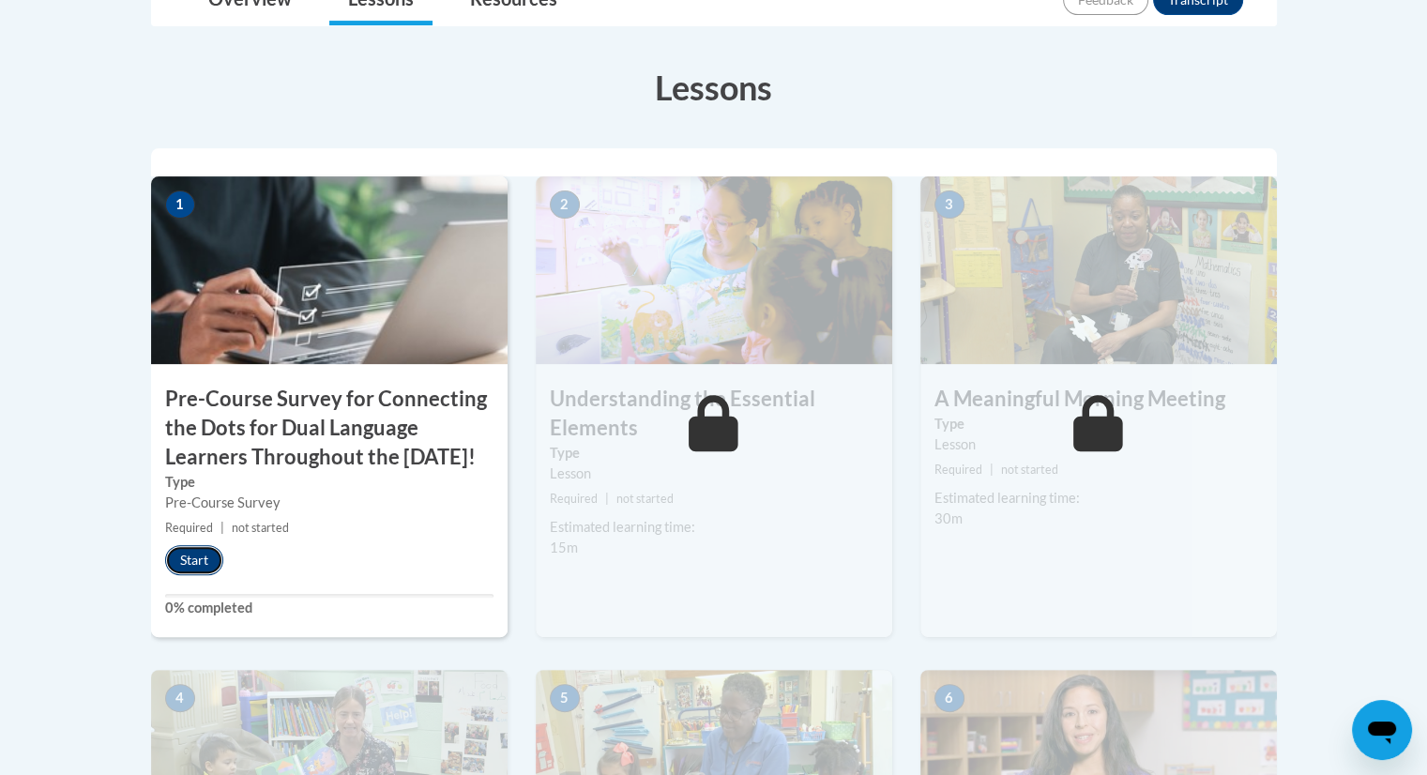
click at [206, 575] on button "Start" at bounding box center [194, 560] width 58 height 30
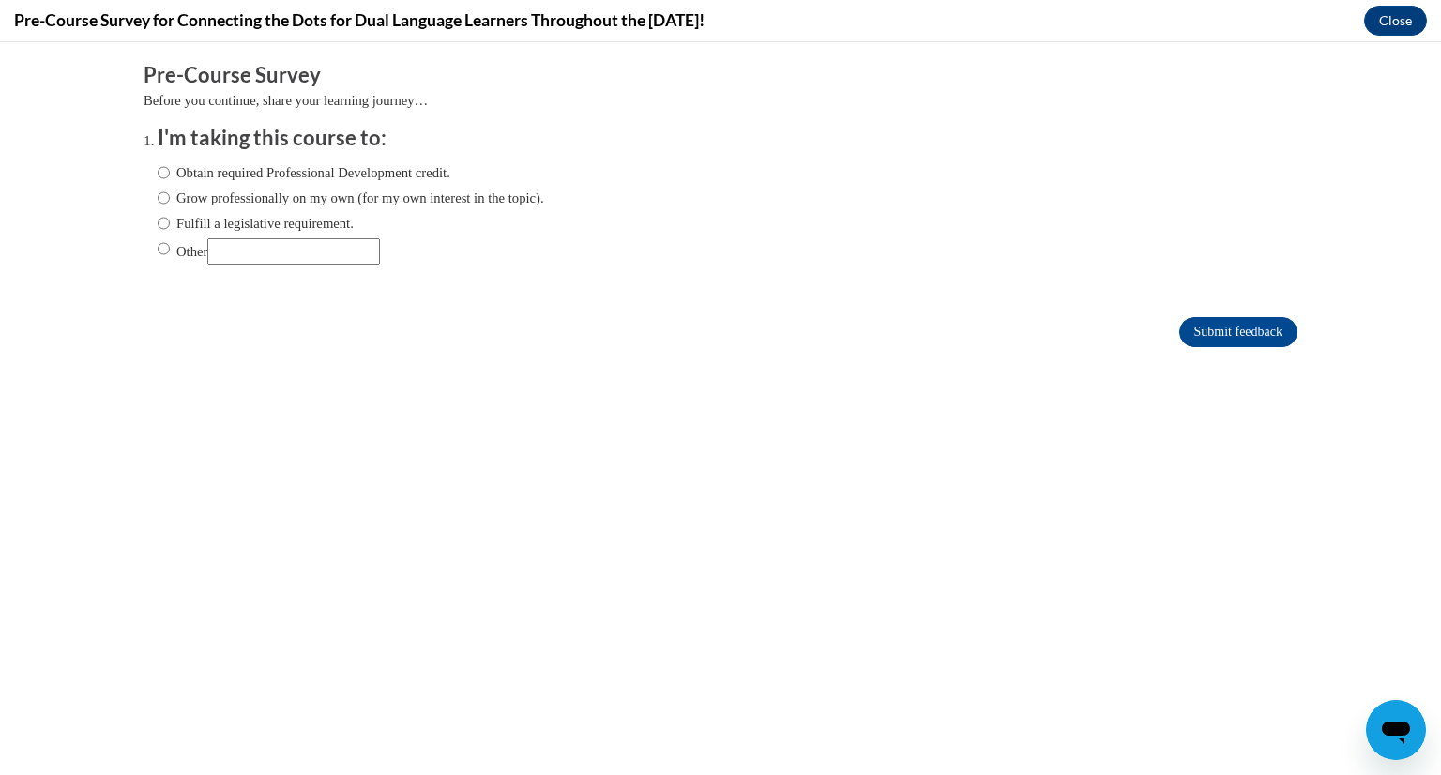
scroll to position [0, 0]
click at [267, 177] on label "Obtain required Professional Development credit." at bounding box center [304, 172] width 293 height 21
click at [170, 177] on input "Obtain required Professional Development credit." at bounding box center [164, 172] width 12 height 21
radio input "true"
click at [1217, 338] on input "Submit feedback" at bounding box center [1239, 332] width 118 height 30
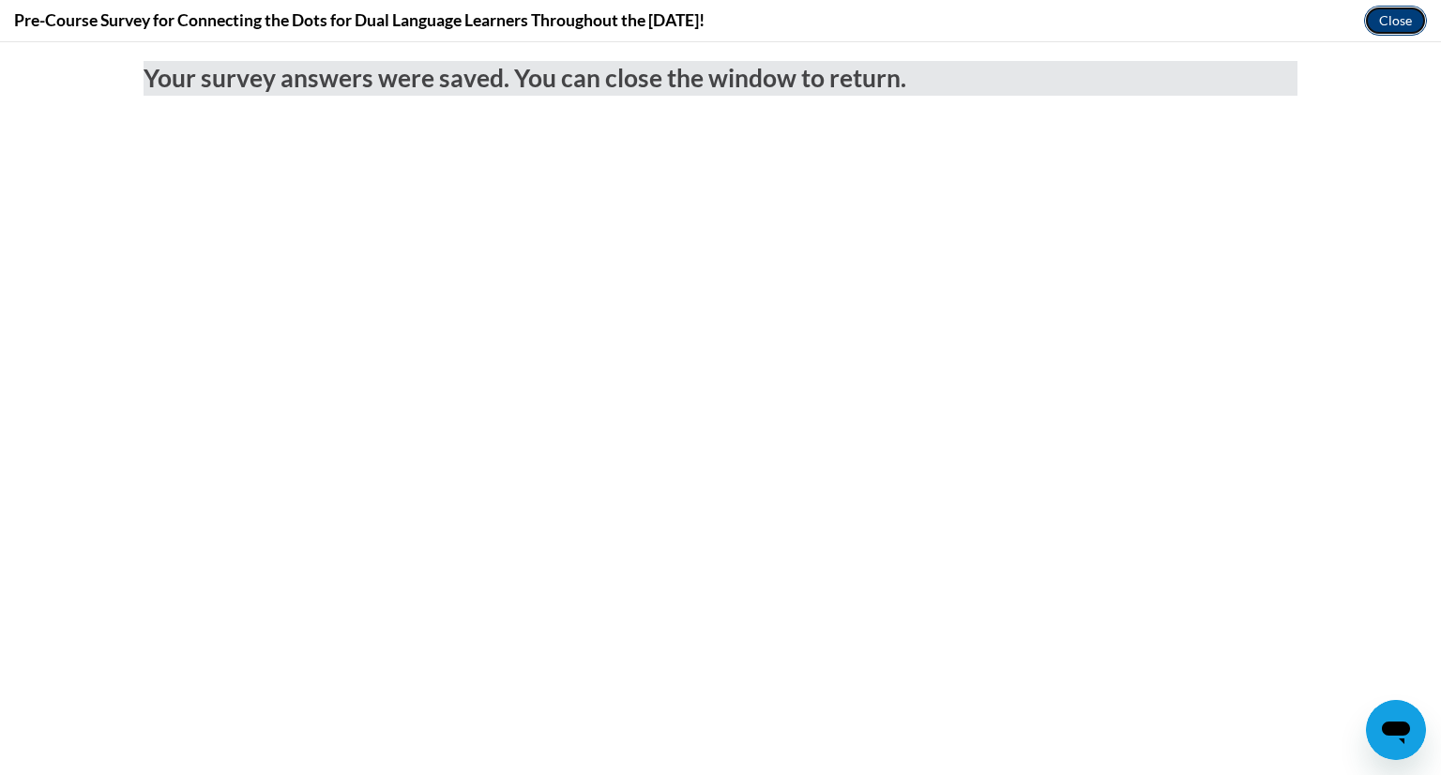
click at [1393, 27] on button "Close" at bounding box center [1395, 21] width 63 height 30
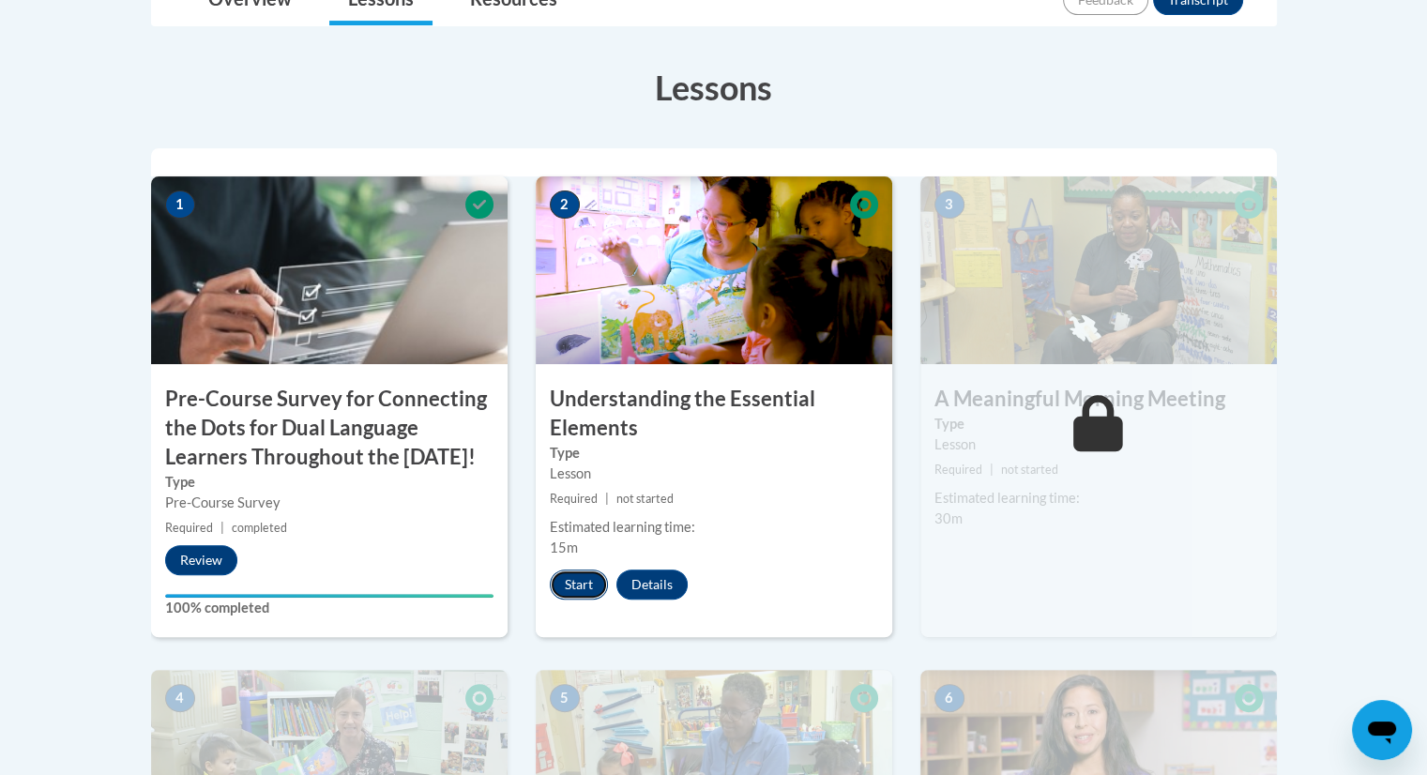
click at [589, 579] on button "Start" at bounding box center [579, 585] width 58 height 30
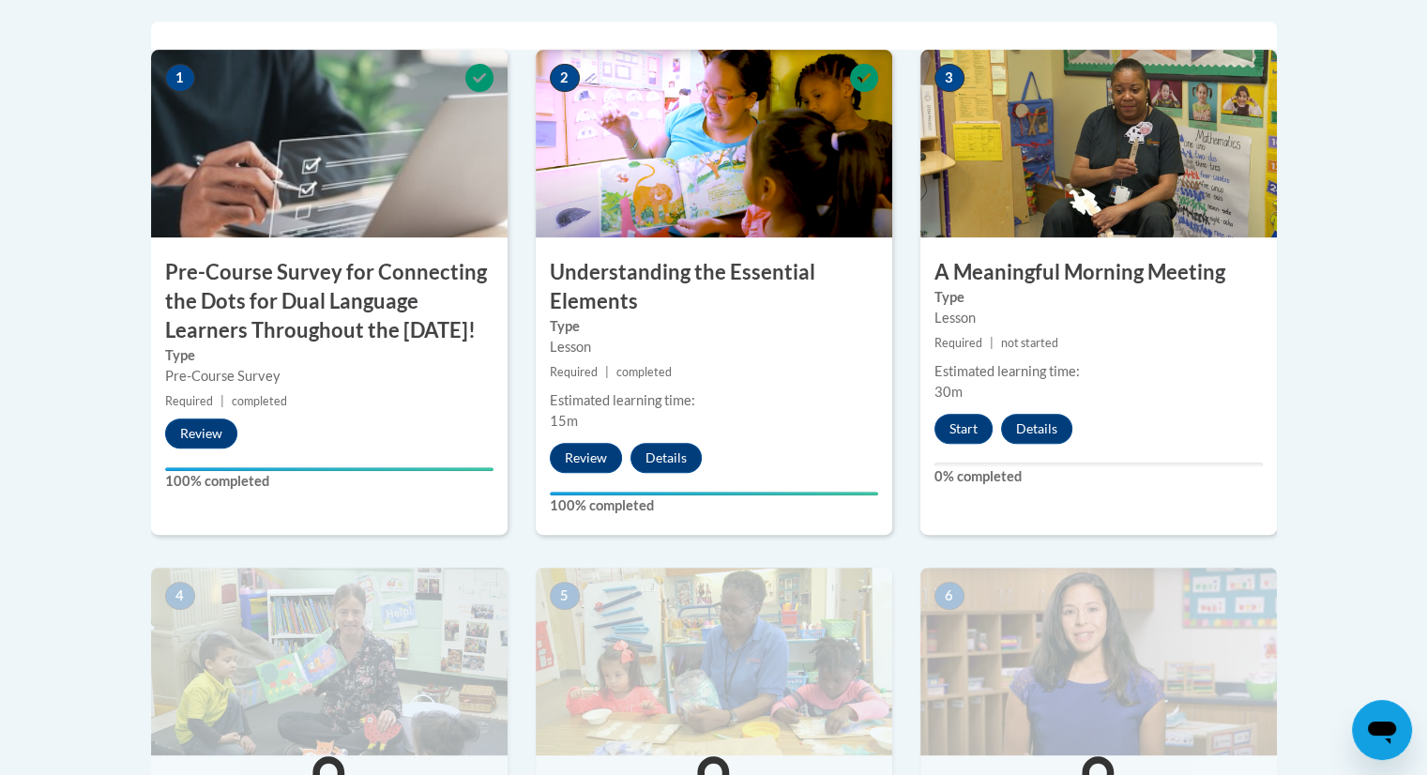
scroll to position [651, 0]
